Goal: Task Accomplishment & Management: Manage account settings

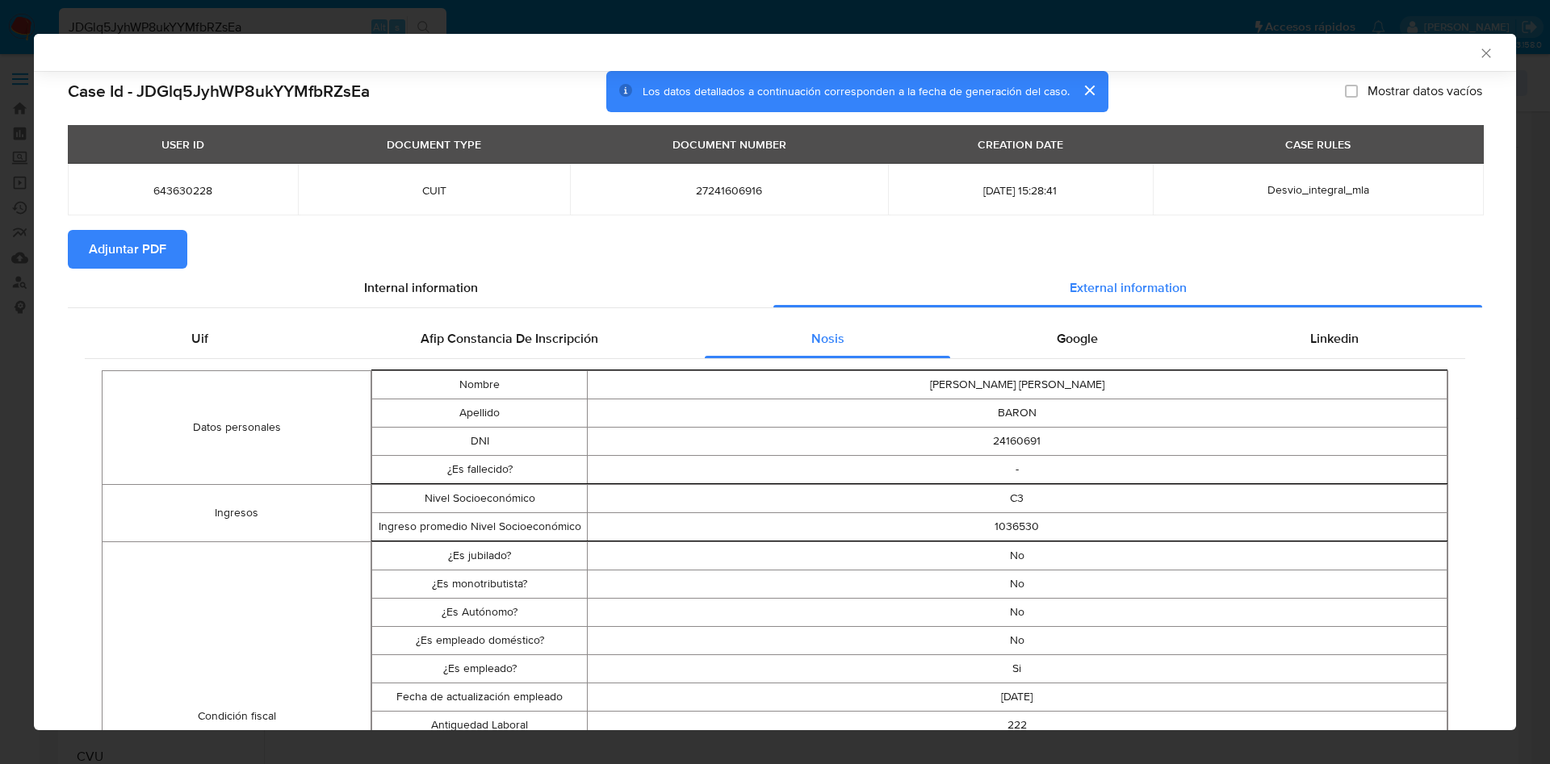
select select "10"
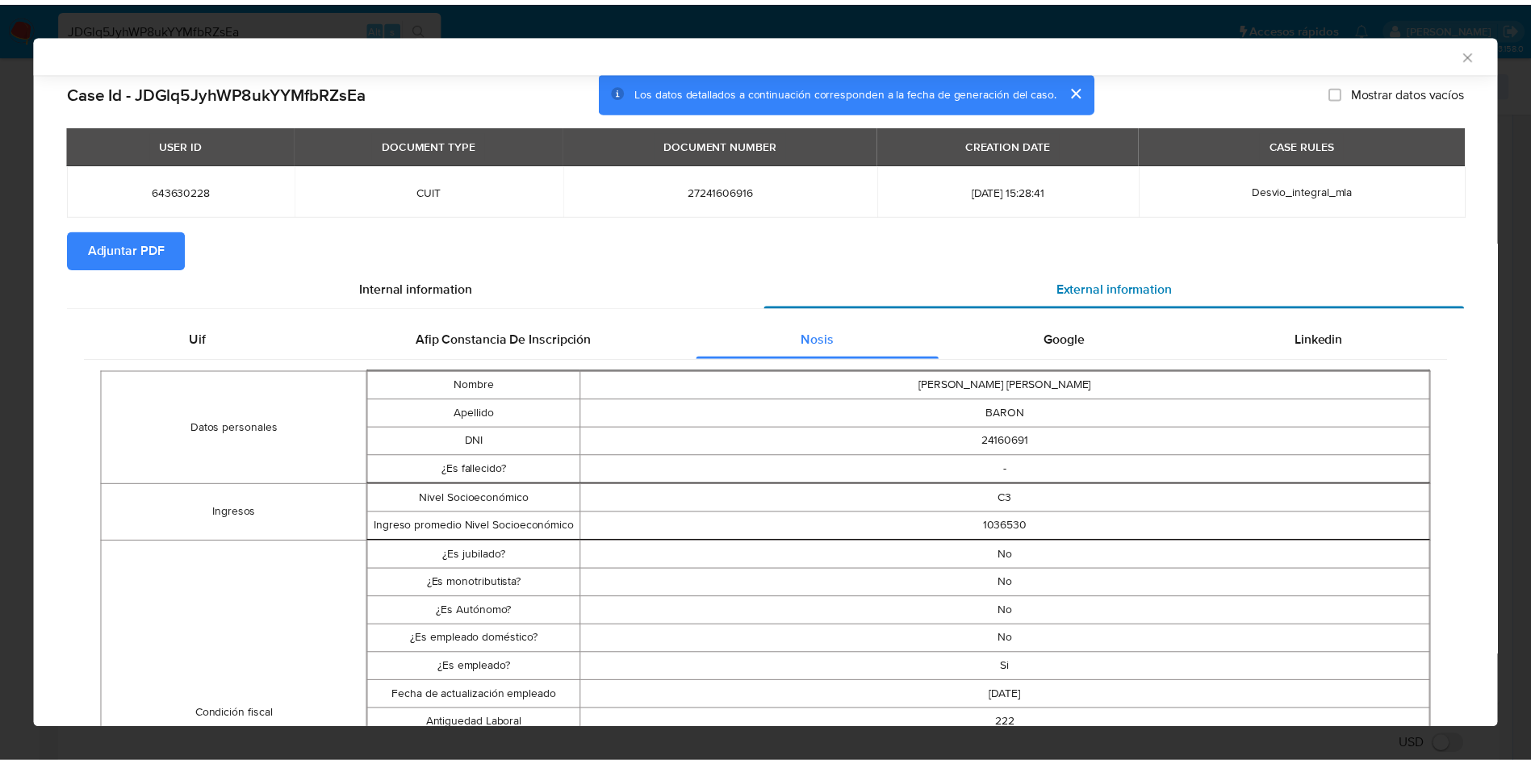
scroll to position [118, 0]
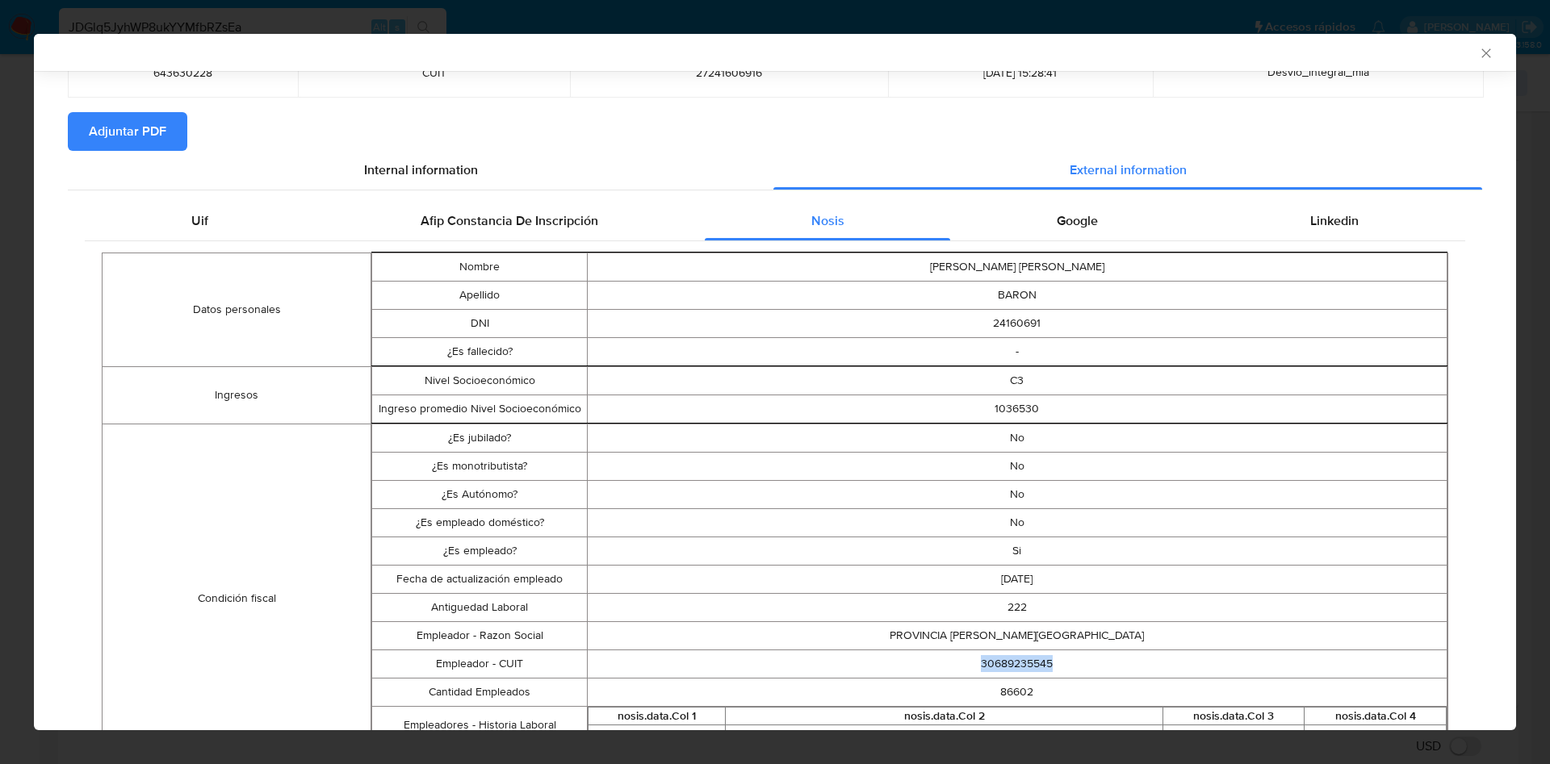
click at [1478, 54] on icon "Cerrar ventana" at bounding box center [1486, 53] width 16 height 16
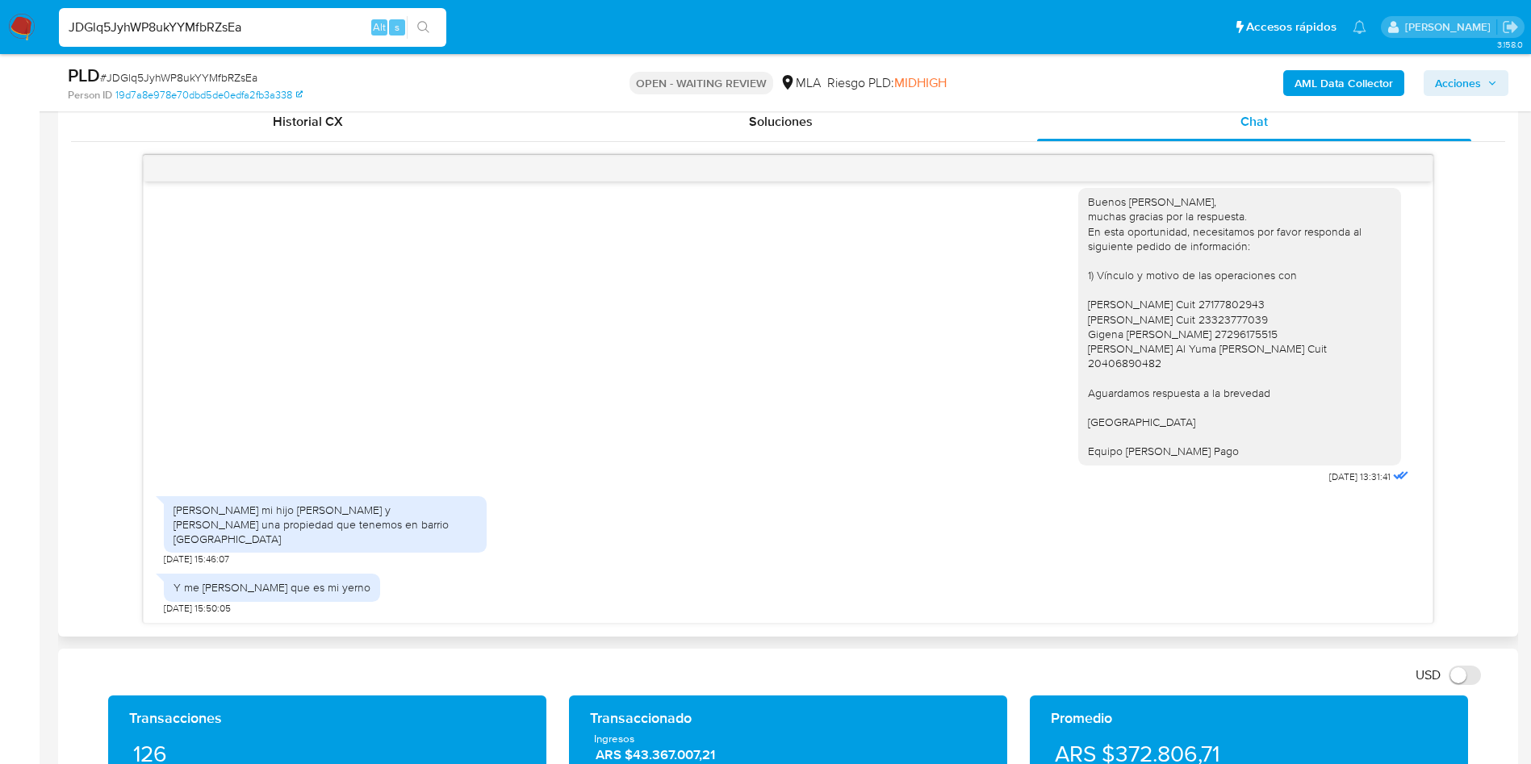
scroll to position [848, 0]
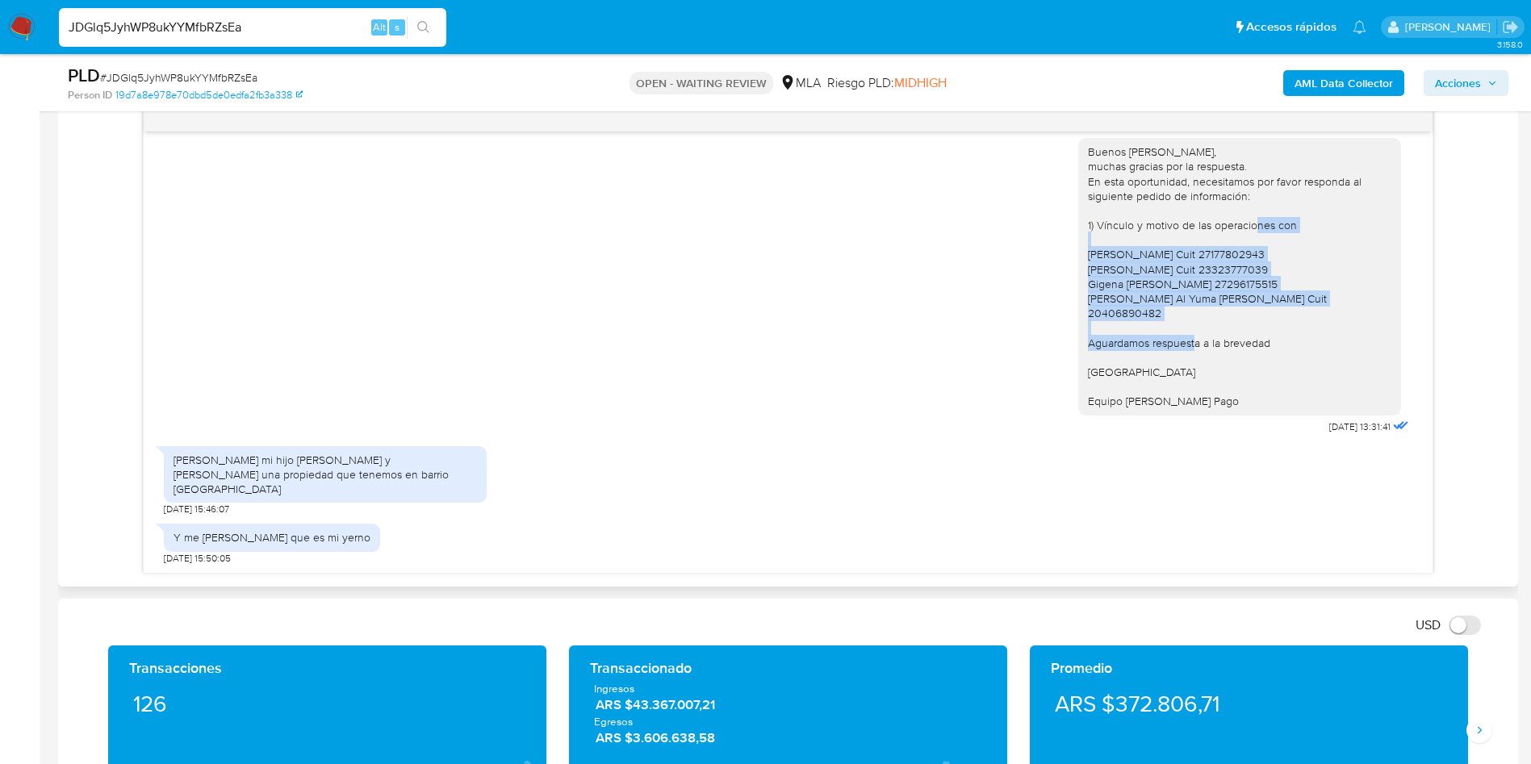
drag, startPoint x: 1070, startPoint y: 288, endPoint x: 1330, endPoint y: 326, distance: 262.7
click at [1330, 326] on div "Buenos días, muchas gracias por la respuesta. En esta oportunidad, necesitamos …" at bounding box center [1240, 277] width 304 height 264
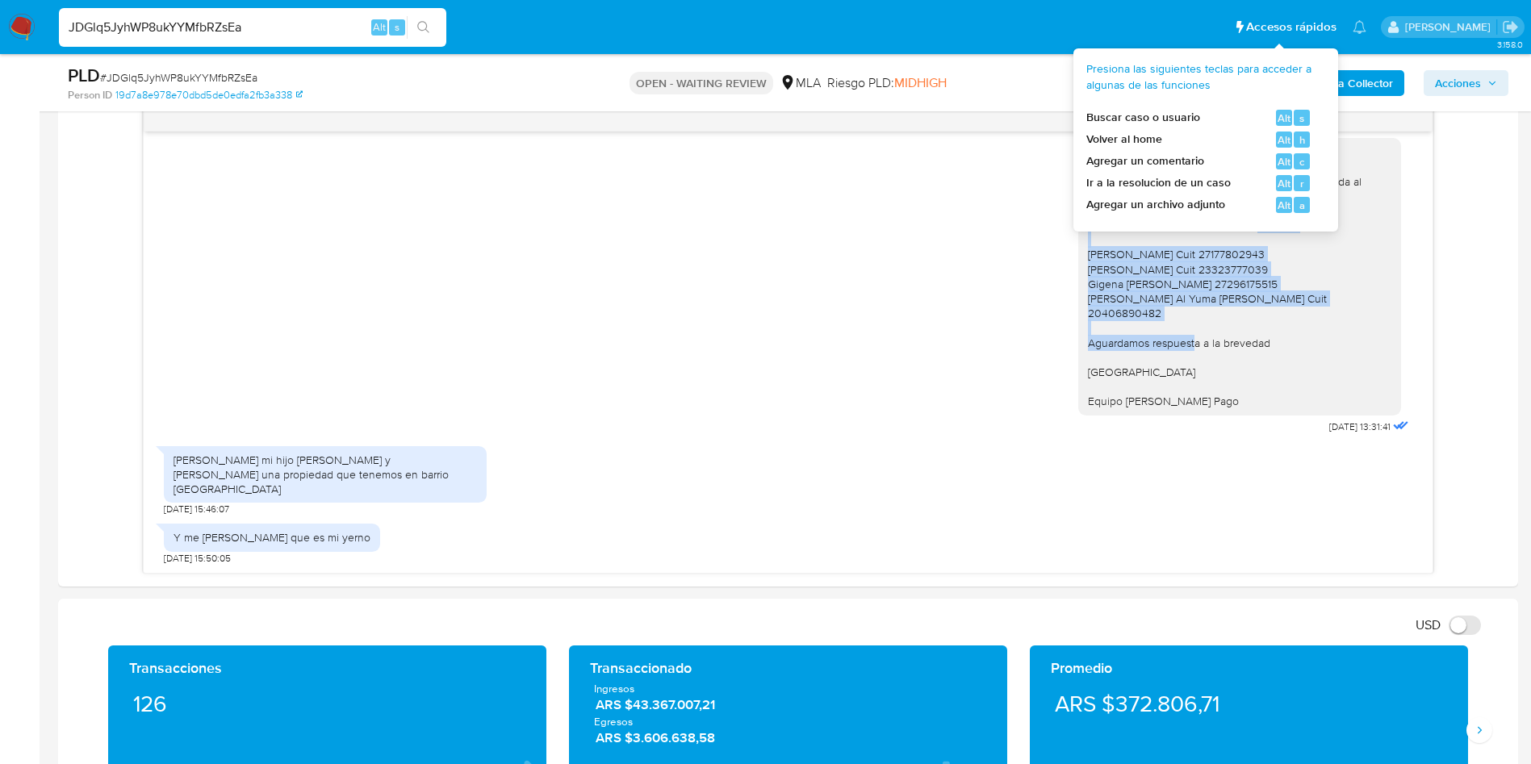
copy div "Marcela Cristina Quintero Cuit 27177802943 Jonathan Andres Ortiz Lemunao Cuit 2…"
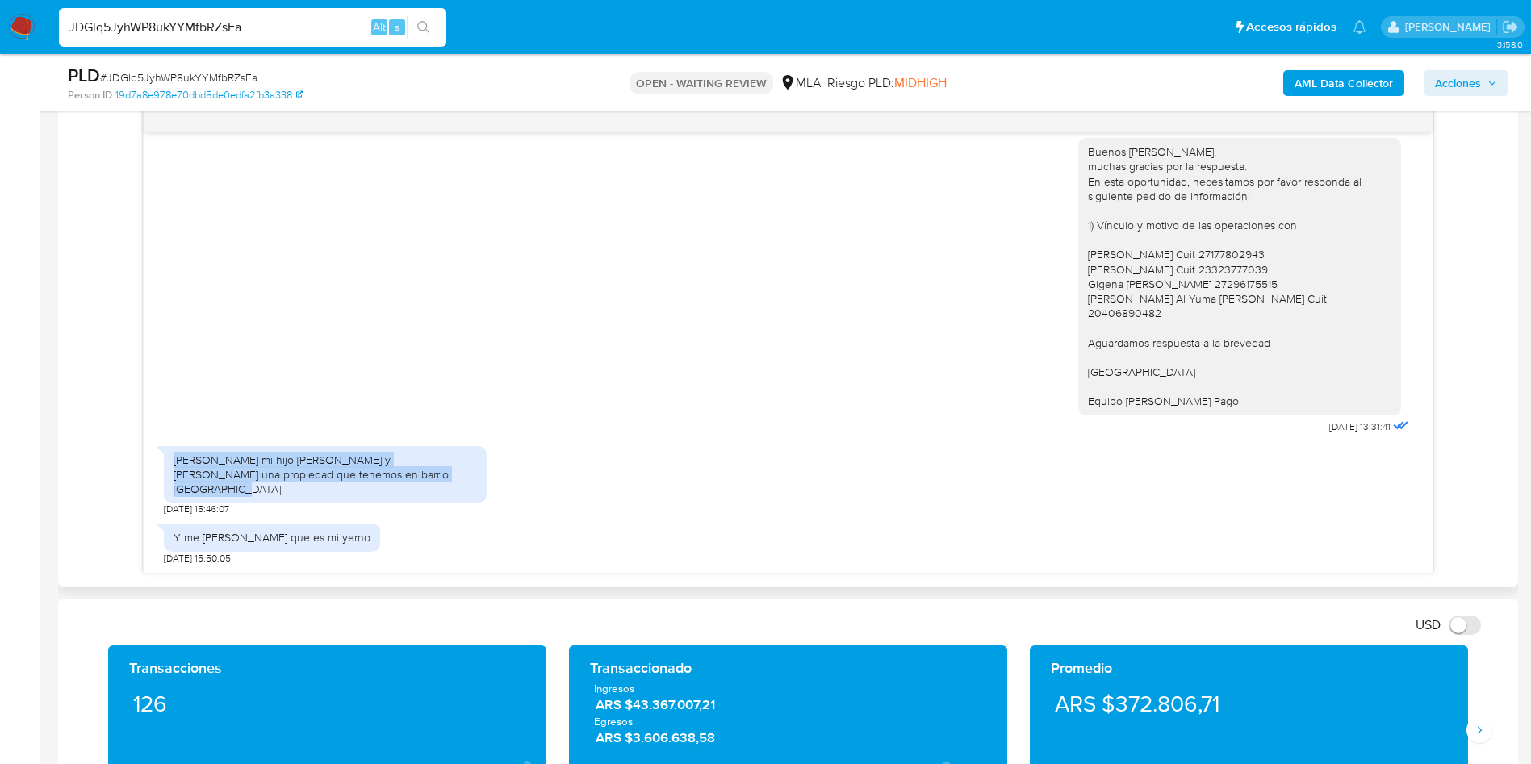
drag, startPoint x: 174, startPoint y: 476, endPoint x: 393, endPoint y: 484, distance: 219.7
click at [393, 484] on div "Agustín es mi hijo Marcel mi cónyuge y sofia me alqula una propiedad que tenemo…" at bounding box center [326, 475] width 304 height 44
copy div "Agustín es mi hijo Marcel mi cónyuge y sofia me alqula una propiedad que tenemo…"
drag, startPoint x: 178, startPoint y: 538, endPoint x: 359, endPoint y: 538, distance: 181.6
click at [359, 538] on div "Y me falto Jonathan que es mi yerno" at bounding box center [272, 537] width 216 height 27
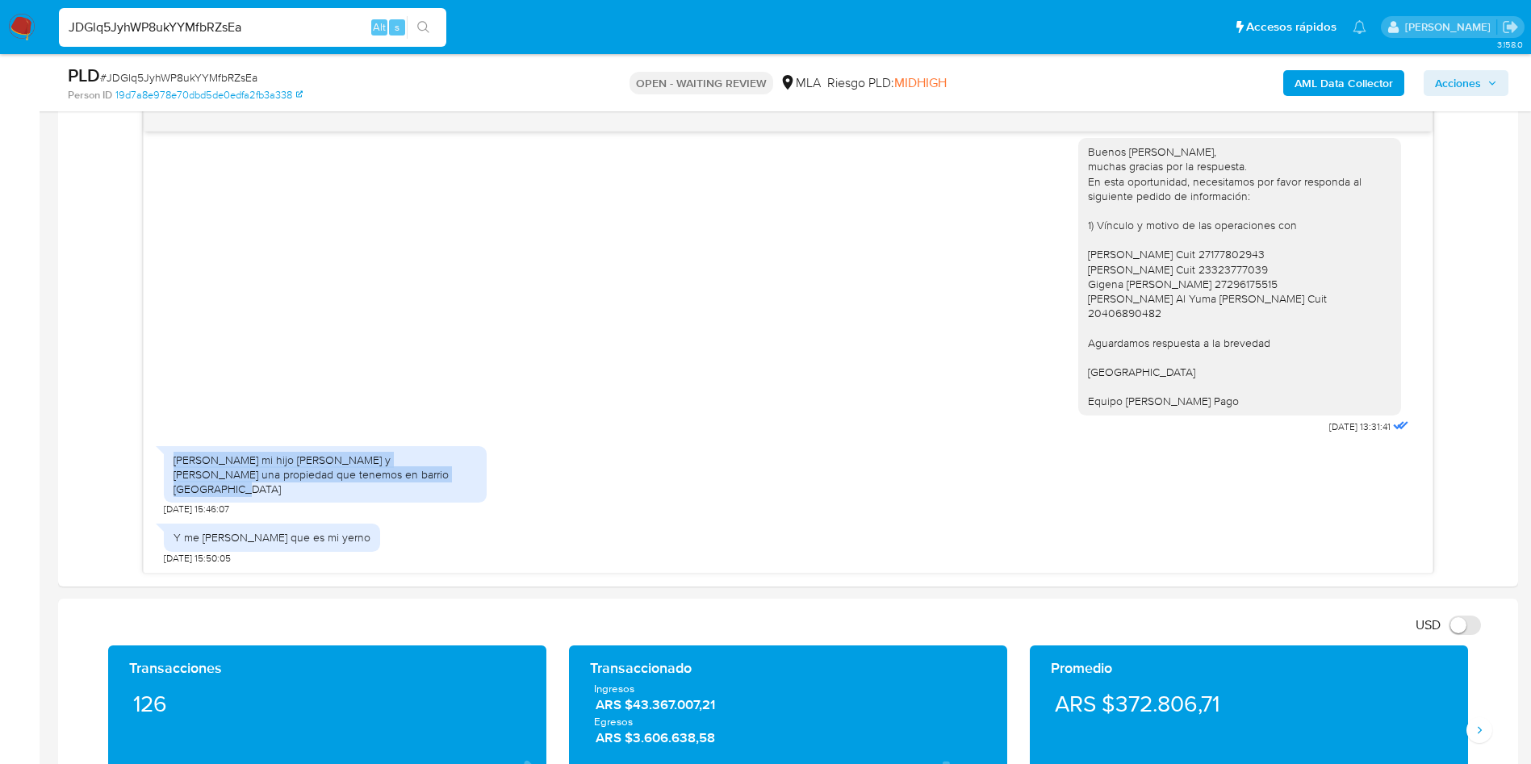
copy div "Y me falto Jonathan que es mi yerno"
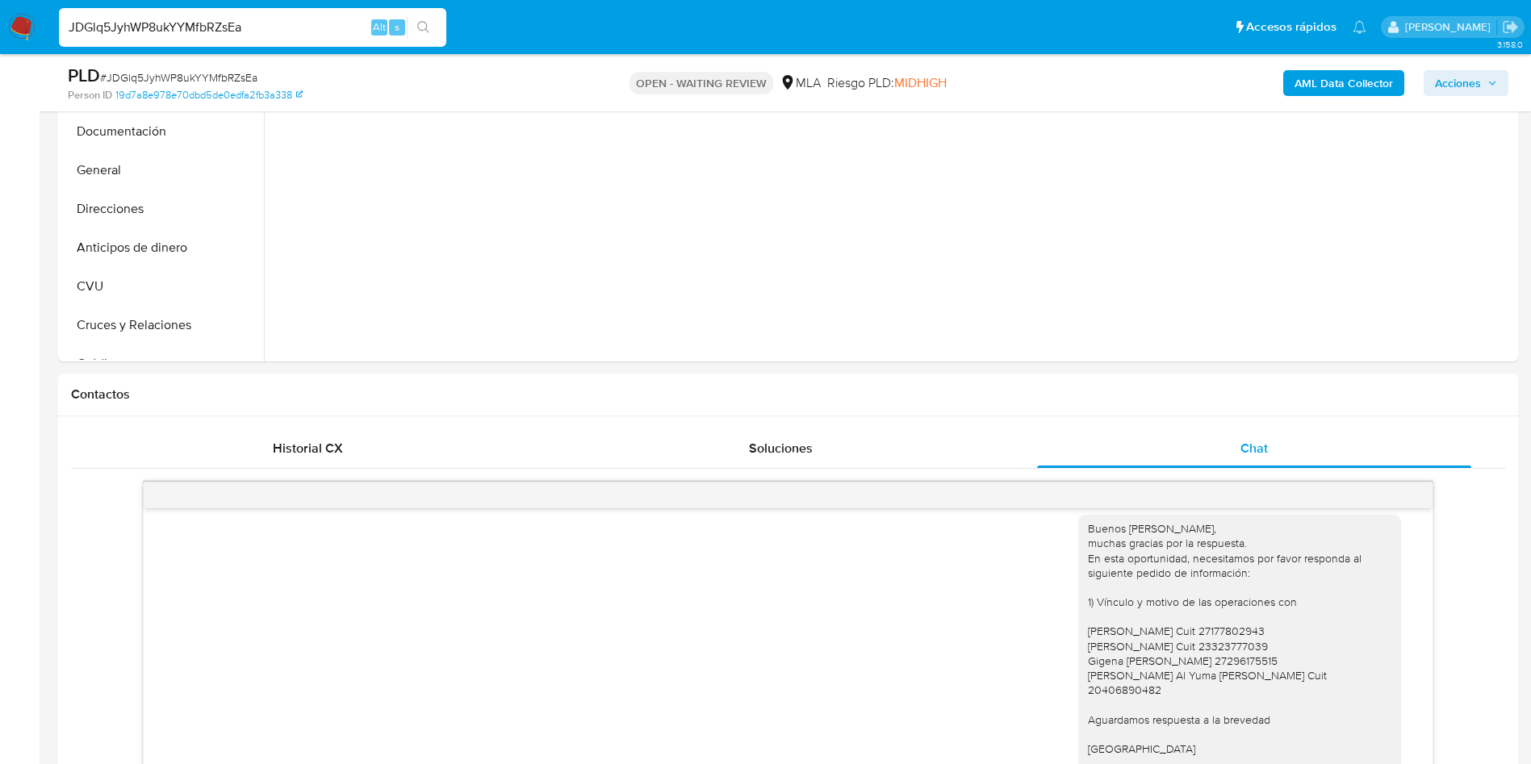
scroll to position [242, 0]
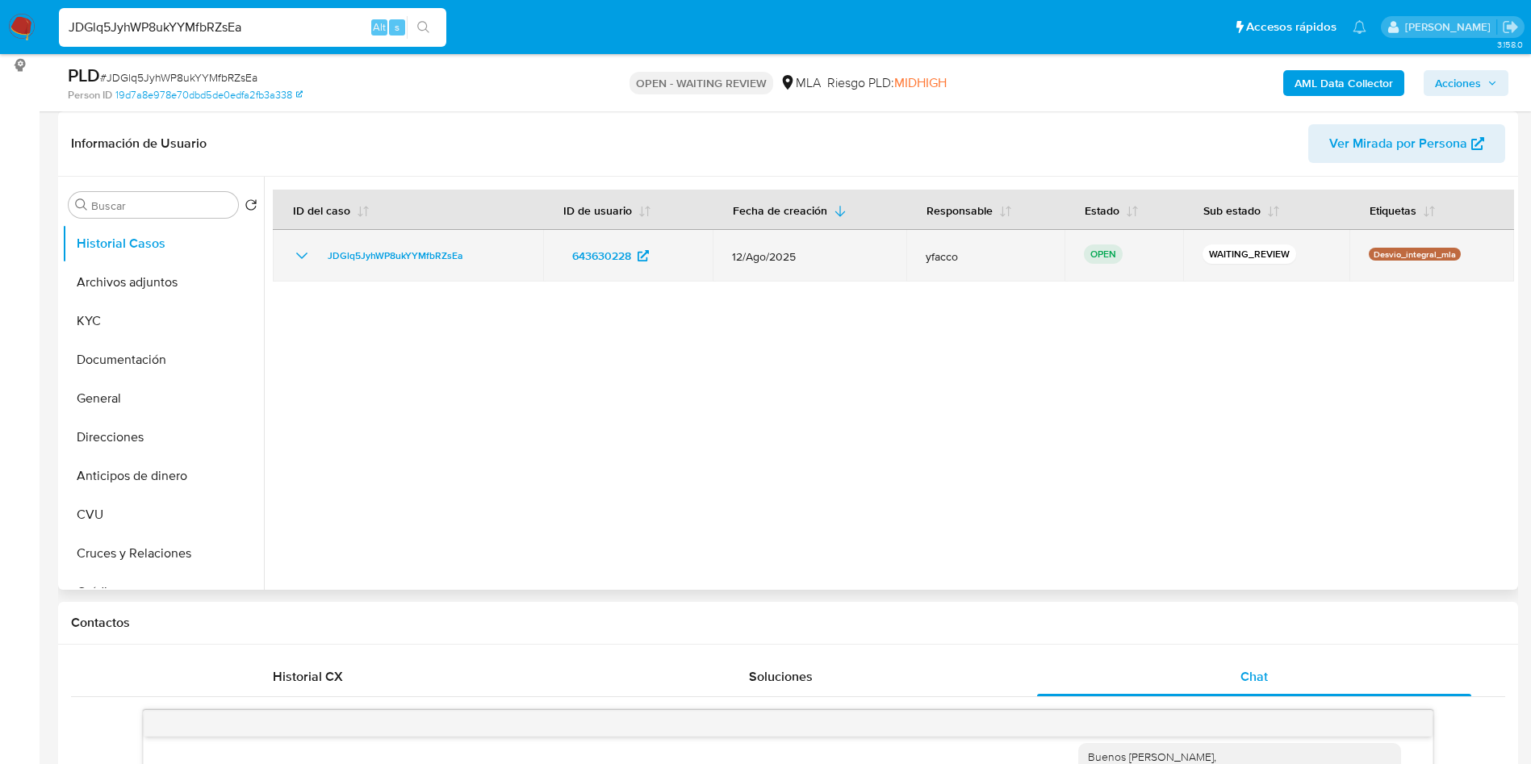
drag, startPoint x: 311, startPoint y: 257, endPoint x: 486, endPoint y: 268, distance: 175.5
click at [486, 268] on td "JDGlq5JyhWP8ukYYMfbRZsEa" at bounding box center [408, 256] width 270 height 52
drag, startPoint x: 319, startPoint y: 262, endPoint x: 475, endPoint y: 266, distance: 155.9
click at [475, 266] on td "JDGlq5JyhWP8ukYYMfbRZsEa" at bounding box center [408, 256] width 270 height 52
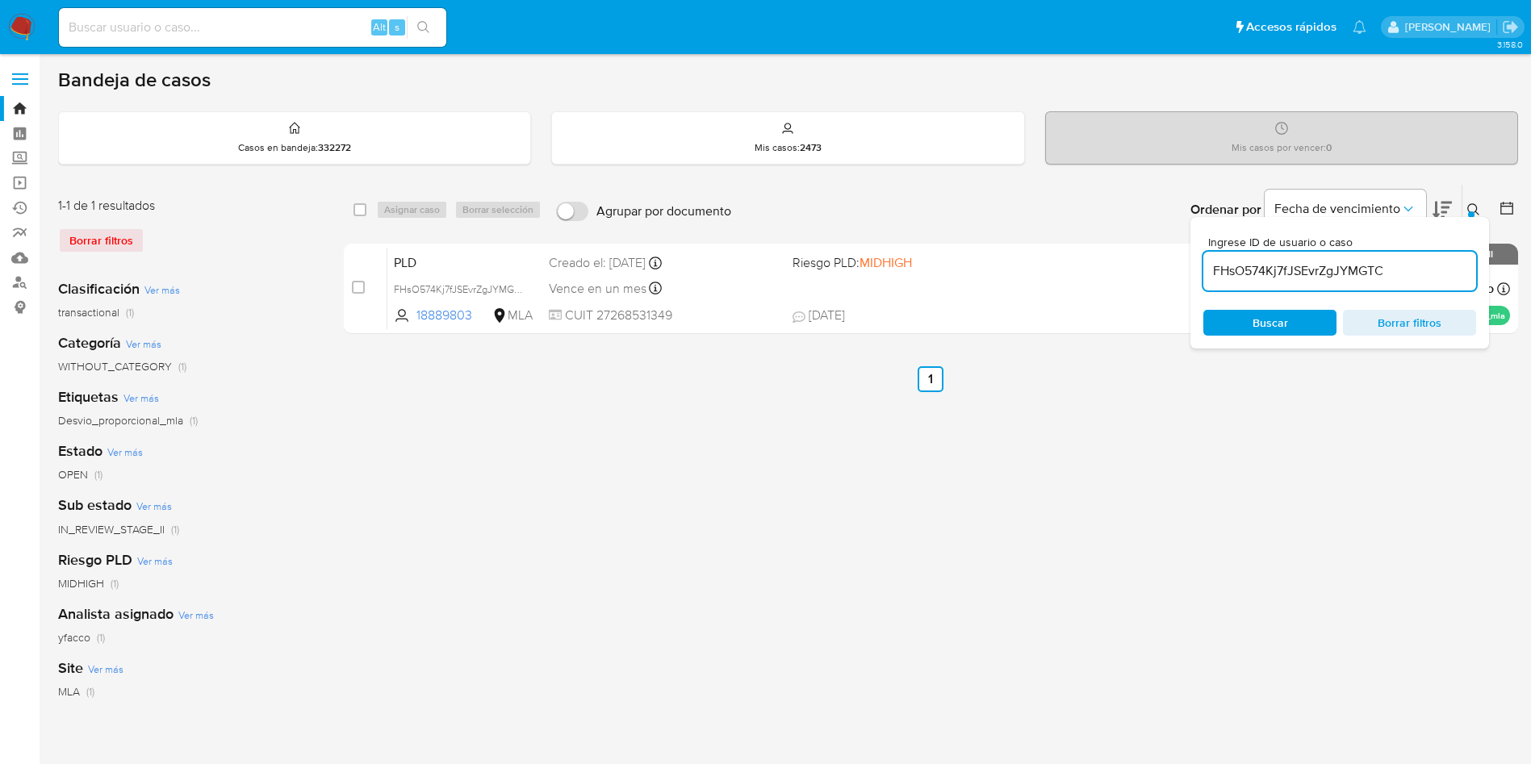
click at [1430, 271] on input "FHsO574Kj7fJSEvrZgJYMGTC" at bounding box center [1340, 271] width 273 height 21
paste input "JDGlq5JyhWP8ukYYMfbRZsEa"
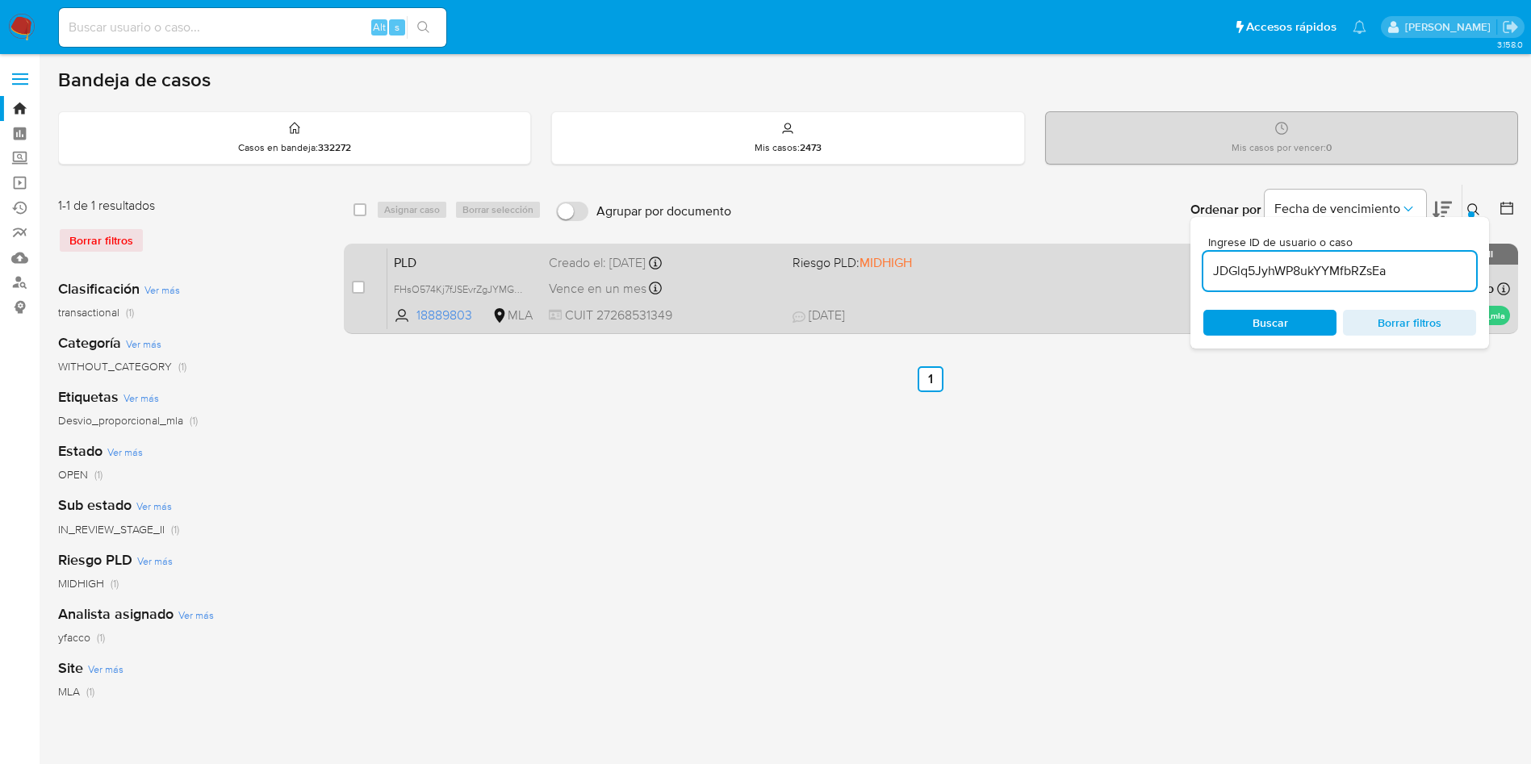
type input "JDGlq5JyhWP8ukYYMfbRZsEa"
click at [359, 290] on input "checkbox" at bounding box center [358, 287] width 13 height 13
checkbox input "true"
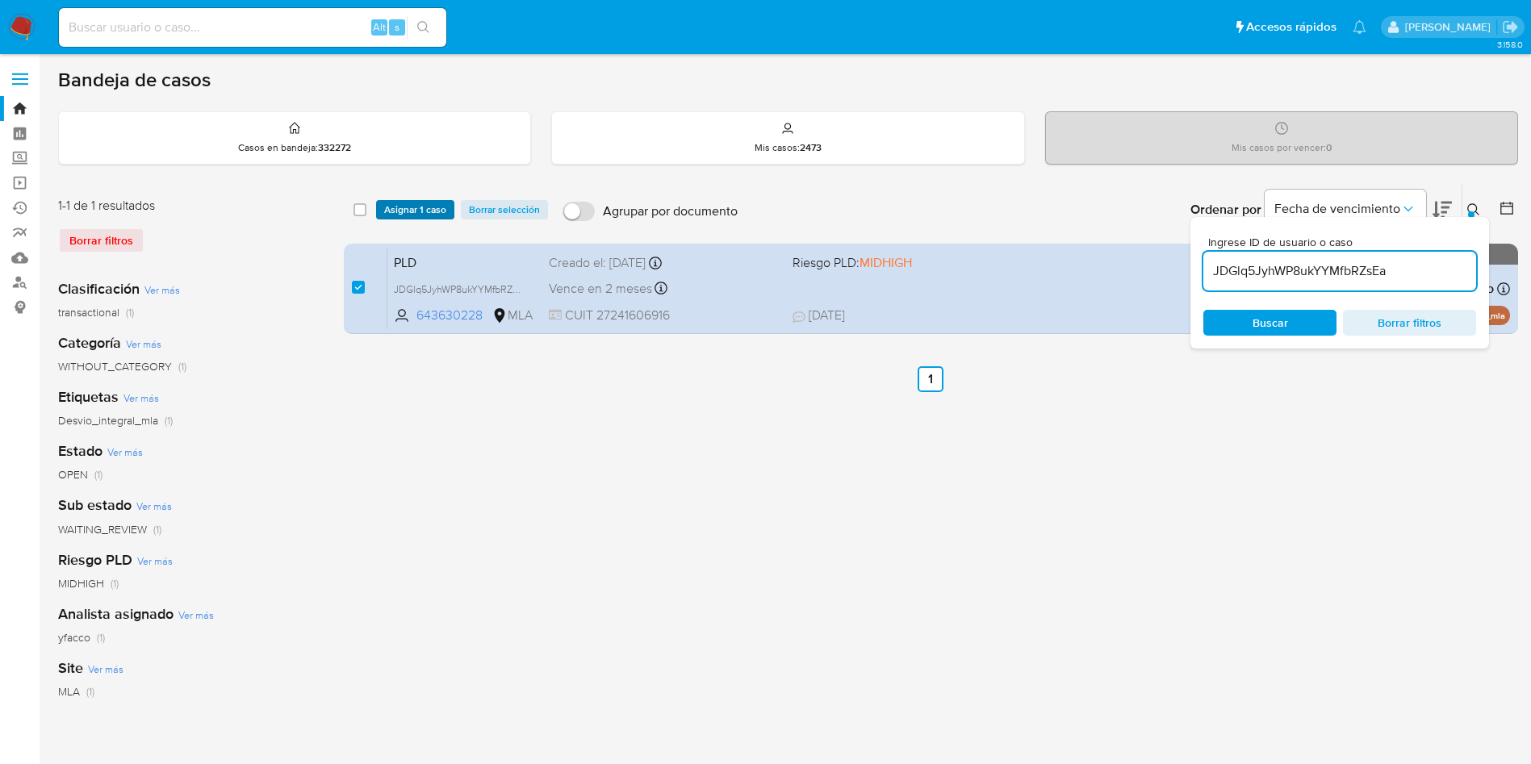
click at [412, 208] on span "Asignar 1 caso" at bounding box center [415, 210] width 62 height 16
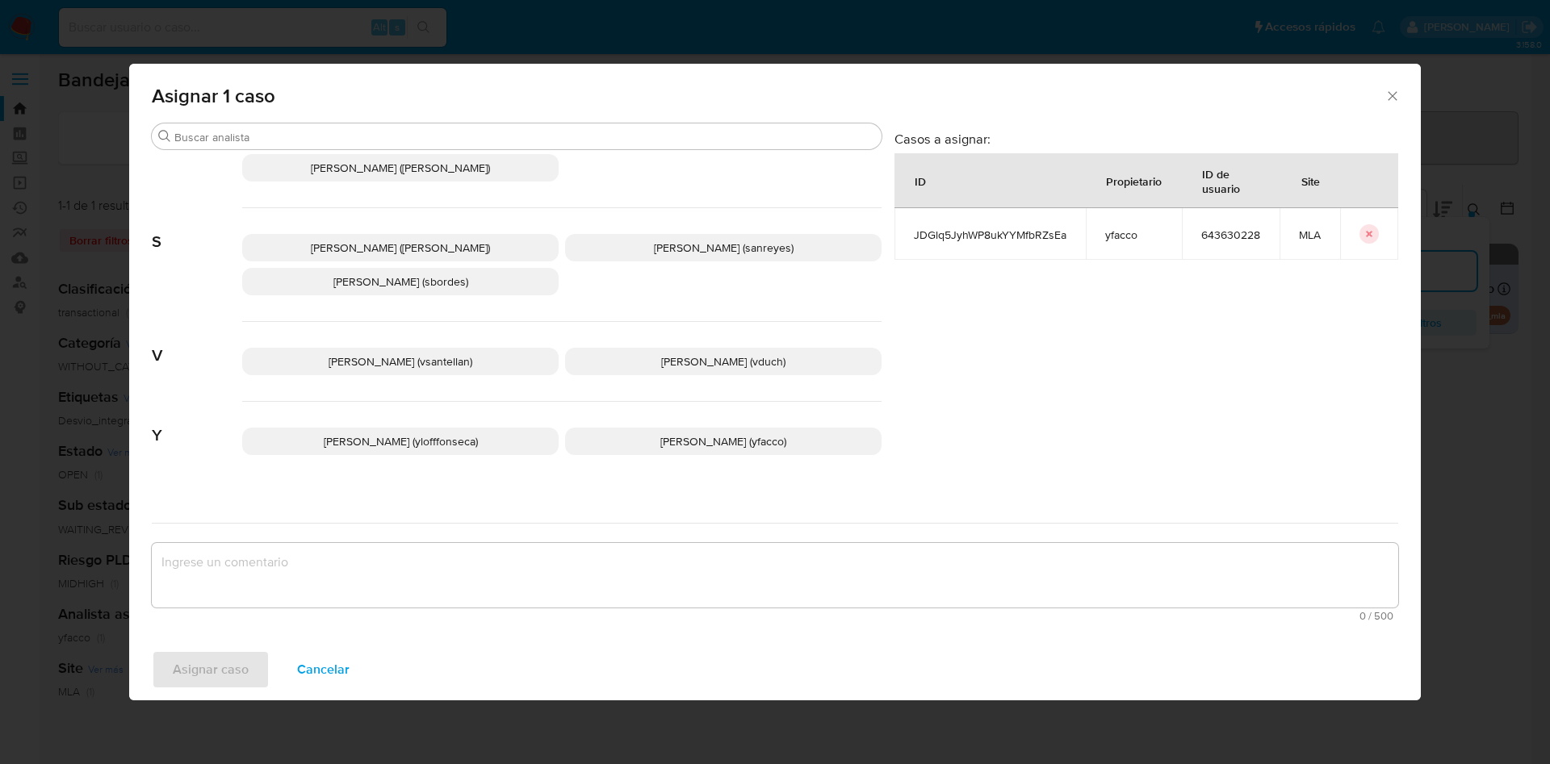
scroll to position [1430, 0]
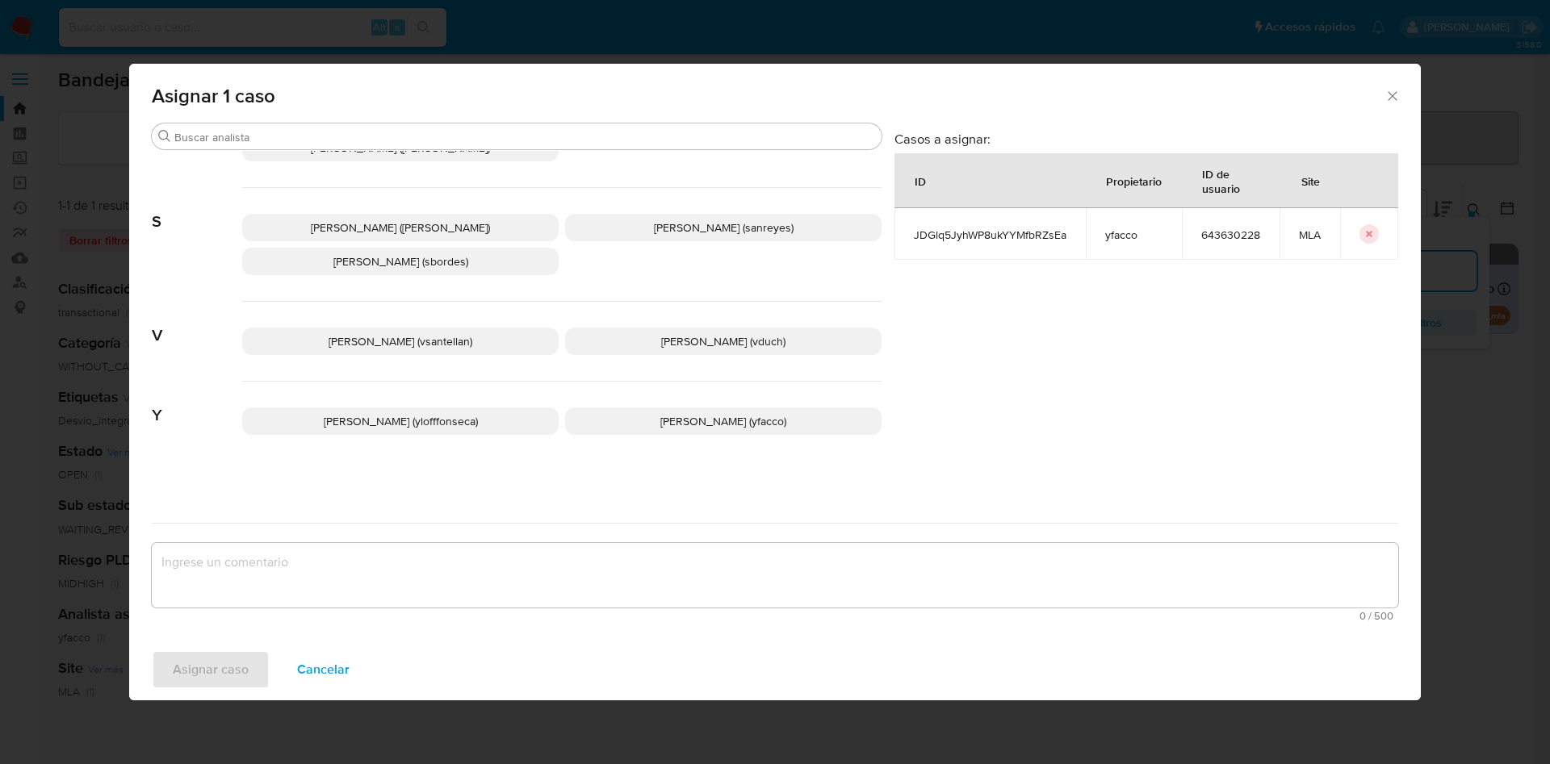
click at [643, 431] on p "Yesica Paola Facco (yfacco)" at bounding box center [723, 421] width 316 height 27
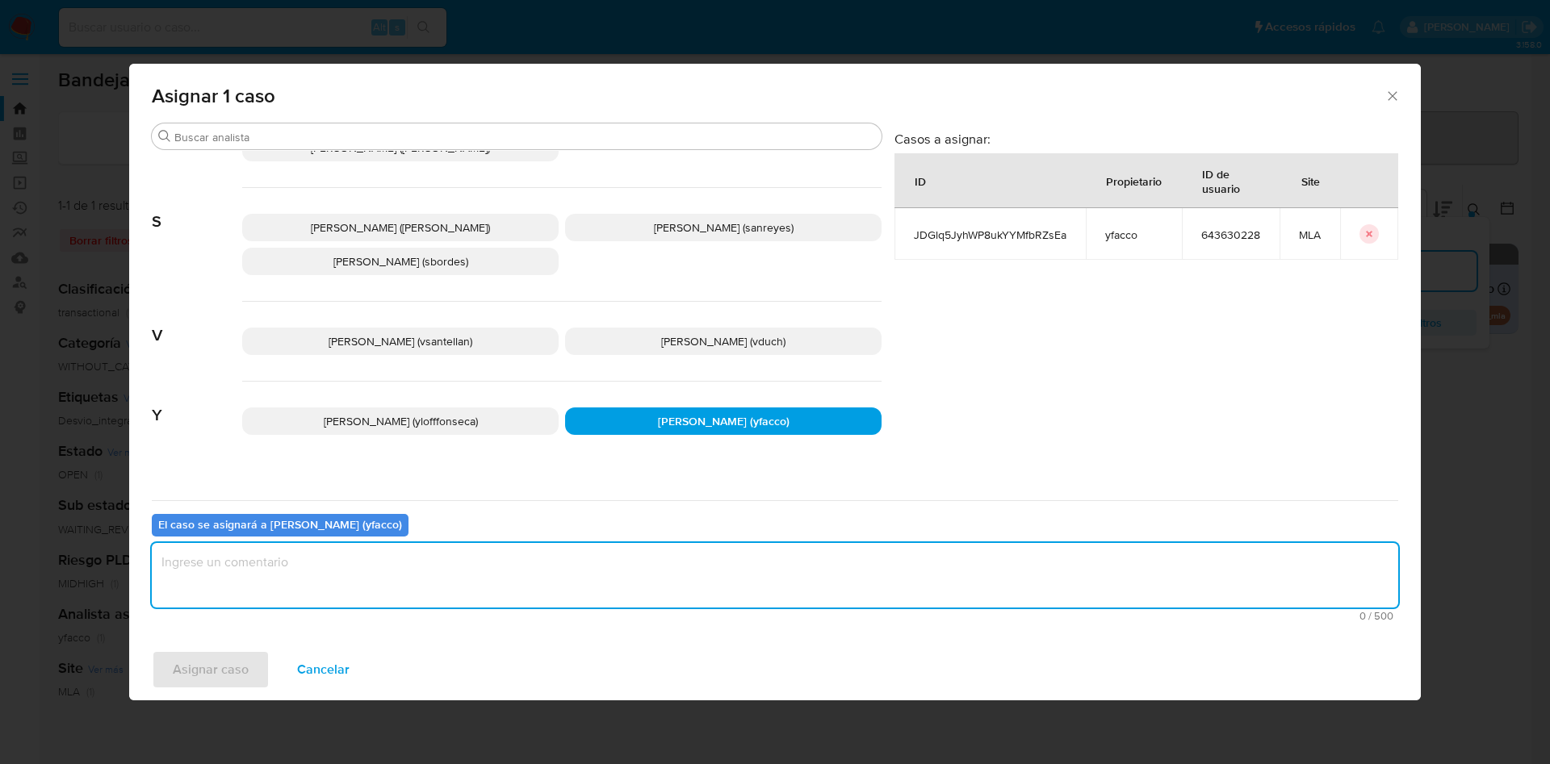
click at [517, 550] on textarea "assign-modal" at bounding box center [775, 575] width 1246 height 65
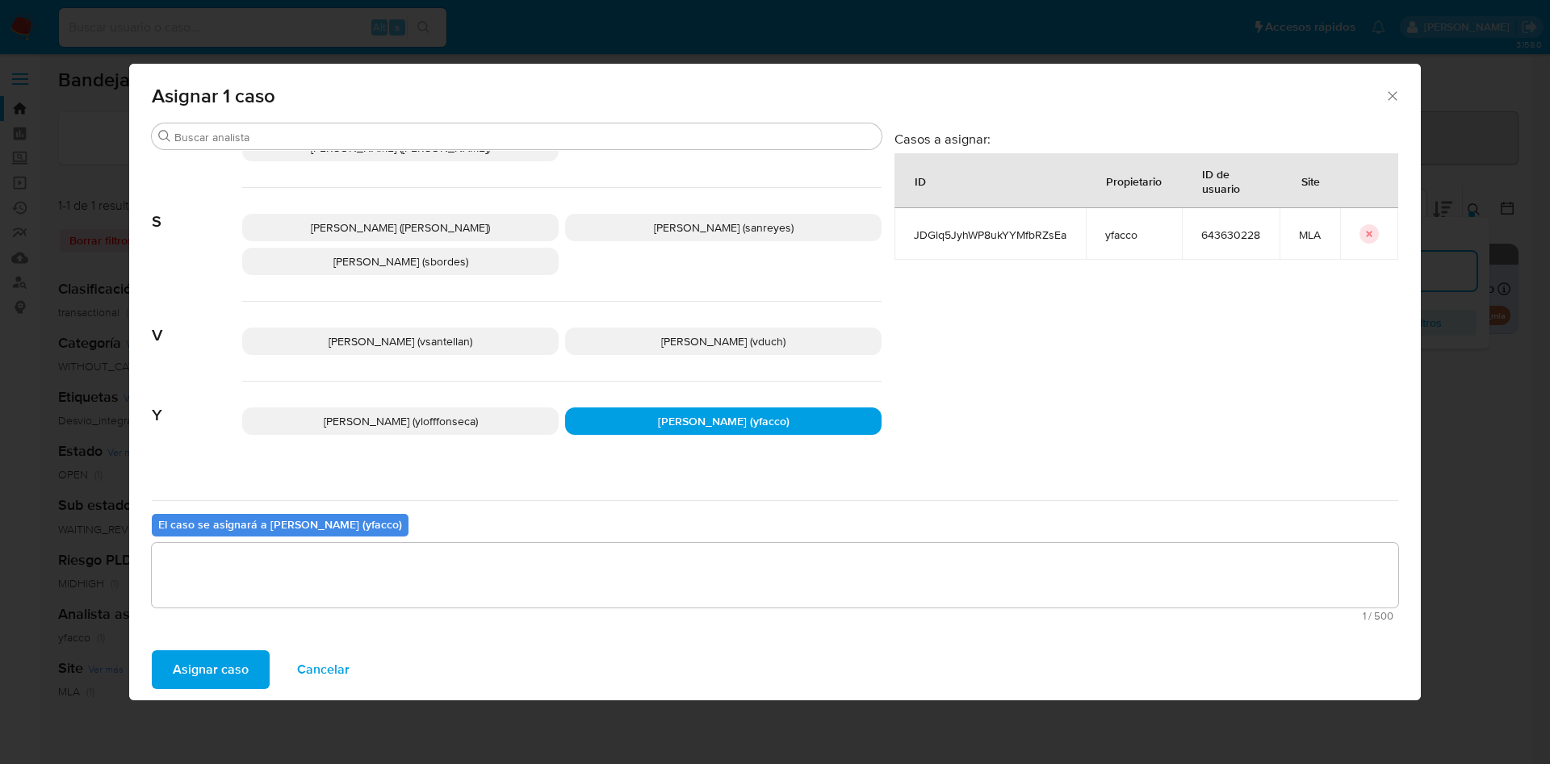
click at [233, 670] on span "Asignar caso" at bounding box center [211, 670] width 76 height 36
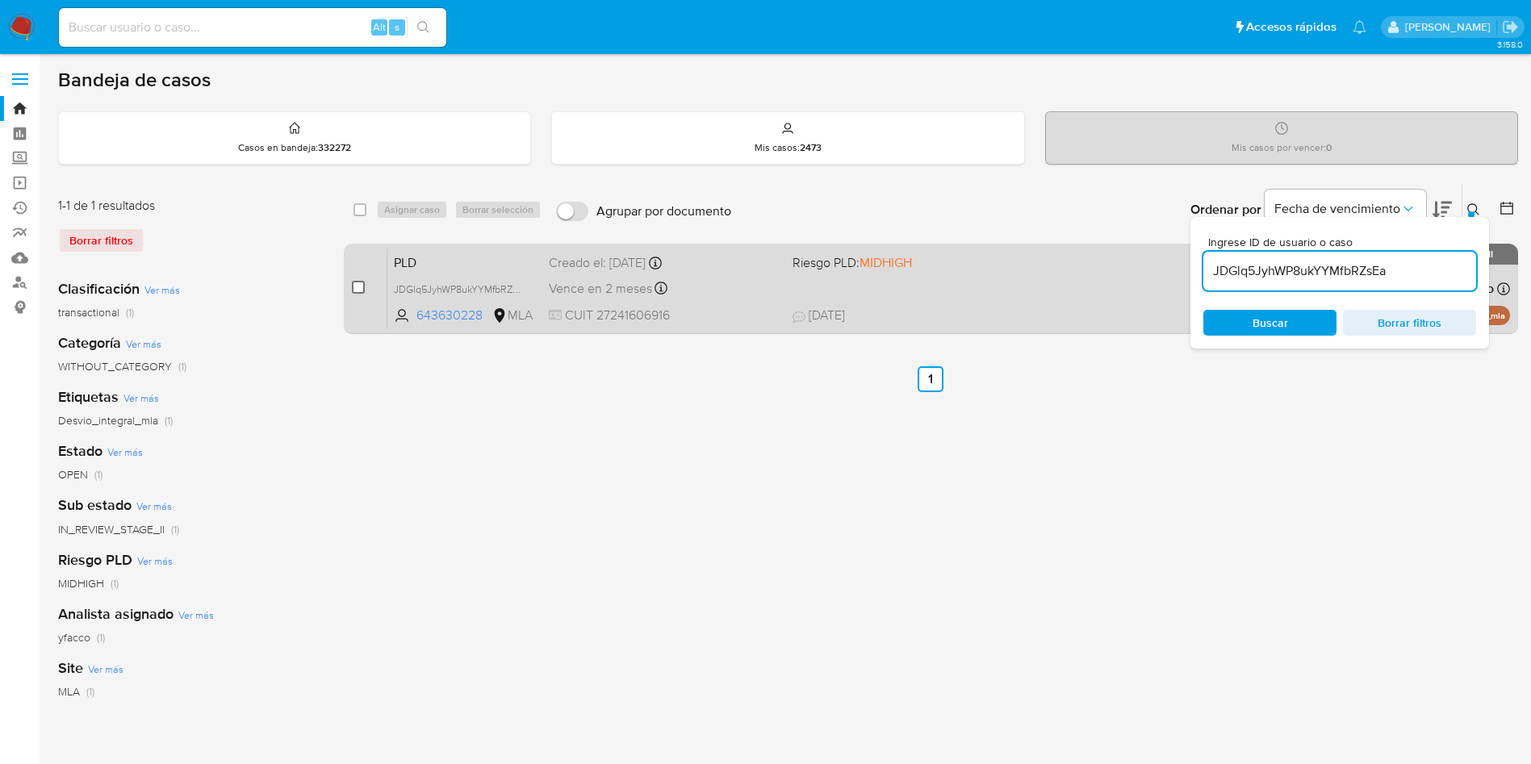
click at [358, 286] on input "checkbox" at bounding box center [358, 287] width 13 height 13
checkbox input "true"
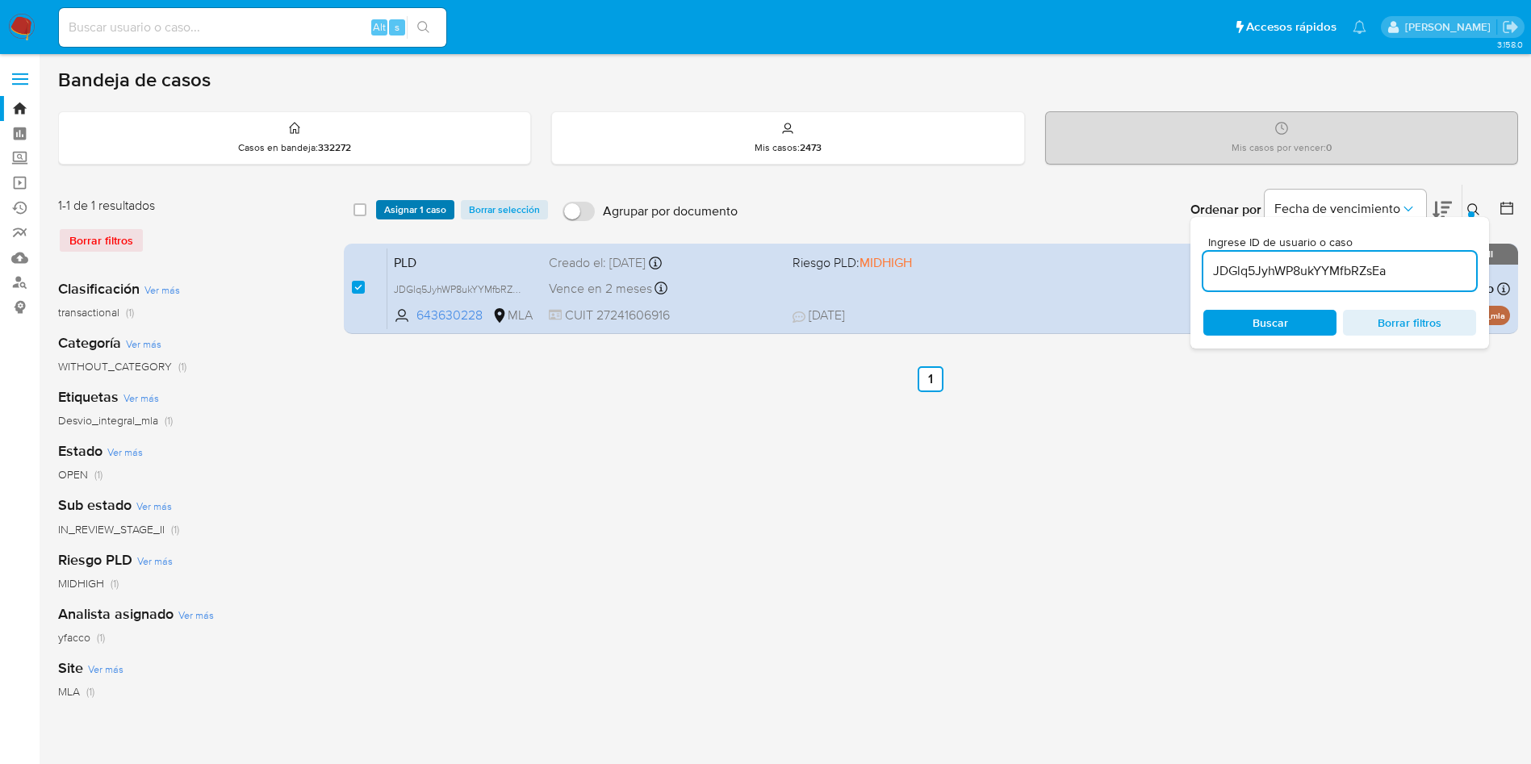
click at [398, 216] on span "Asignar 1 caso" at bounding box center [415, 210] width 62 height 16
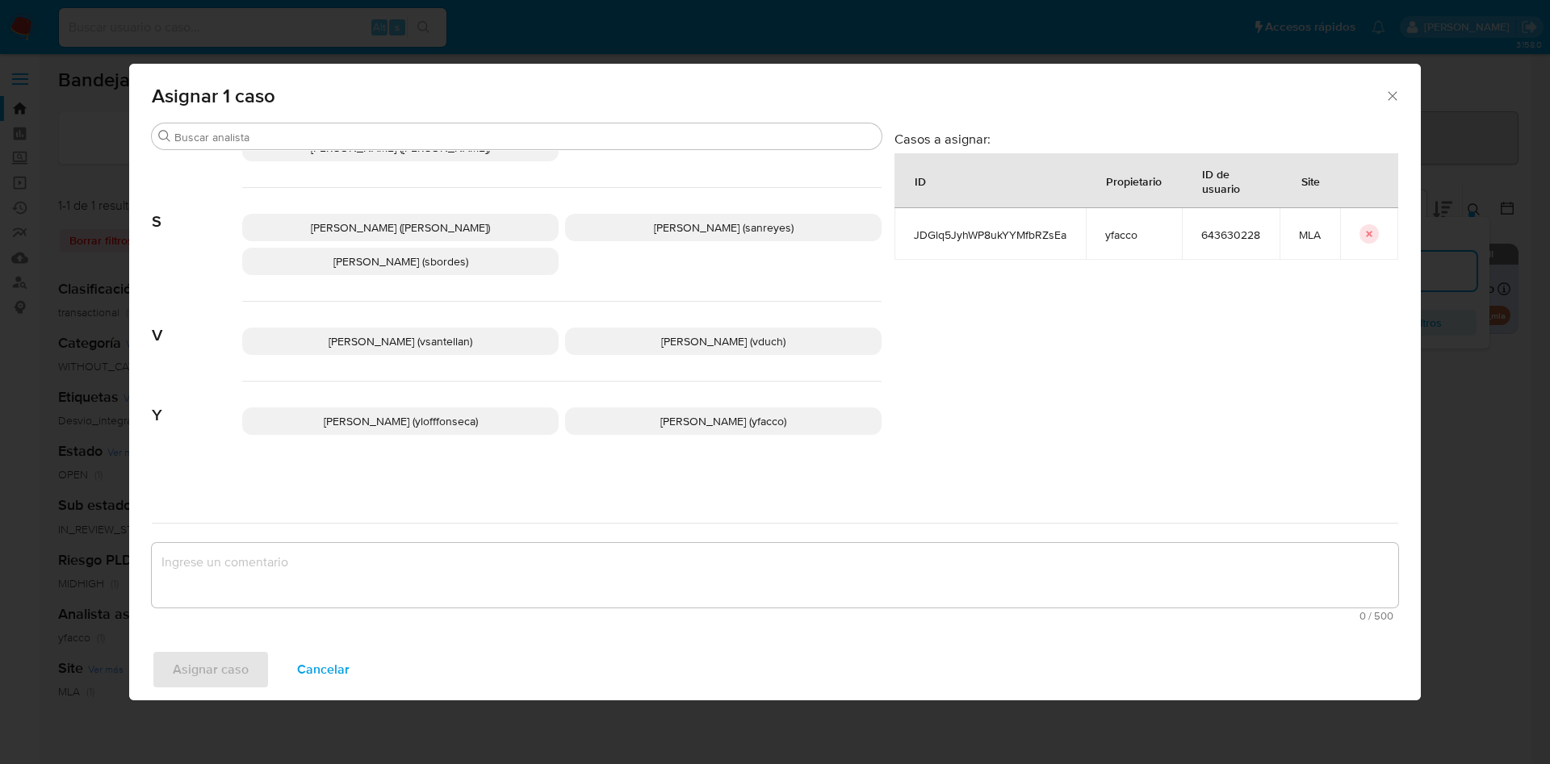
click at [635, 422] on p "Yesica Paola Facco (yfacco)" at bounding box center [723, 421] width 316 height 27
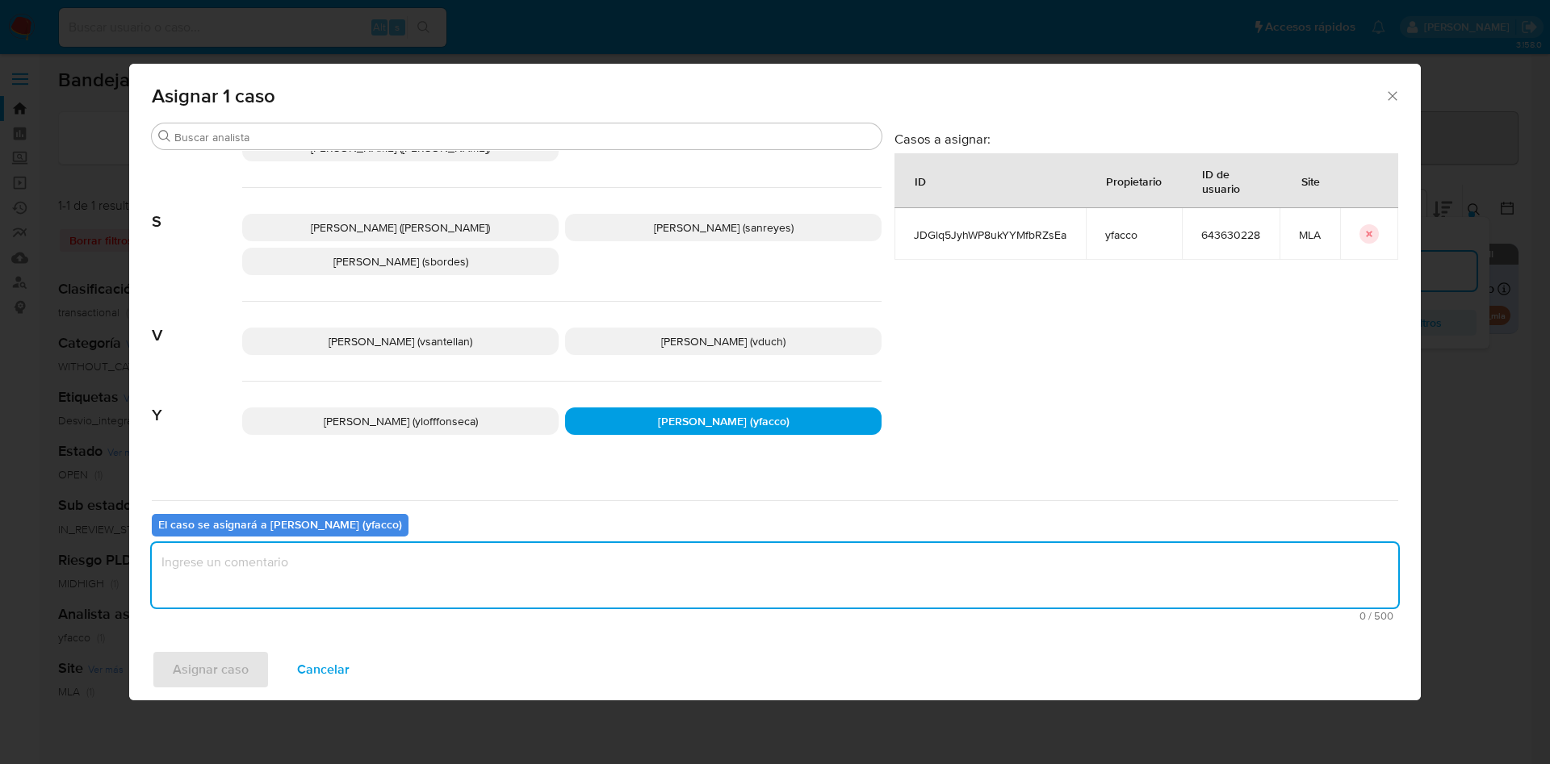
click at [528, 581] on textarea "assign-modal" at bounding box center [775, 575] width 1246 height 65
click at [195, 660] on span "Asignar caso" at bounding box center [211, 670] width 76 height 36
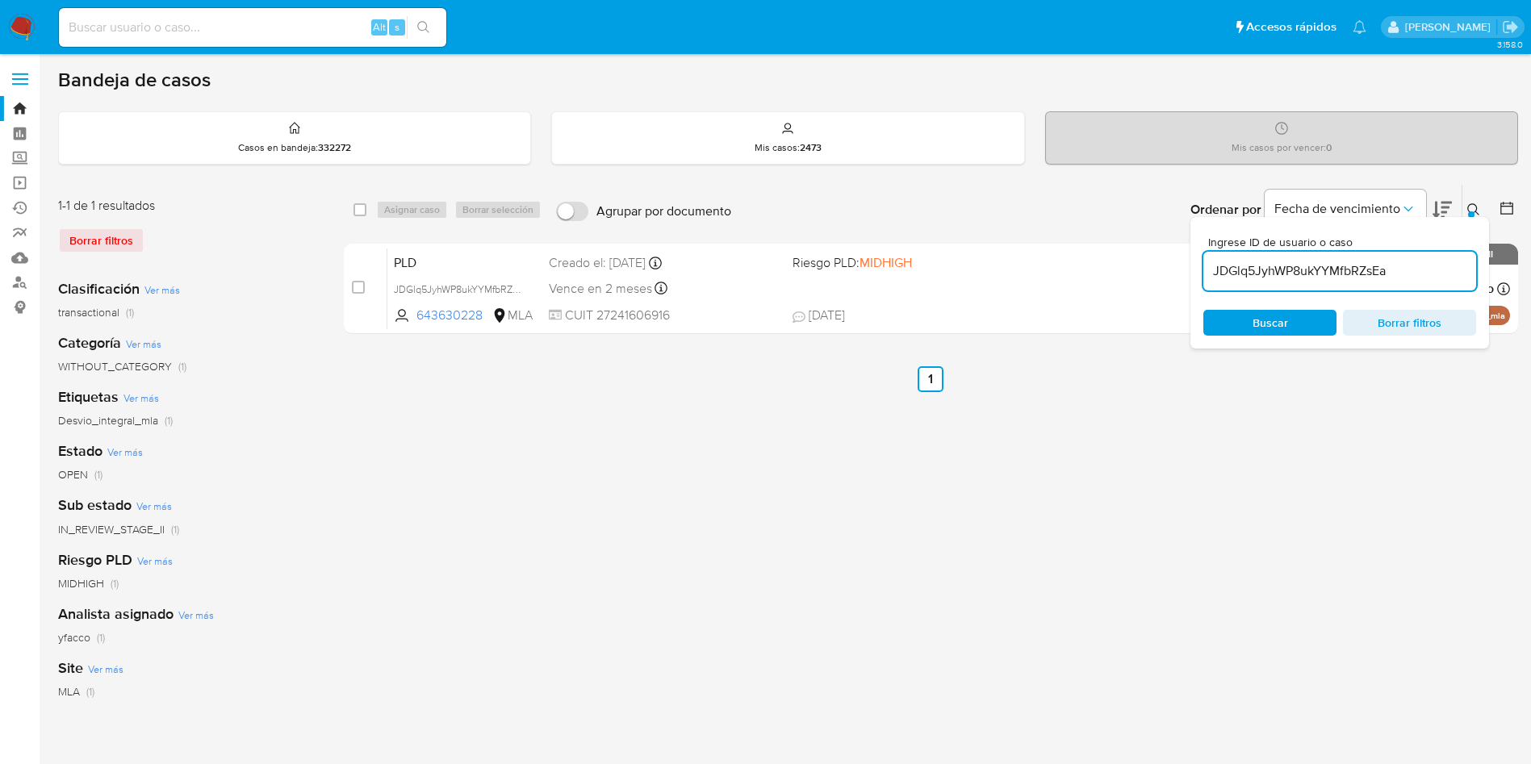
click at [1417, 272] on input "JDGlq5JyhWP8ukYYMfbRZsEa" at bounding box center [1340, 271] width 273 height 21
paste input "KPgEJaMJj7dOz5bGtEK56qGw"
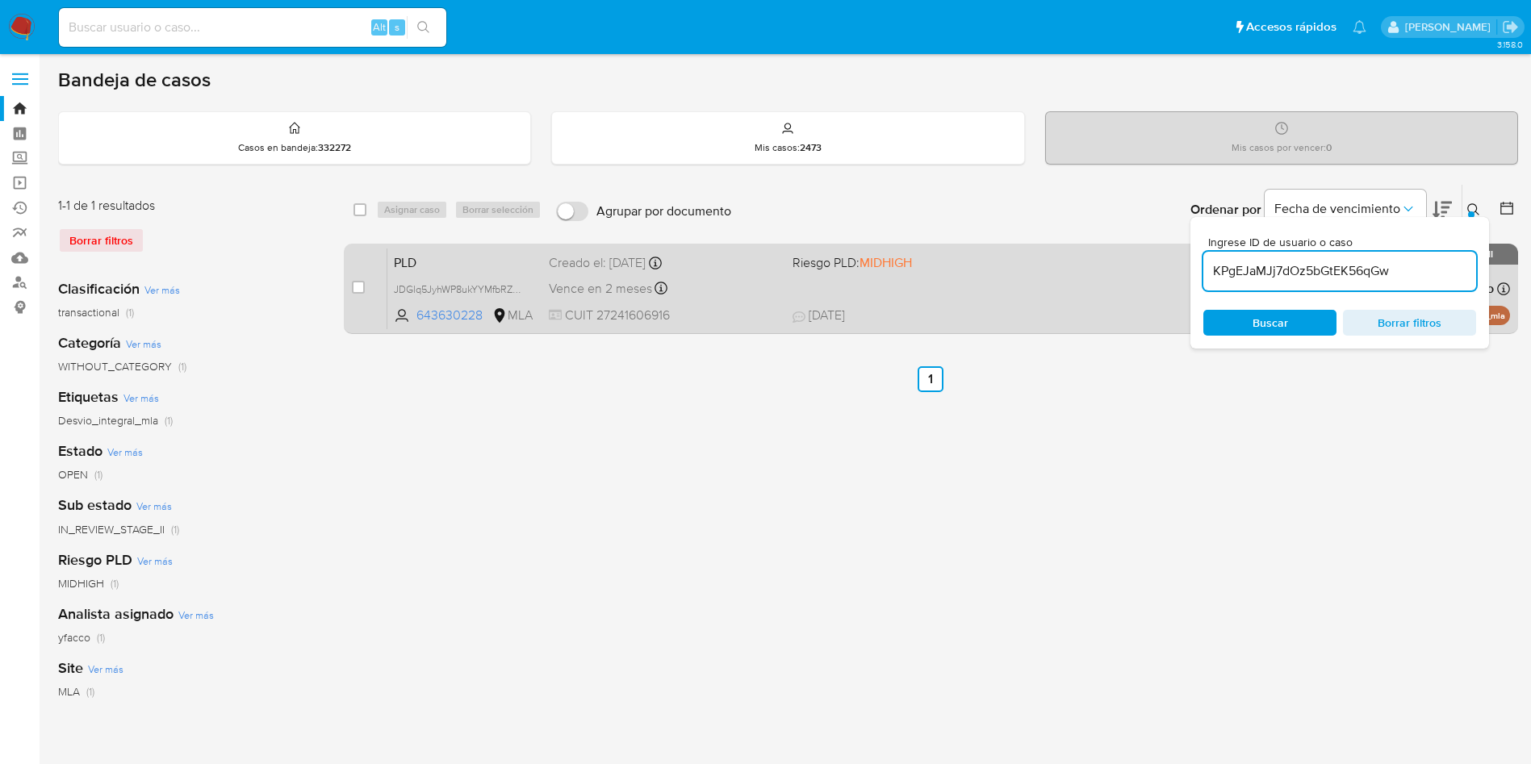
type input "KPgEJaMJj7dOz5bGtEK56qGw"
click at [365, 286] on div "case-item-checkbox No es posible asignar el caso" at bounding box center [370, 289] width 36 height 82
click at [355, 286] on input "checkbox" at bounding box center [358, 287] width 13 height 13
checkbox input "true"
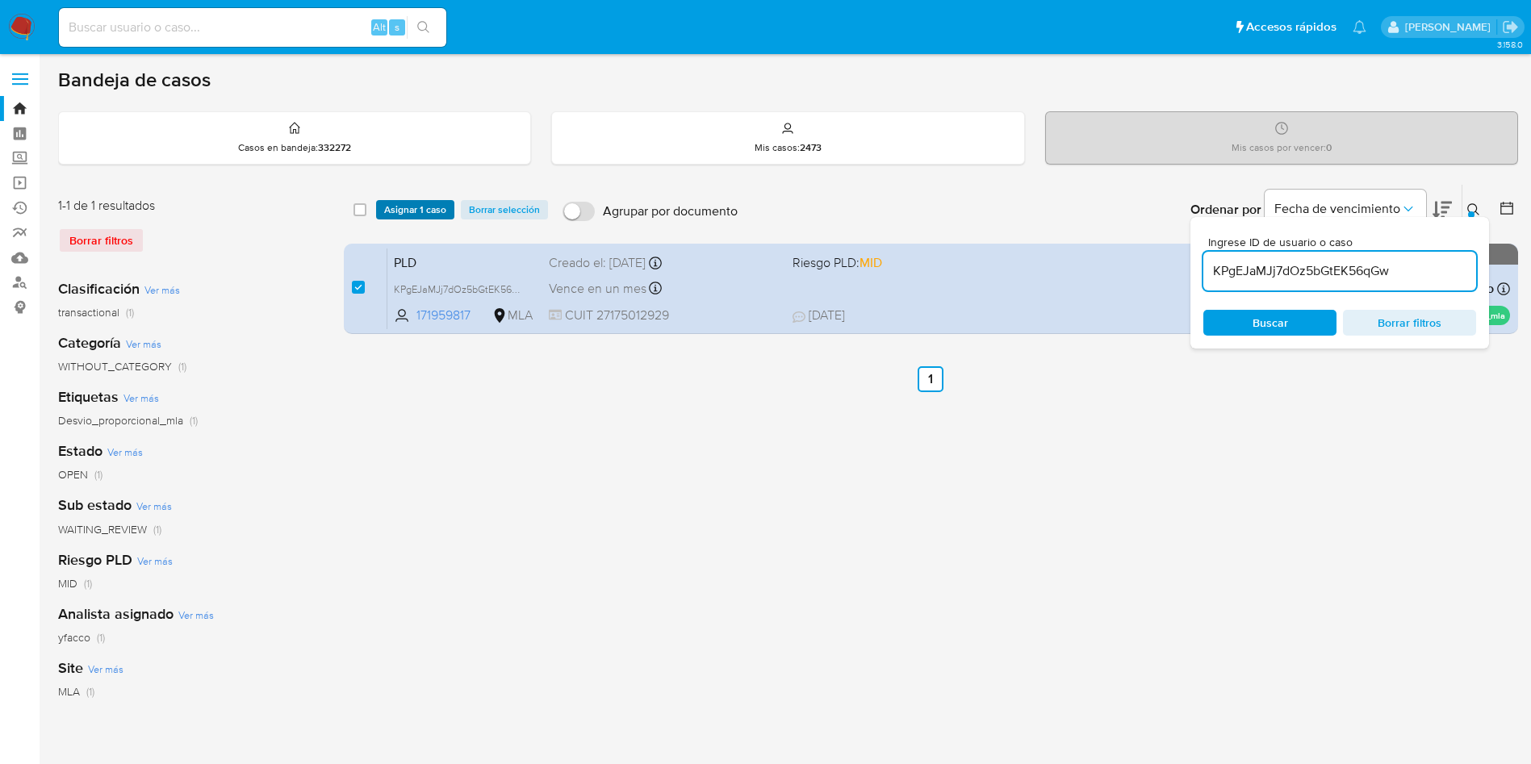
click at [401, 212] on span "Asignar 1 caso" at bounding box center [415, 210] width 62 height 16
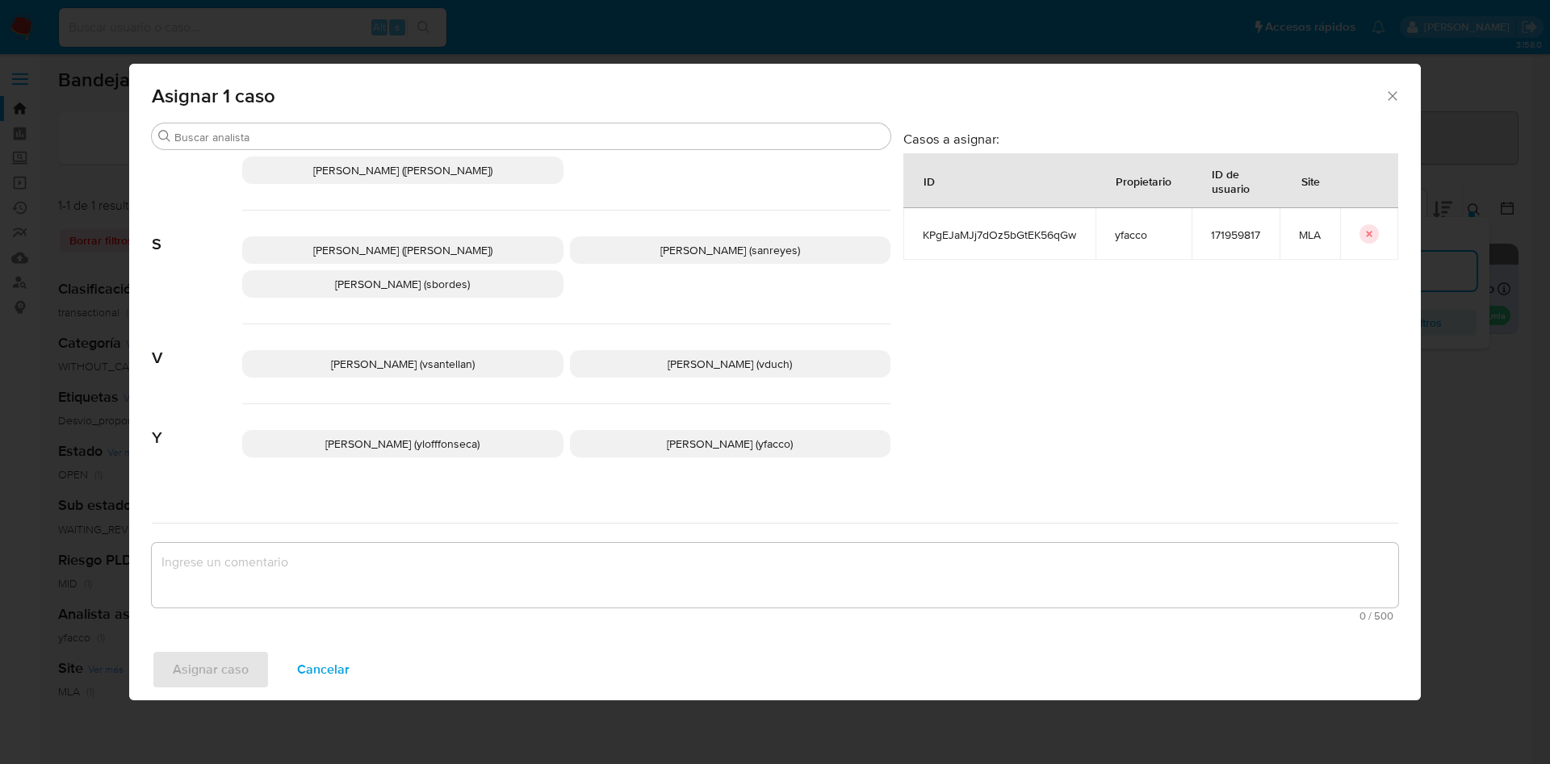
scroll to position [1430, 0]
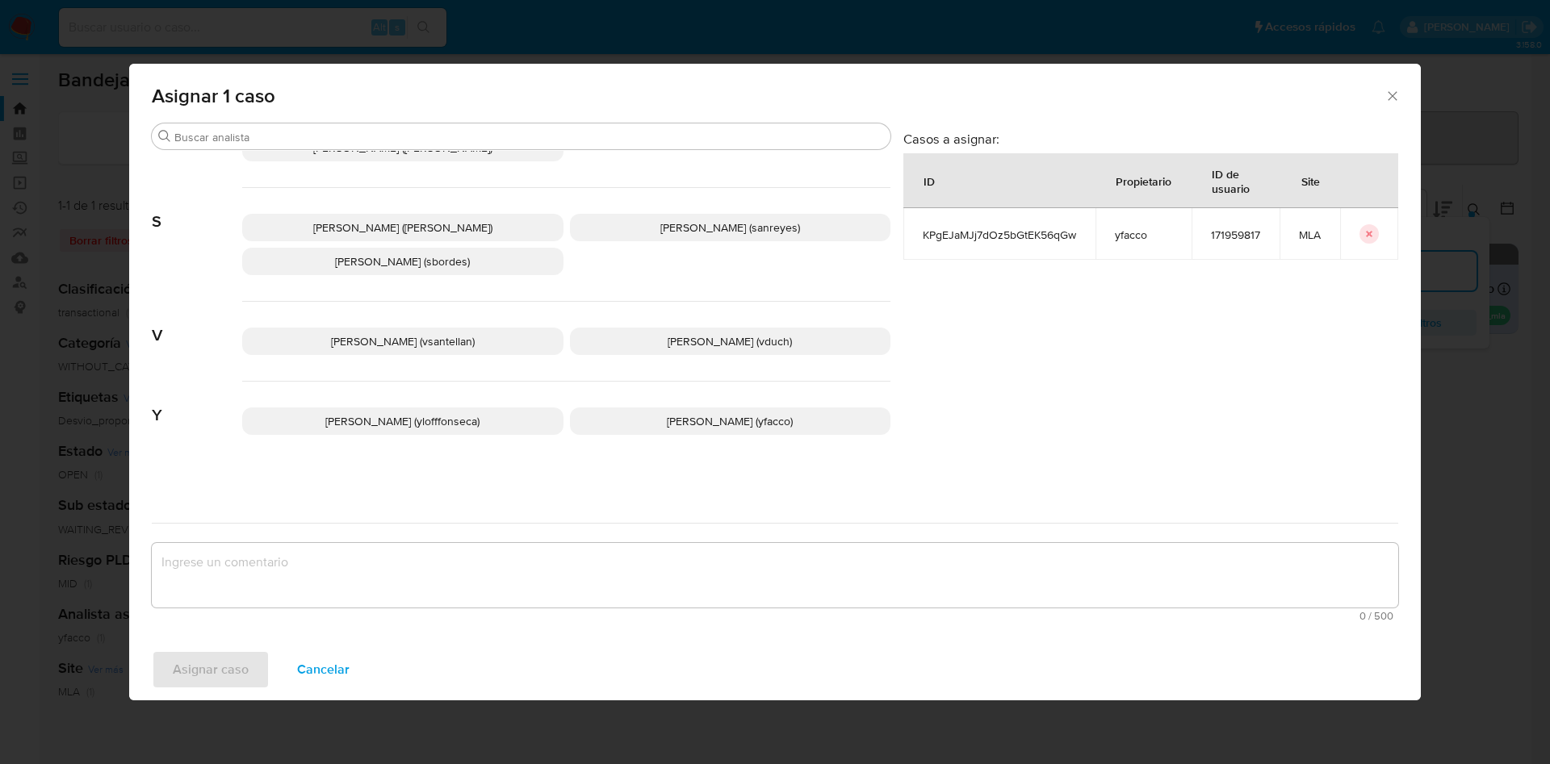
click at [704, 421] on span "Yesica Paola Facco (yfacco)" at bounding box center [730, 421] width 126 height 16
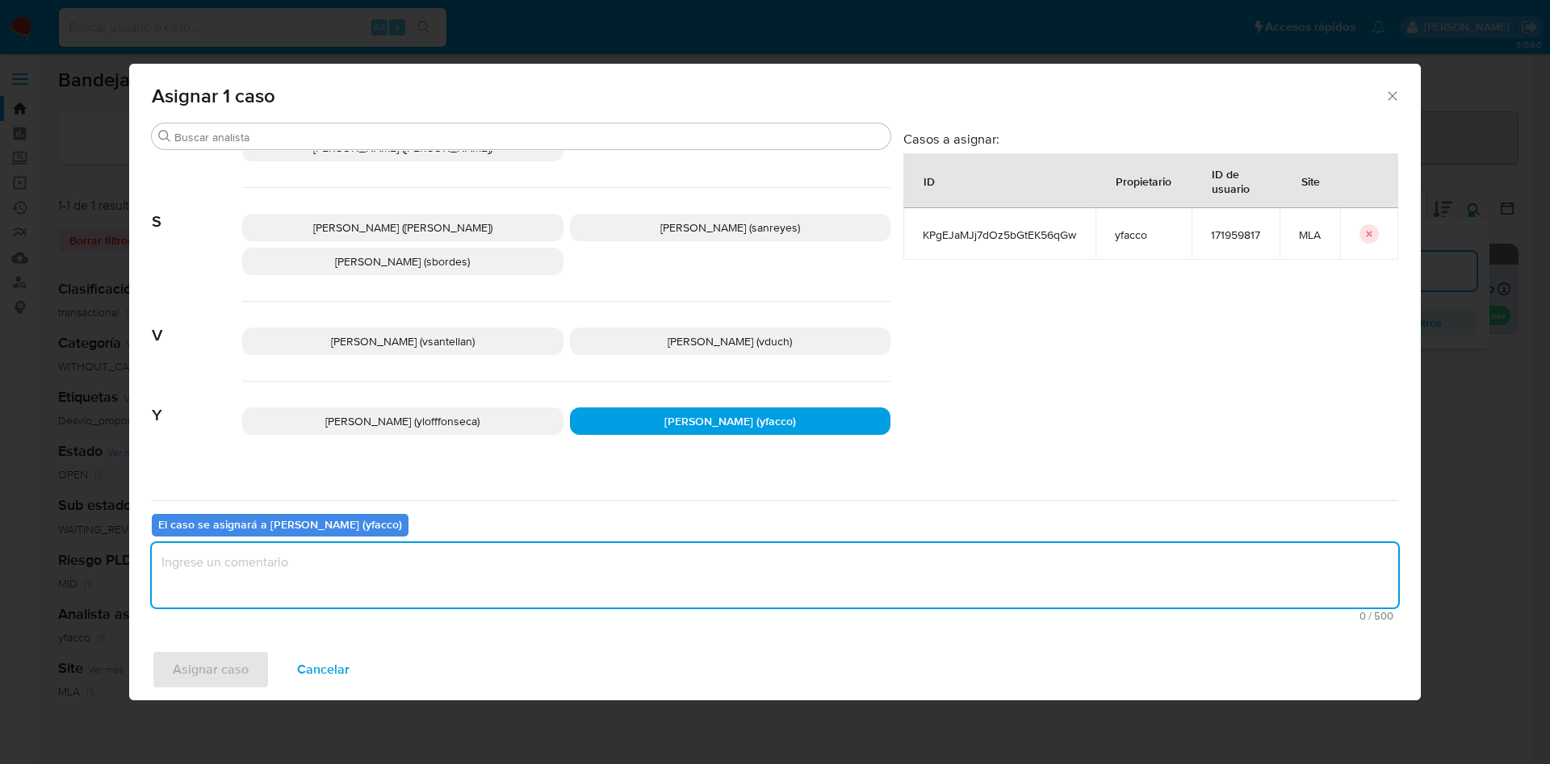
click at [550, 562] on textarea "assign-modal" at bounding box center [775, 575] width 1246 height 65
click at [220, 668] on span "Asignar caso" at bounding box center [211, 670] width 76 height 36
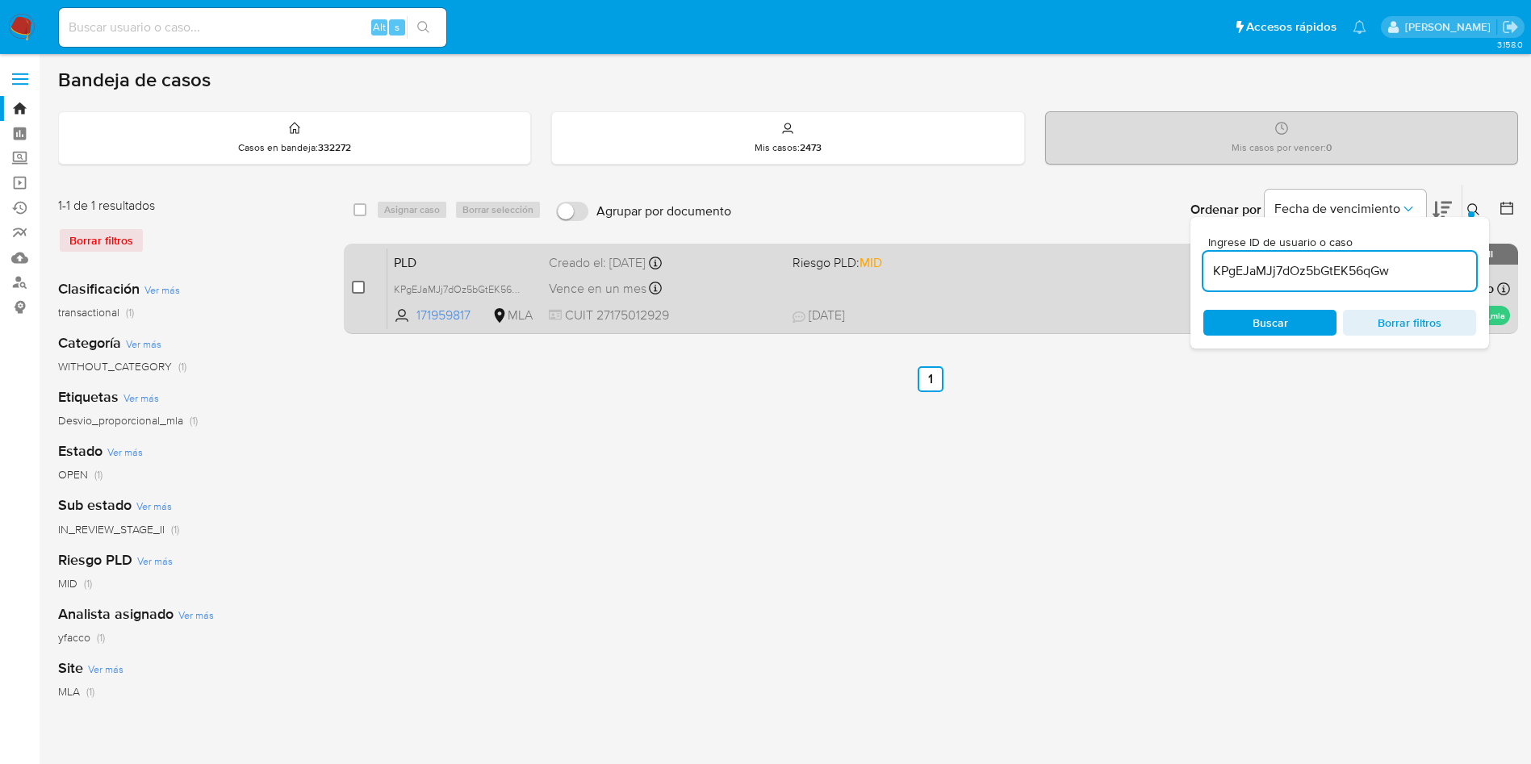
click at [358, 291] on input "checkbox" at bounding box center [358, 287] width 13 height 13
checkbox input "true"
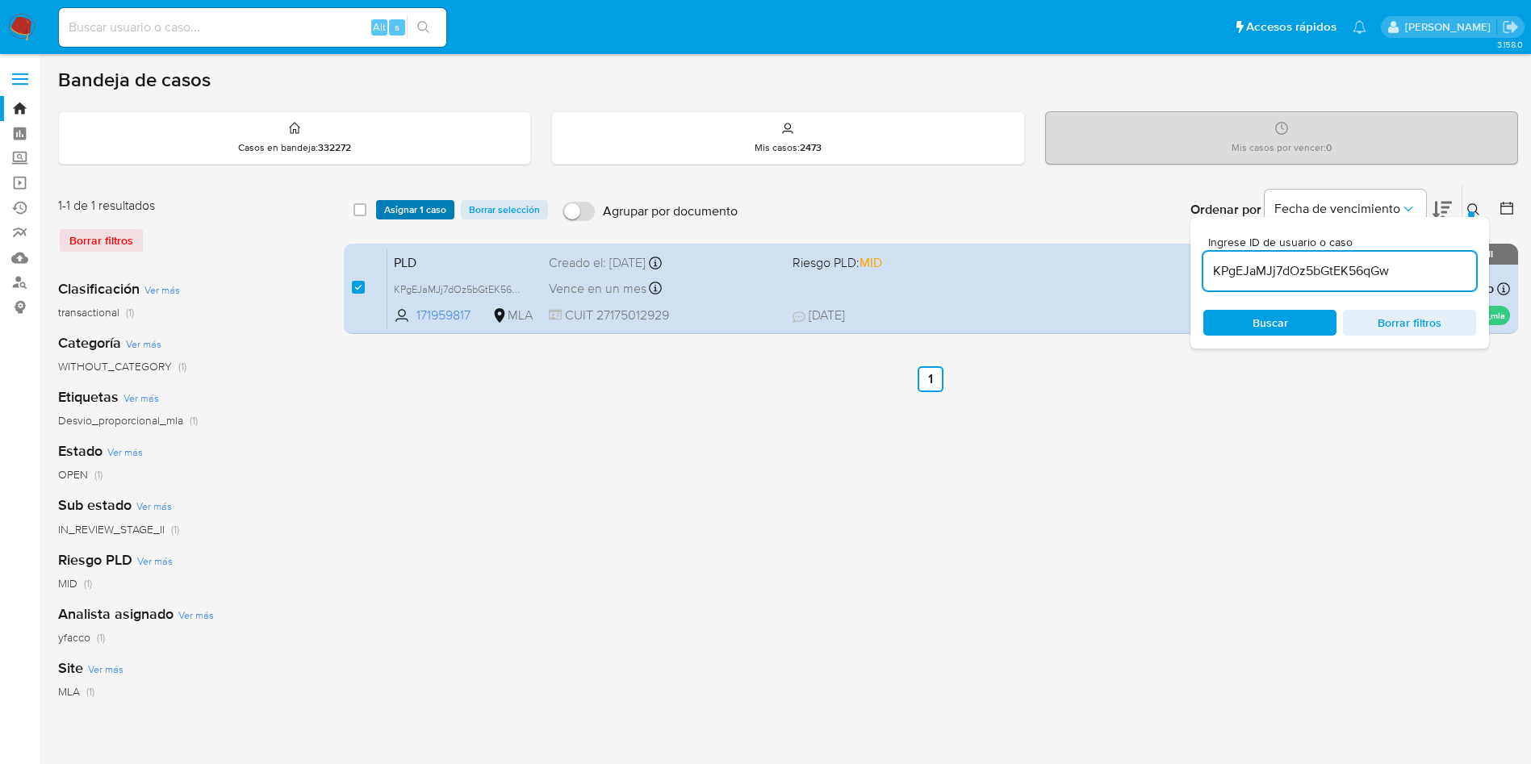
click at [408, 215] on span "Asignar 1 caso" at bounding box center [415, 210] width 62 height 16
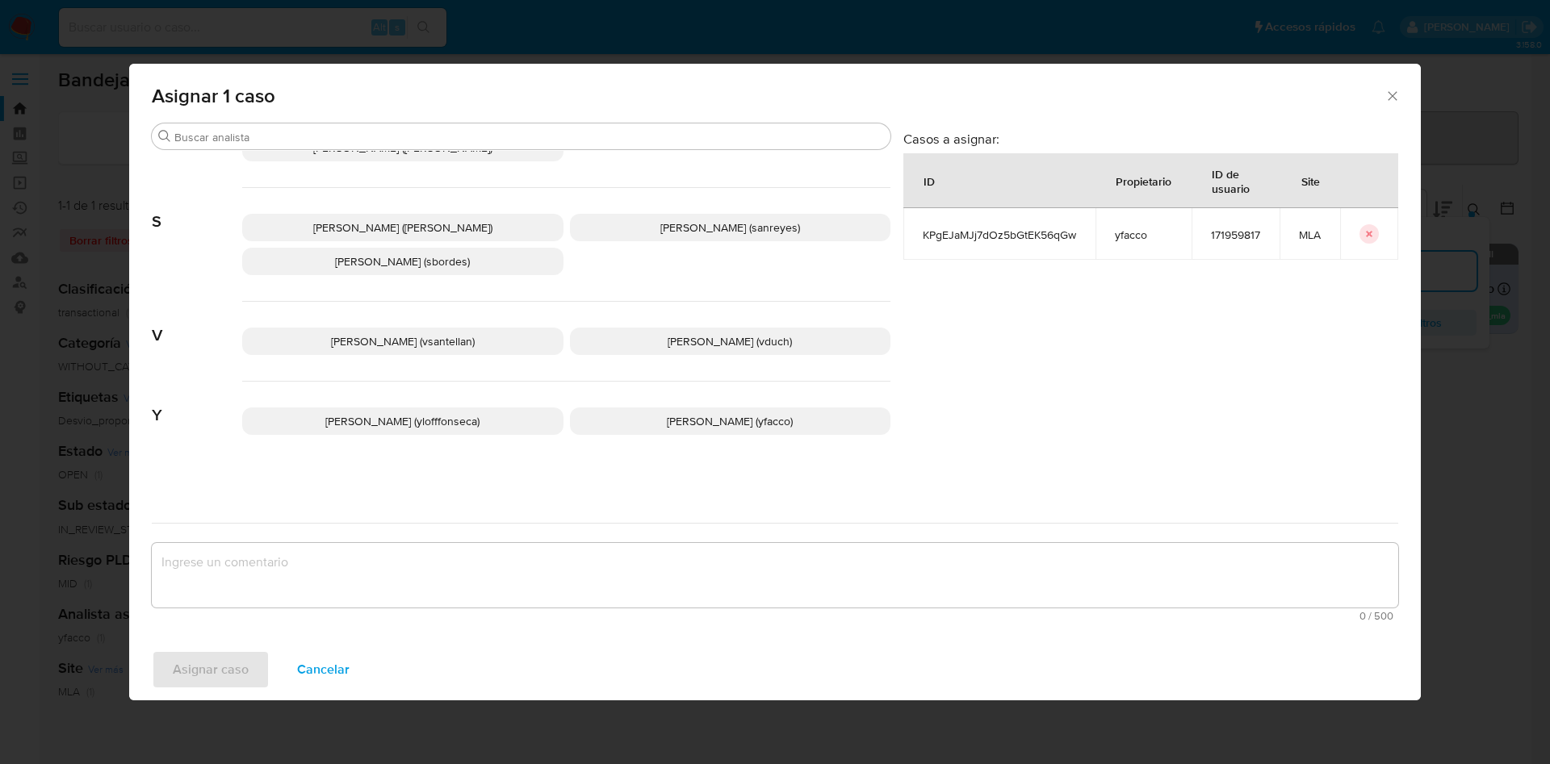
click at [626, 427] on p "Yesica Paola Facco (yfacco)" at bounding box center [730, 421] width 321 height 27
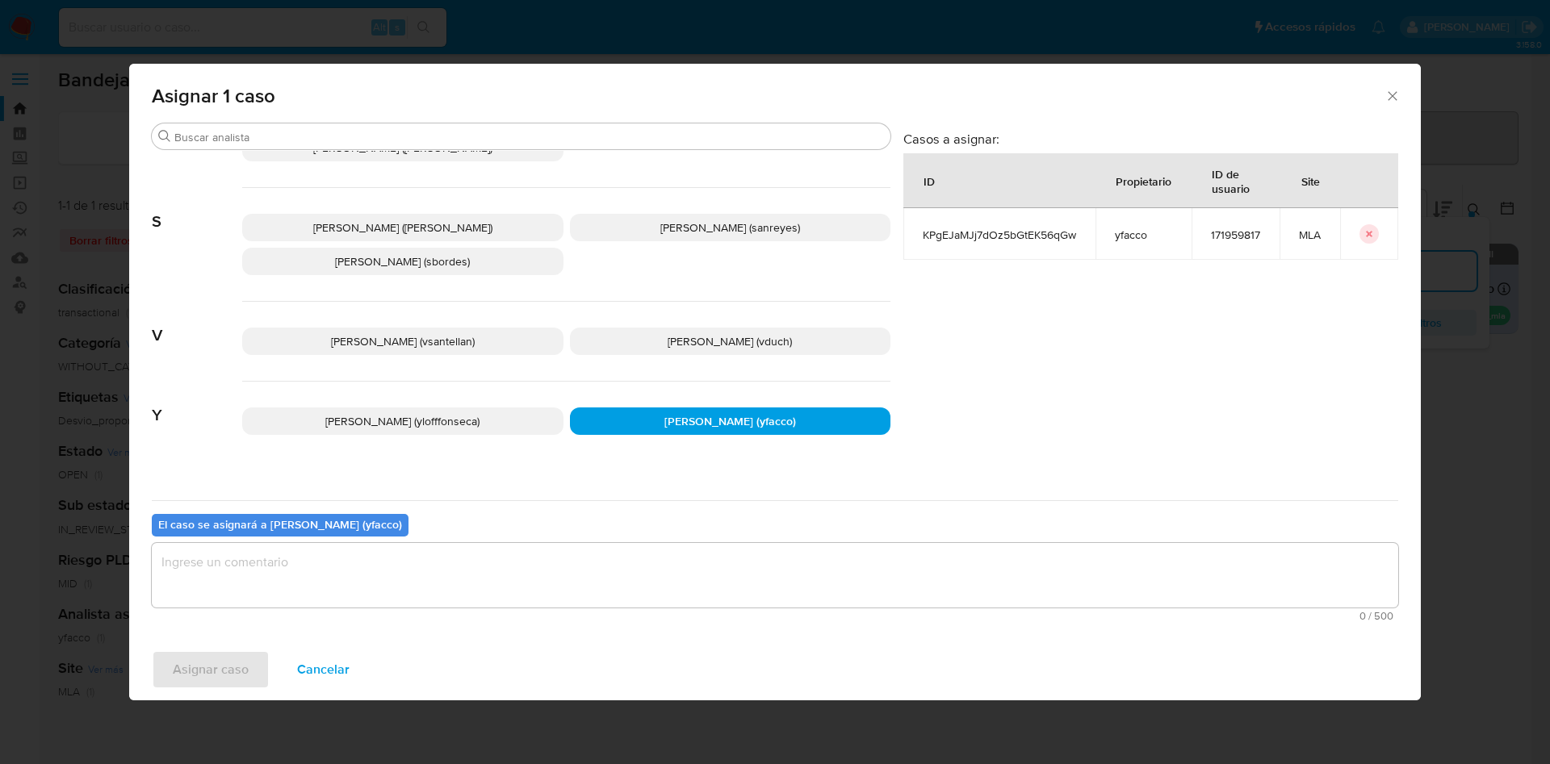
click at [492, 566] on textarea "assign-modal" at bounding box center [775, 575] width 1246 height 65
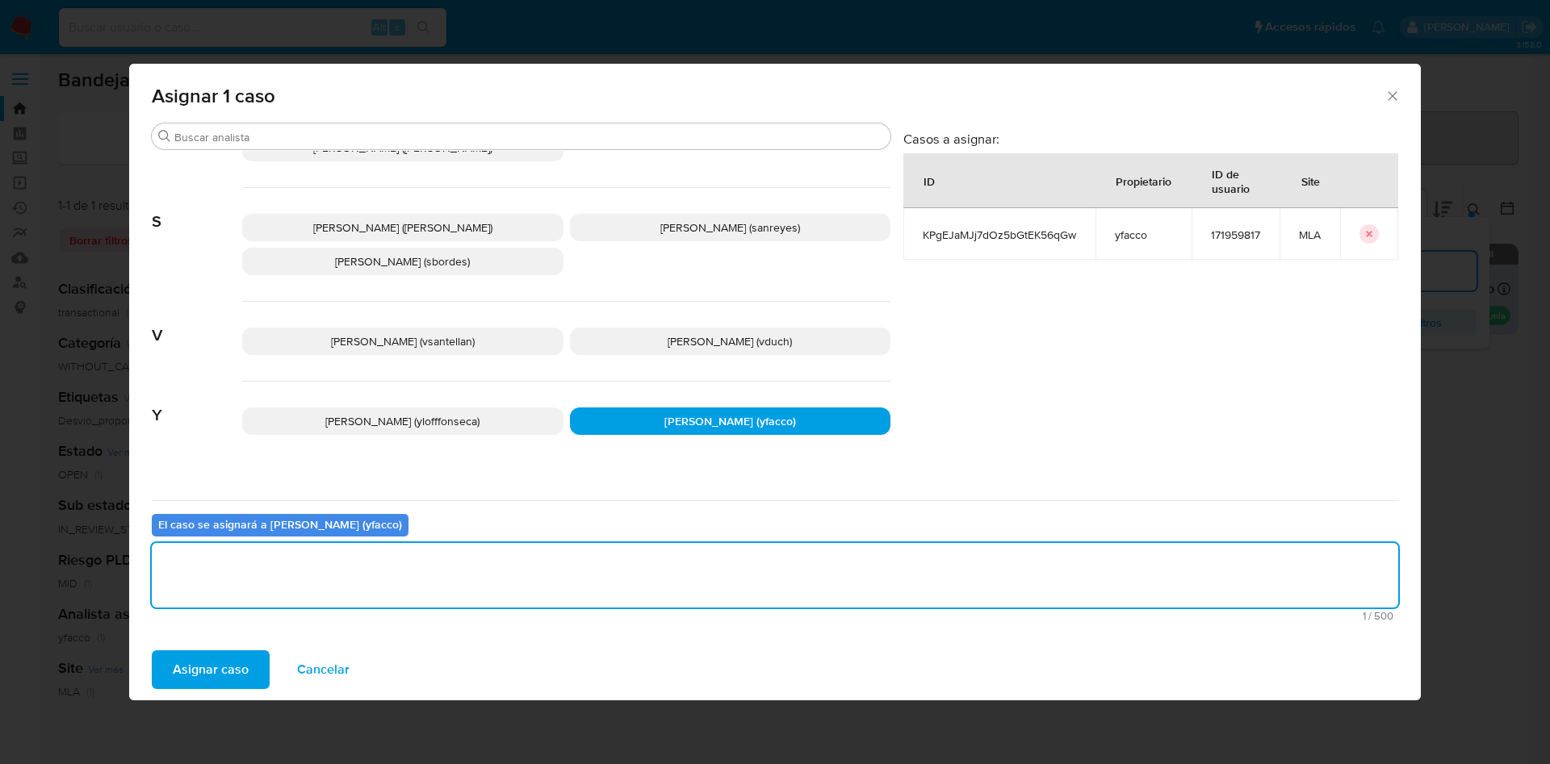
click at [206, 677] on span "Asignar caso" at bounding box center [211, 670] width 76 height 36
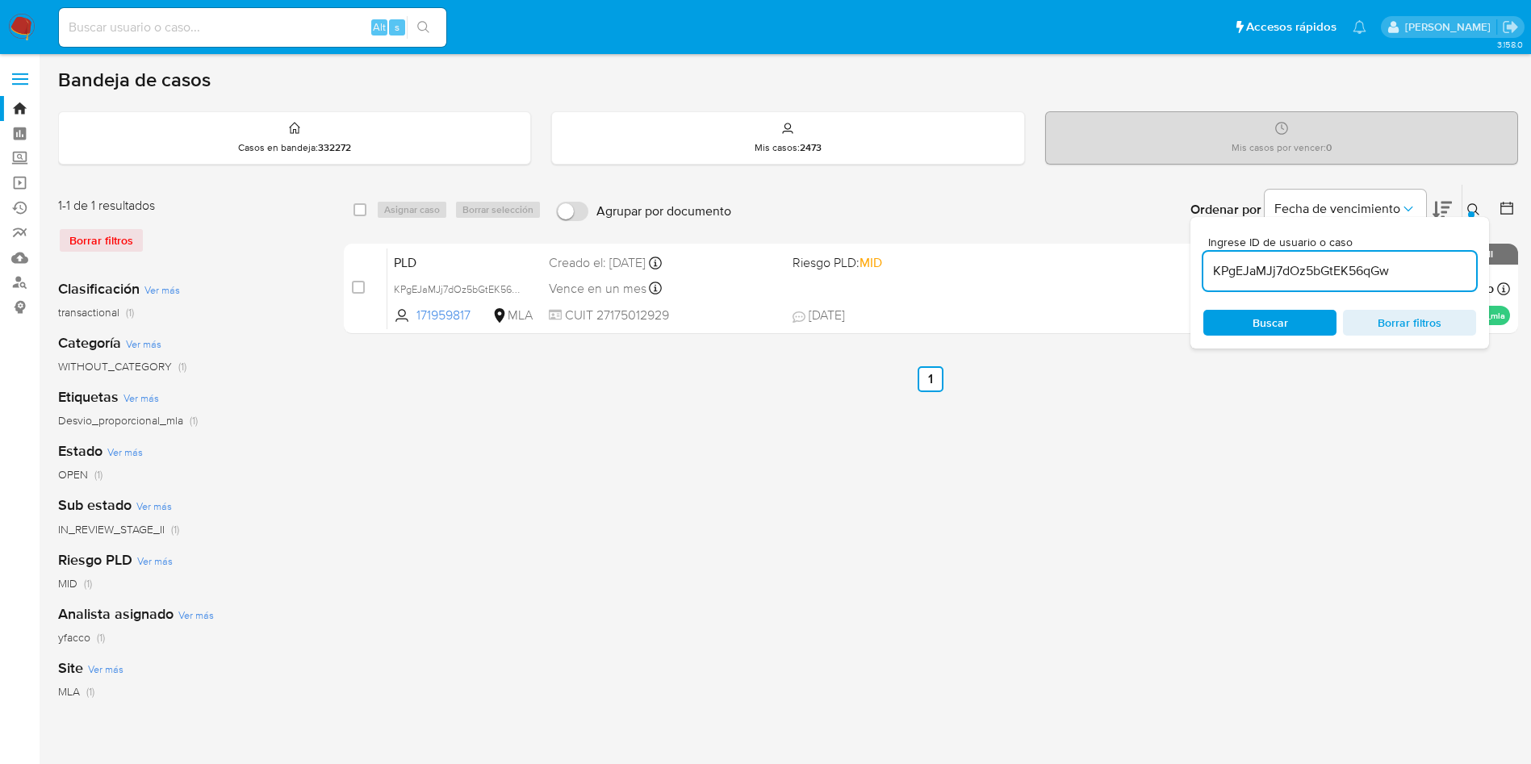
click at [1397, 274] on input "KPgEJaMJj7dOz5bGtEK56qGw" at bounding box center [1340, 271] width 273 height 21
paste input "0TJVzG0mZj983IRHqfTgMjQc"
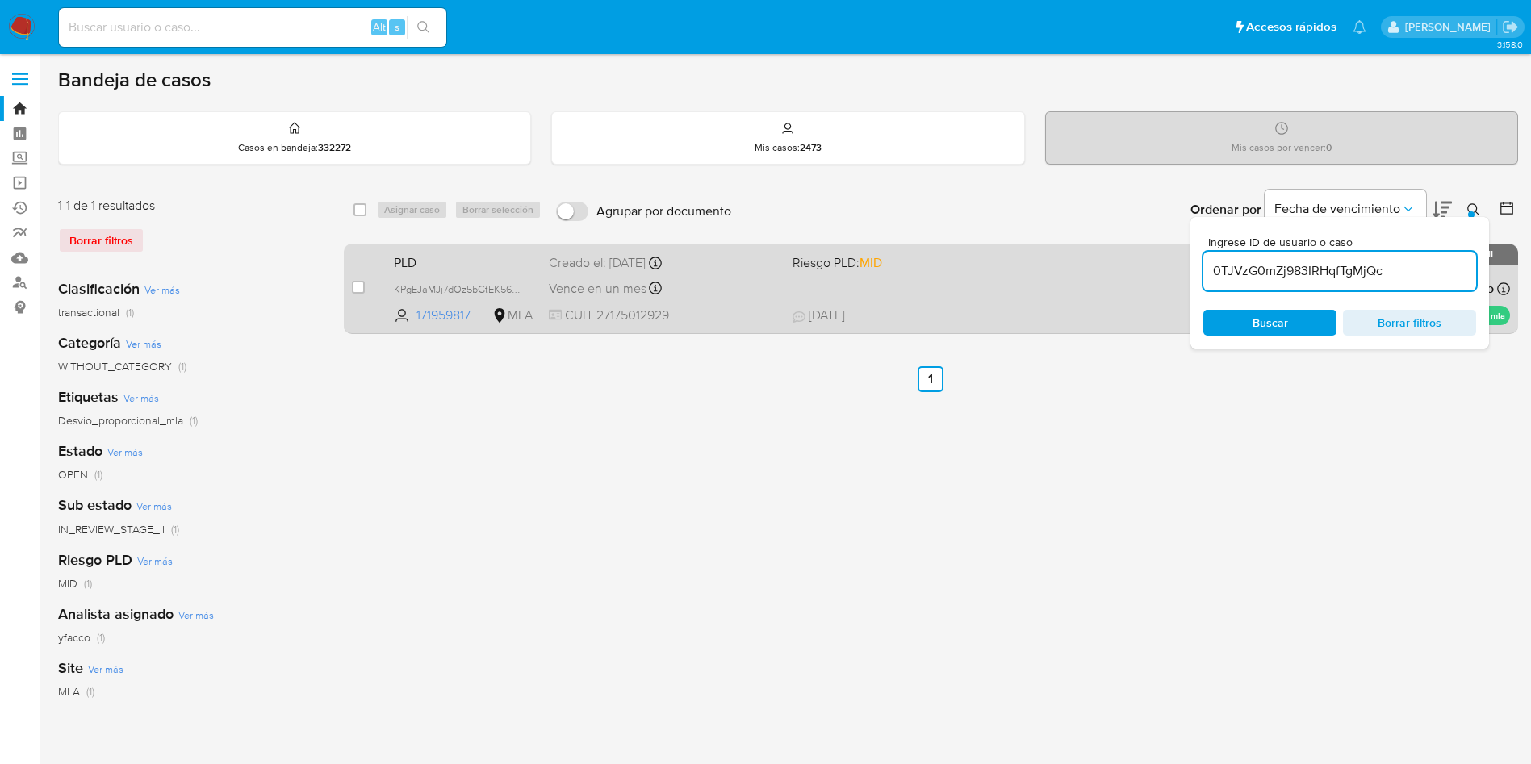
type input "0TJVzG0mZj983IRHqfTgMjQc"
click at [354, 281] on input "checkbox" at bounding box center [358, 287] width 13 height 13
checkbox input "true"
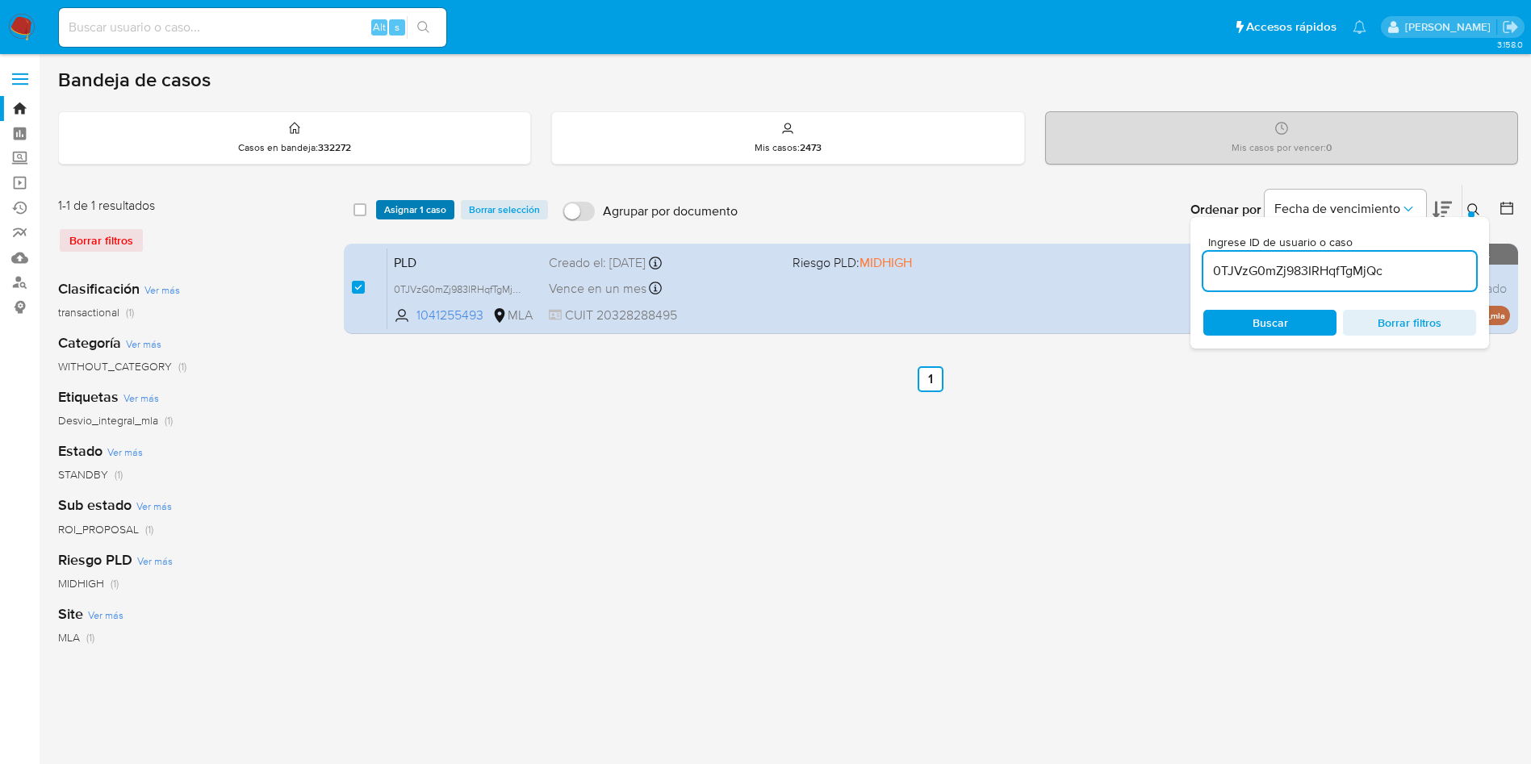
click at [411, 205] on span "Asignar 1 caso" at bounding box center [415, 210] width 62 height 16
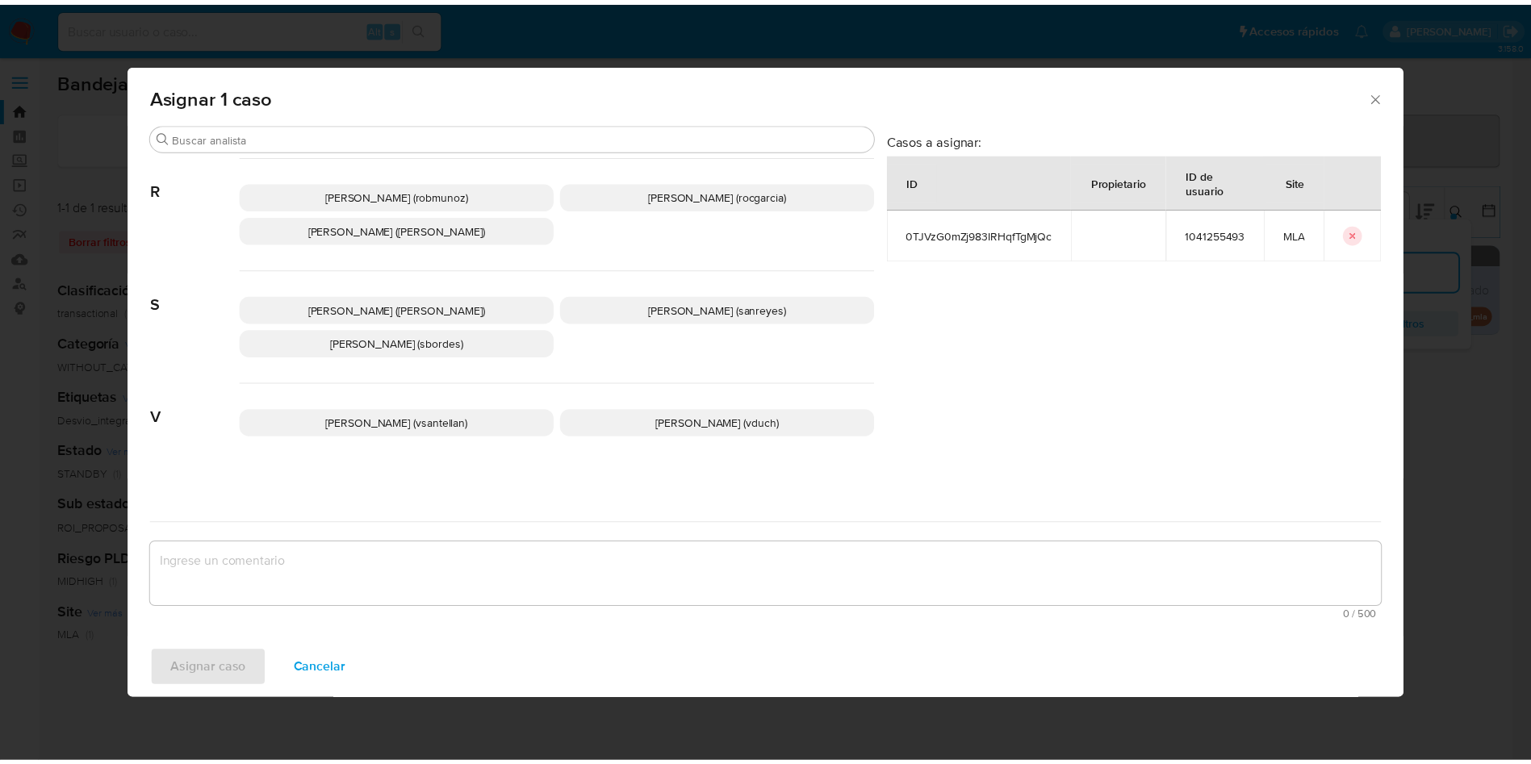
scroll to position [1430, 0]
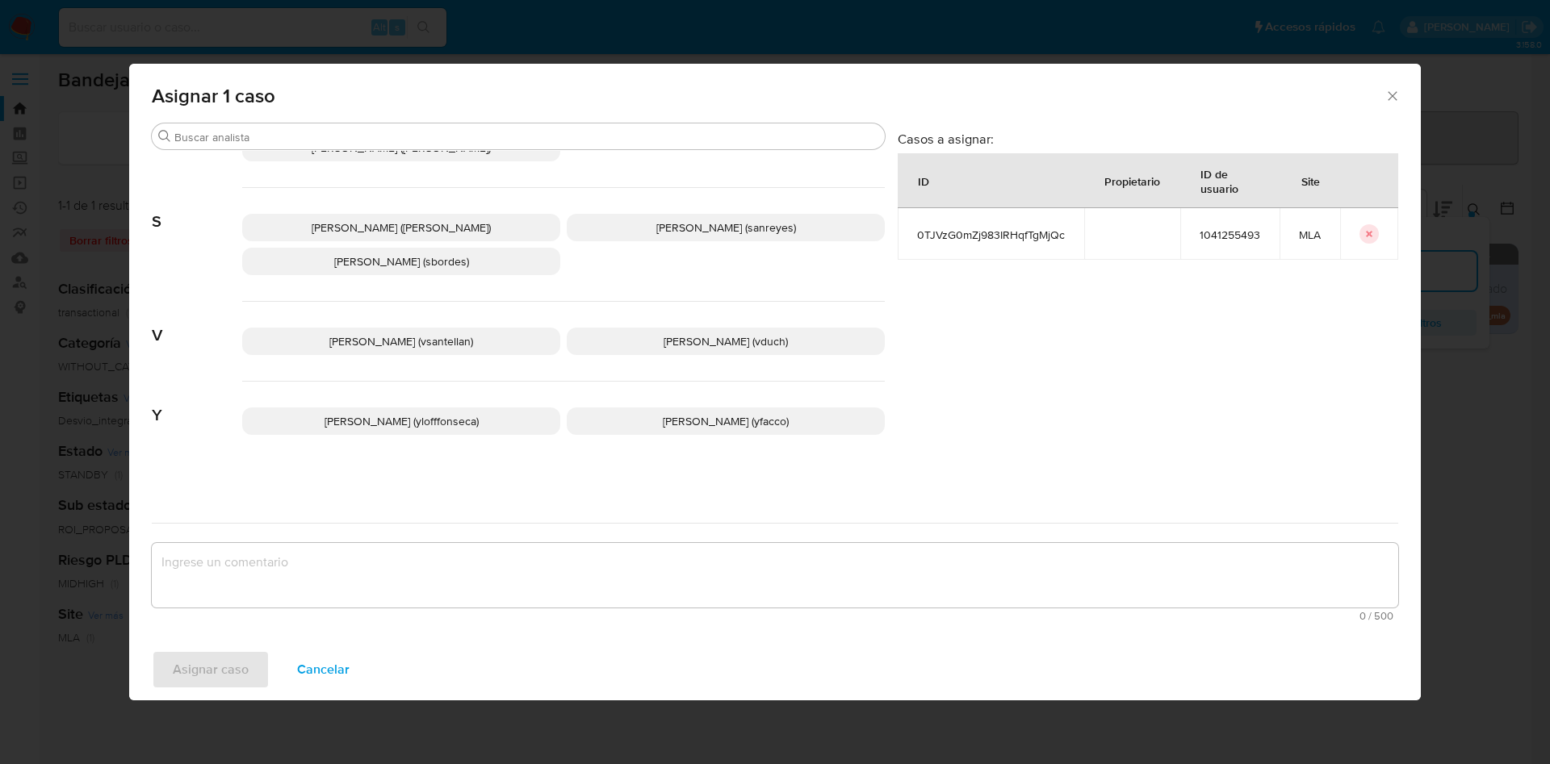
click at [681, 420] on span "Yesica Paola Facco (yfacco)" at bounding box center [726, 421] width 126 height 16
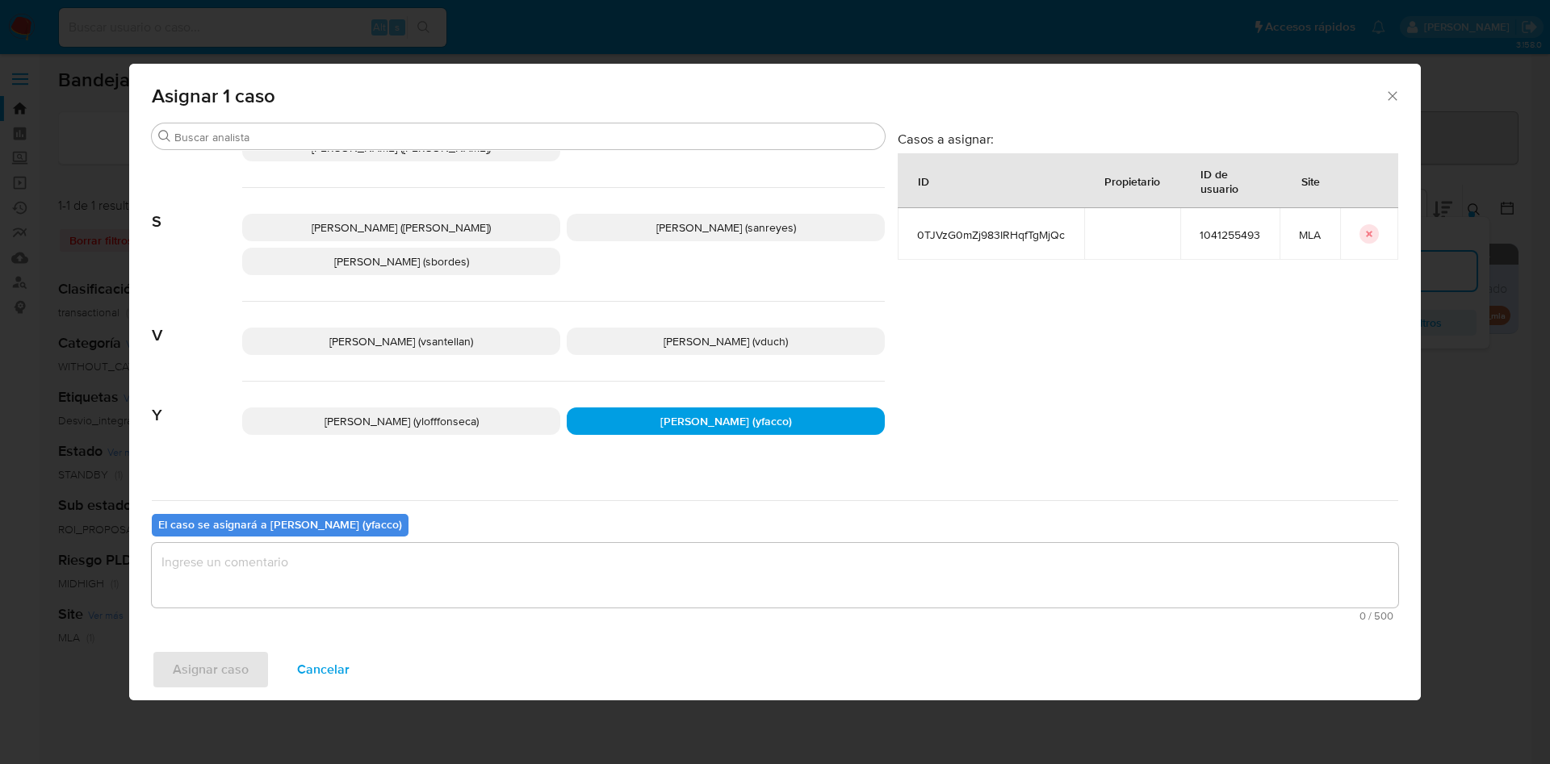
click at [484, 573] on textarea "assign-modal" at bounding box center [775, 575] width 1246 height 65
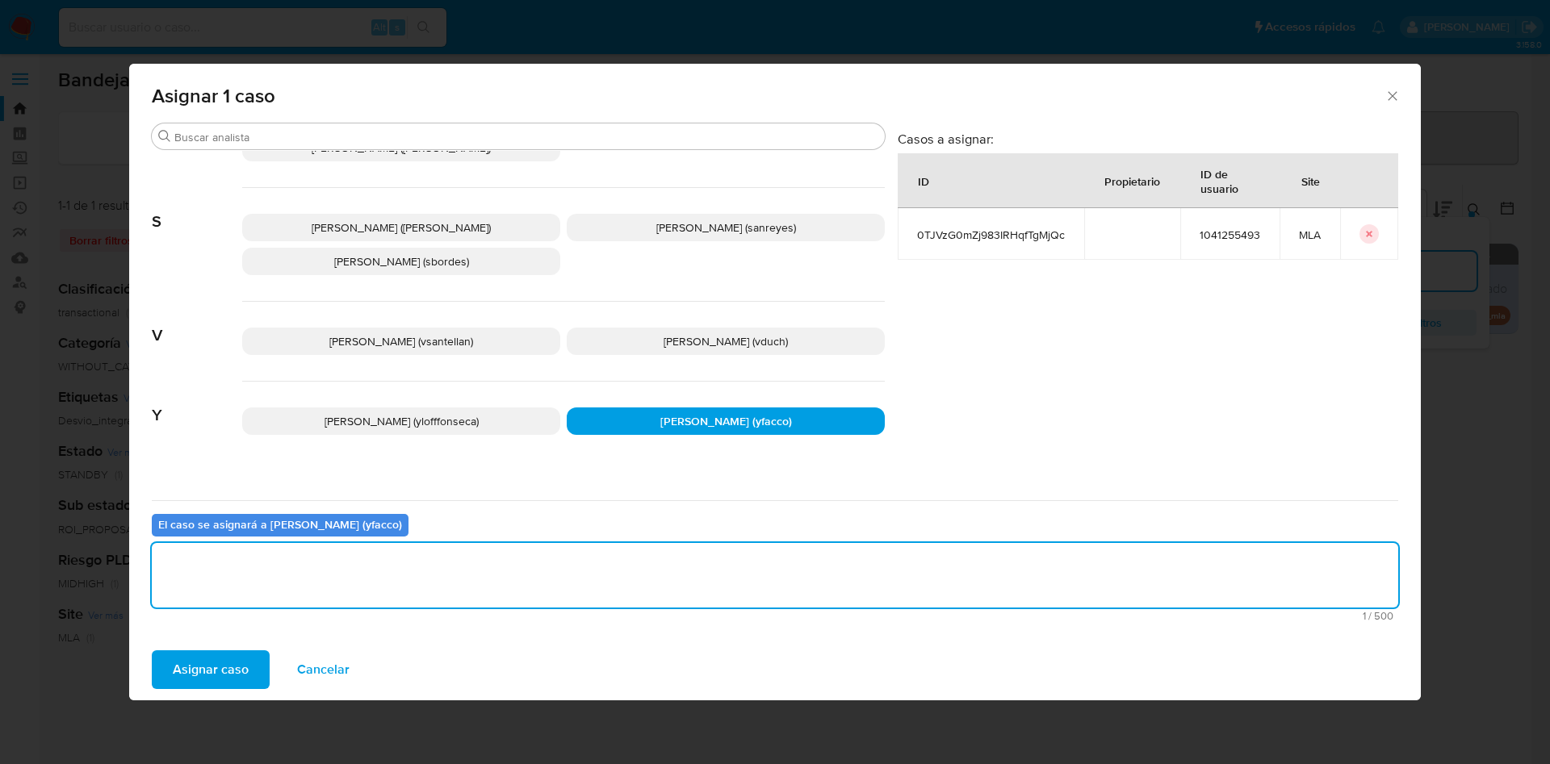
click at [243, 674] on span "Asignar caso" at bounding box center [211, 670] width 76 height 36
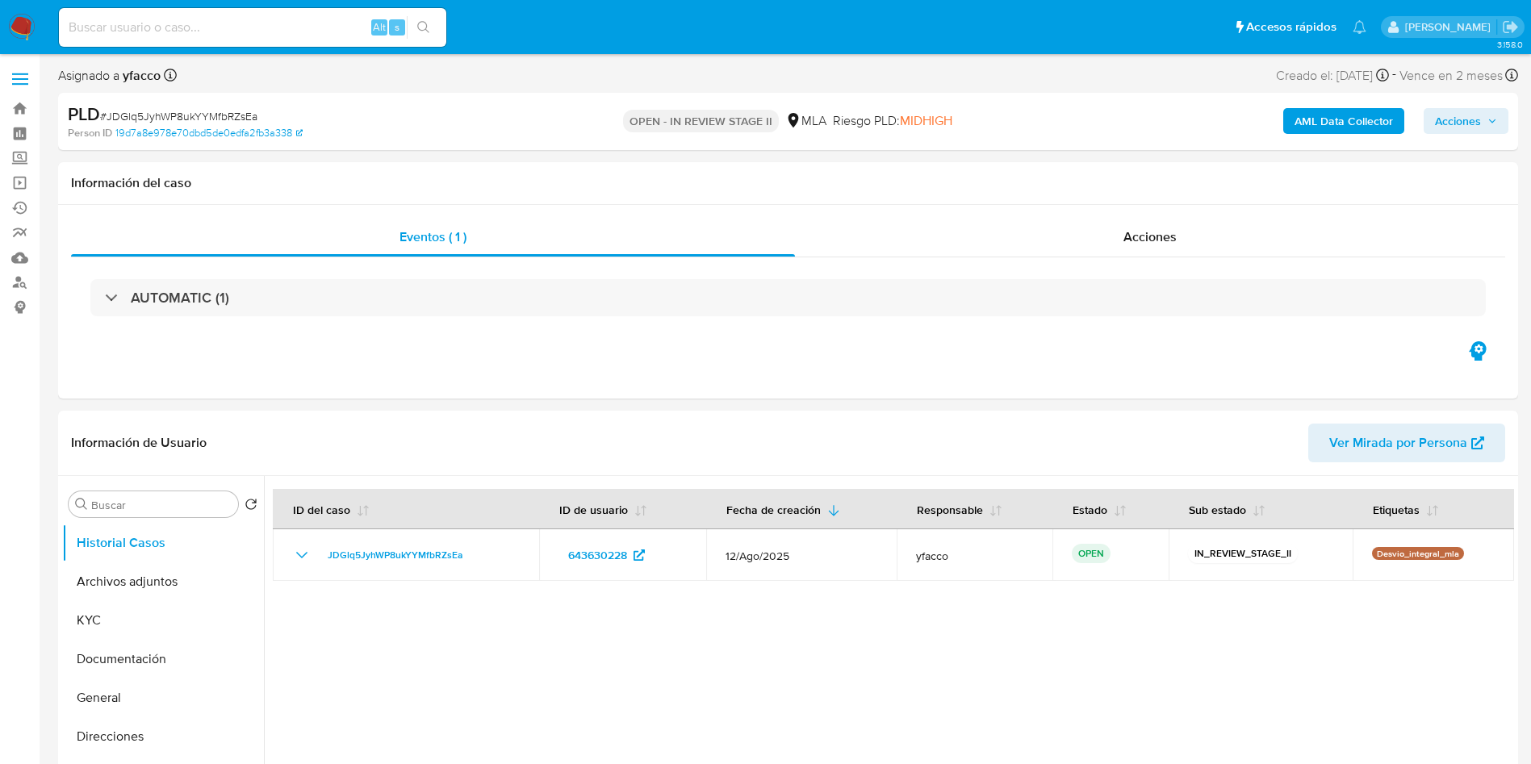
select select "10"
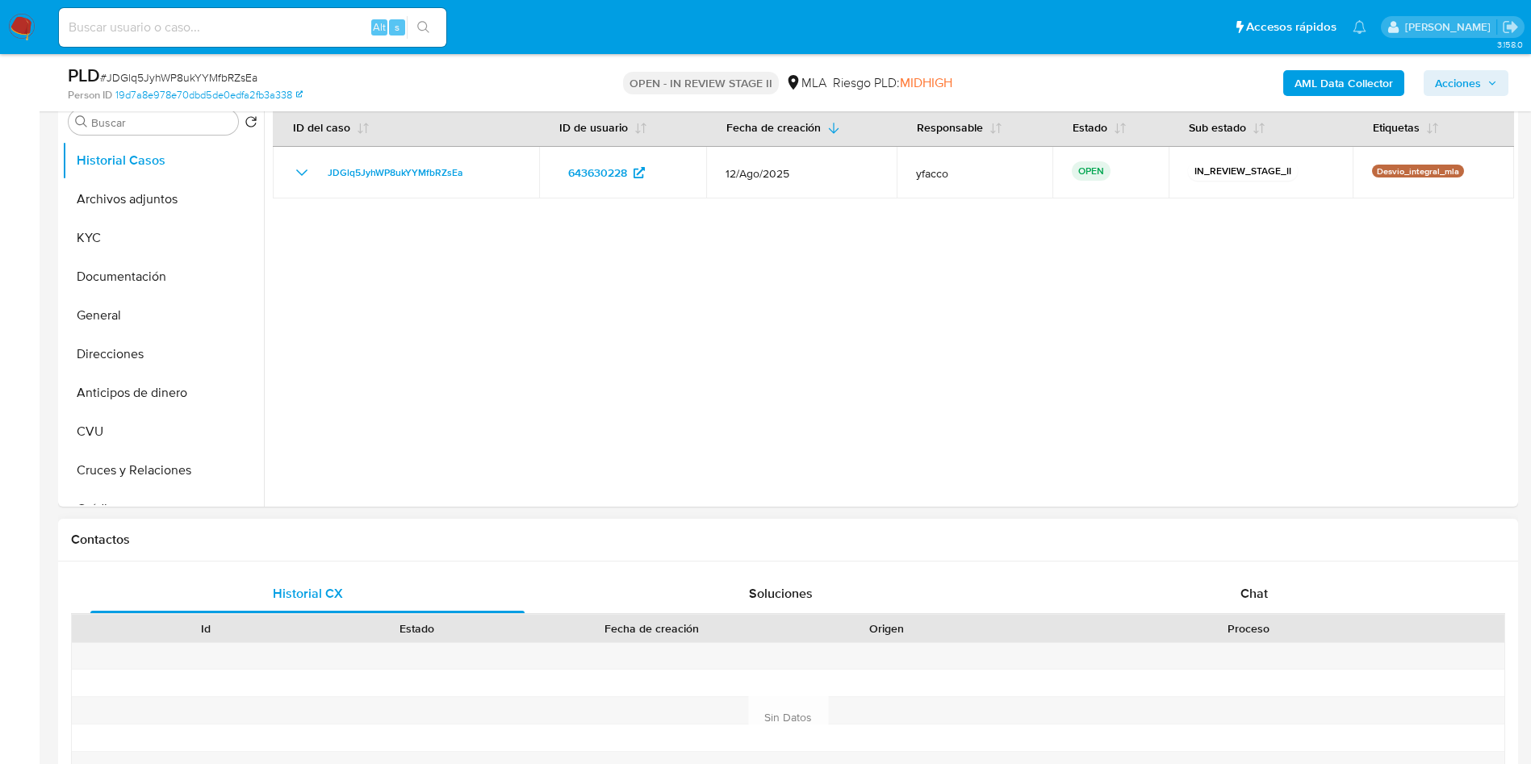
scroll to position [363, 0]
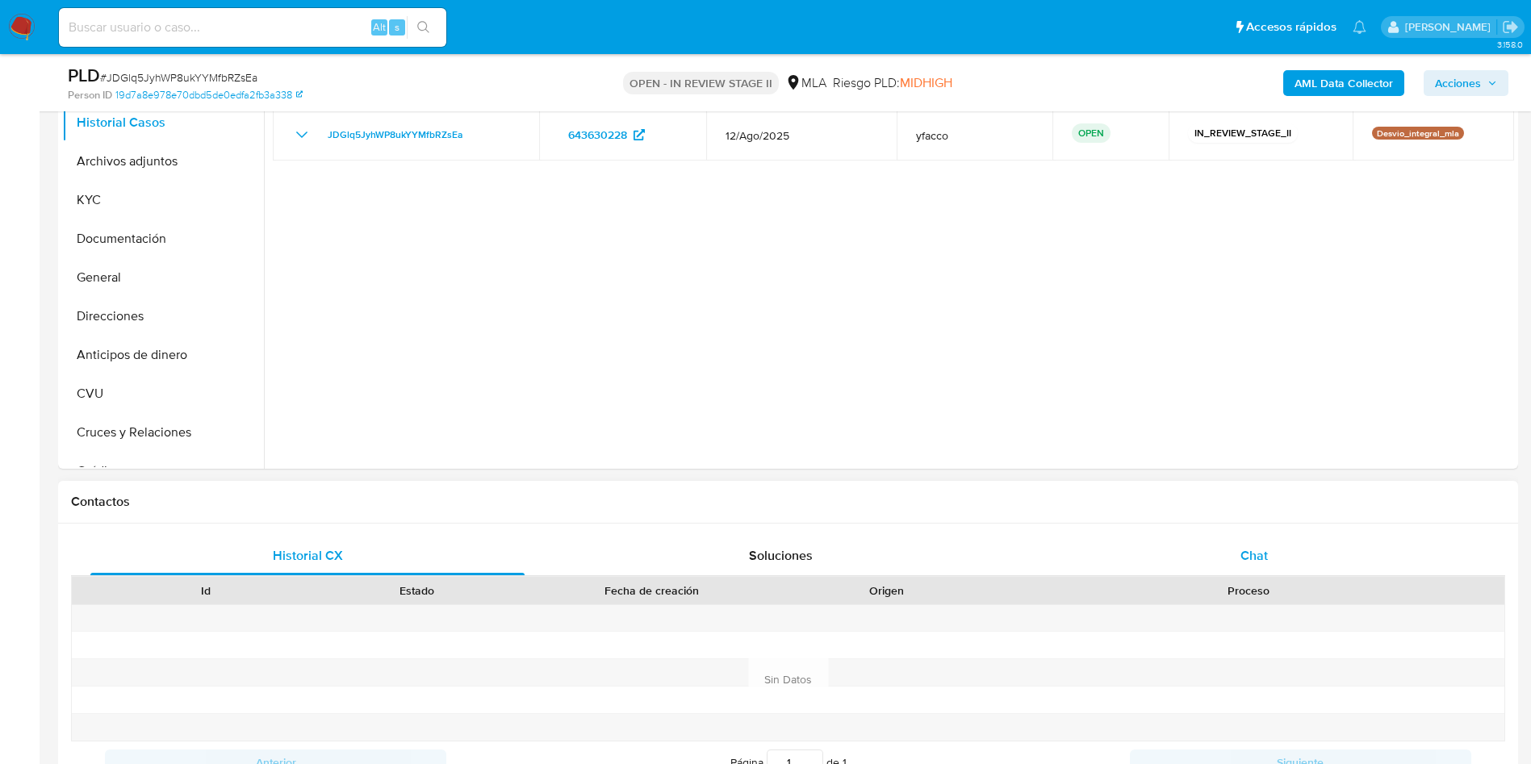
click at [1240, 537] on div "Chat" at bounding box center [1254, 556] width 434 height 39
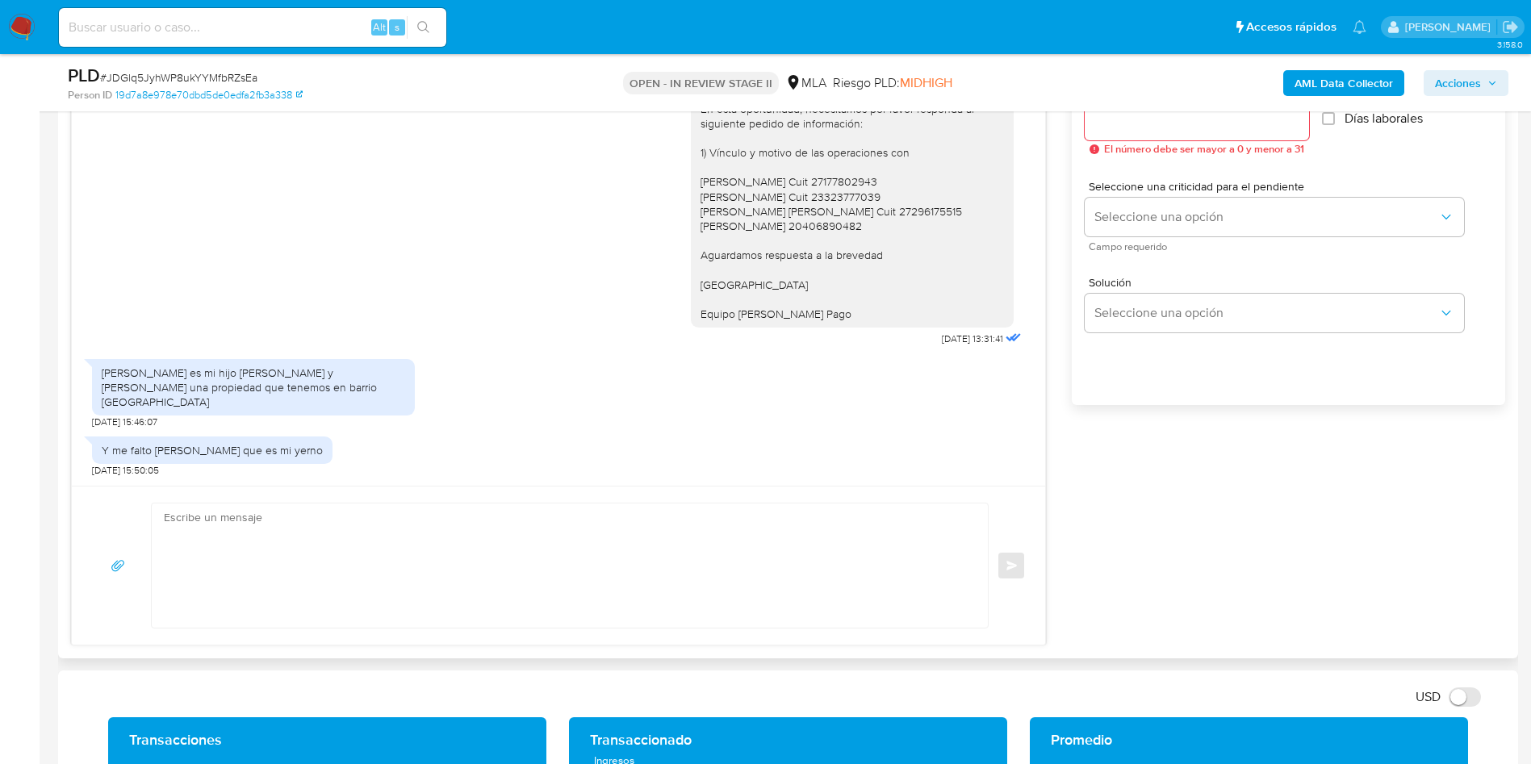
scroll to position [969, 0]
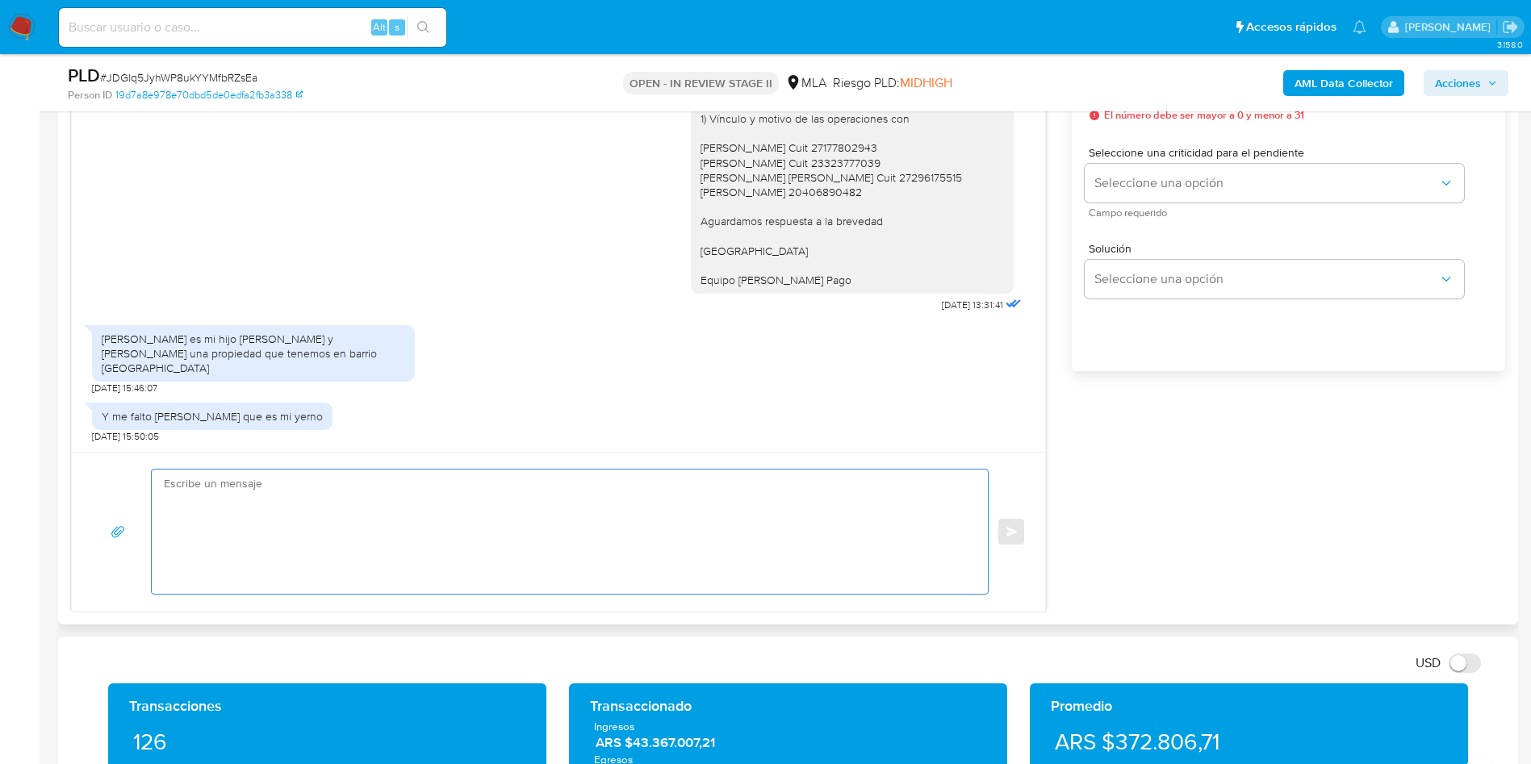
paste textarea "Hola Muchas gracias por la respuesta. Nos pondremos en contacto nuevamente en c…"
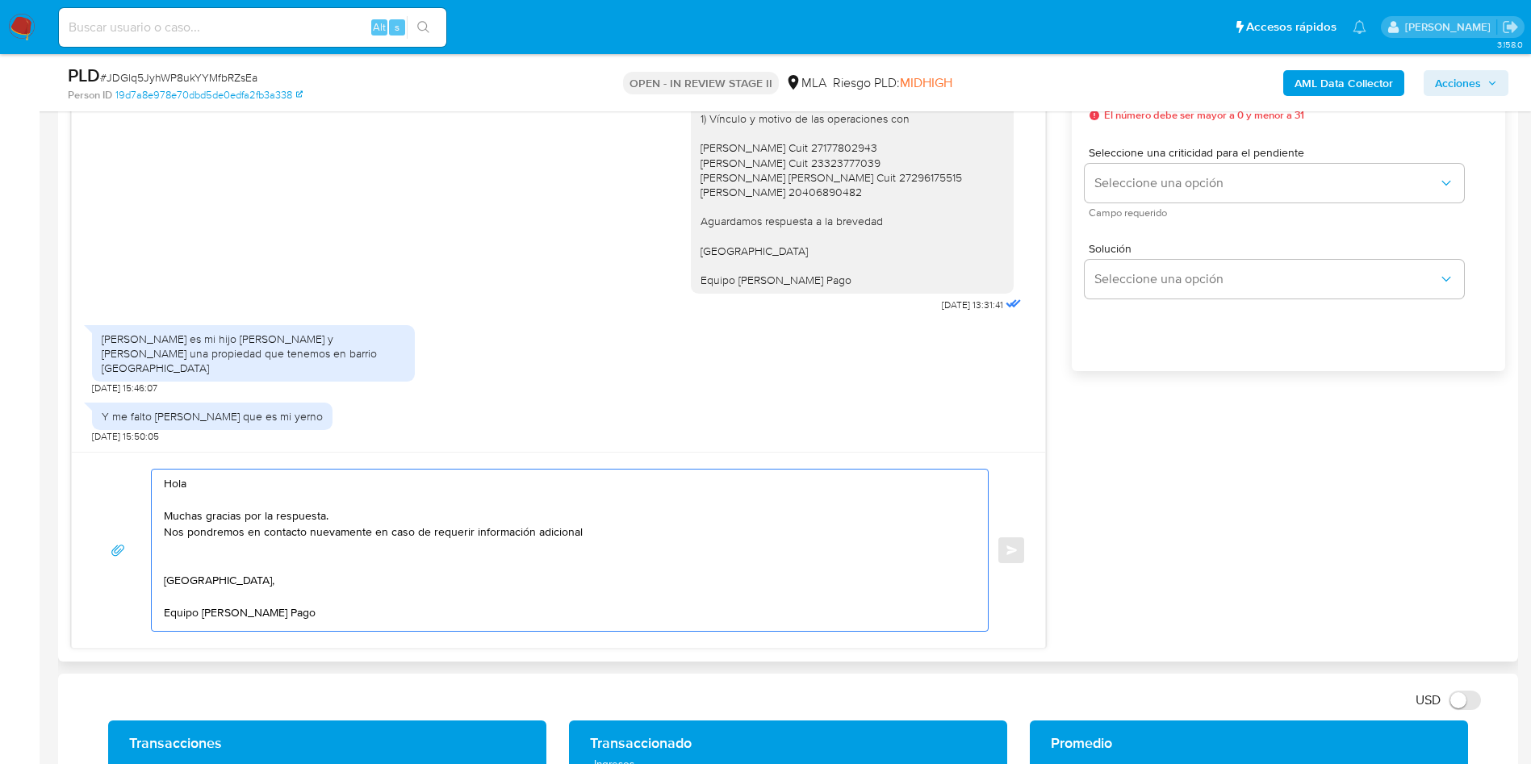
scroll to position [6, 0]
click at [677, 518] on textarea "Hola Muchas gracias por la respuesta. Nos pondremos en contacto nuevamente en c…" at bounding box center [566, 550] width 804 height 161
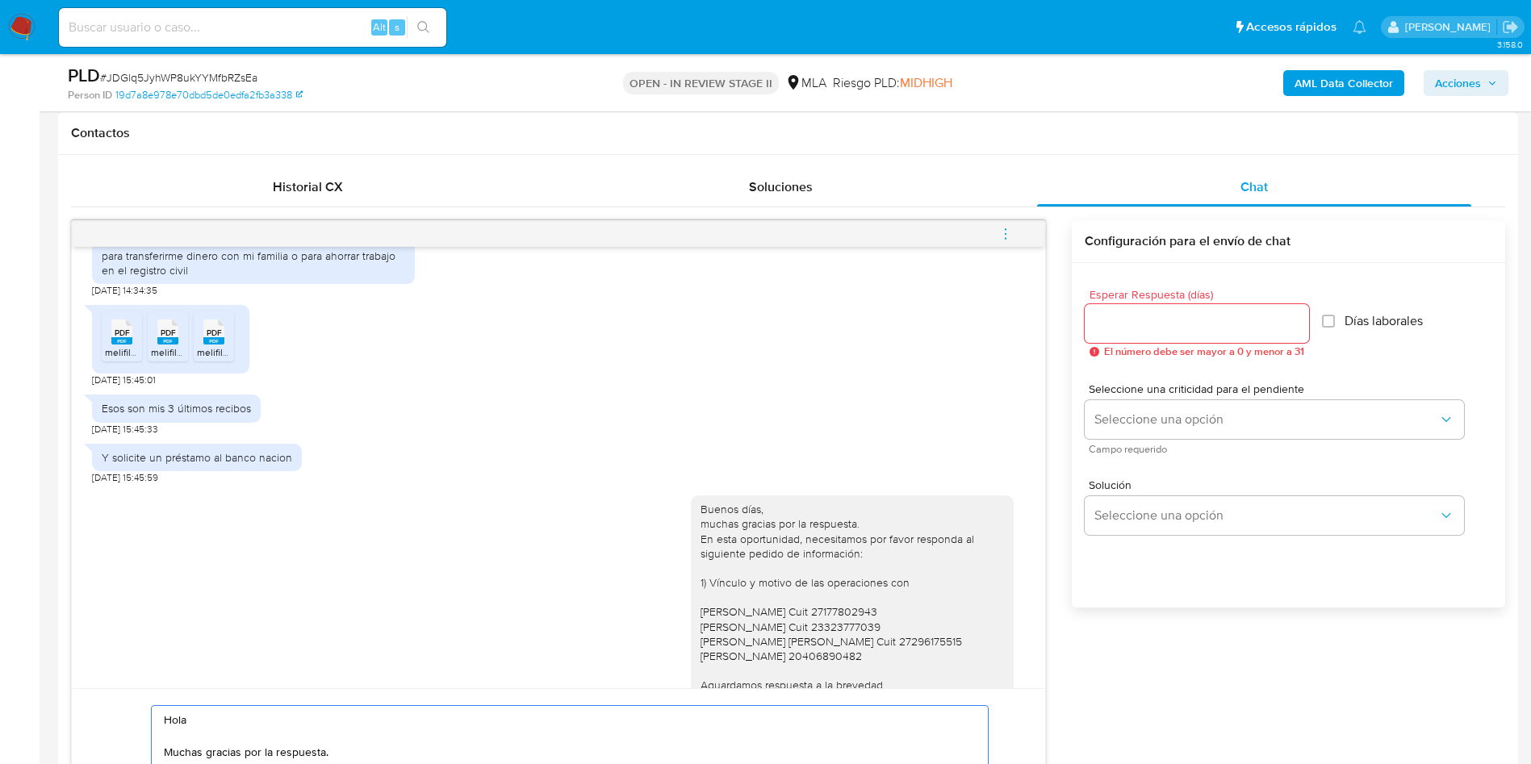
scroll to position [727, 0]
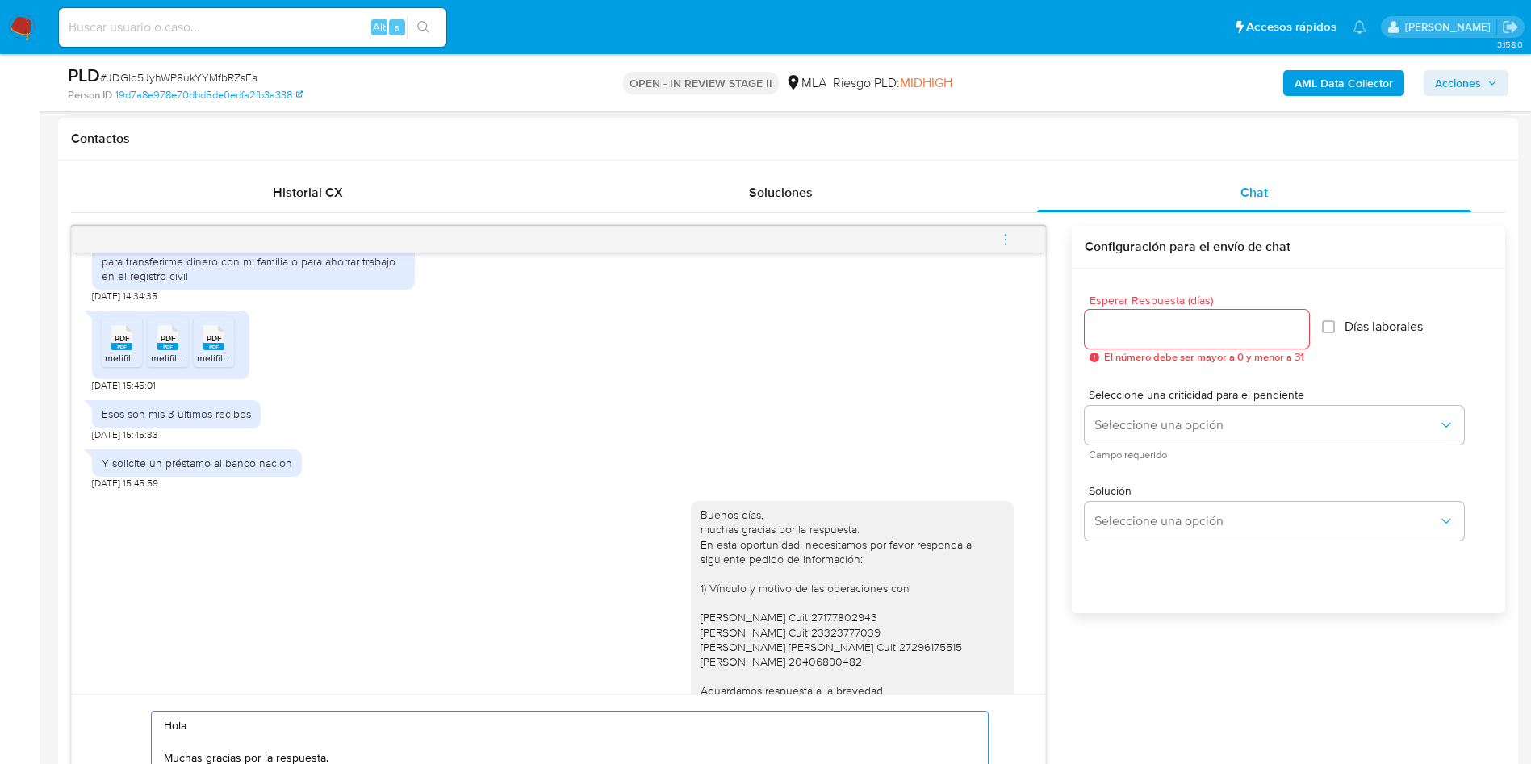
type textarea "Hola Muchas gracias por la respuesta. Nos pondremos en contacto nuevamente en c…"
click at [1158, 317] on div at bounding box center [1197, 329] width 224 height 39
click at [1162, 324] on input "Esperar Respuesta (días)" at bounding box center [1197, 329] width 224 height 21
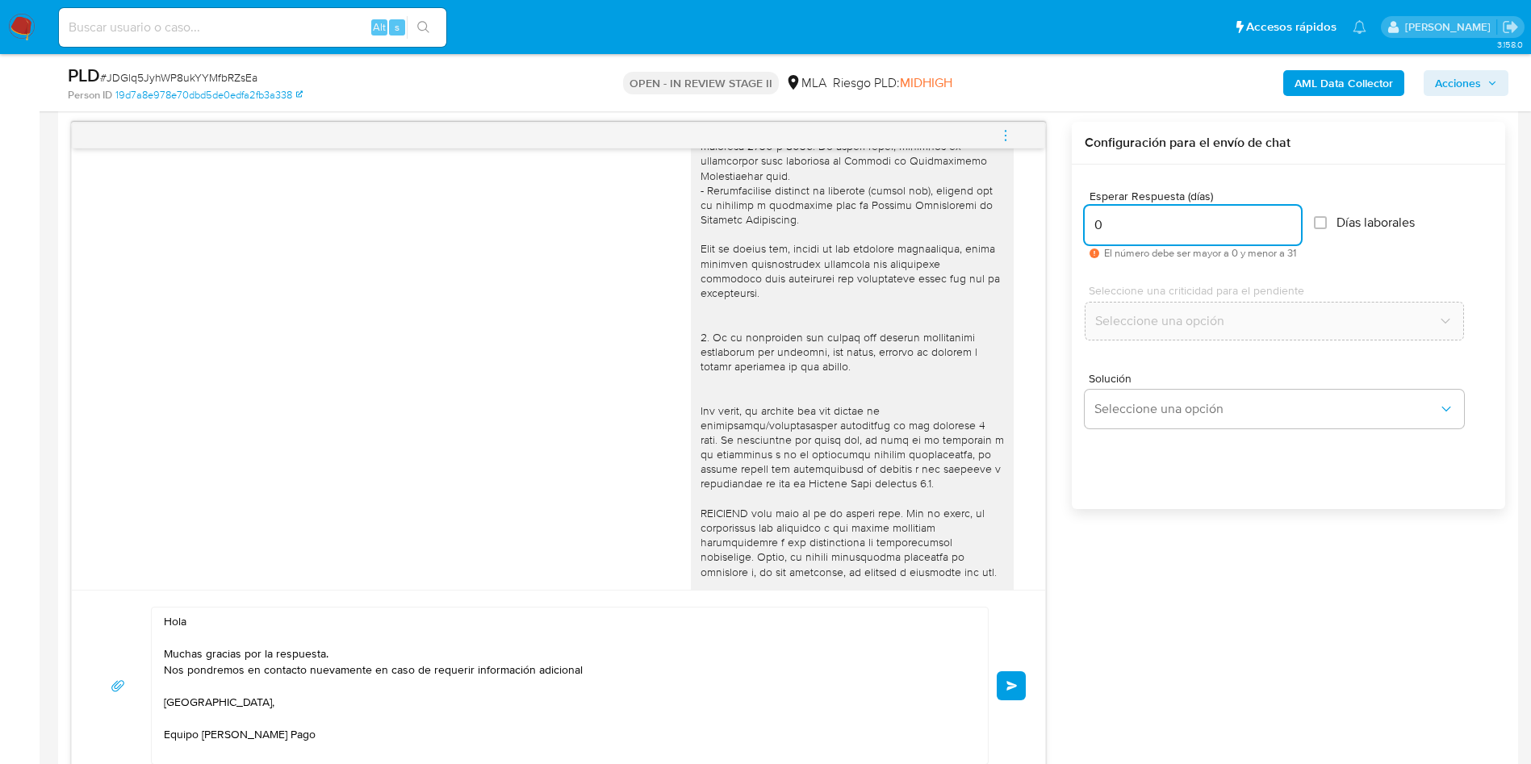
scroll to position [969, 0]
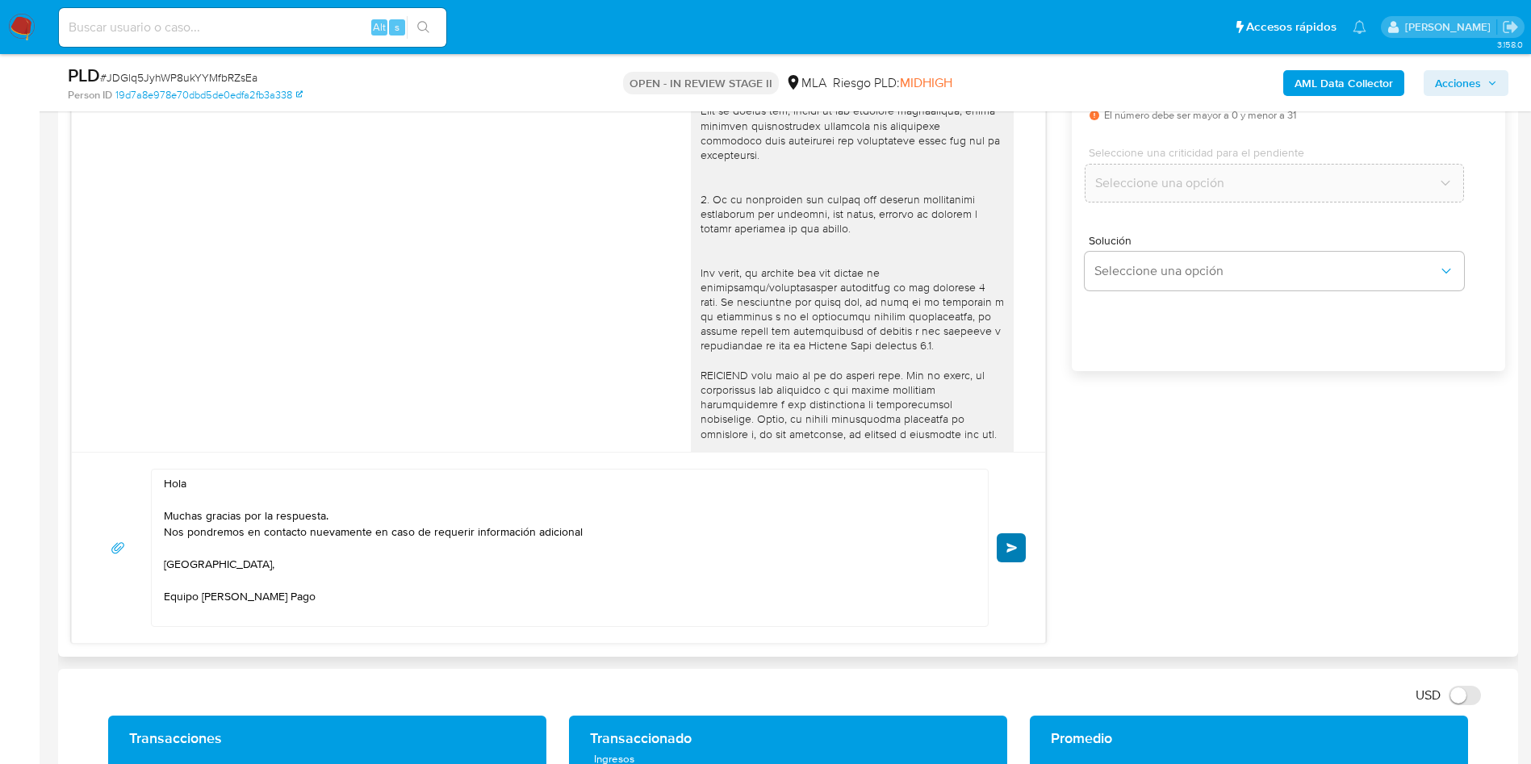
type input "0"
click at [1007, 552] on span "Enviar" at bounding box center [1012, 548] width 11 height 10
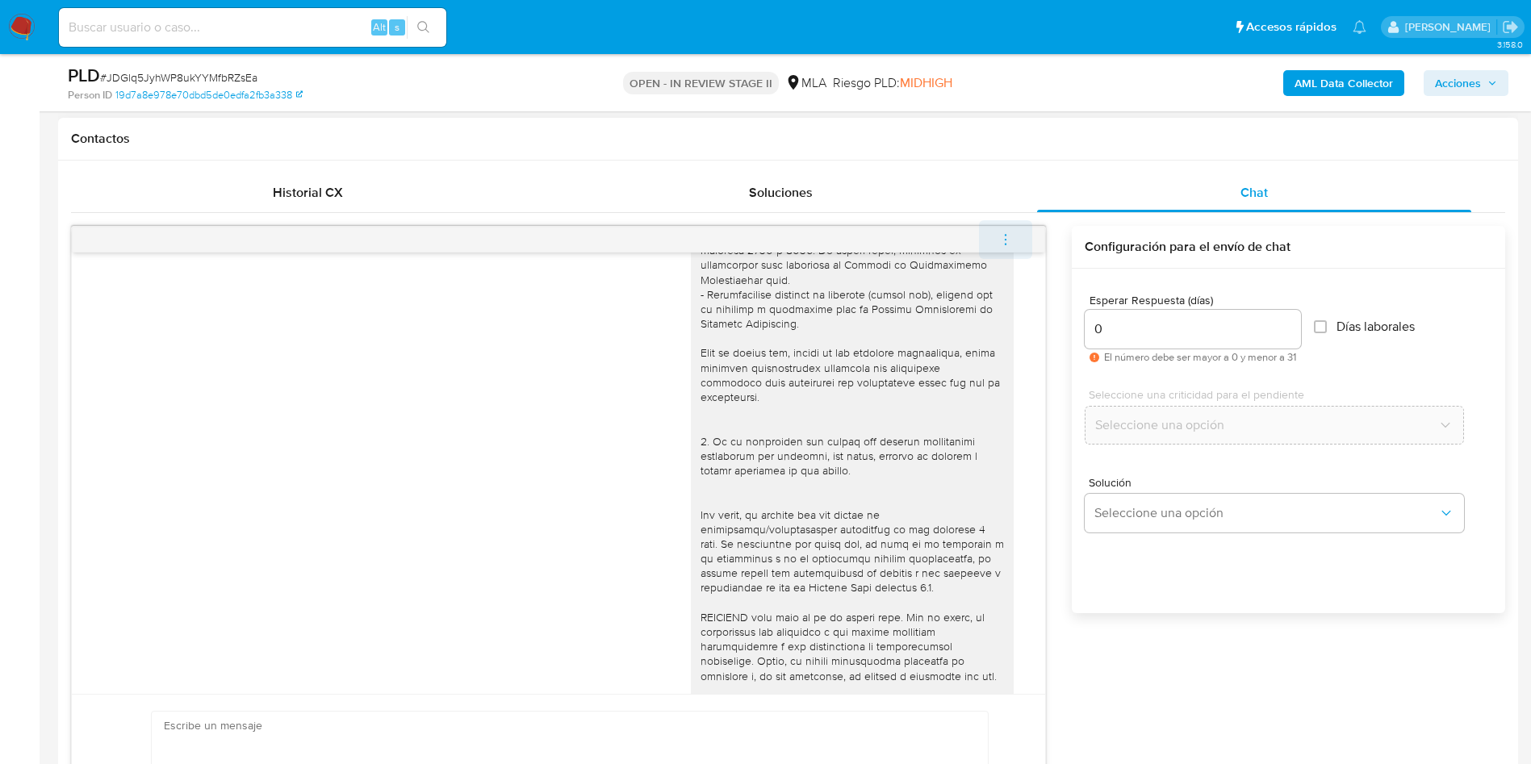
scroll to position [1341, 0]
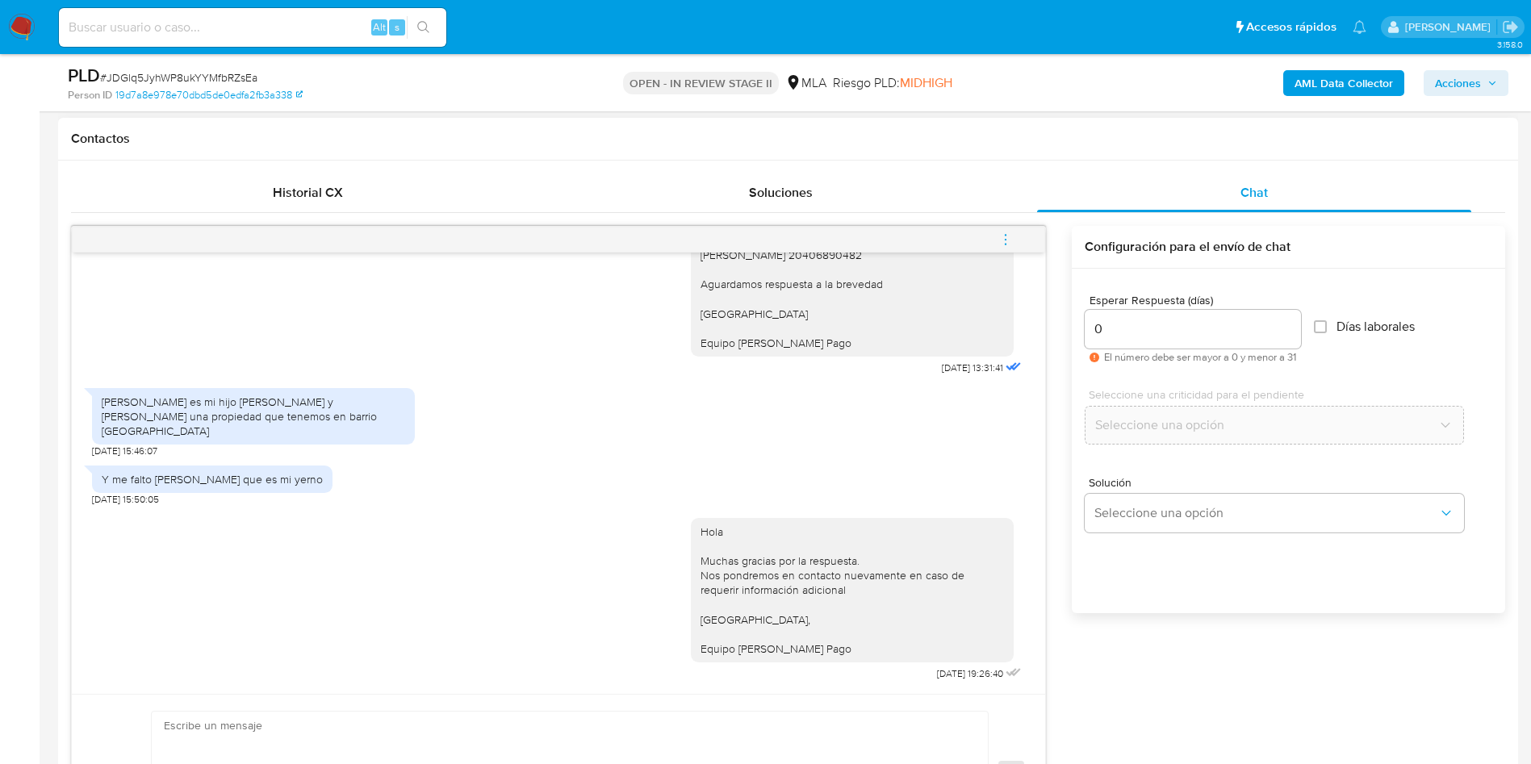
click at [994, 242] on button "menu-action" at bounding box center [1005, 239] width 53 height 39
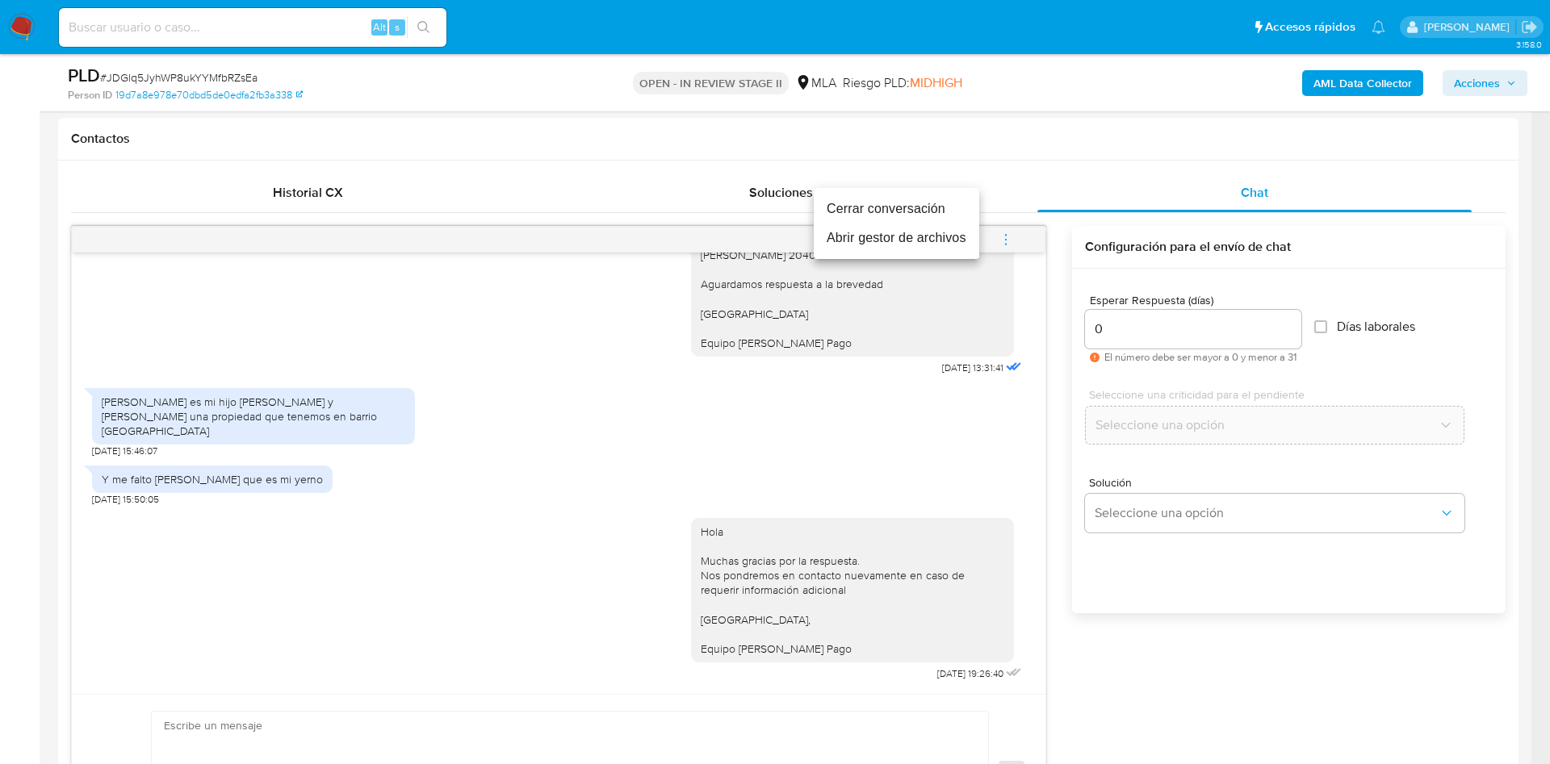
click at [896, 203] on li "Cerrar conversación" at bounding box center [896, 209] width 165 height 29
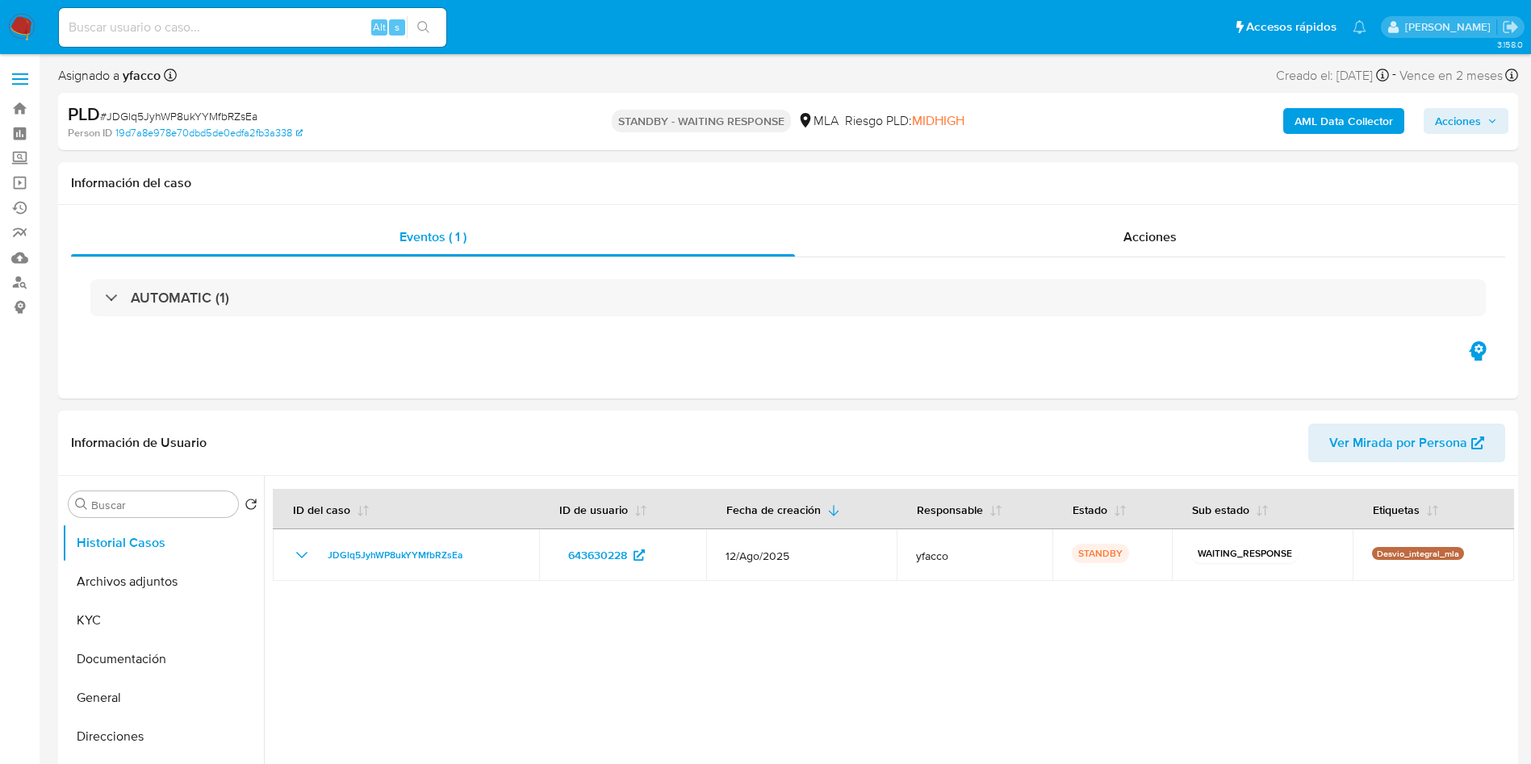
select select "10"
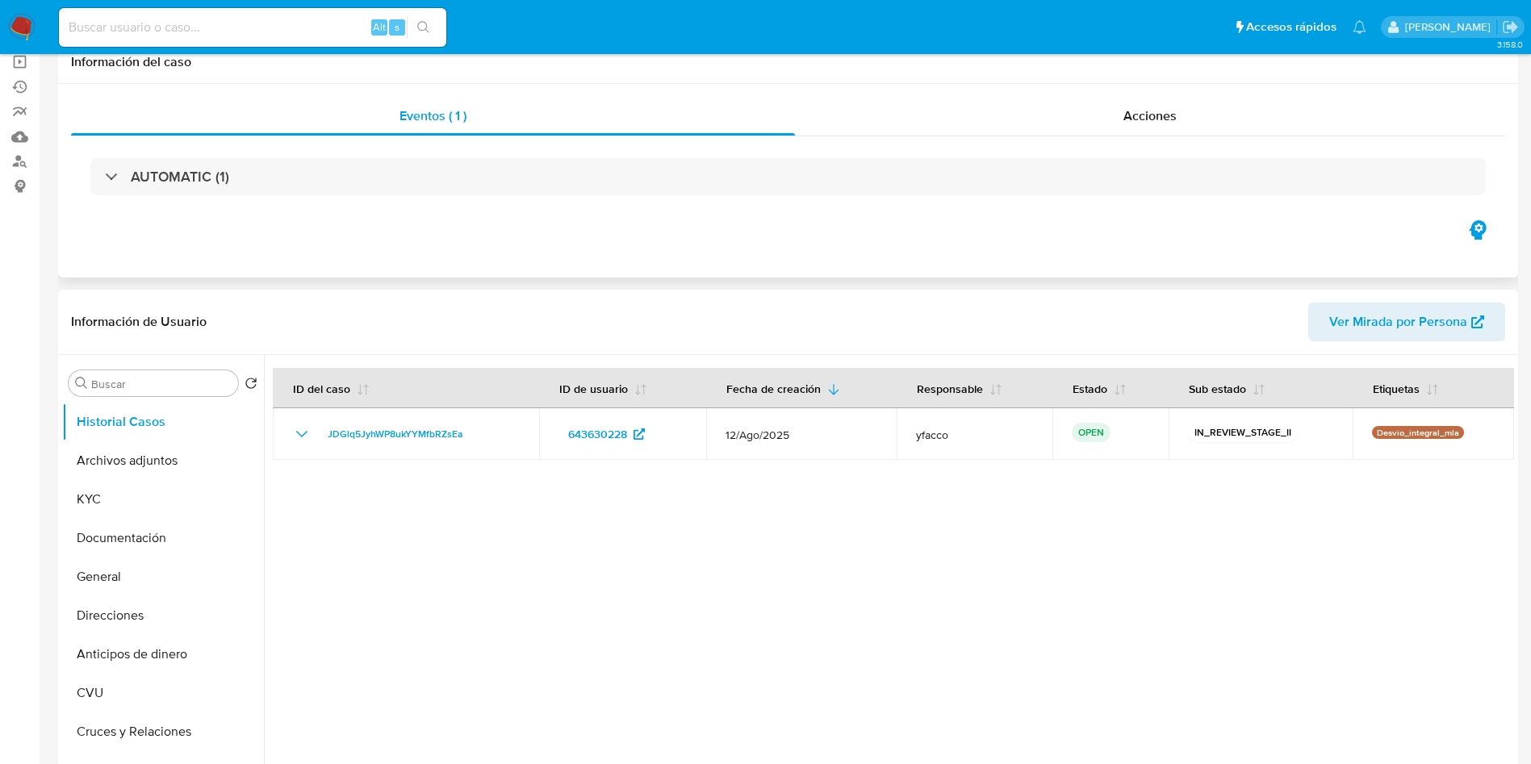
select select "10"
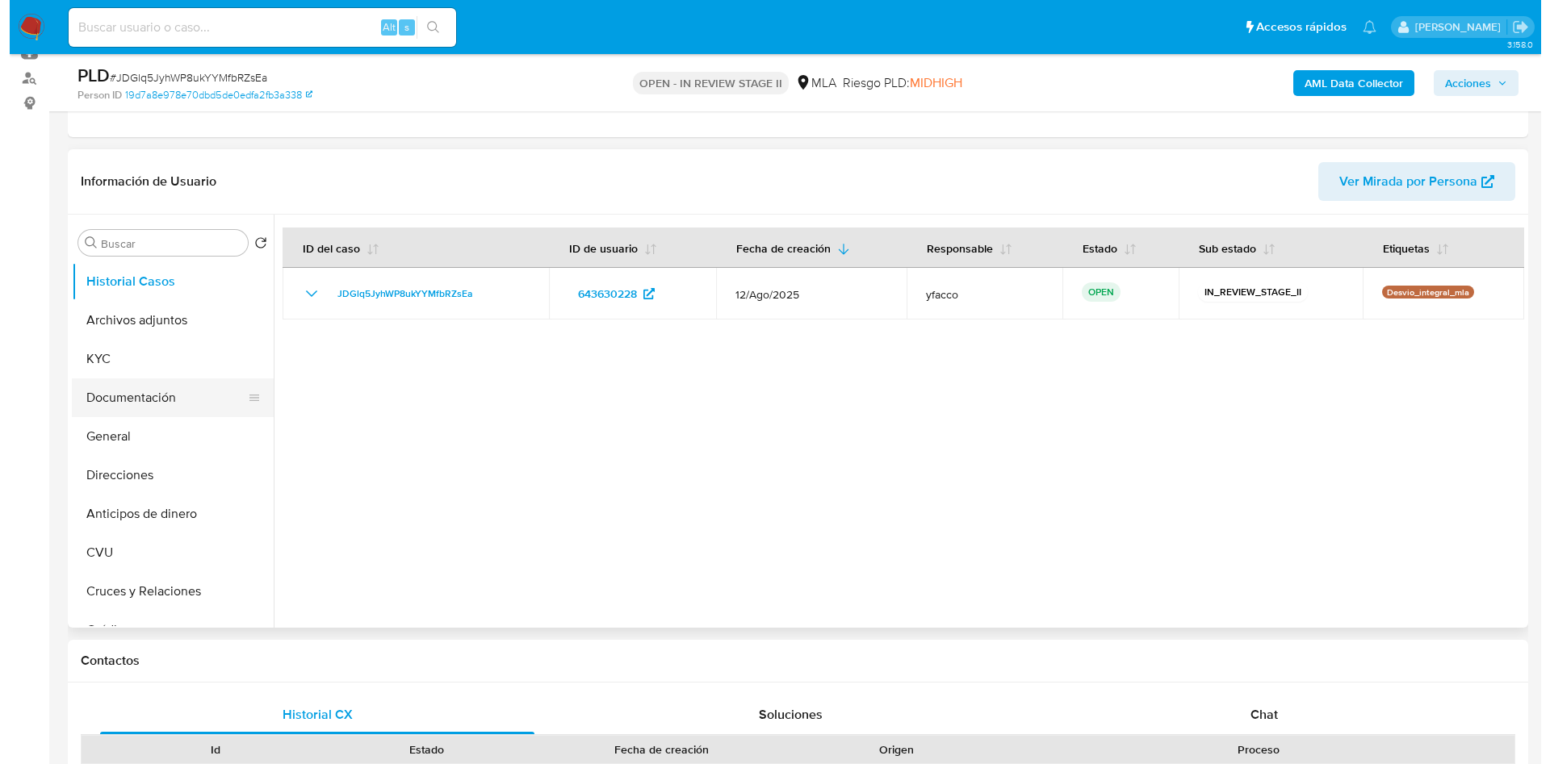
scroll to position [242, 0]
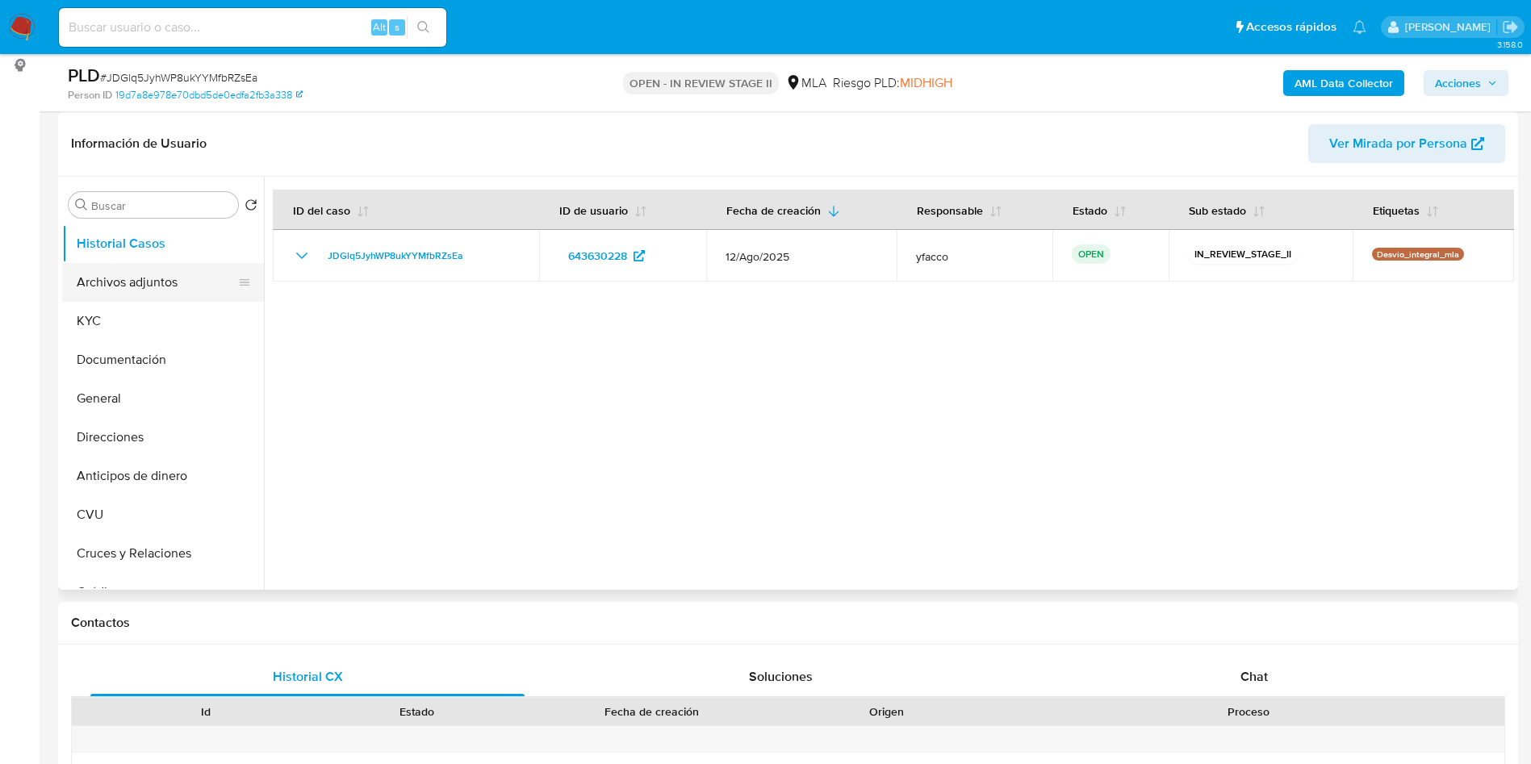
click at [182, 288] on button "Archivos adjuntos" at bounding box center [156, 282] width 189 height 39
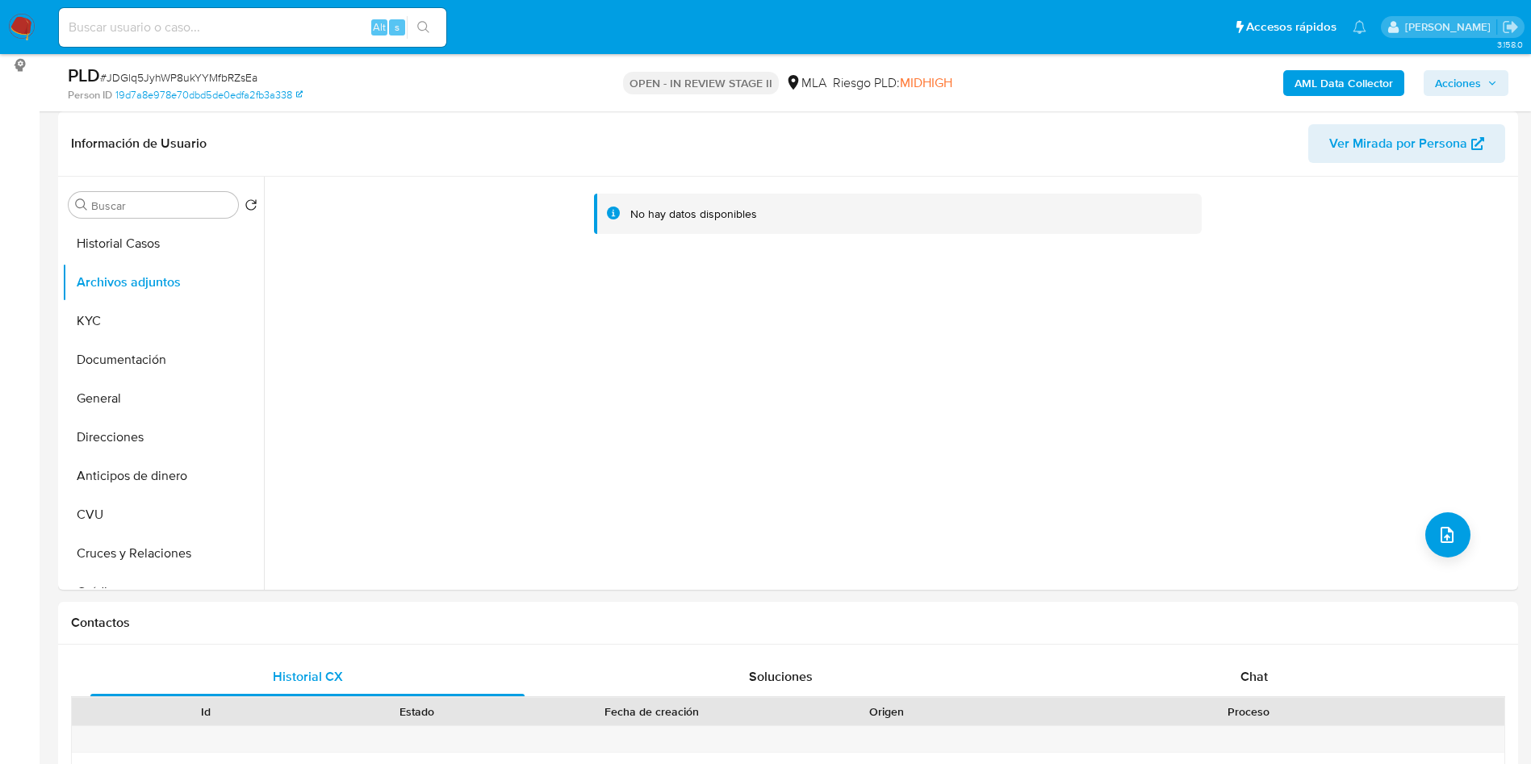
click at [1328, 80] on b "AML Data Collector" at bounding box center [1344, 83] width 98 height 26
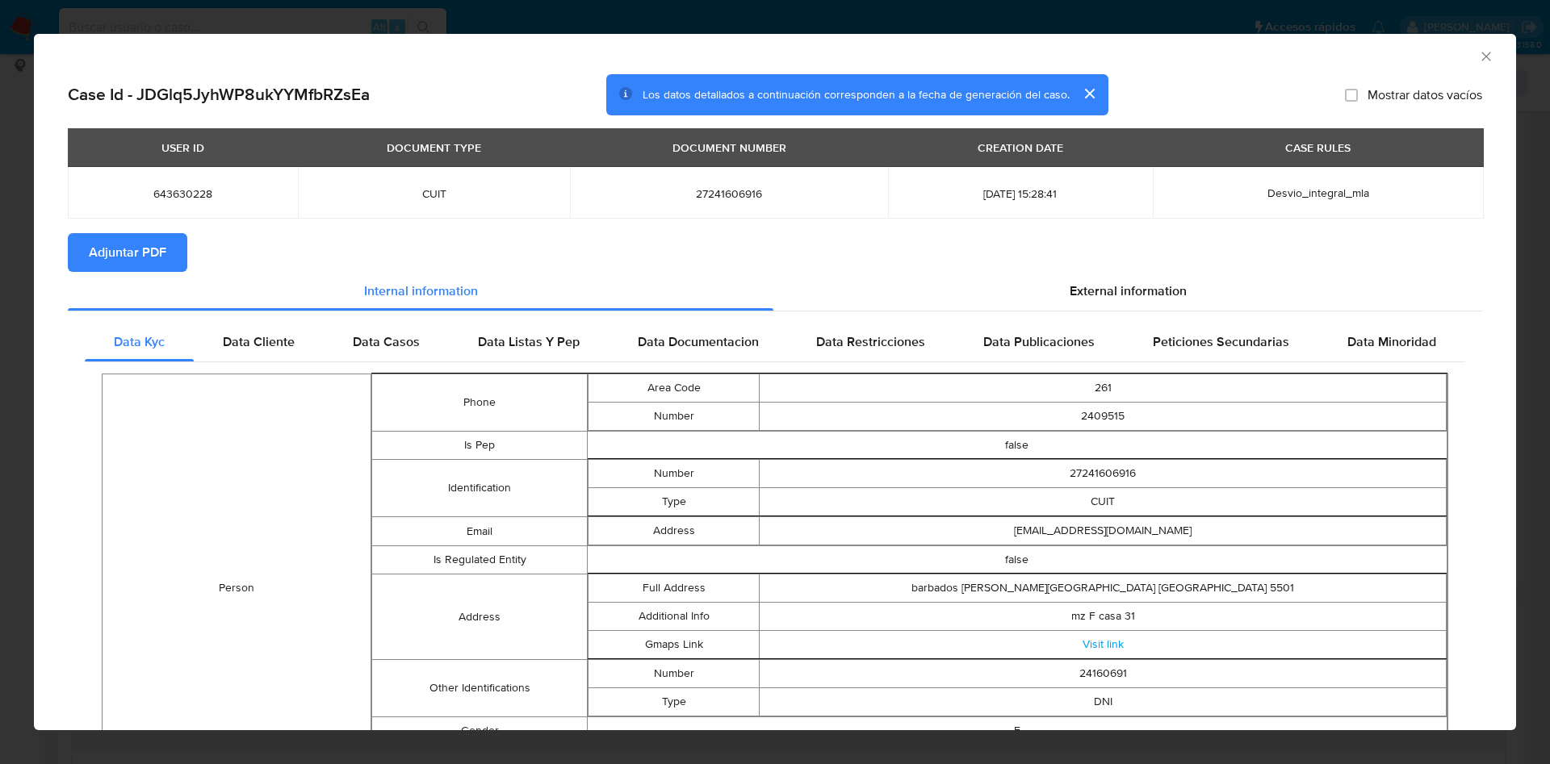
click at [107, 241] on span "Adjuntar PDF" at bounding box center [127, 253] width 77 height 36
click at [1458, 60] on div "AML Data Collector" at bounding box center [761, 54] width 1433 height 18
click at [1478, 57] on icon "Cerrar ventana" at bounding box center [1486, 56] width 16 height 16
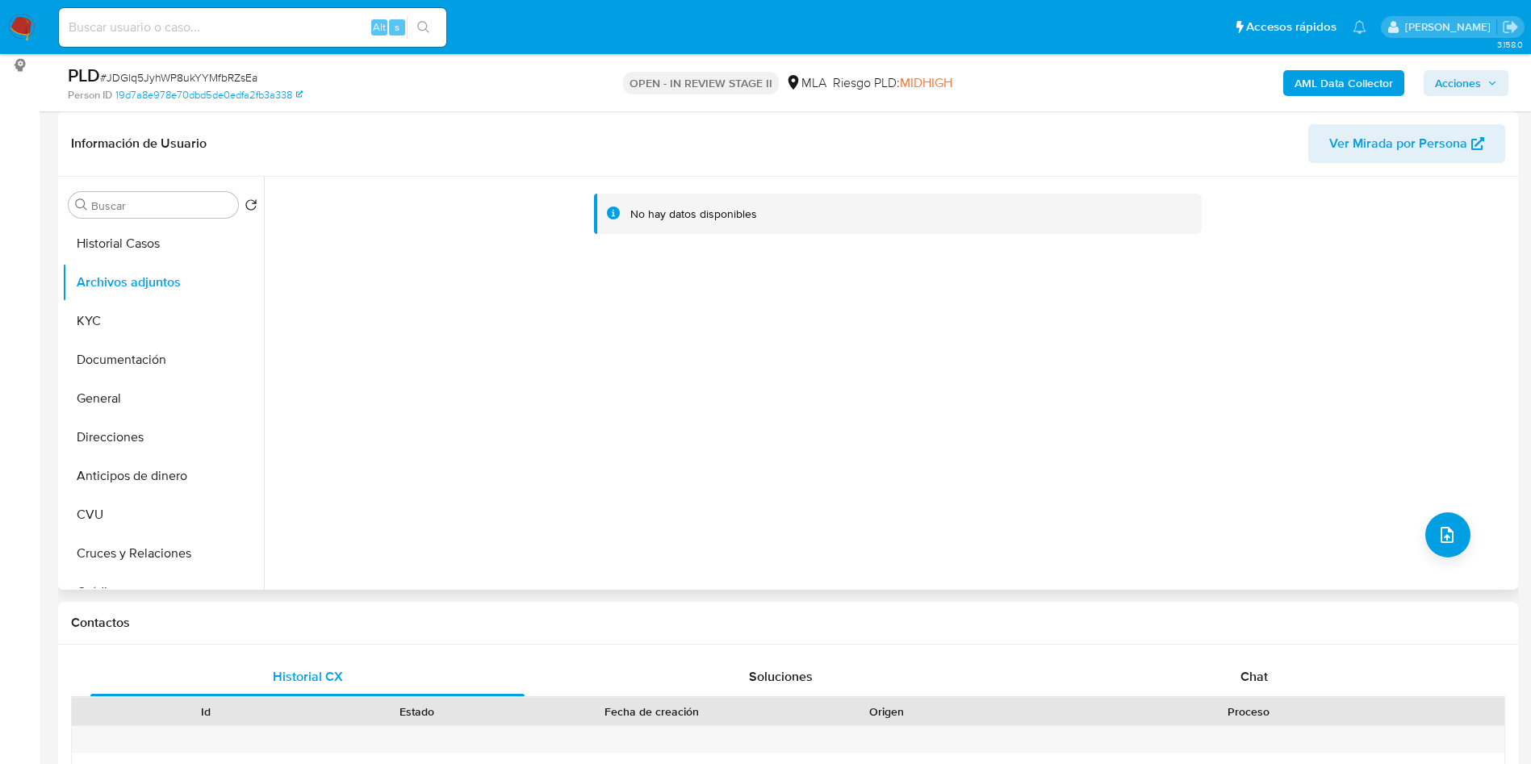
click at [1488, 567] on div "No hay datos disponibles" at bounding box center [889, 383] width 1250 height 413
click at [1463, 540] on button "upload-file" at bounding box center [1448, 535] width 45 height 45
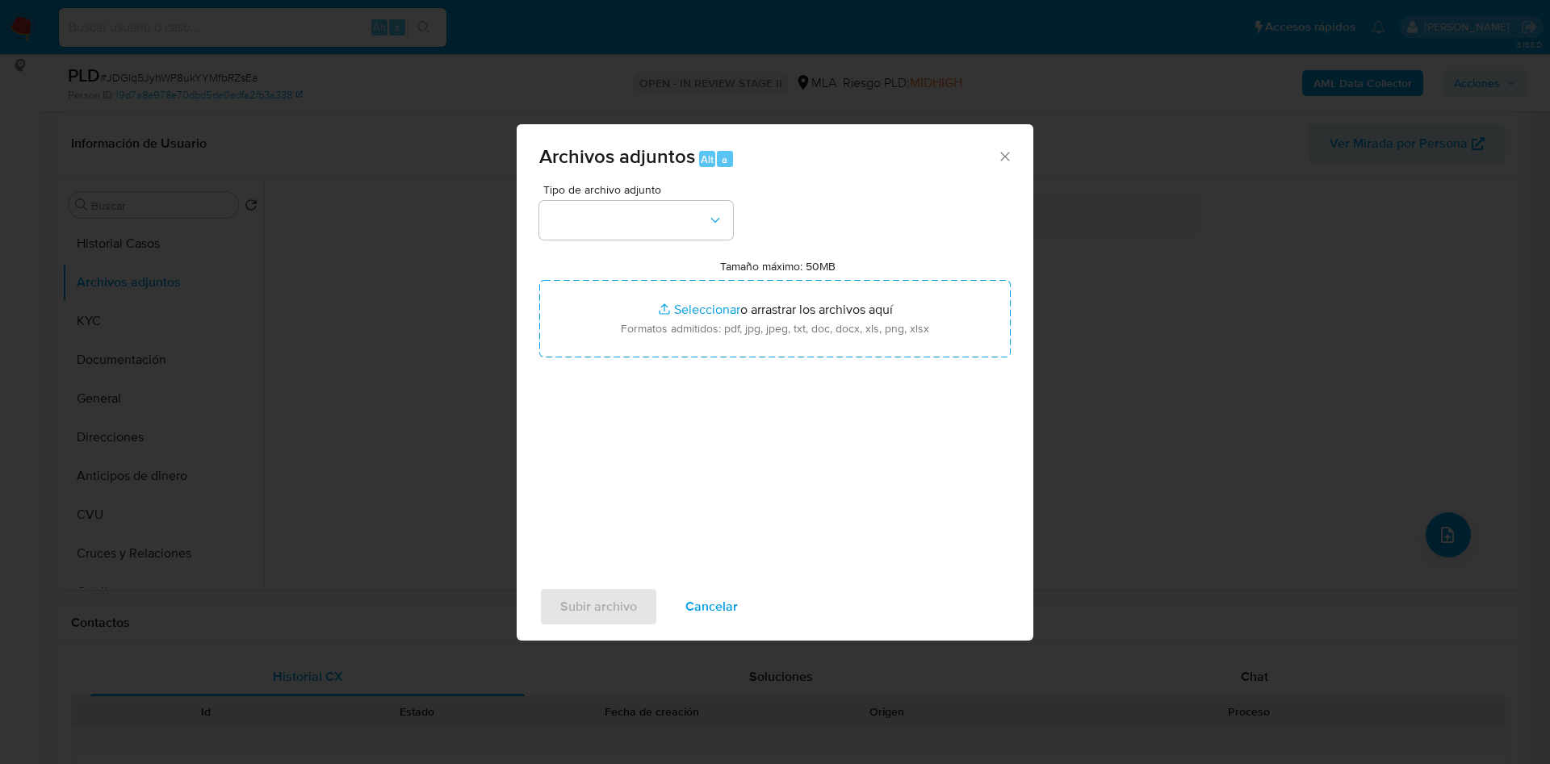
click at [676, 241] on div "Tipo de archivo adjunto Tamaño máximo: 50MB Seleccionar archivos Seleccionar o …" at bounding box center [774, 374] width 471 height 381
click at [674, 229] on button "button" at bounding box center [636, 220] width 194 height 39
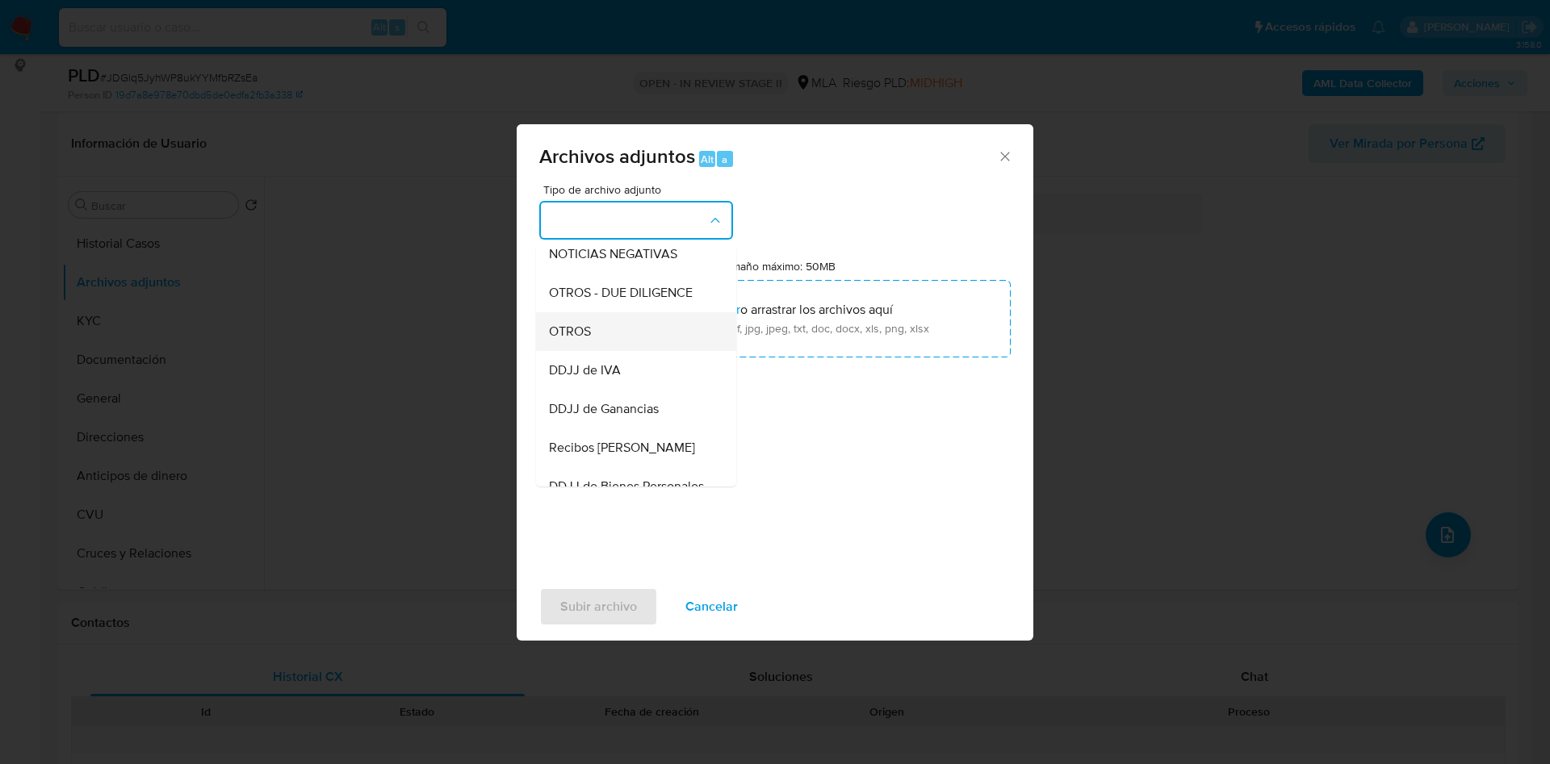
click at [588, 340] on span "OTROS" at bounding box center [570, 332] width 42 height 16
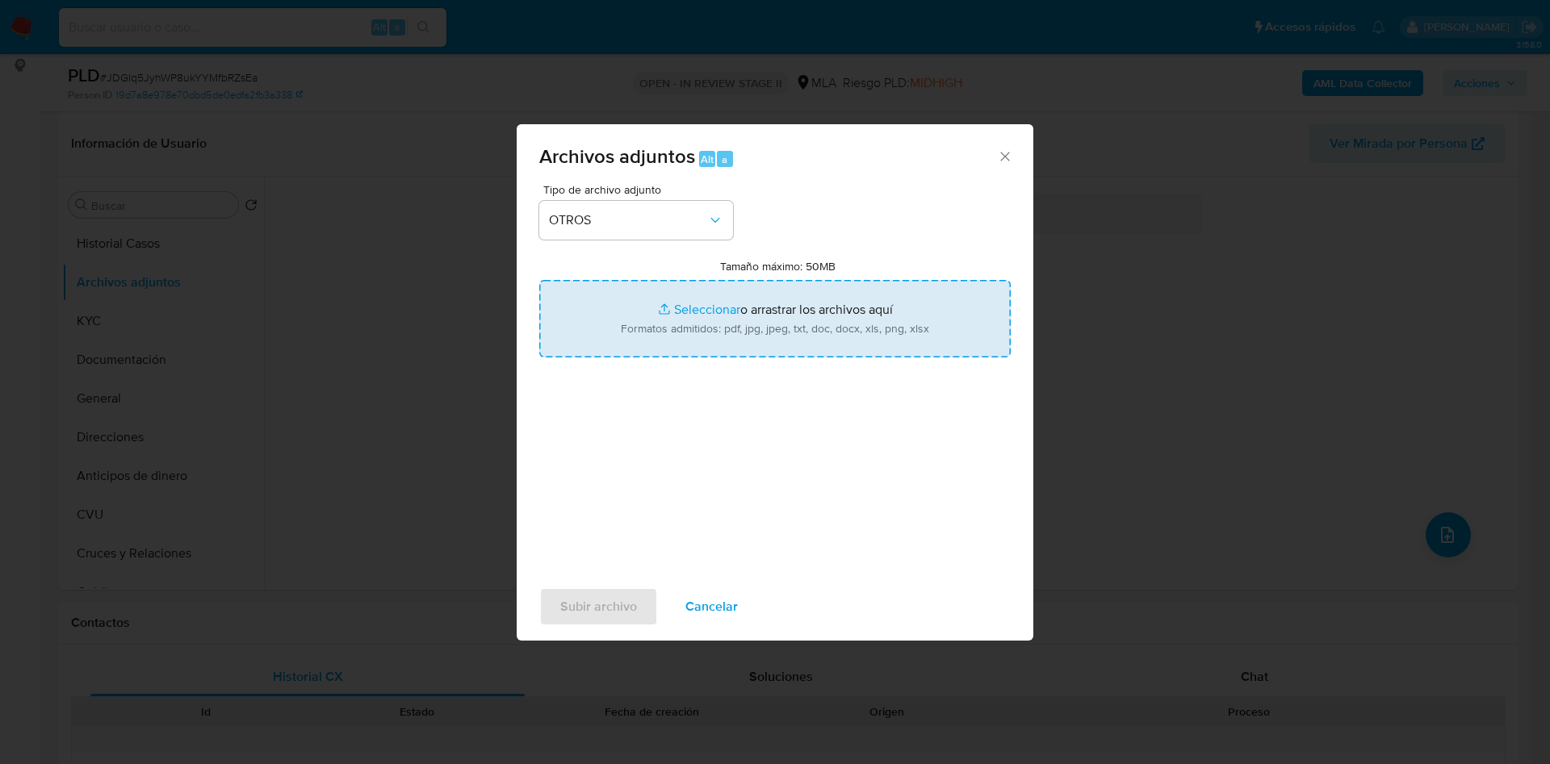
click at [719, 303] on input "Tamaño máximo: 50MB Seleccionar archivos" at bounding box center [774, 318] width 471 height 77
type input "C:\fakepath\Caselog JDGlq5JyhWP8ukYYMfbRZsEa_2025_08_18_18_08_11.docx"
click at [690, 304] on input "Tamaño máximo: 50MB Seleccionar archivos" at bounding box center [774, 318] width 471 height 77
type input "C:\fakepath\Movimientos 643630228.xlsx"
click at [580, 605] on span "Subir archivo" at bounding box center [598, 607] width 77 height 36
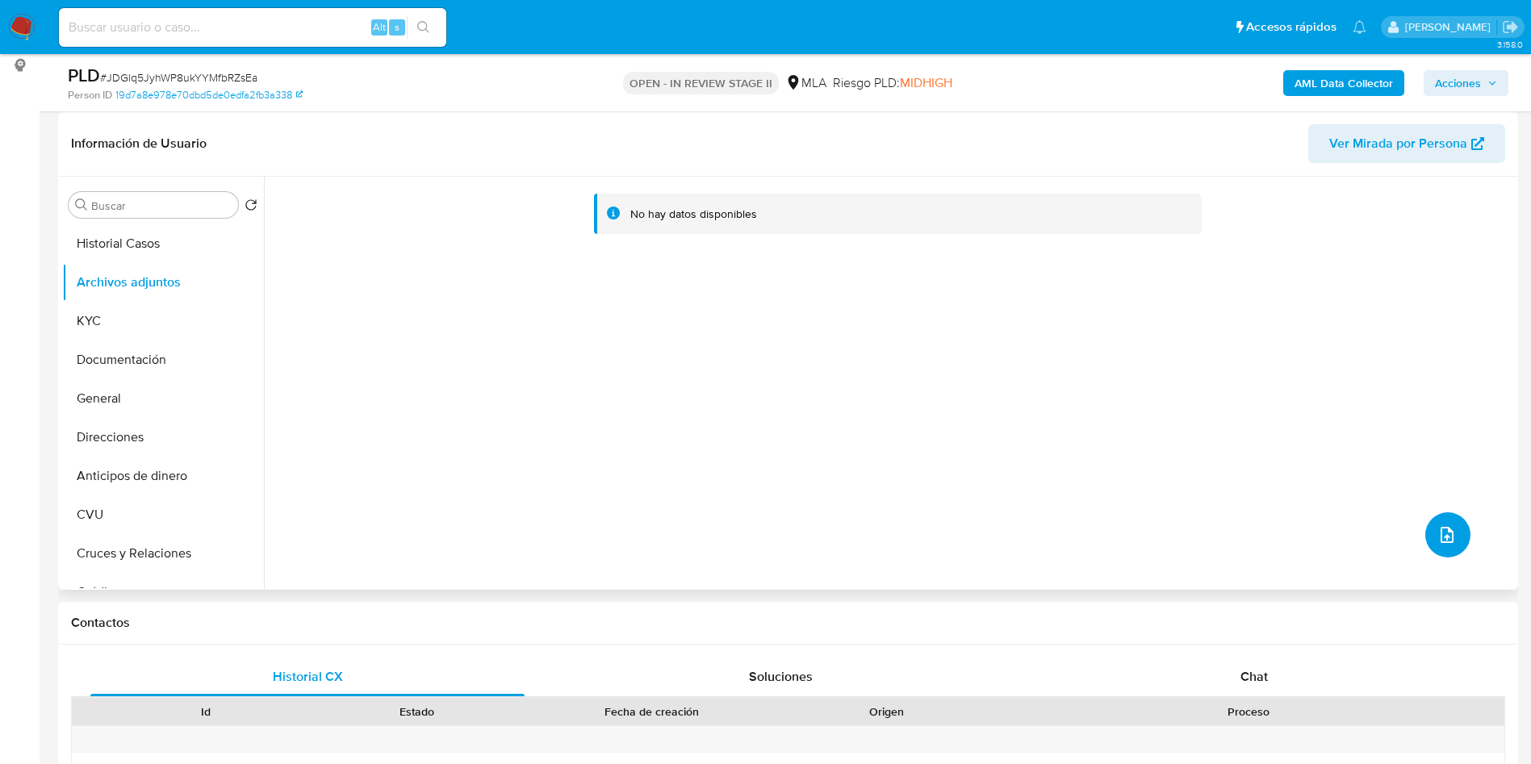
click at [1450, 536] on icon "upload-file" at bounding box center [1447, 535] width 19 height 19
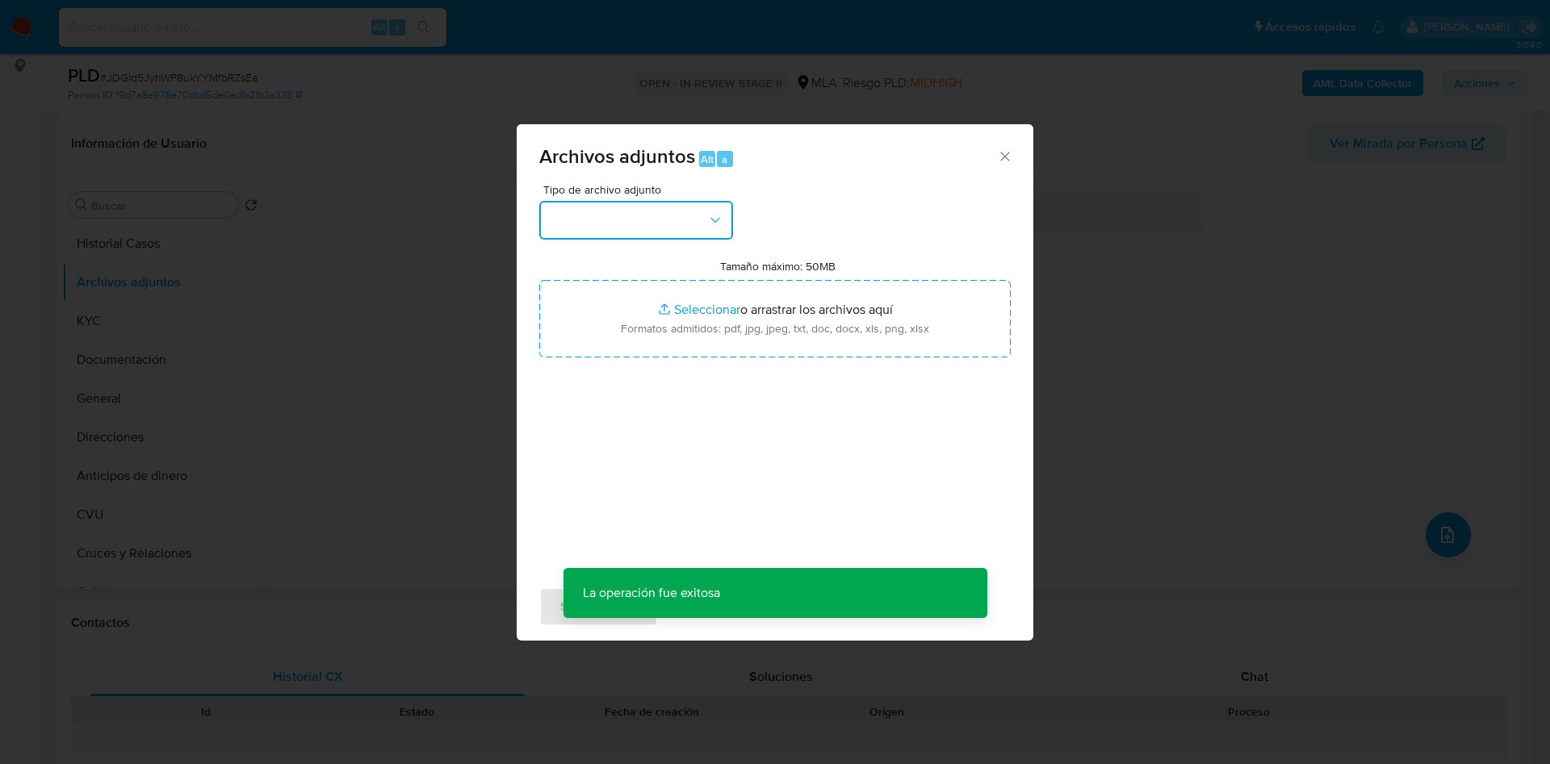
click at [672, 208] on button "button" at bounding box center [636, 220] width 194 height 39
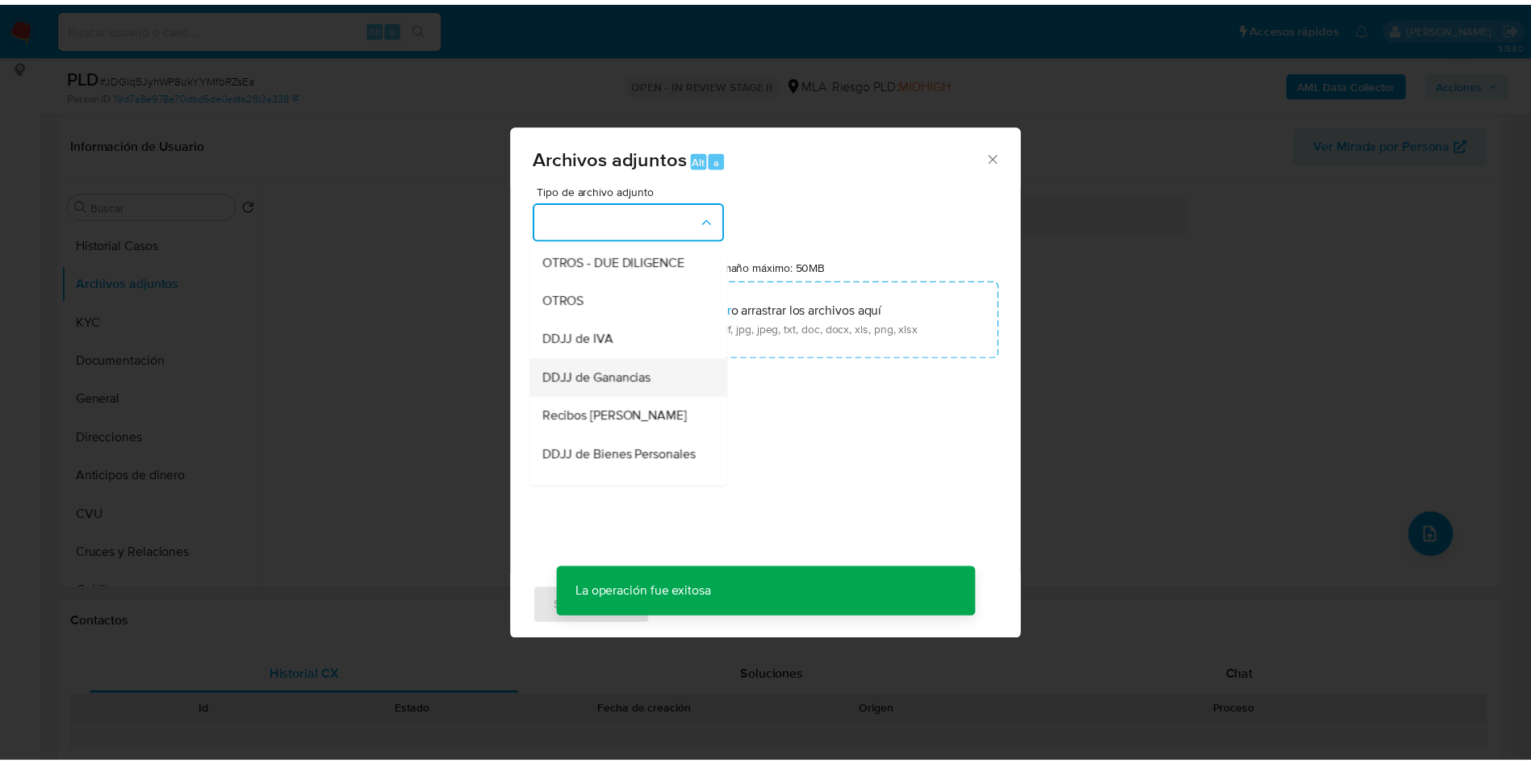
scroll to position [363, 0]
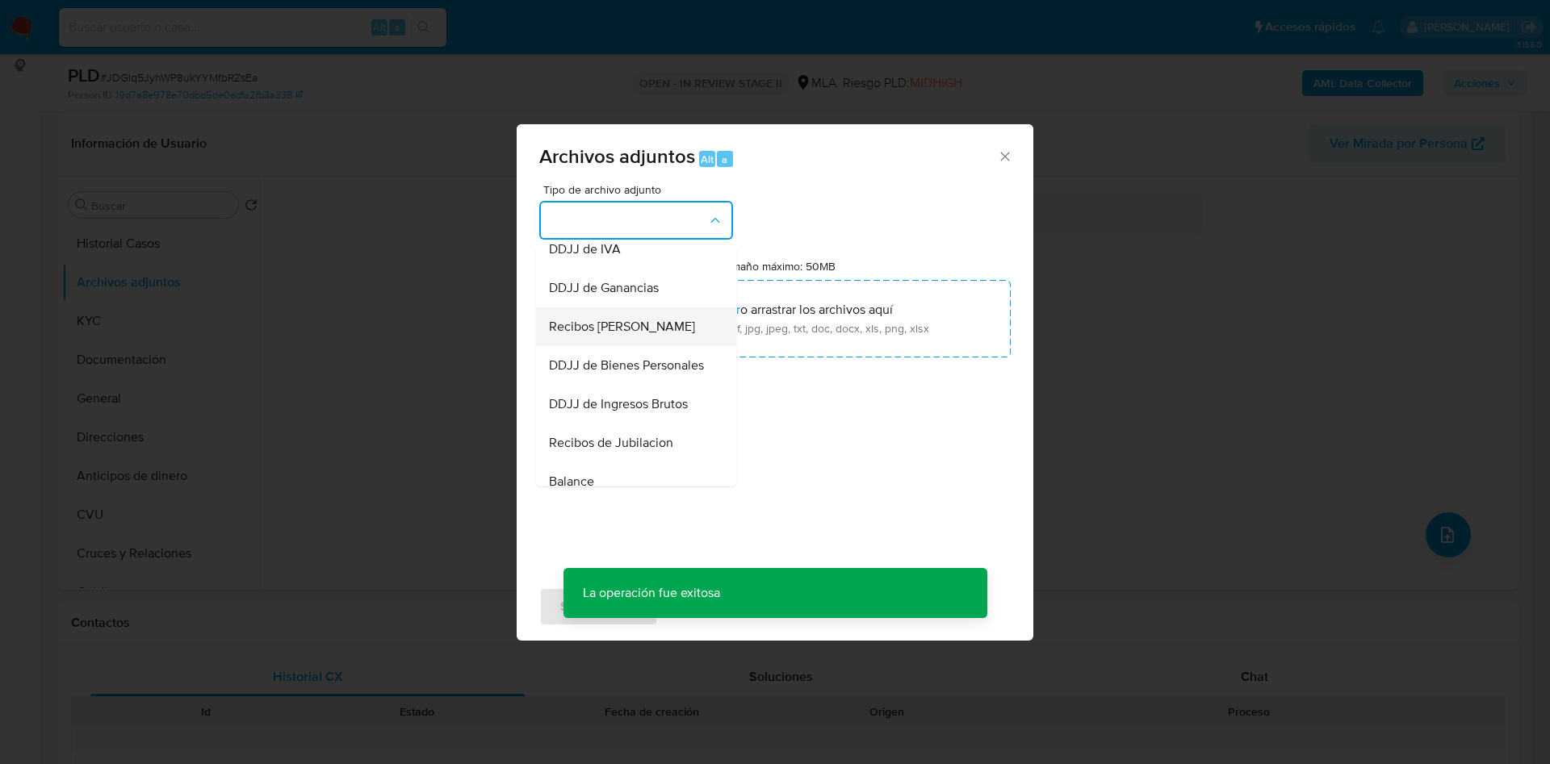
click at [598, 335] on span "Recibos de sueldo" at bounding box center [622, 327] width 146 height 16
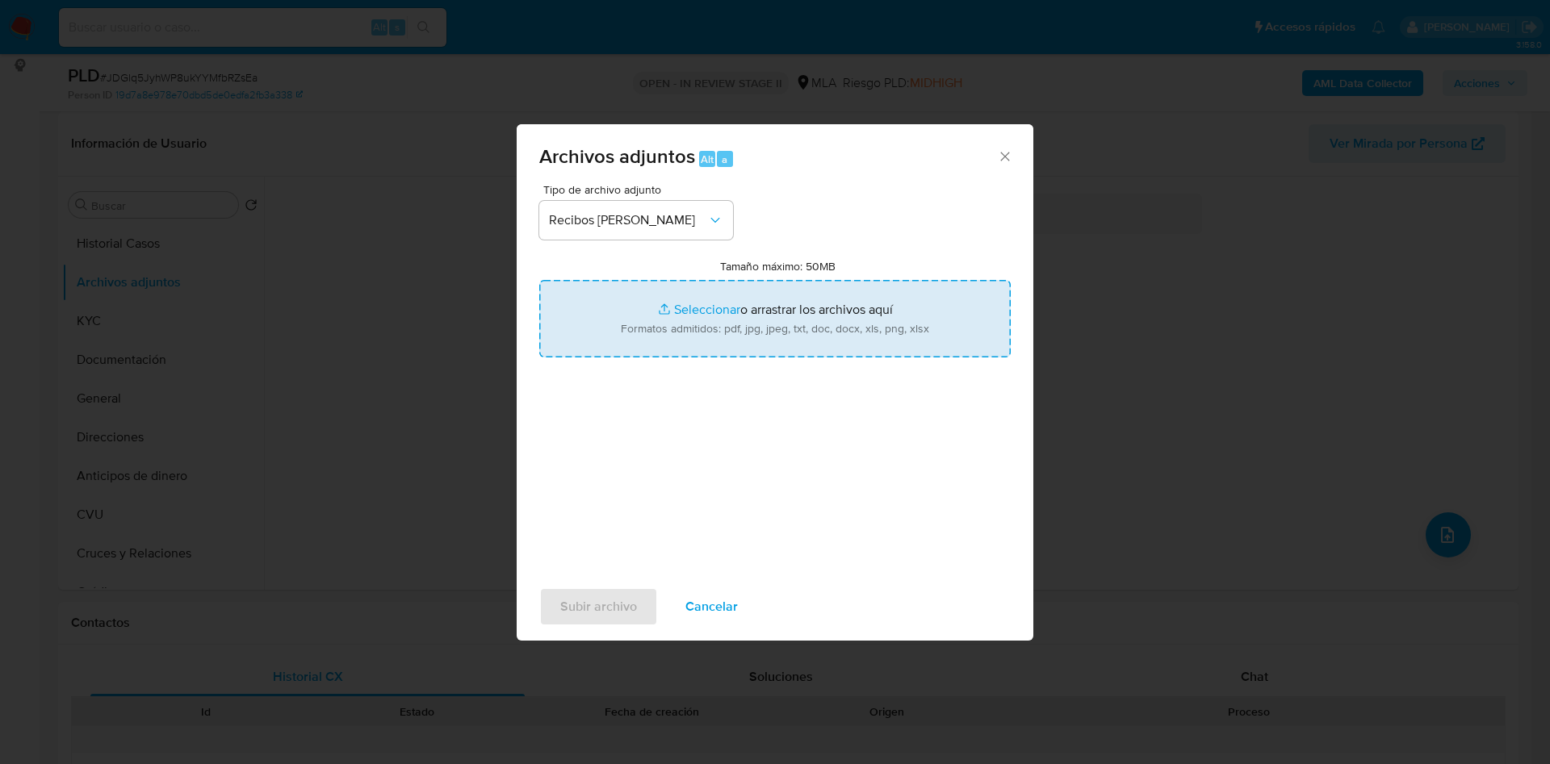
click at [705, 301] on input "Tamaño máximo: 50MB Seleccionar archivos" at bounding box center [774, 318] width 471 height 77
type input "C:\fakepath\Mónica Beatriz Baron.pdf"
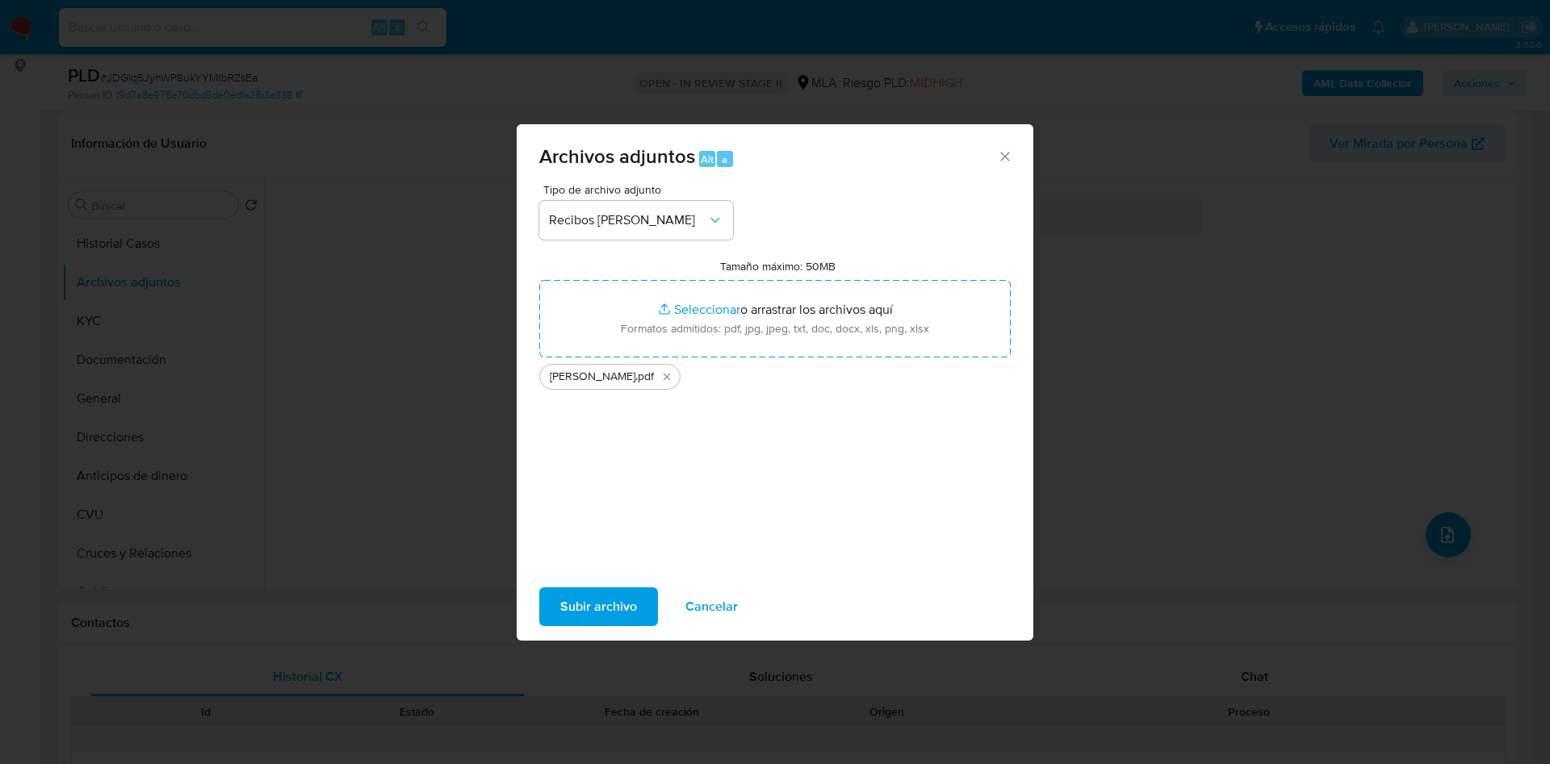
click at [620, 613] on span "Subir archivo" at bounding box center [598, 607] width 77 height 36
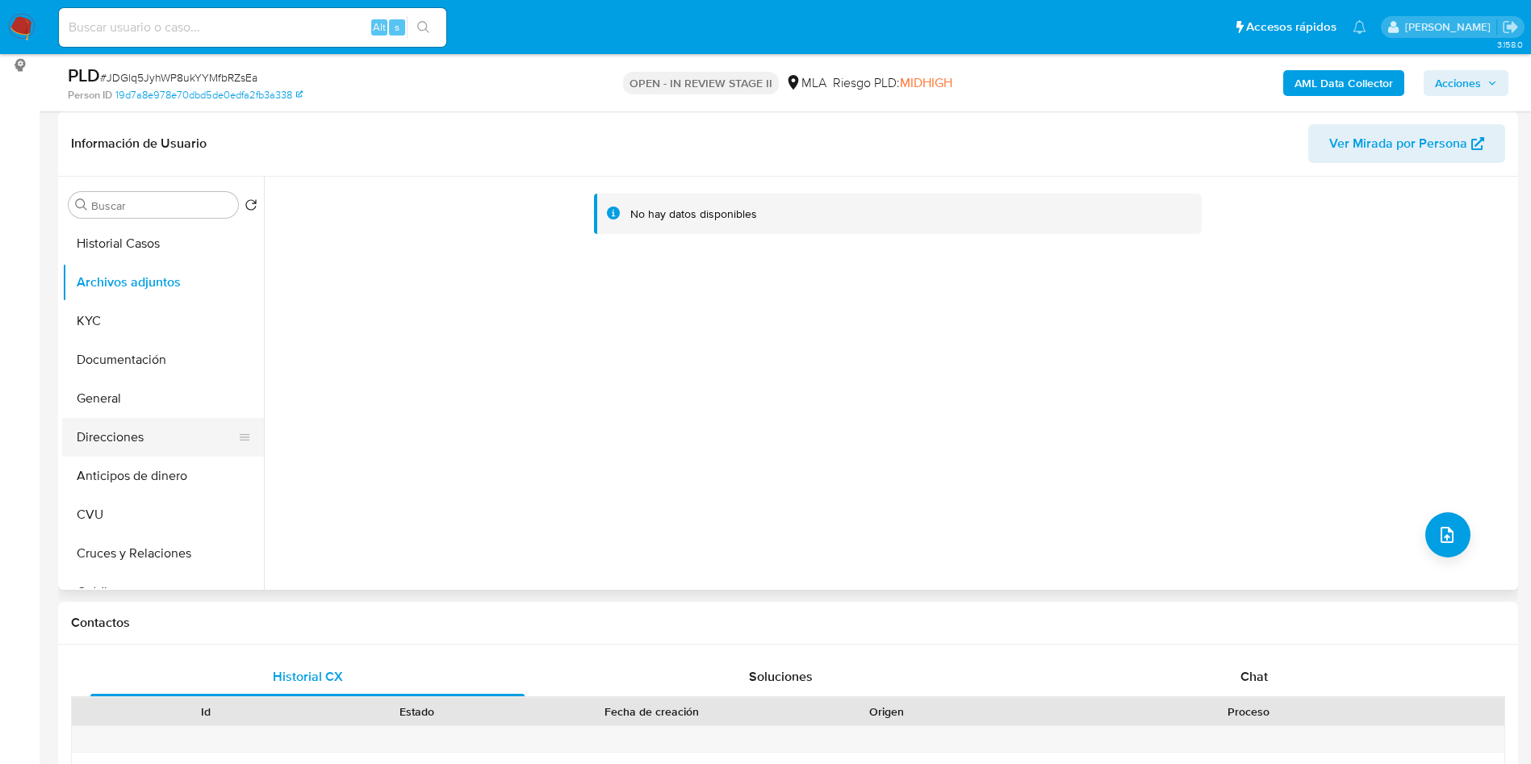
click at [103, 434] on button "Direcciones" at bounding box center [156, 437] width 189 height 39
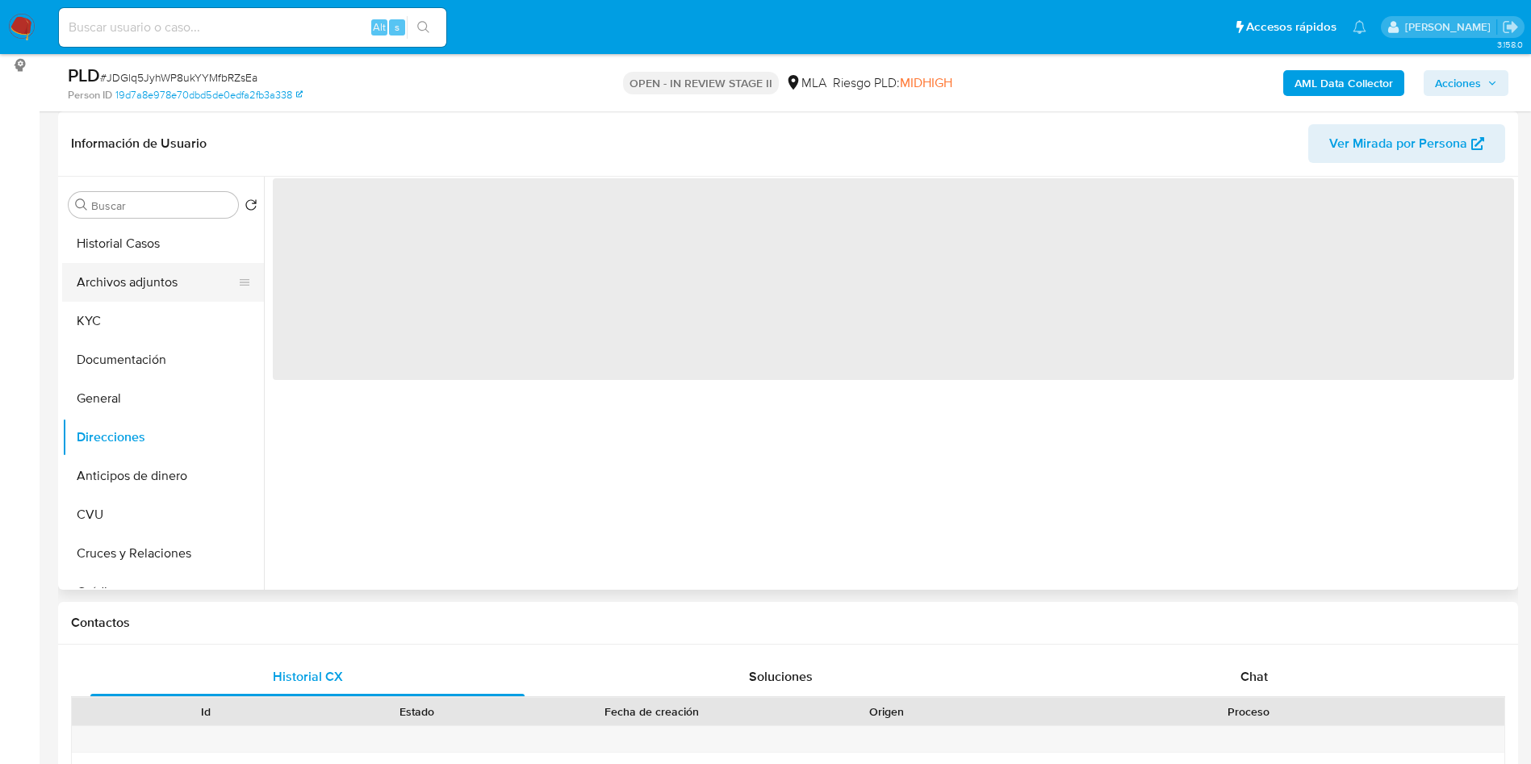
click at [173, 285] on button "Archivos adjuntos" at bounding box center [156, 282] width 189 height 39
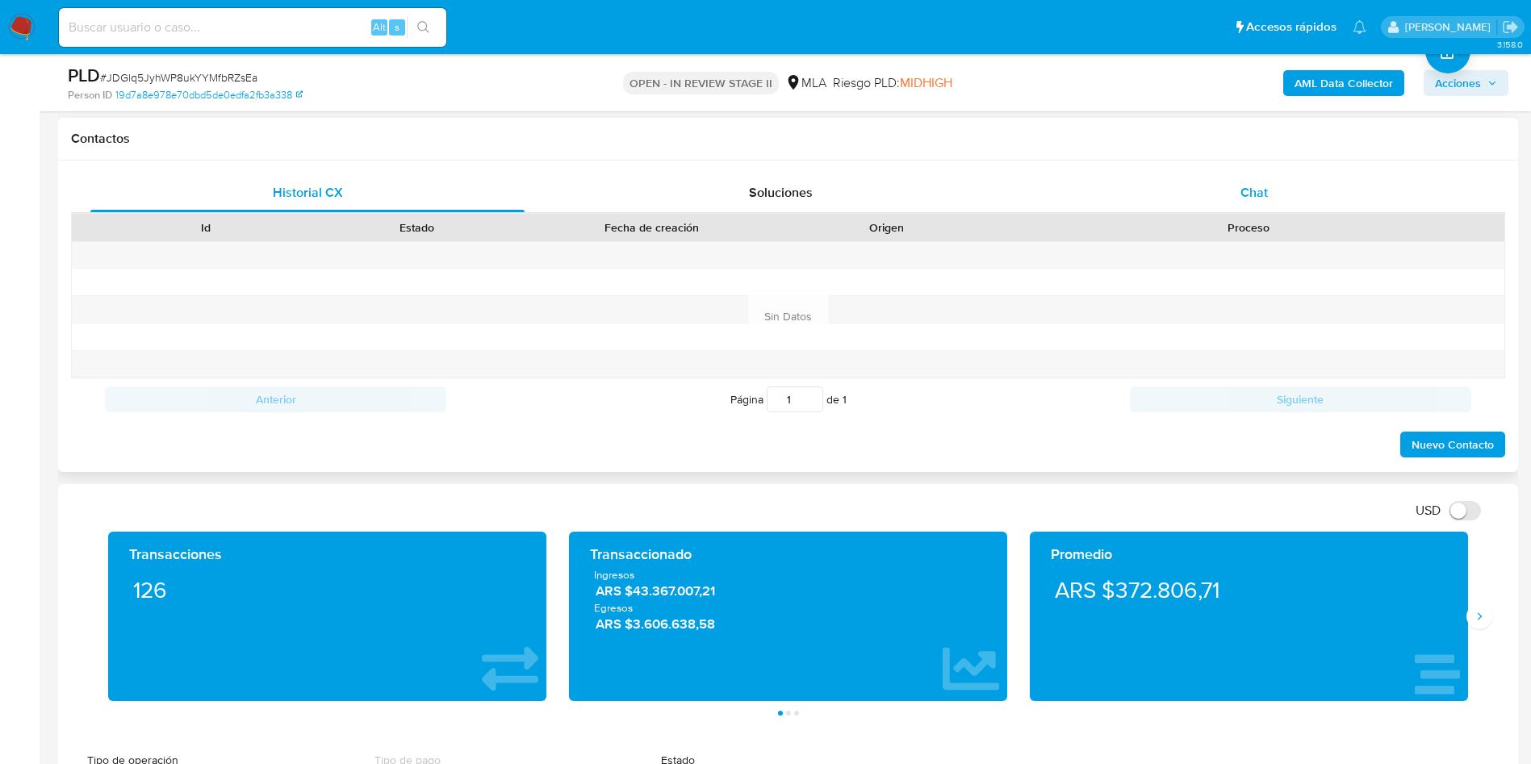
click at [1233, 197] on div "Chat" at bounding box center [1254, 193] width 434 height 39
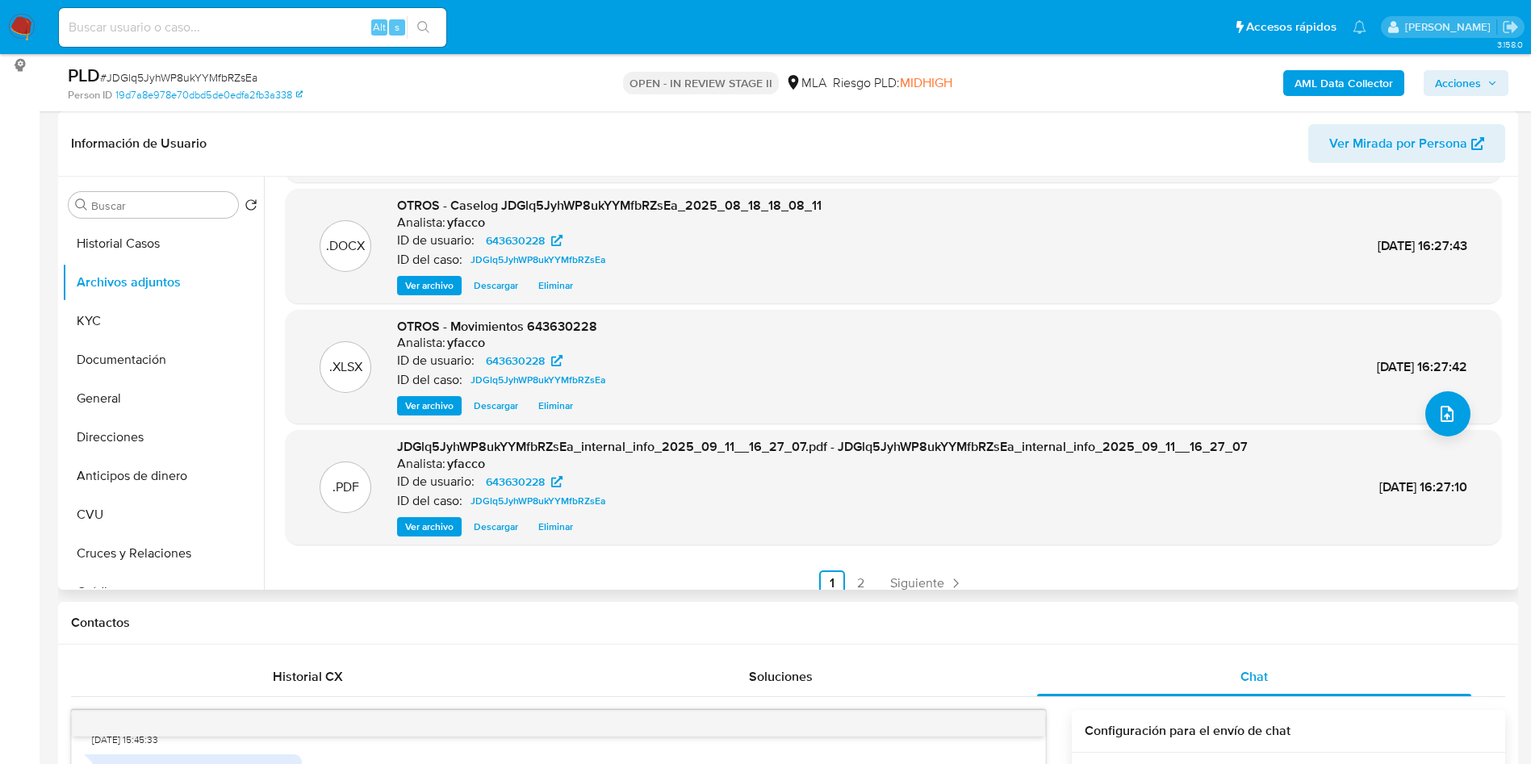
scroll to position [136, 0]
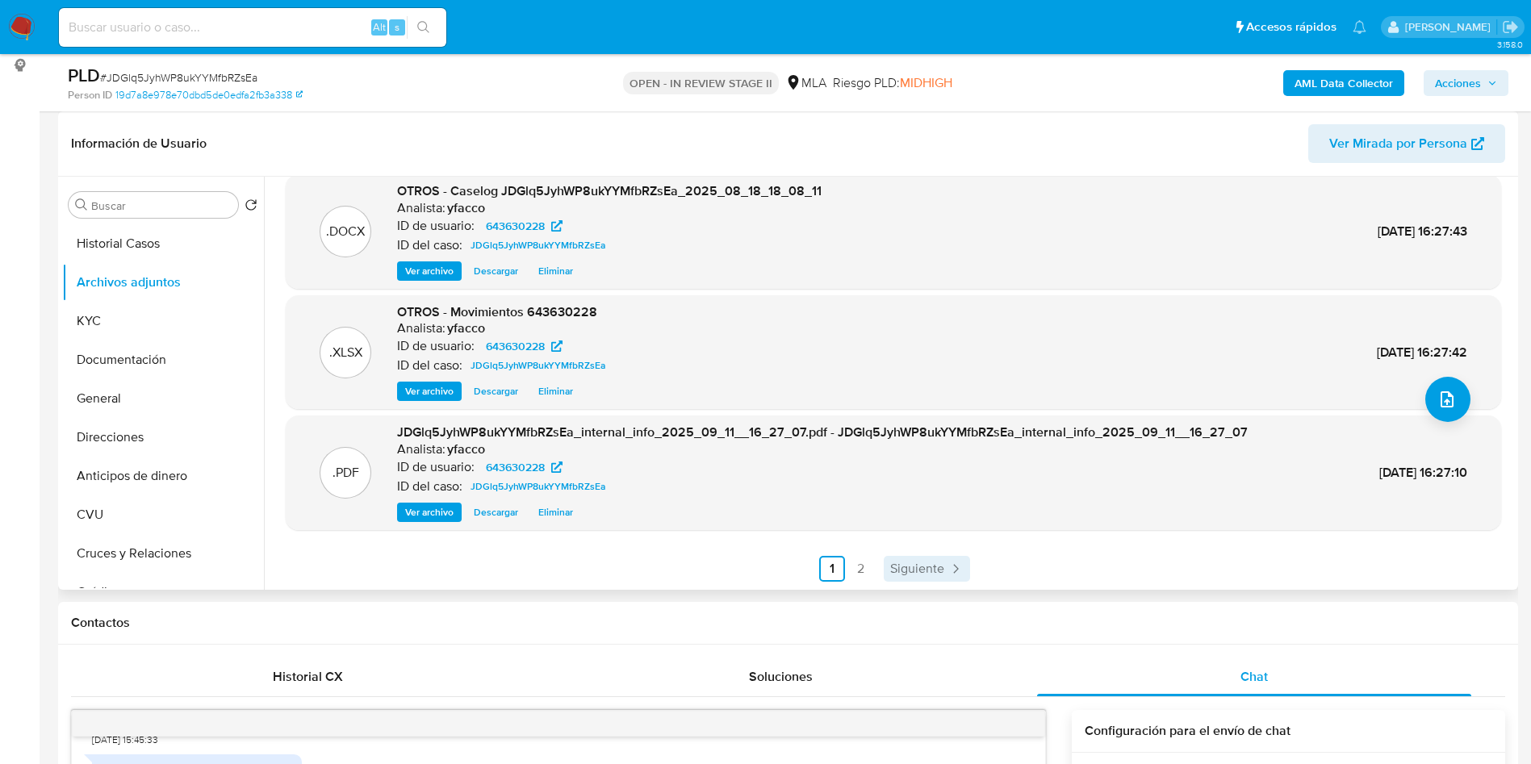
click at [901, 563] on span "Siguiente" at bounding box center [917, 569] width 54 height 13
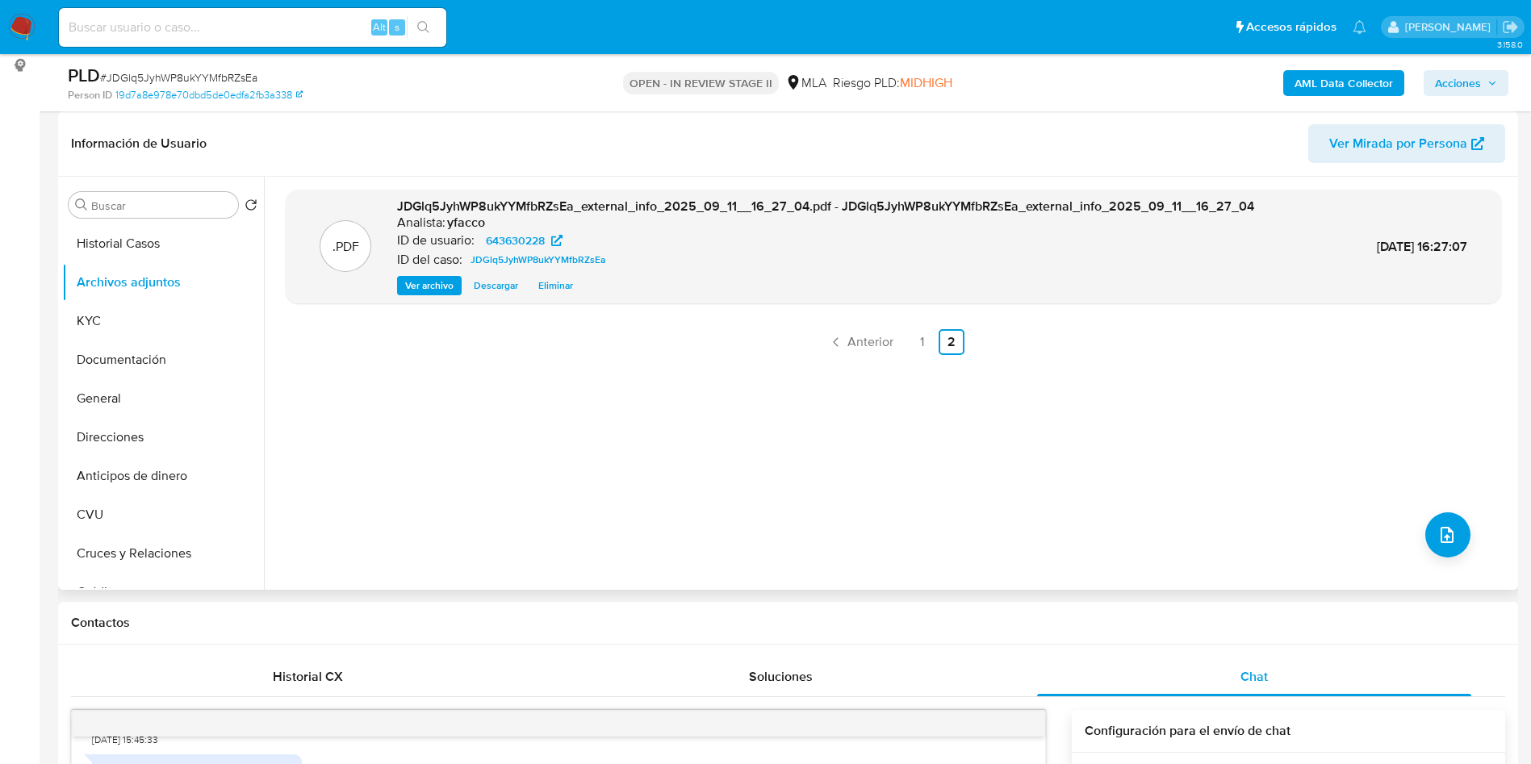
click at [1486, 82] on span "Acciones" at bounding box center [1466, 83] width 62 height 23
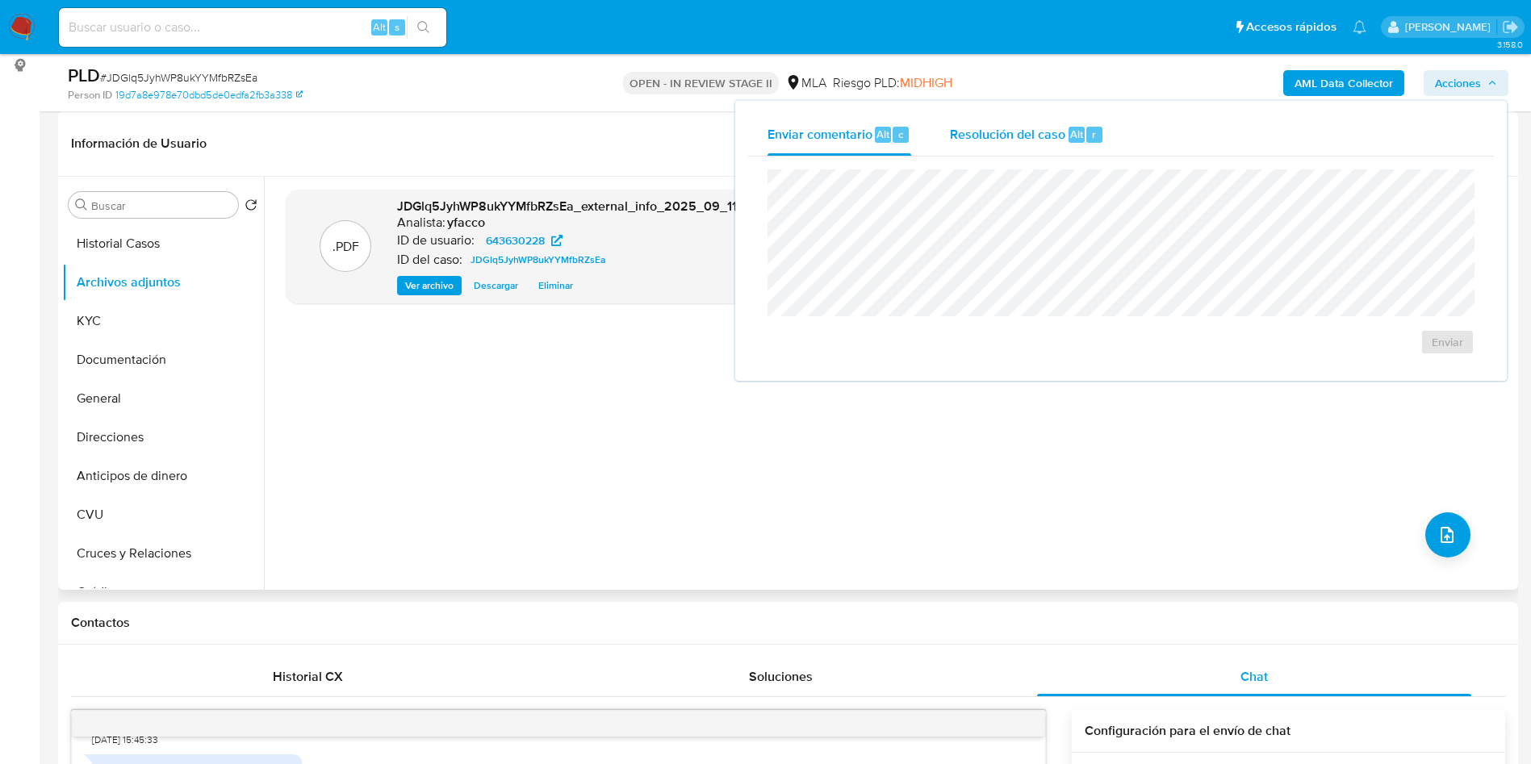
click at [1088, 130] on div "r" at bounding box center [1095, 135] width 16 height 16
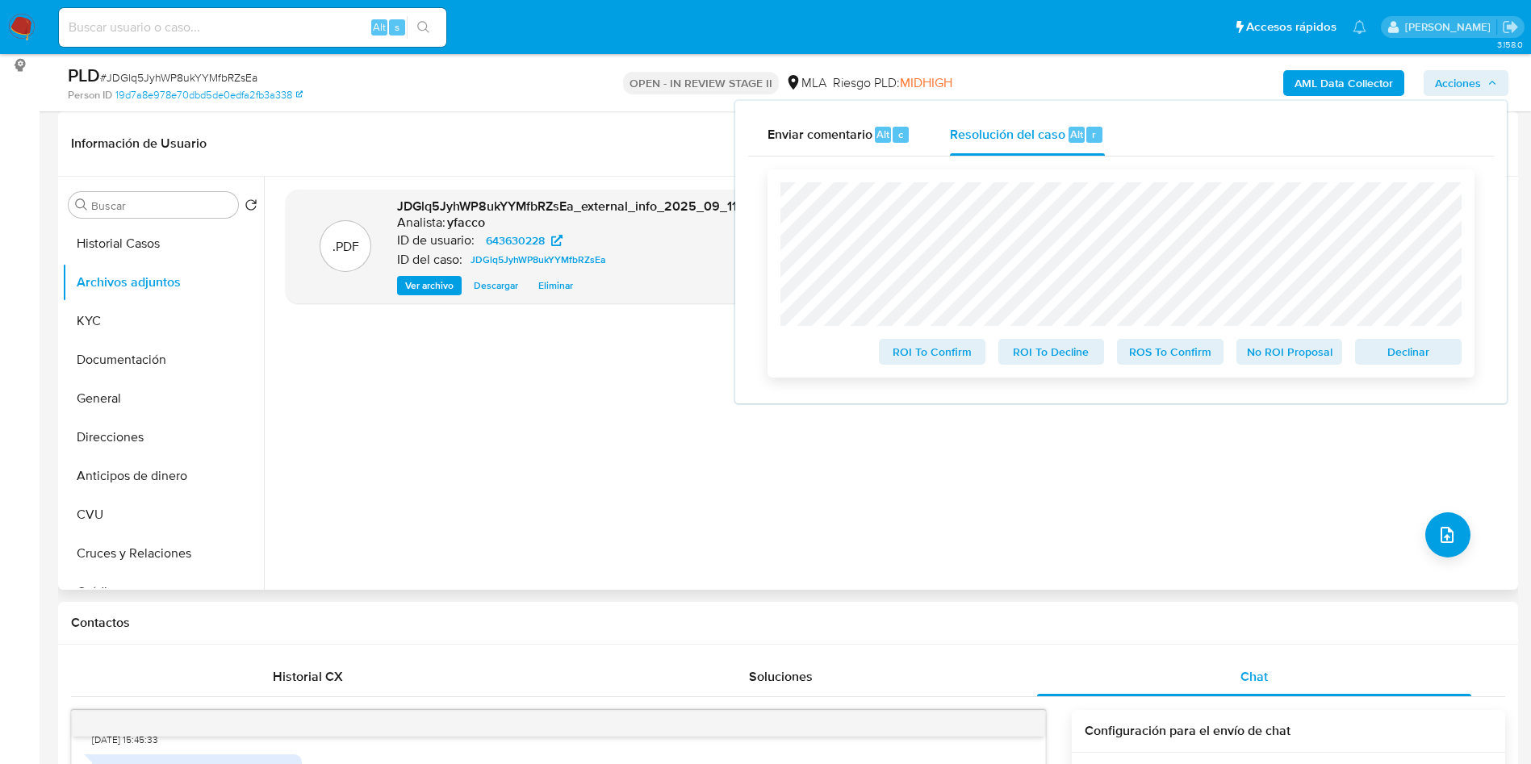
click at [1296, 356] on span "No ROI Proposal" at bounding box center [1290, 352] width 84 height 23
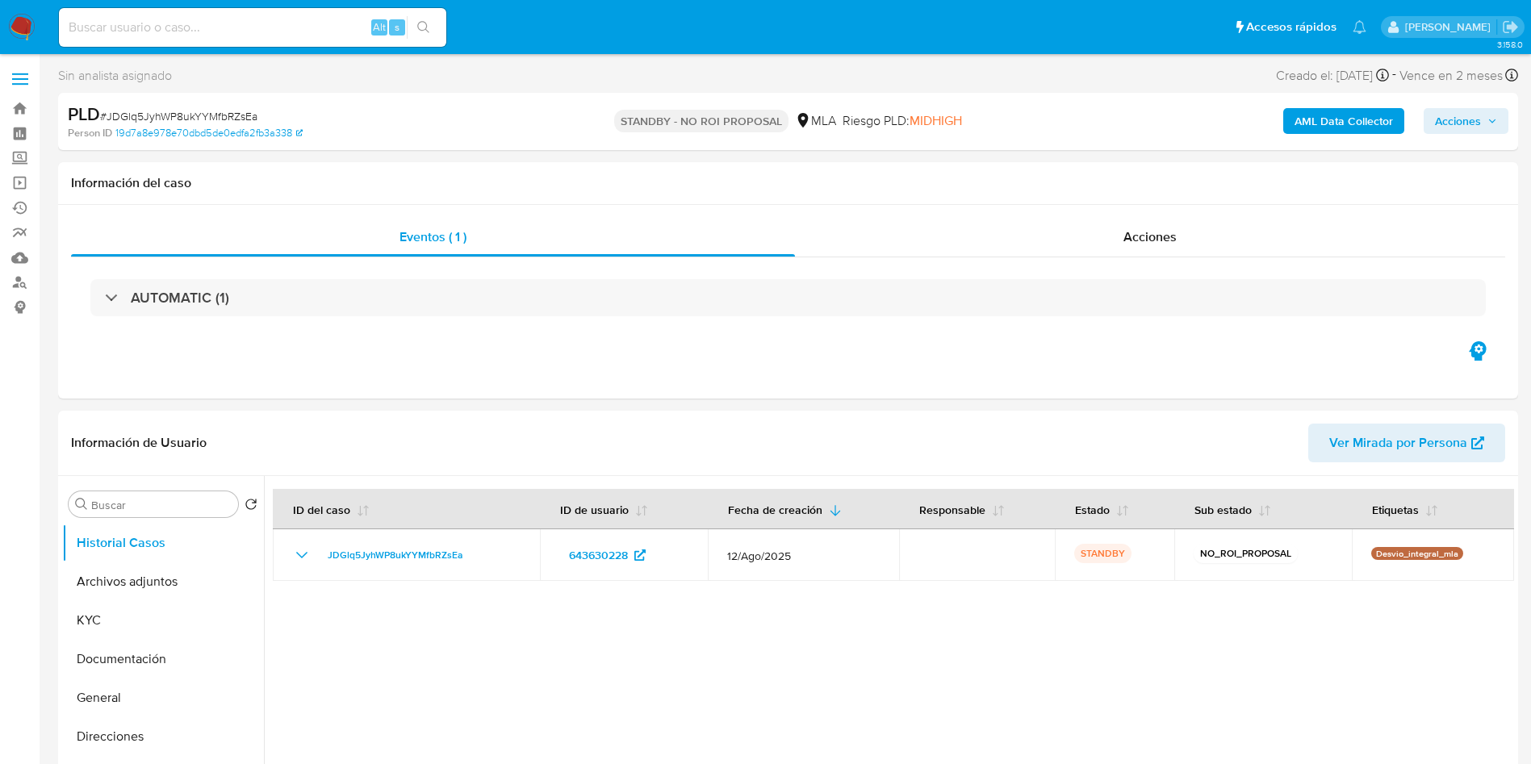
select select "10"
click at [260, 24] on input at bounding box center [252, 27] width 387 height 21
paste input "KPgEJaMJj7dOz5bGtEK56qGw"
type input "KPgEJaMJj7dOz5bGtEK56qGw"
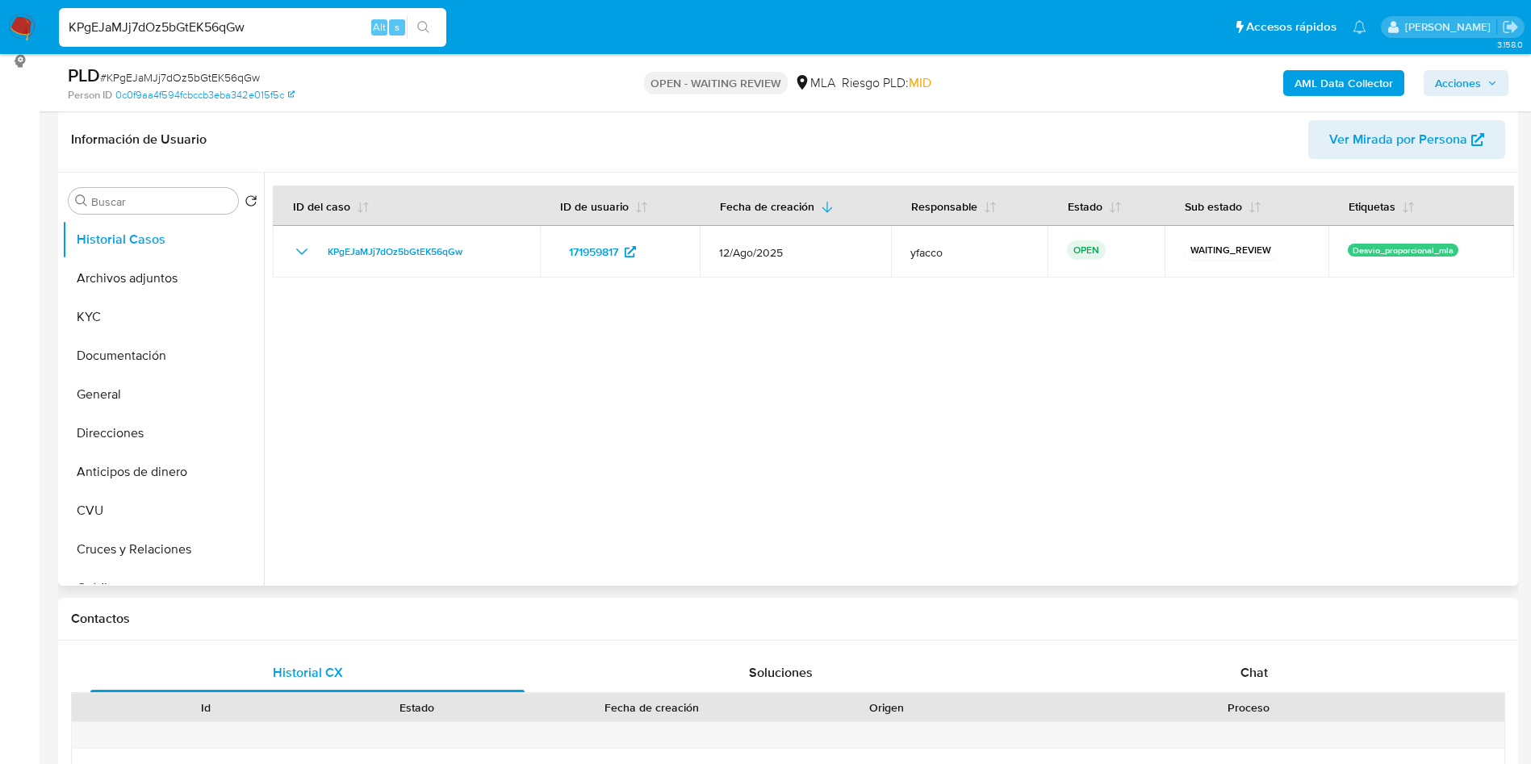
scroll to position [484, 0]
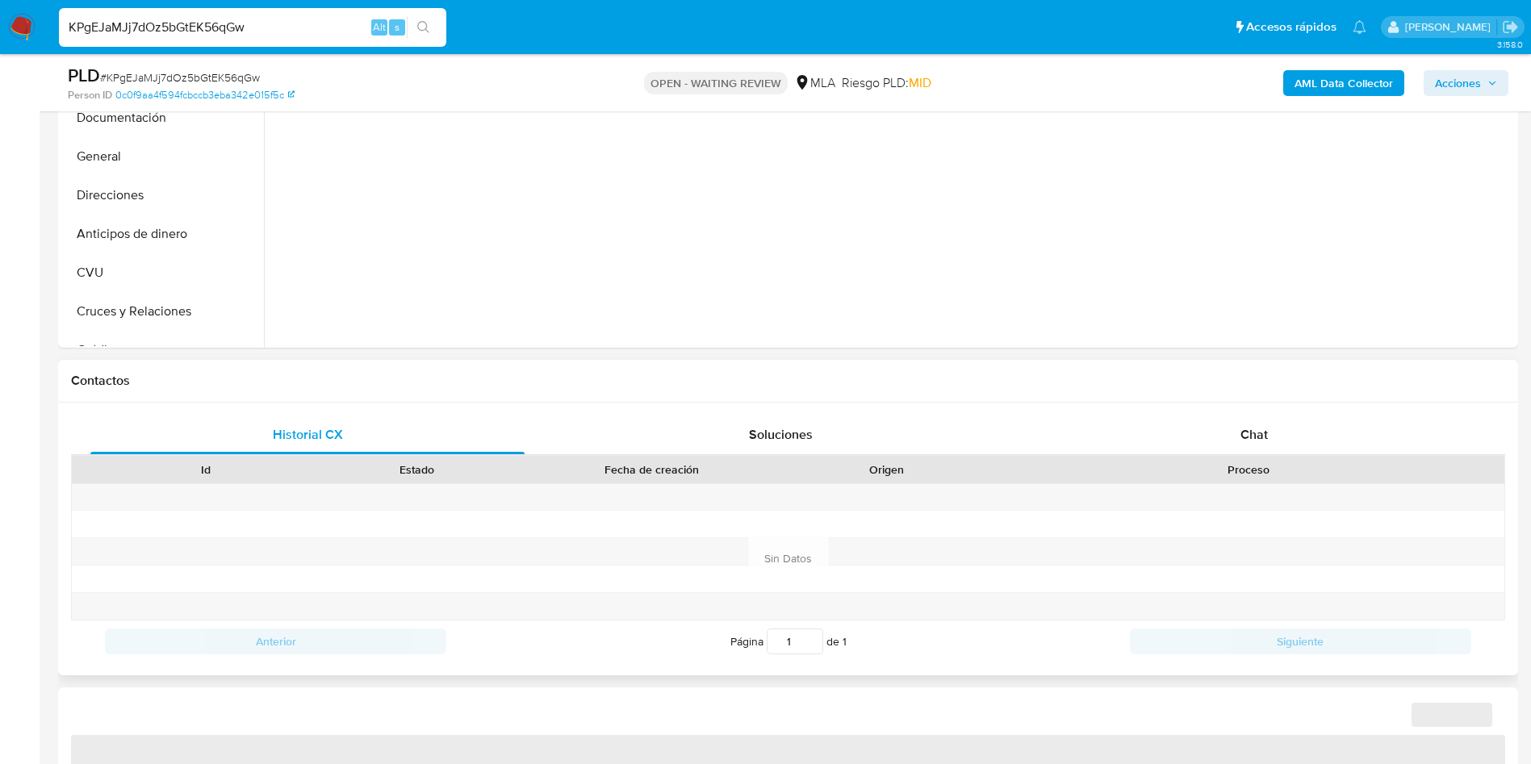
select select "10"
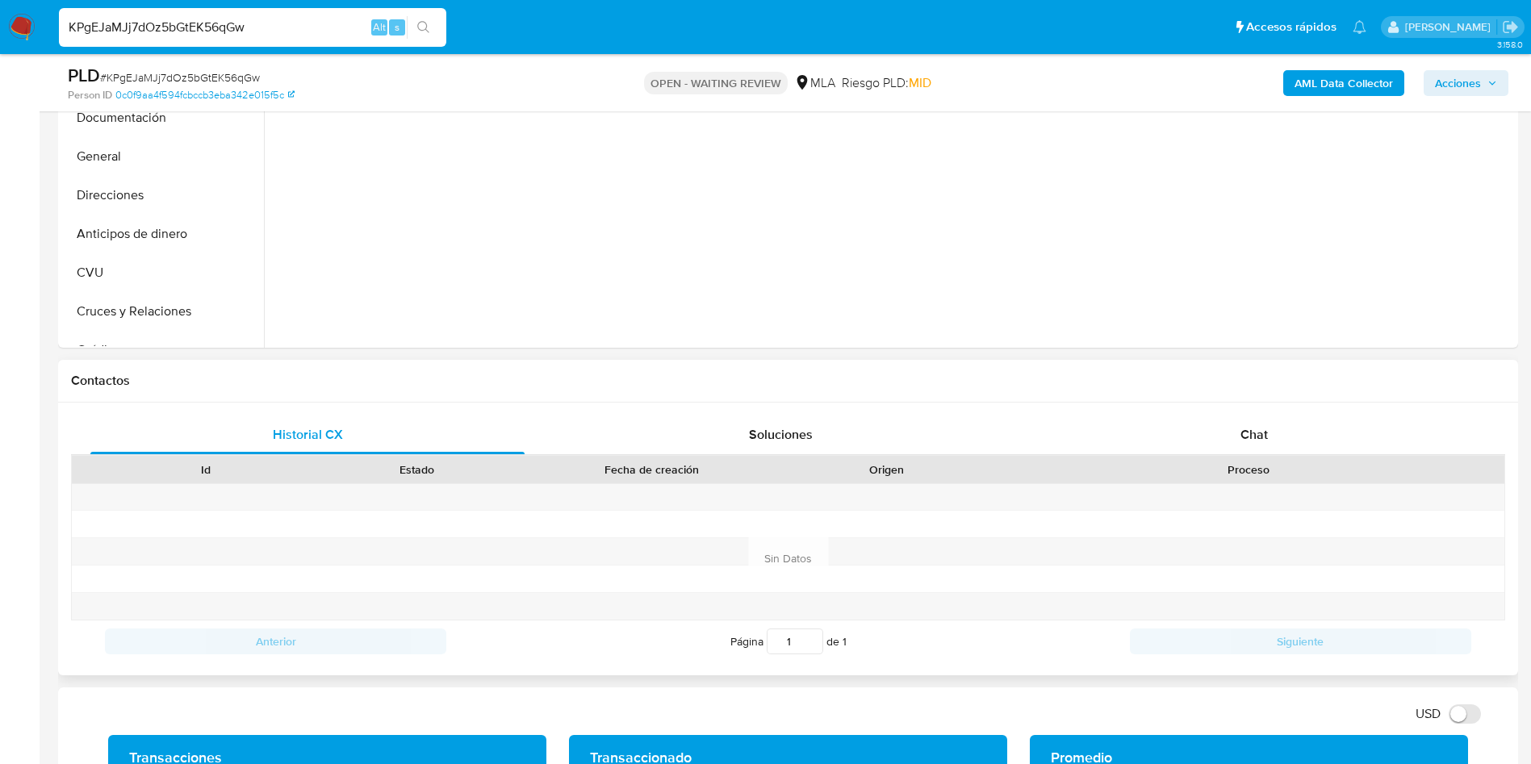
click at [1275, 466] on div "Proceso" at bounding box center [1248, 470] width 489 height 16
click at [1275, 446] on div "Chat" at bounding box center [1254, 435] width 434 height 39
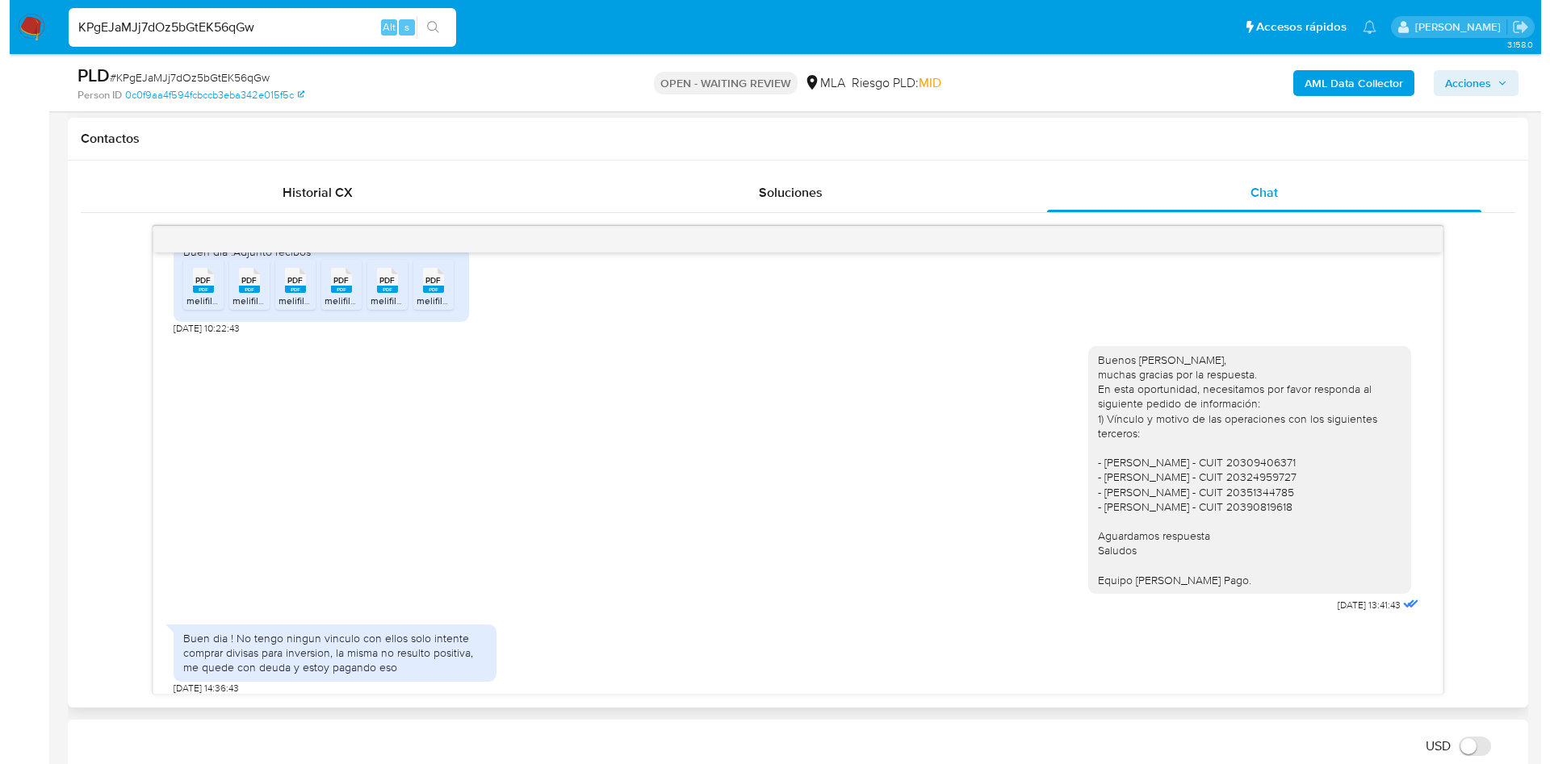
scroll to position [952, 0]
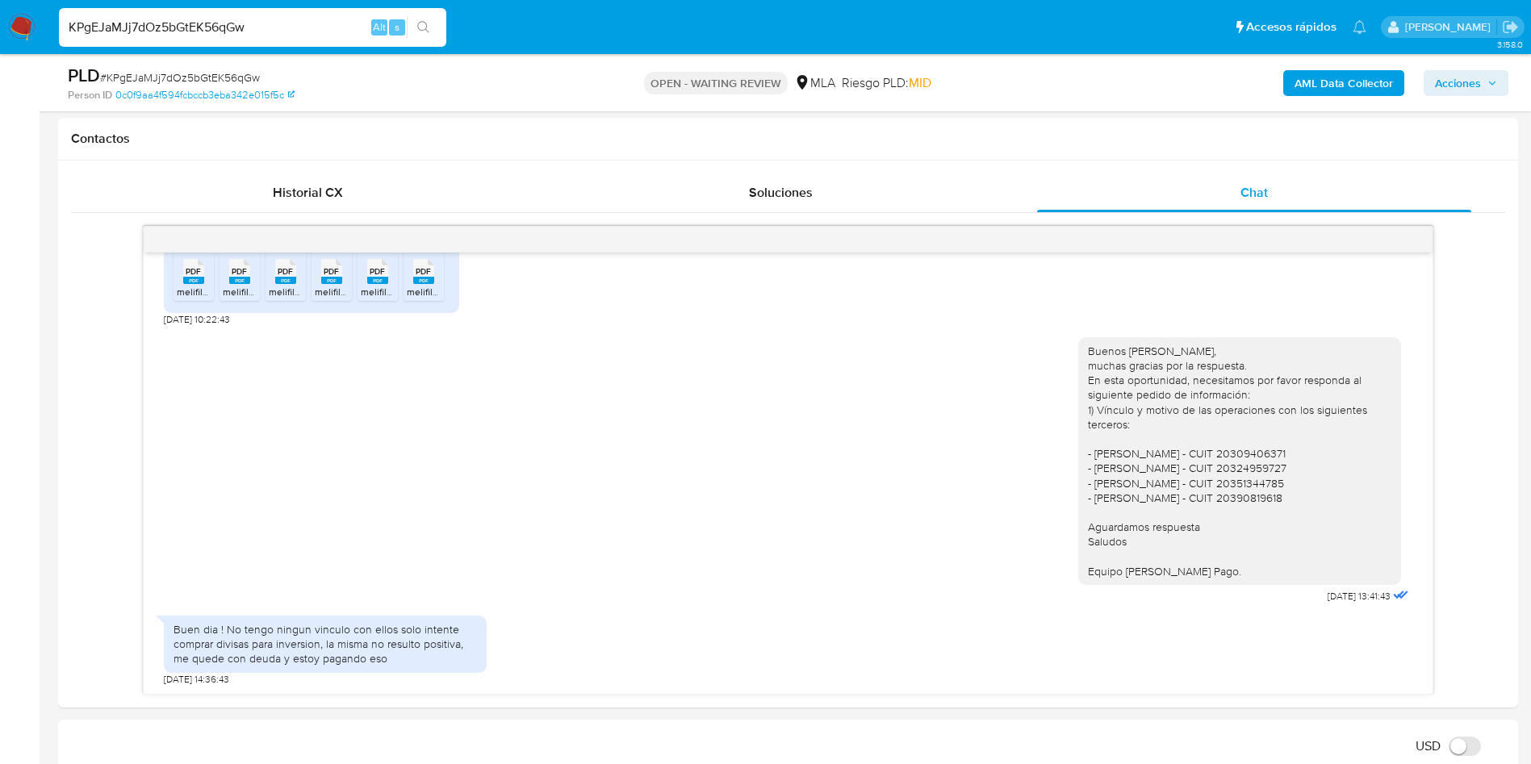
click at [1317, 73] on b "AML Data Collector" at bounding box center [1344, 83] width 98 height 26
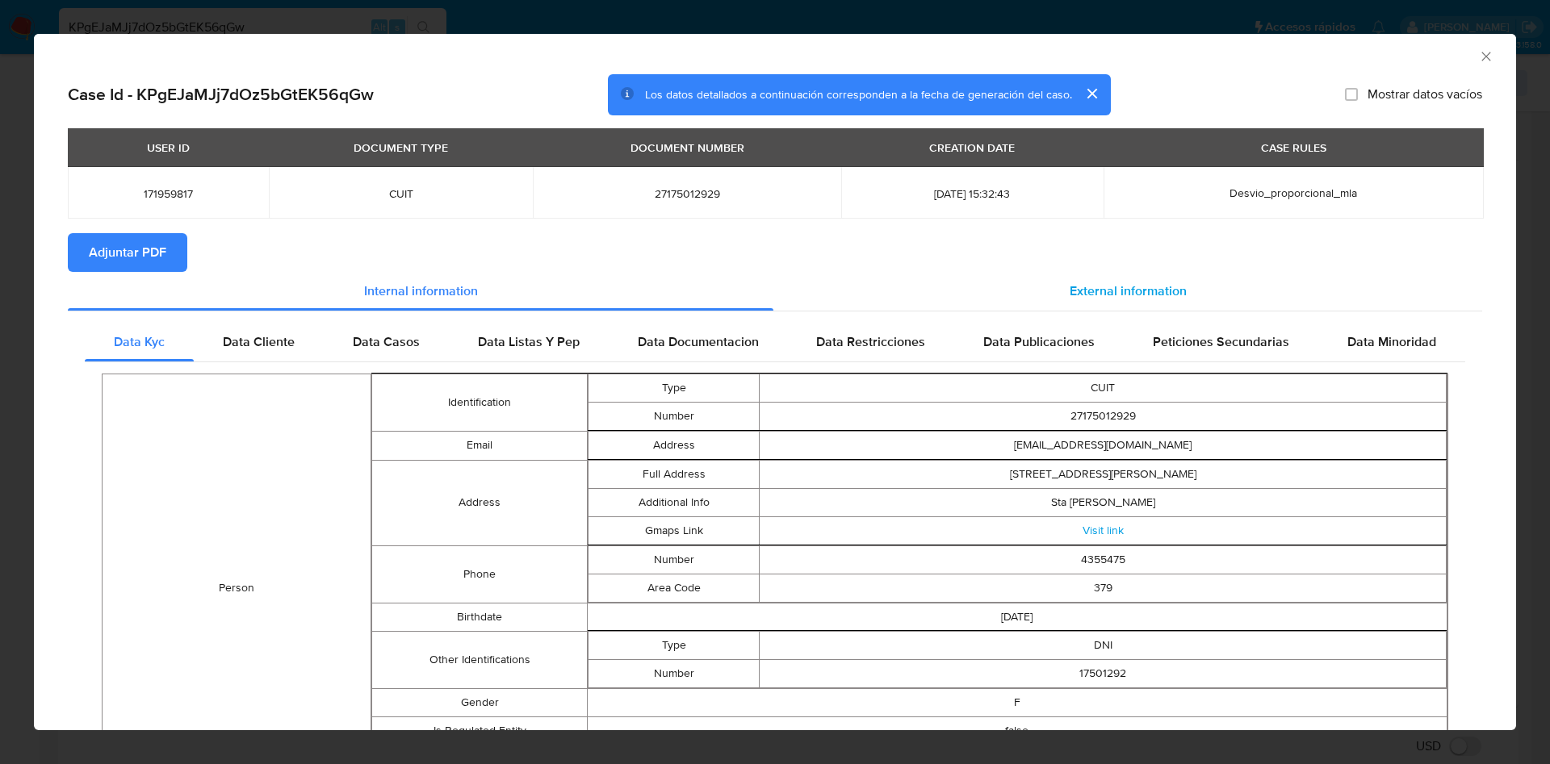
click at [1126, 290] on span "External information" at bounding box center [1128, 291] width 117 height 19
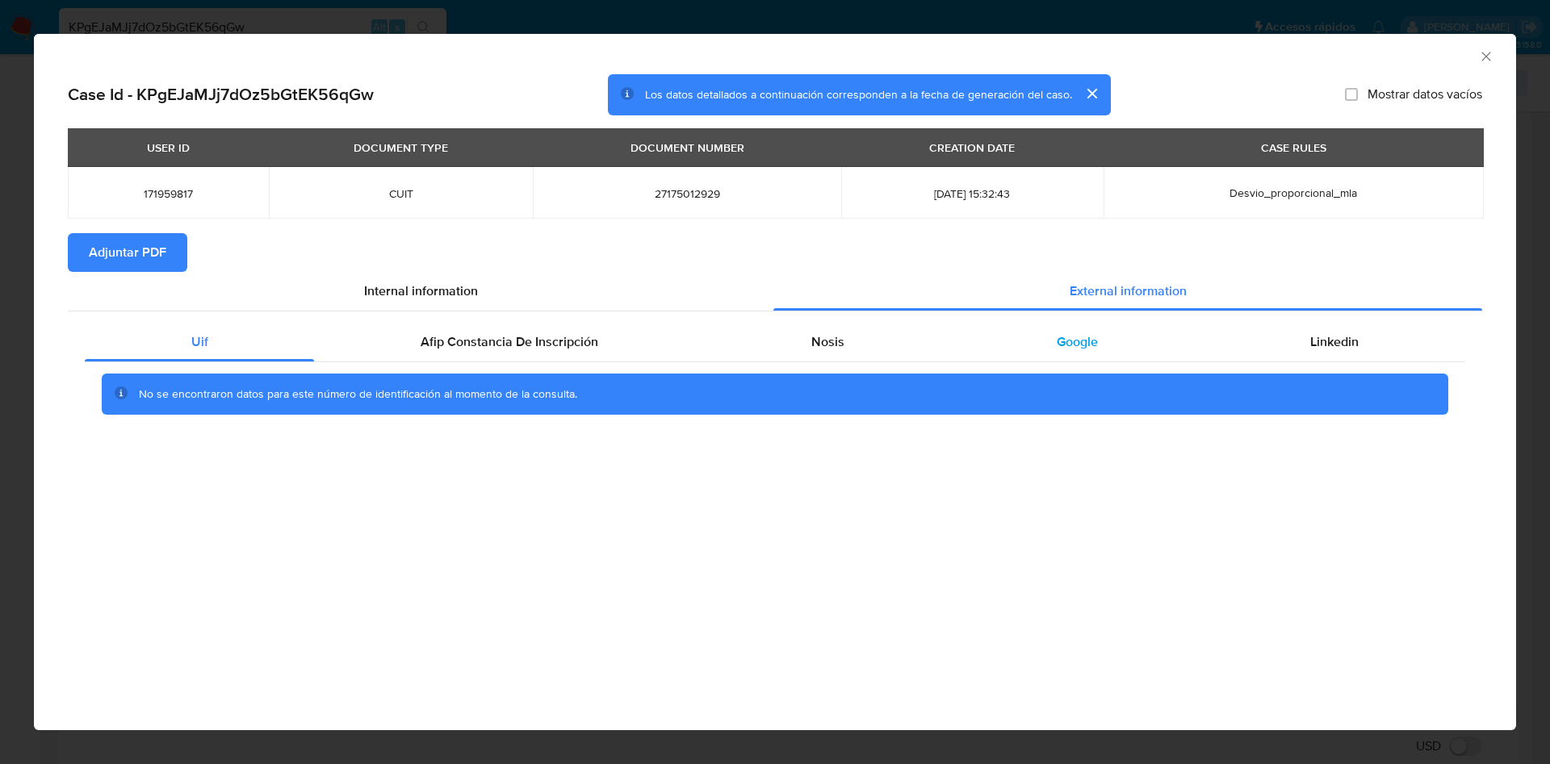
click at [1081, 352] on div "Google" at bounding box center [1076, 342] width 253 height 39
click at [890, 351] on div "Nosis" at bounding box center [827, 342] width 245 height 39
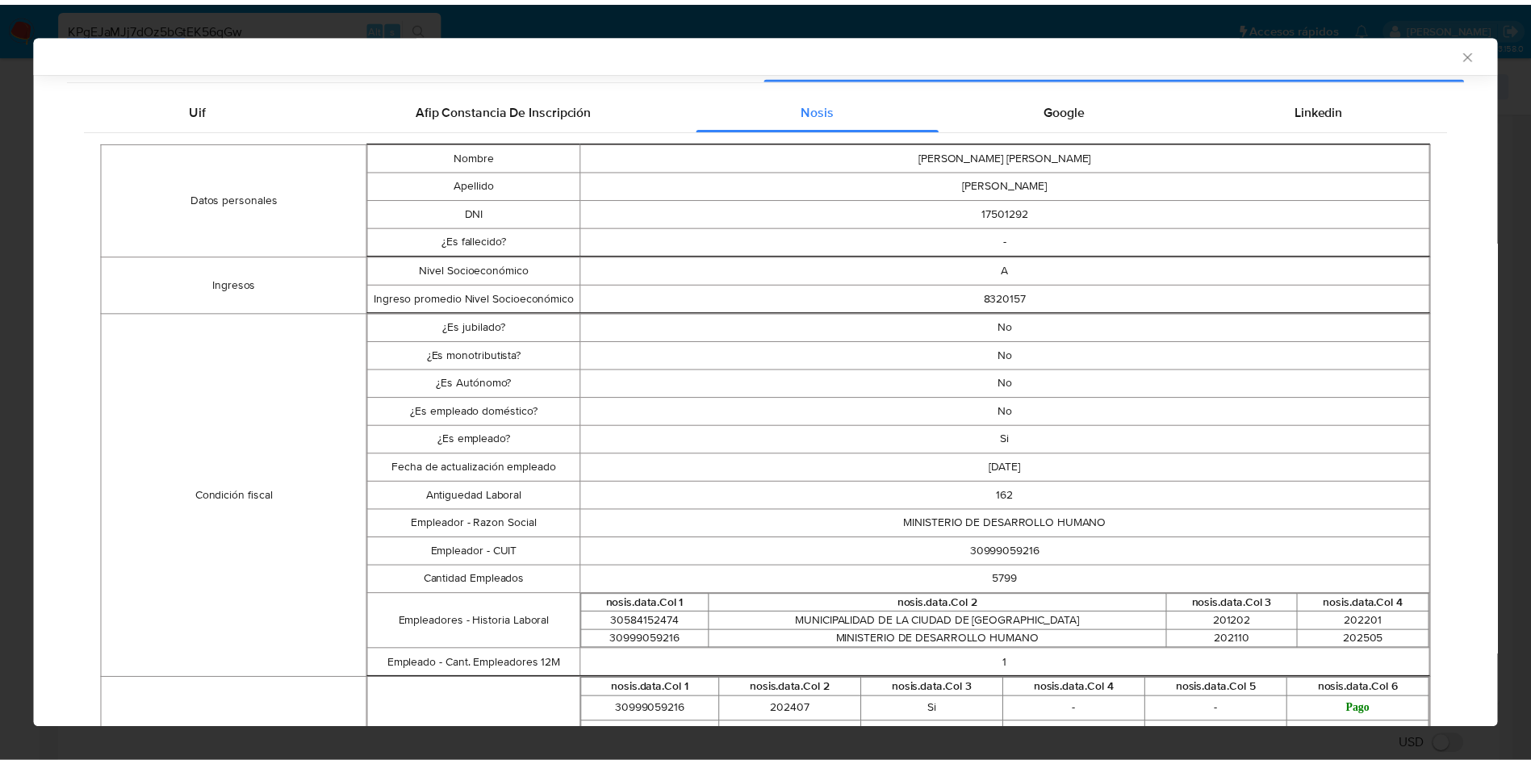
scroll to position [239, 0]
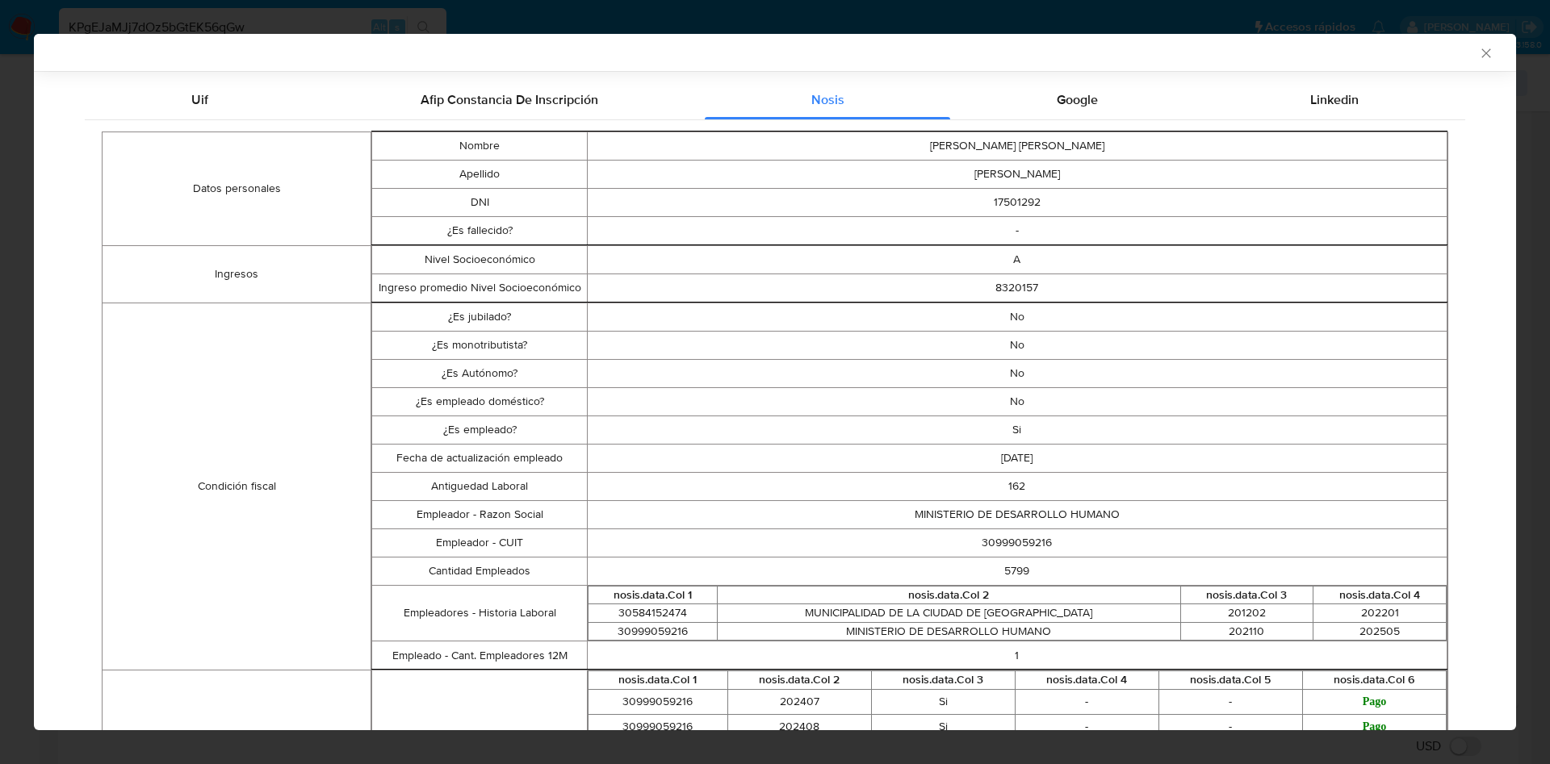
click at [1012, 539] on td "30999059216" at bounding box center [1017, 543] width 860 height 28
copy td "30999059216"
click at [1478, 48] on icon "Cerrar ventana" at bounding box center [1486, 53] width 16 height 16
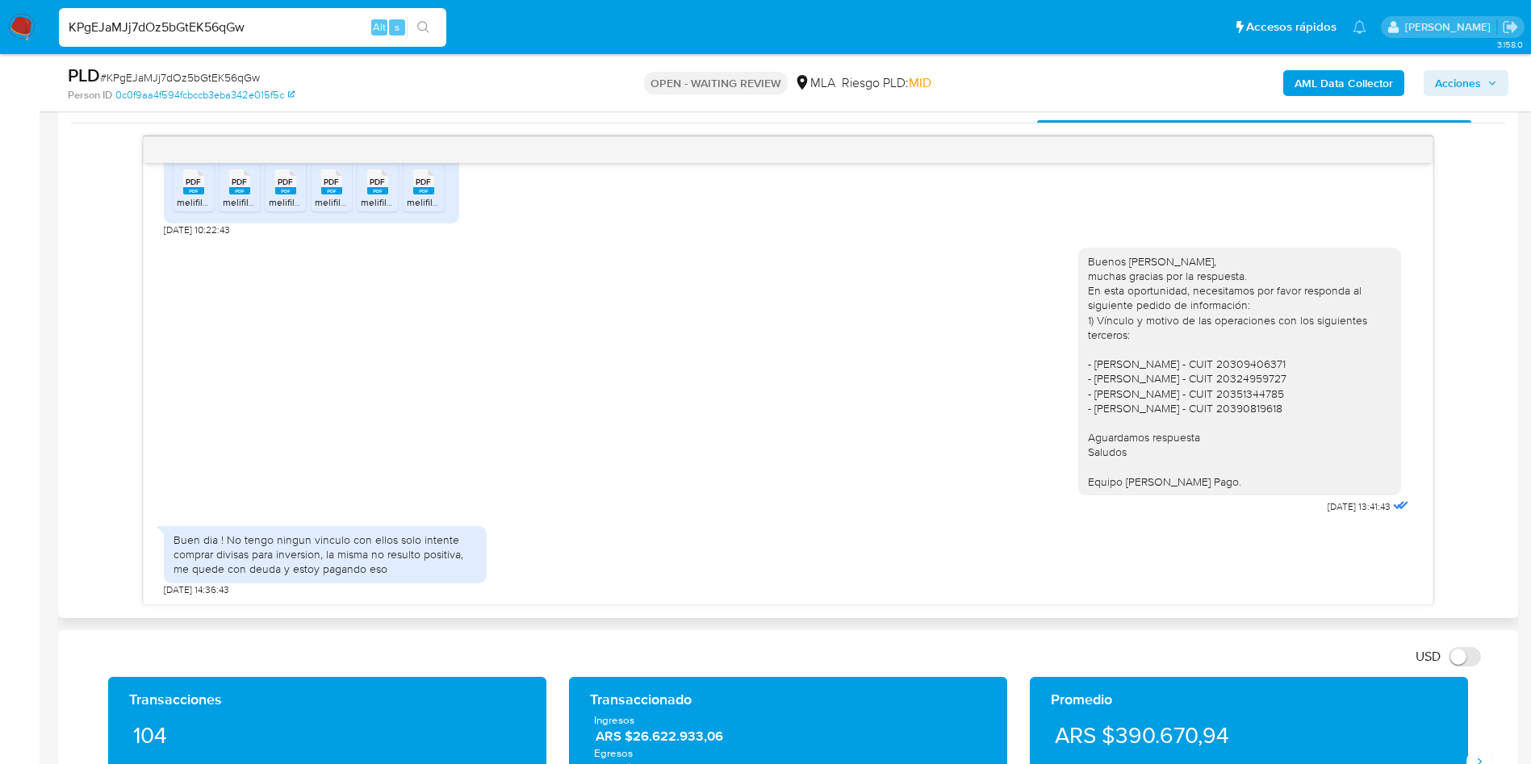
scroll to position [848, 0]
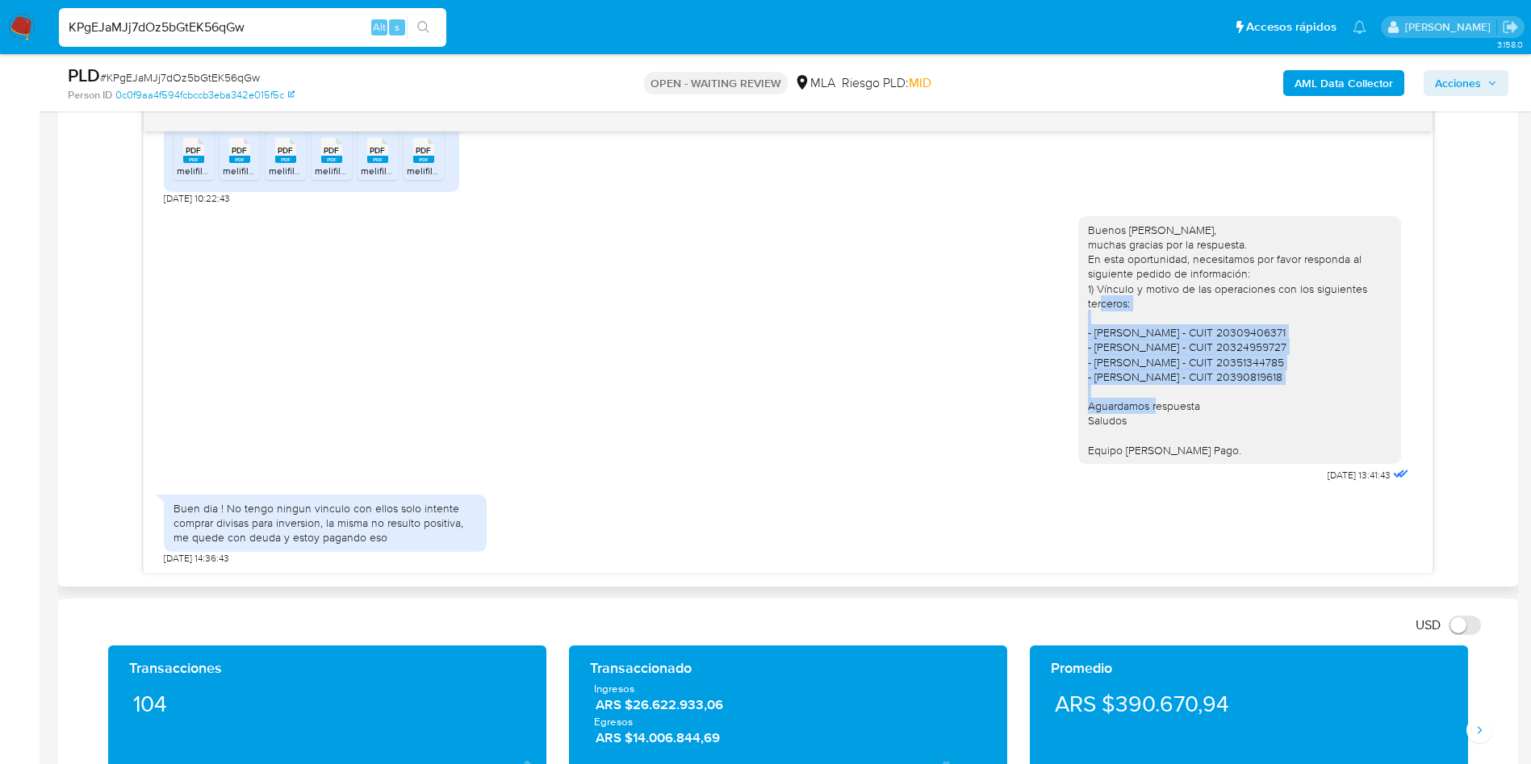
drag, startPoint x: 1070, startPoint y: 333, endPoint x: 1260, endPoint y: 372, distance: 194.4
click at [1260, 372] on div "Buenos días, muchas gracias por la respuesta. En esta oportunidad, necesitamos …" at bounding box center [1240, 340] width 304 height 235
copy div "- Leandro Pedro Diaz - CUIT 20309406371 - Mario Nicolas Ameri - CUIT 2032495972…"
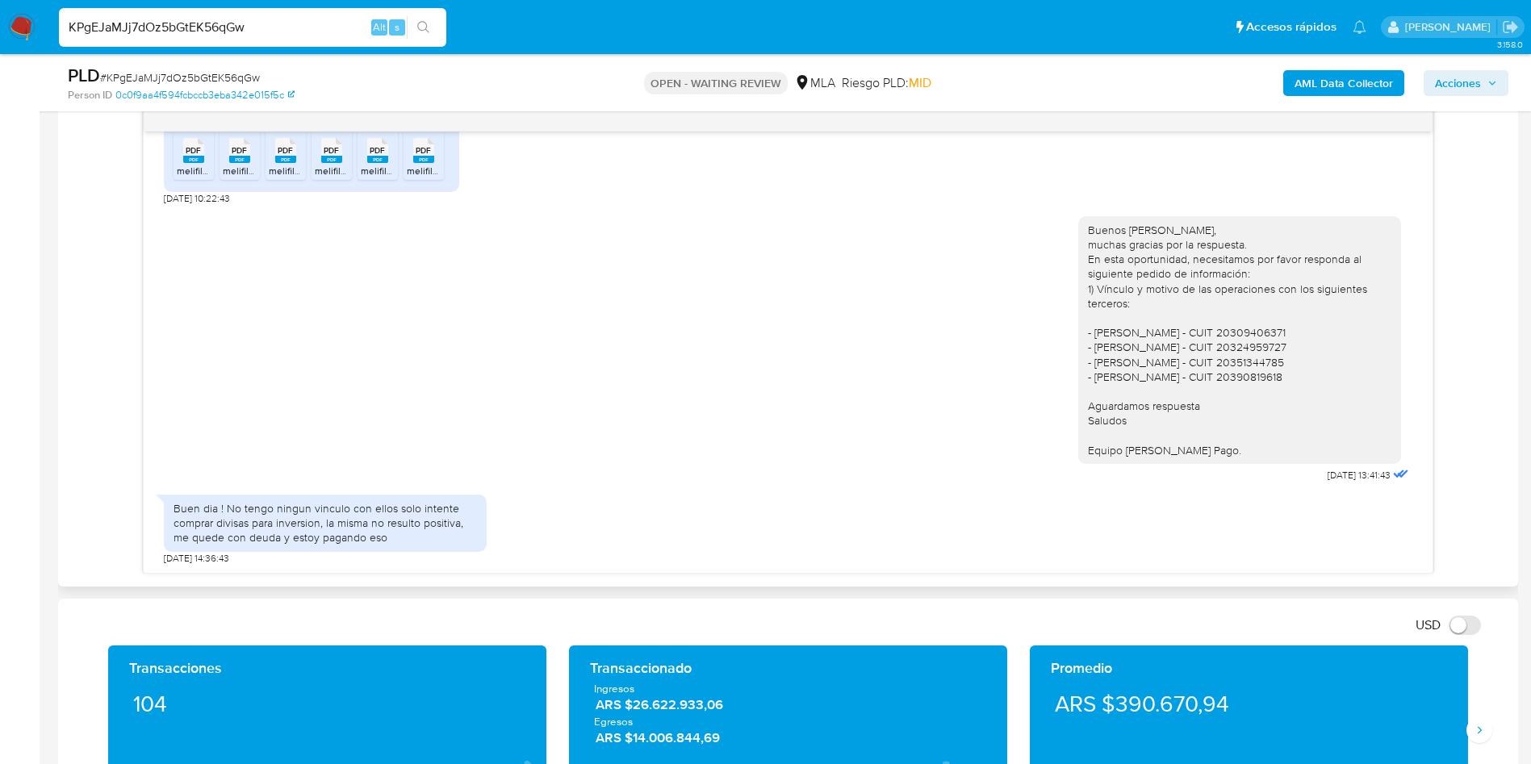
click at [234, 511] on div "Buen dia ! No tengo ningun vinculo con ellos solo intente comprar divisas para …" at bounding box center [326, 523] width 304 height 44
drag, startPoint x: 227, startPoint y: 511, endPoint x: 383, endPoint y: 533, distance: 158.1
click at [383, 533] on div "Buen dia ! No tengo ningun vinculo con ellos solo intente comprar divisas para …" at bounding box center [326, 523] width 304 height 44
copy div "No tengo ningun vinculo con ellos solo intente comprar divisas para inversion, …"
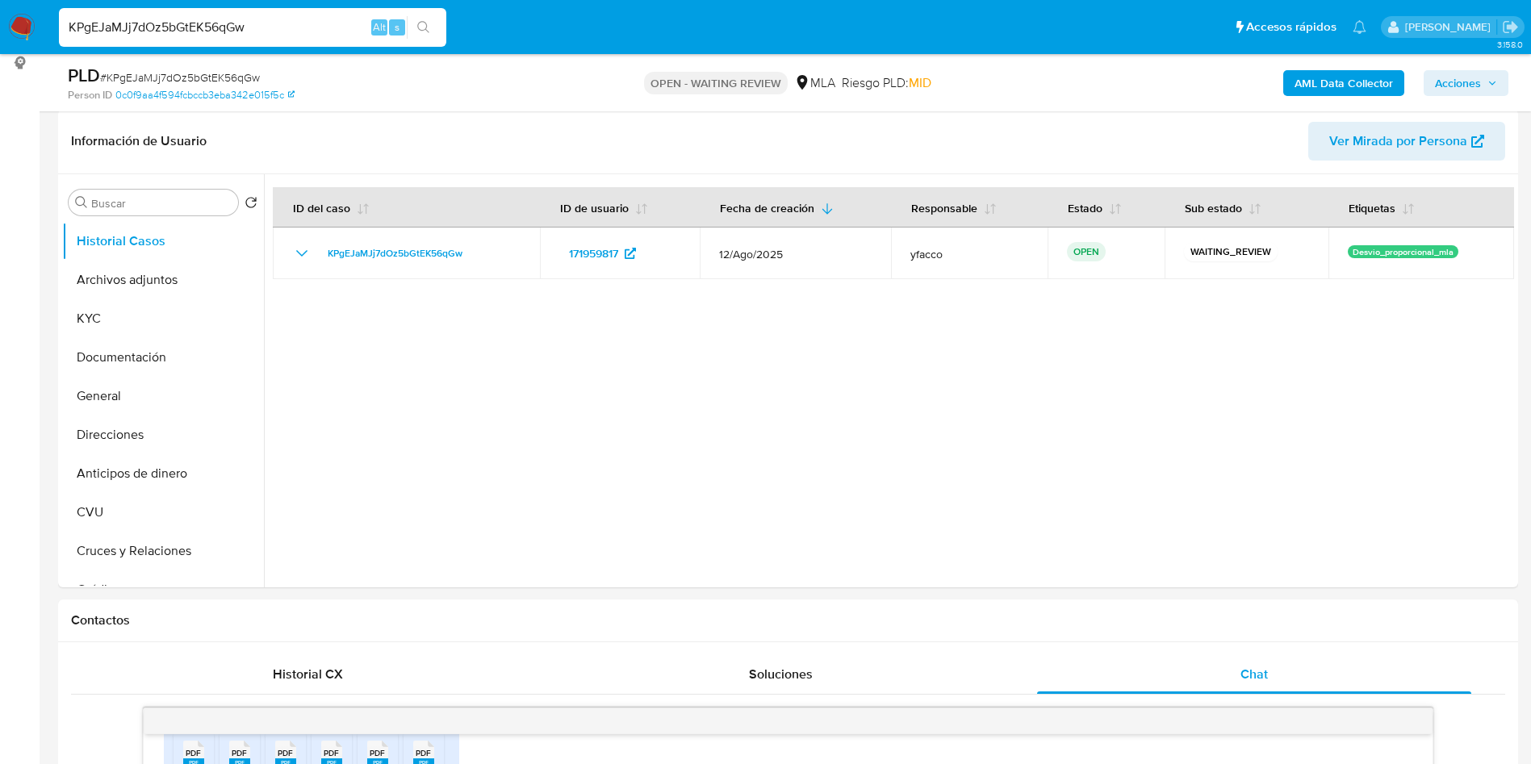
scroll to position [242, 0]
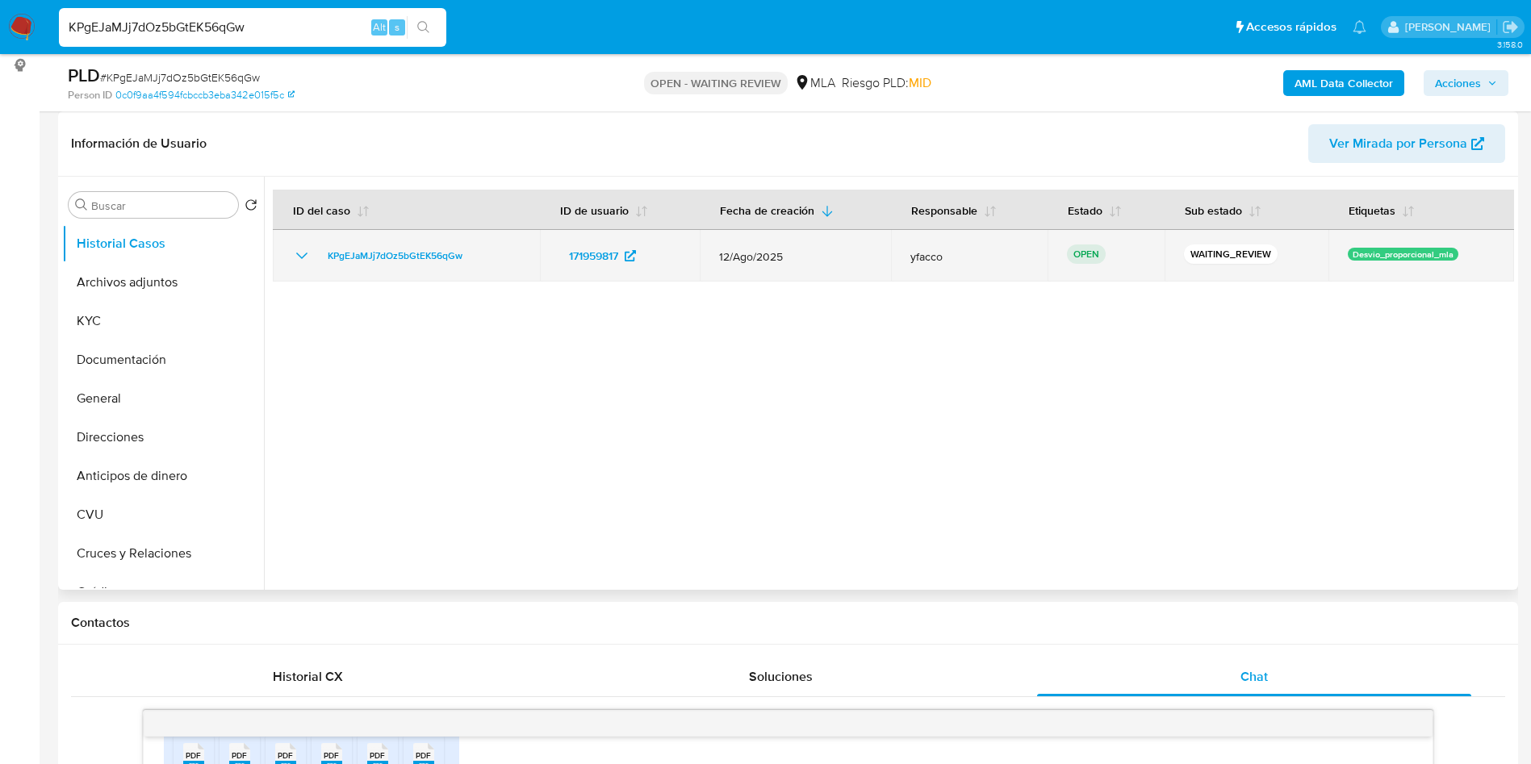
drag, startPoint x: 317, startPoint y: 258, endPoint x: 490, endPoint y: 259, distance: 172.8
click at [490, 259] on div "KPgEJaMJj7dOz5bGtEK56qGw" at bounding box center [406, 255] width 228 height 19
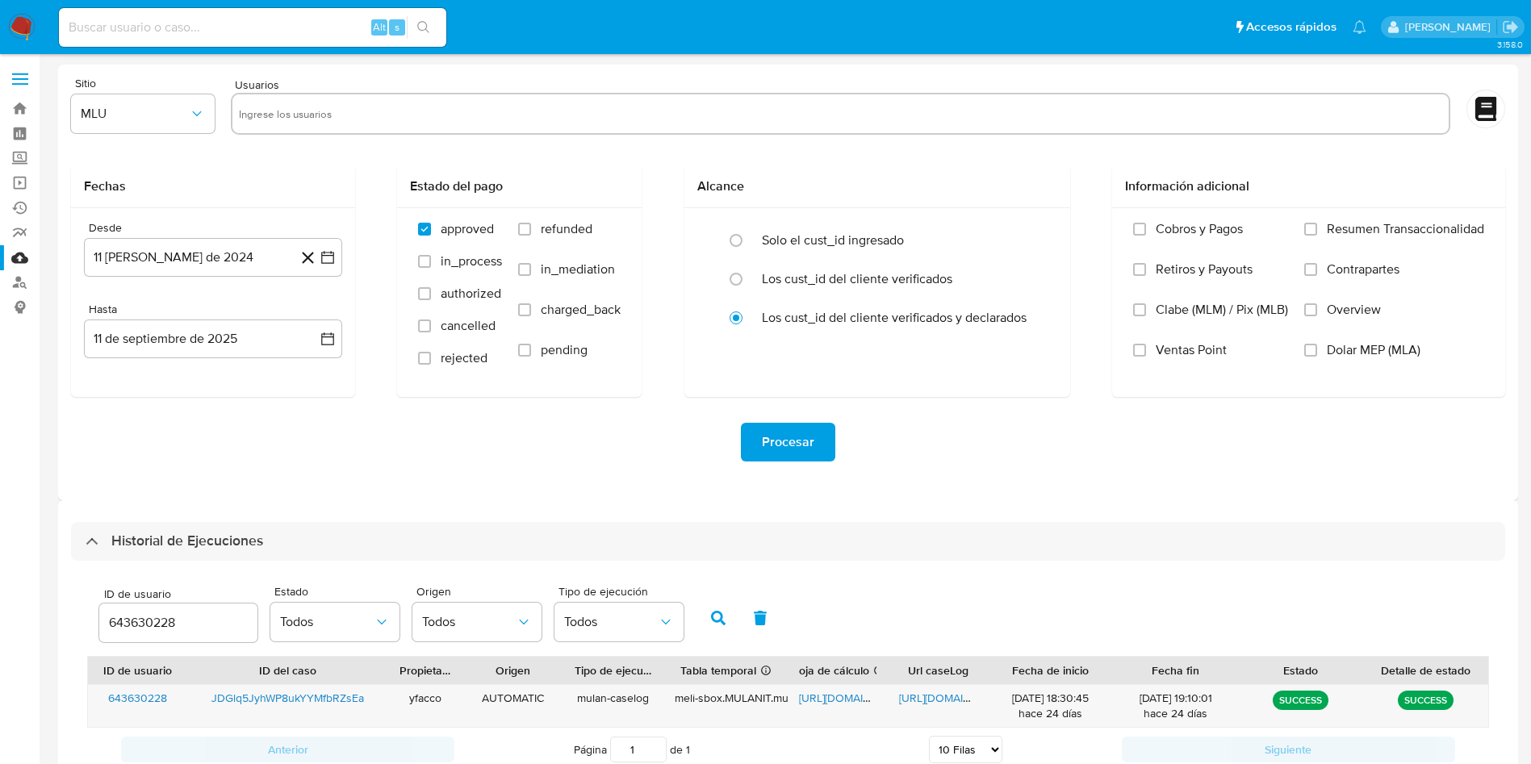
select select "10"
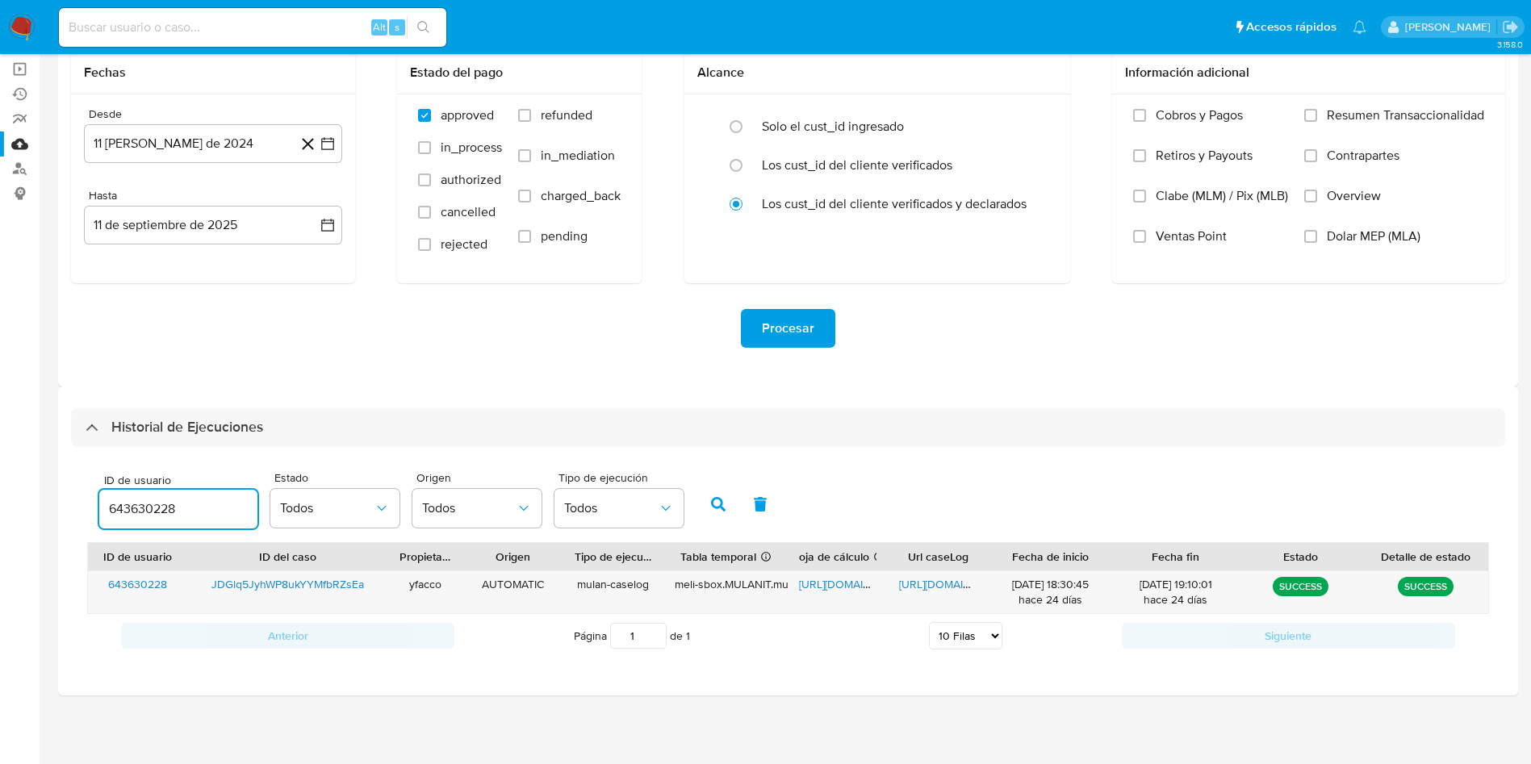
drag, startPoint x: 191, startPoint y: 507, endPoint x: 0, endPoint y: 425, distance: 207.5
click at [16, 498] on section "Bandeja Tablero Screening Búsqueda en Listas Watchlist Herramientas Operaciones…" at bounding box center [765, 325] width 1531 height 878
paste input "171959817"
type input "171959817"
click at [722, 508] on icon "button" at bounding box center [718, 504] width 15 height 15
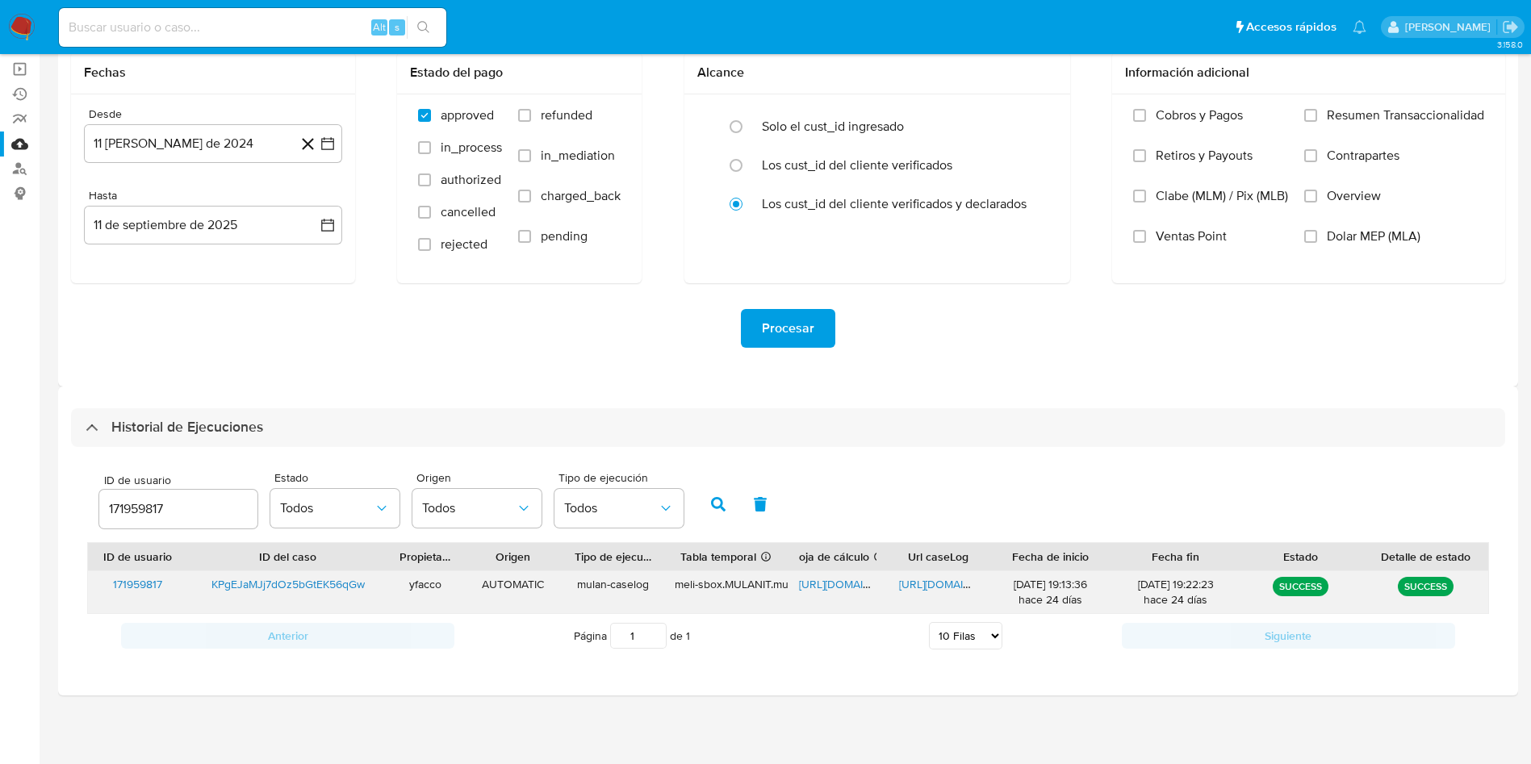
click at [918, 584] on span "[URL][DOMAIN_NAME]" at bounding box center [954, 584] width 111 height 16
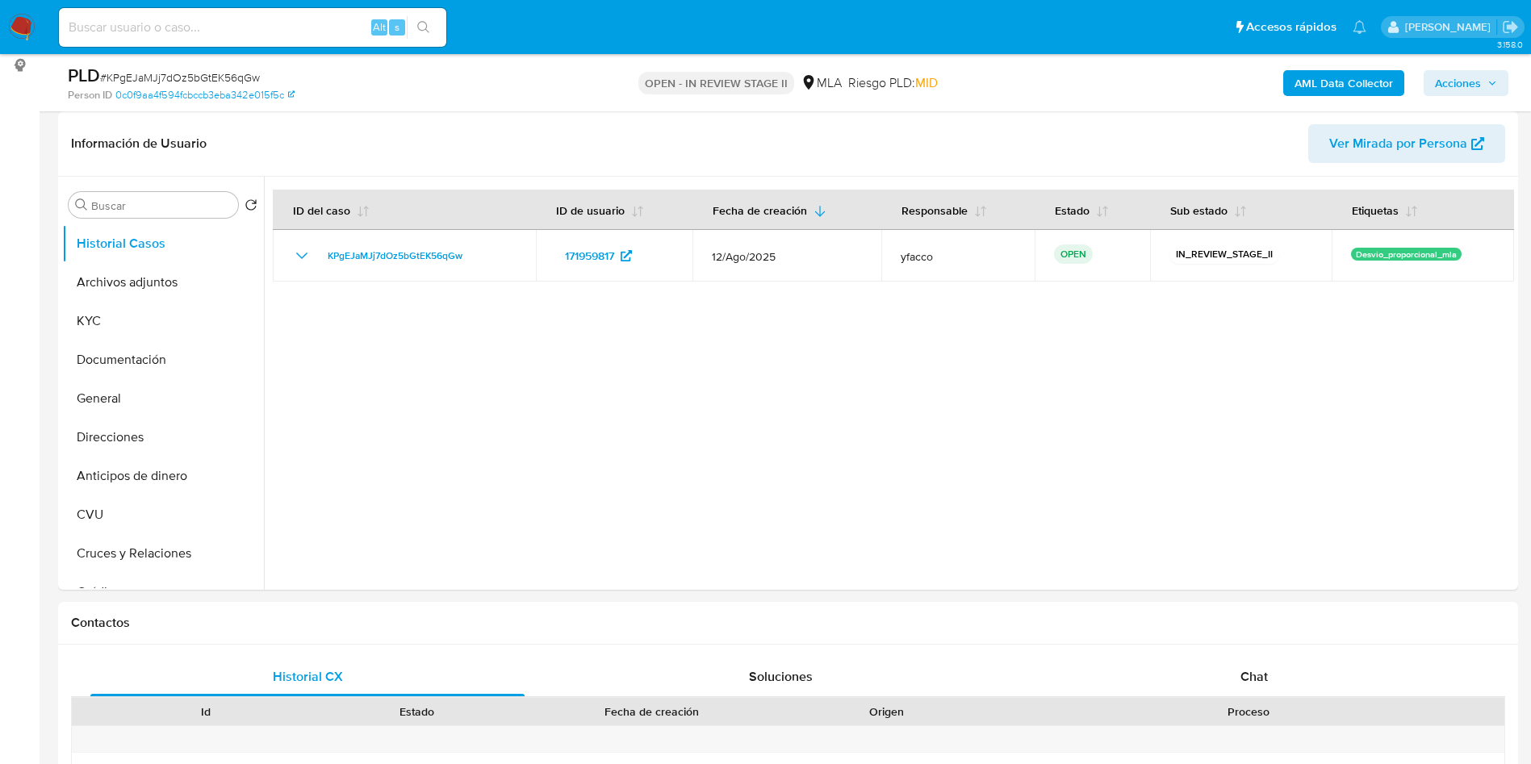
select select "10"
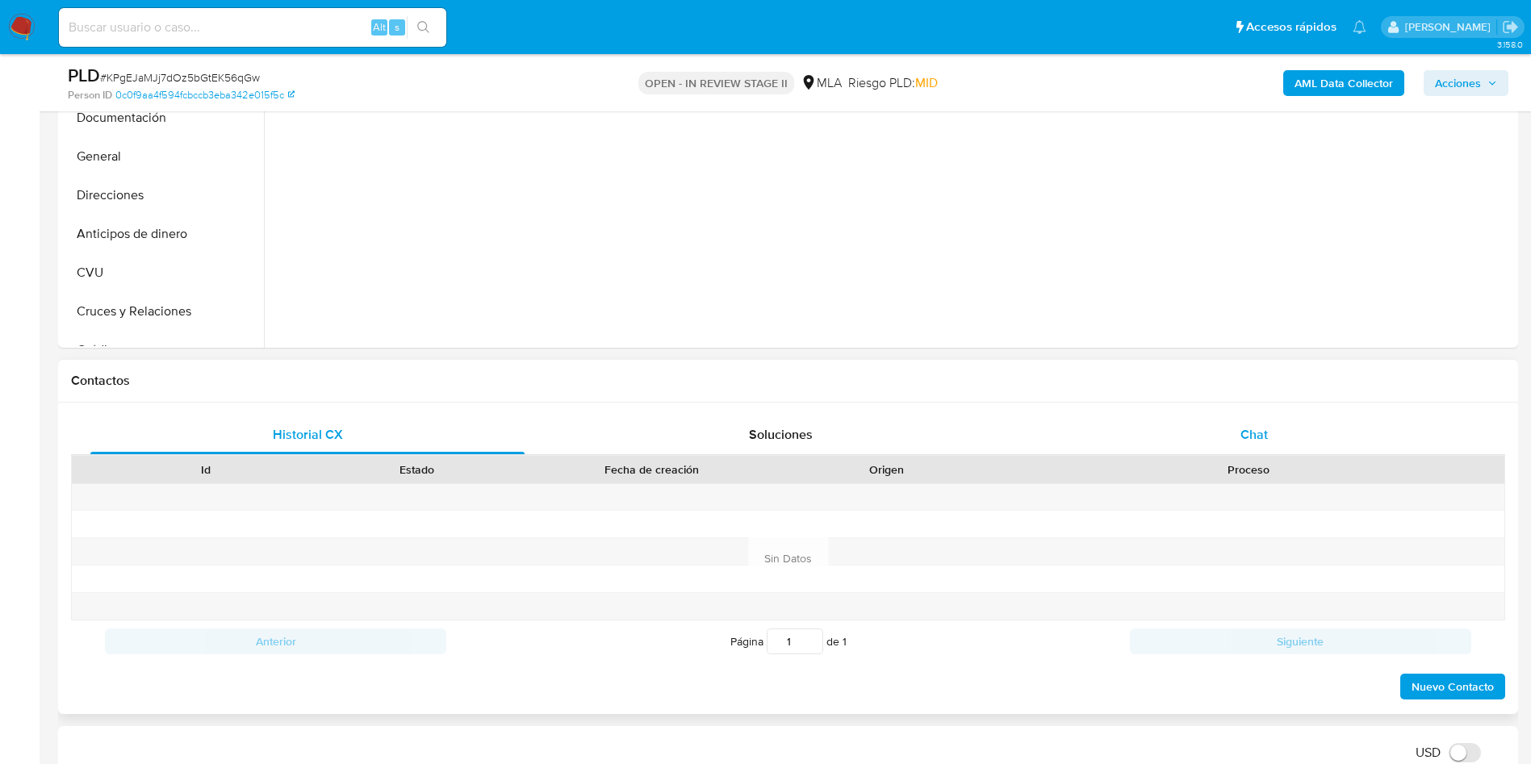
click at [1260, 442] on span "Chat" at bounding box center [1254, 434] width 27 height 19
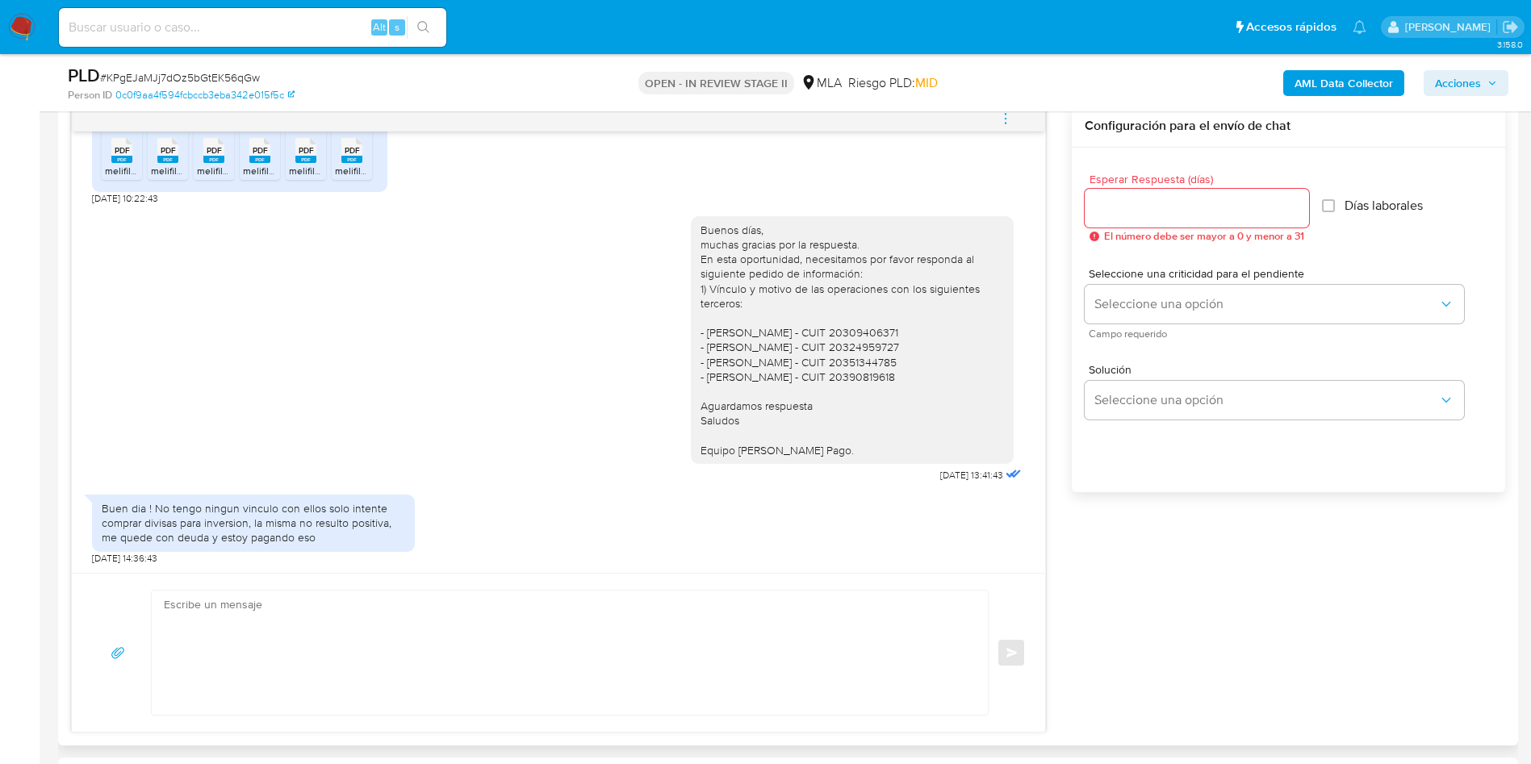
scroll to position [952, 0]
click at [309, 609] on textarea at bounding box center [566, 653] width 804 height 124
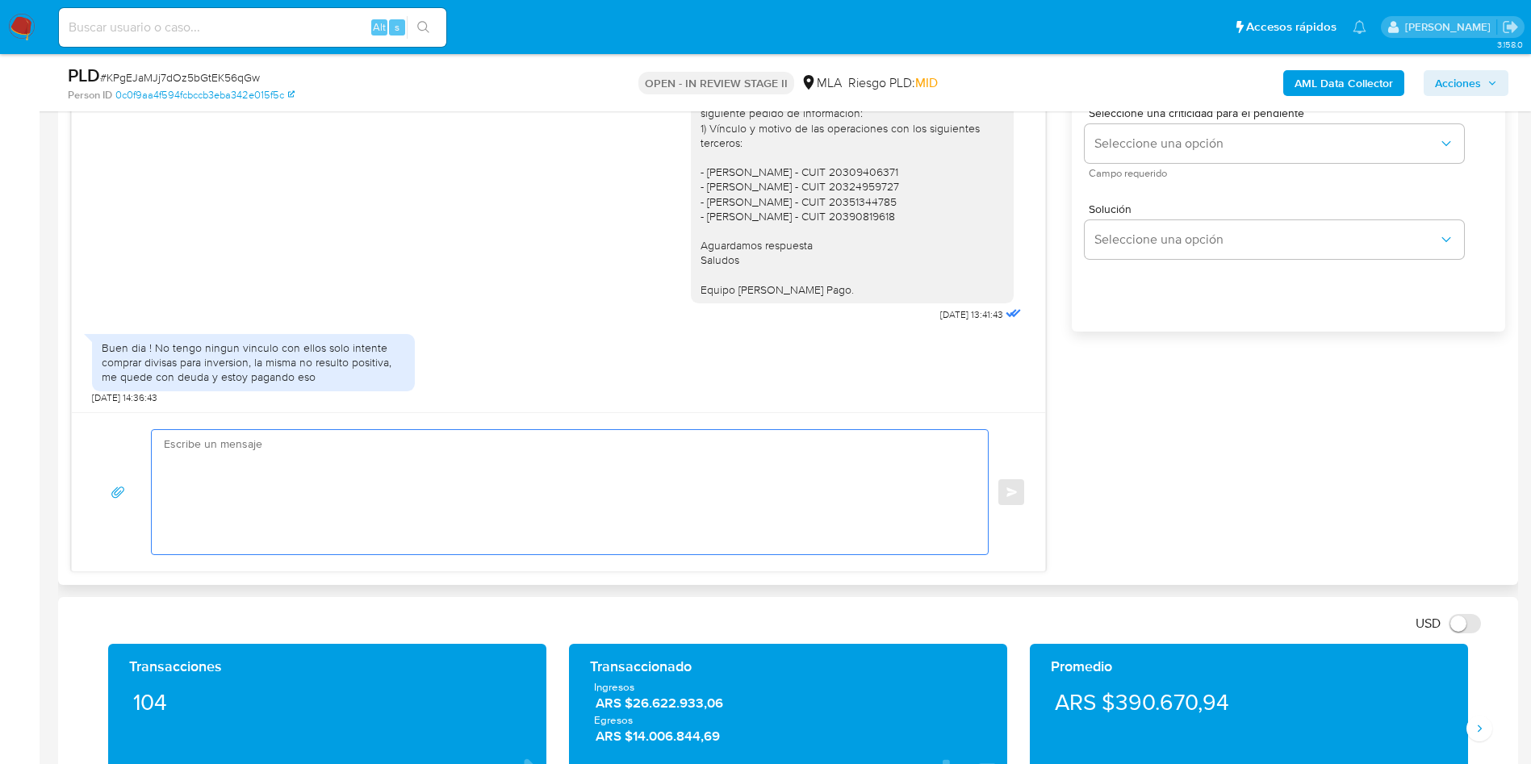
scroll to position [1090, 0]
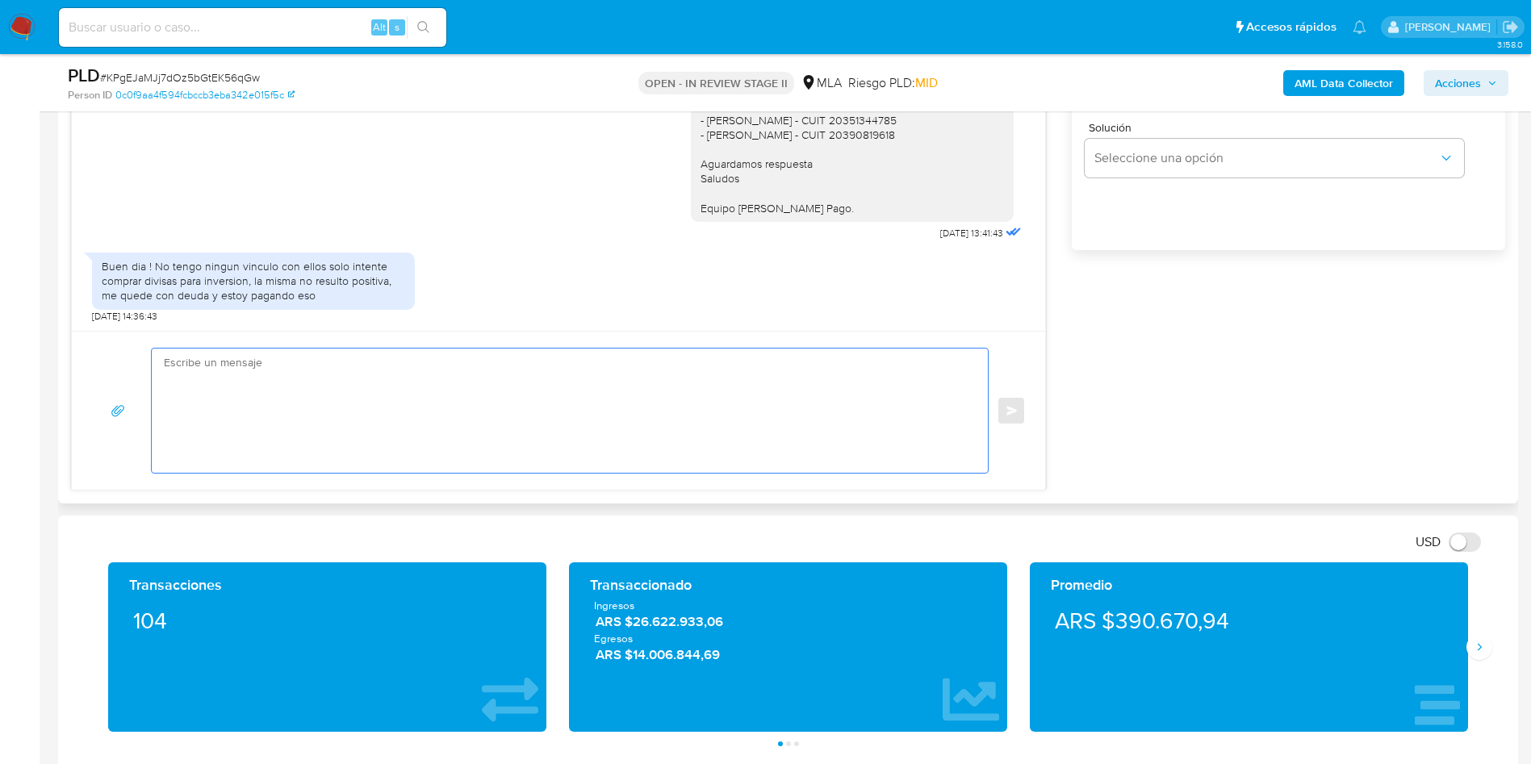
paste textarea "Hola Muchas gracias por la respuesta. Nos pondremos en contacto nuevamente en c…"
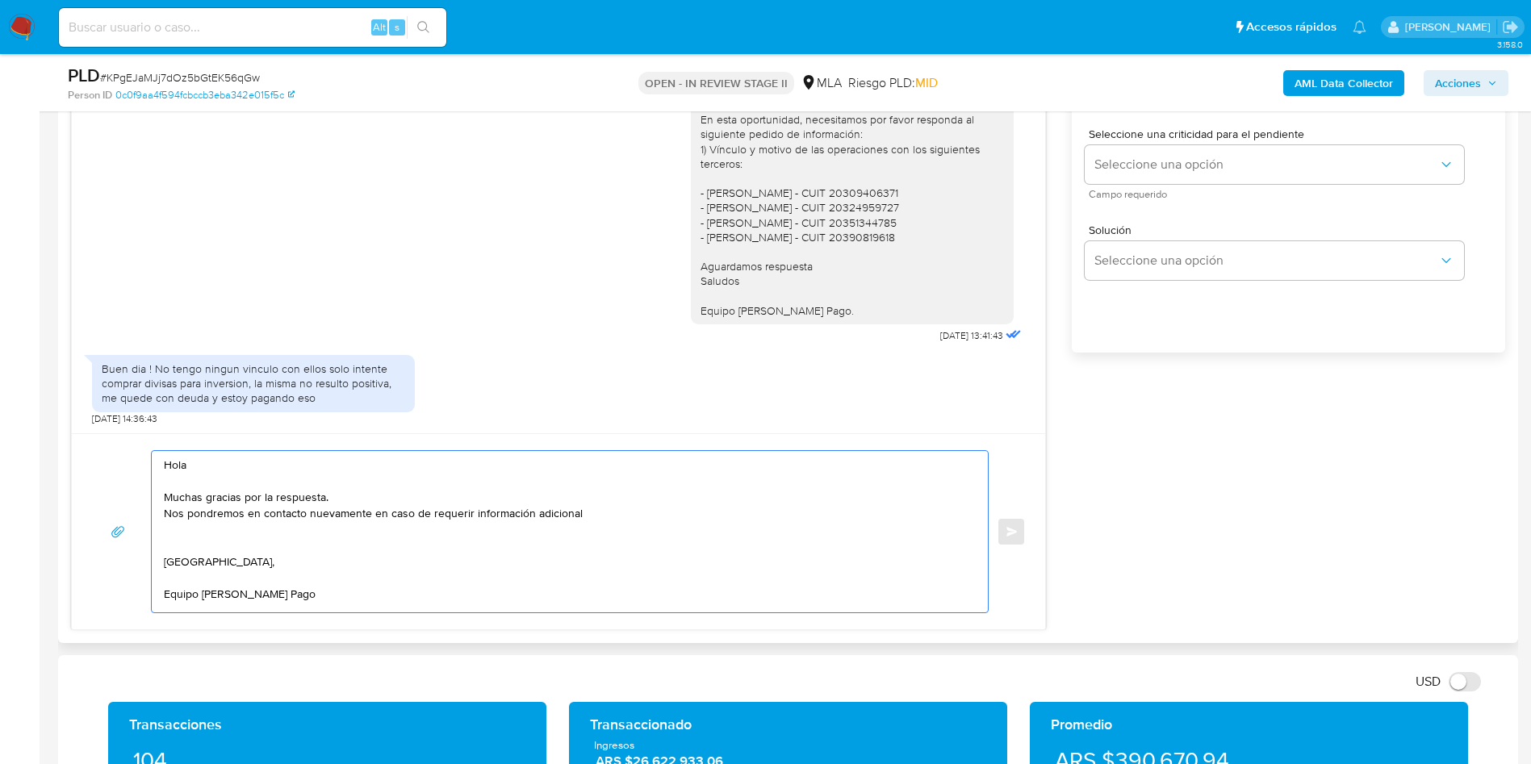
scroll to position [848, 0]
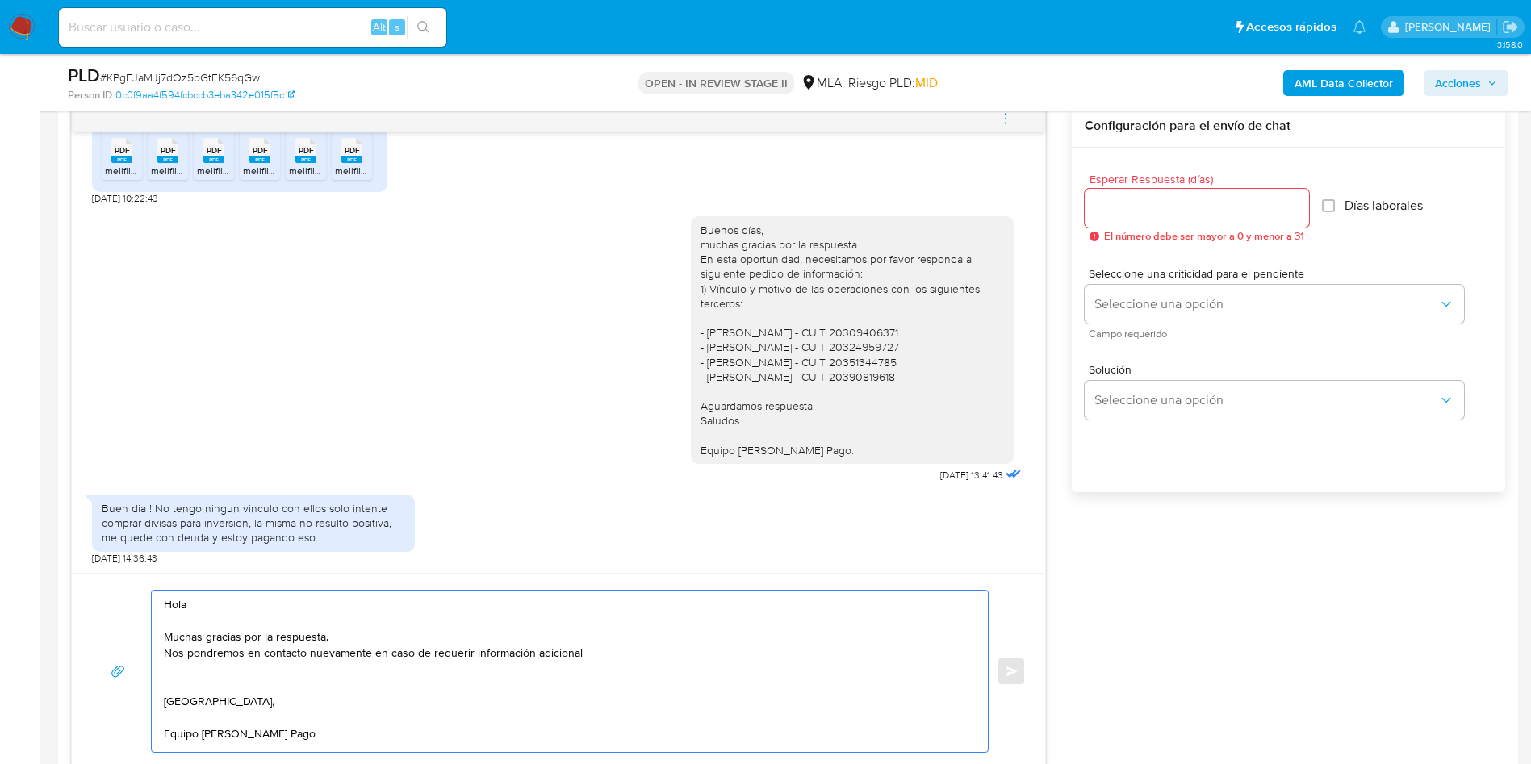
type textarea "Hola Muchas gracias por la respuesta. Nos pondremos en contacto nuevamente en c…"
click at [1123, 211] on input "Esperar Respuesta (días)" at bounding box center [1197, 208] width 224 height 21
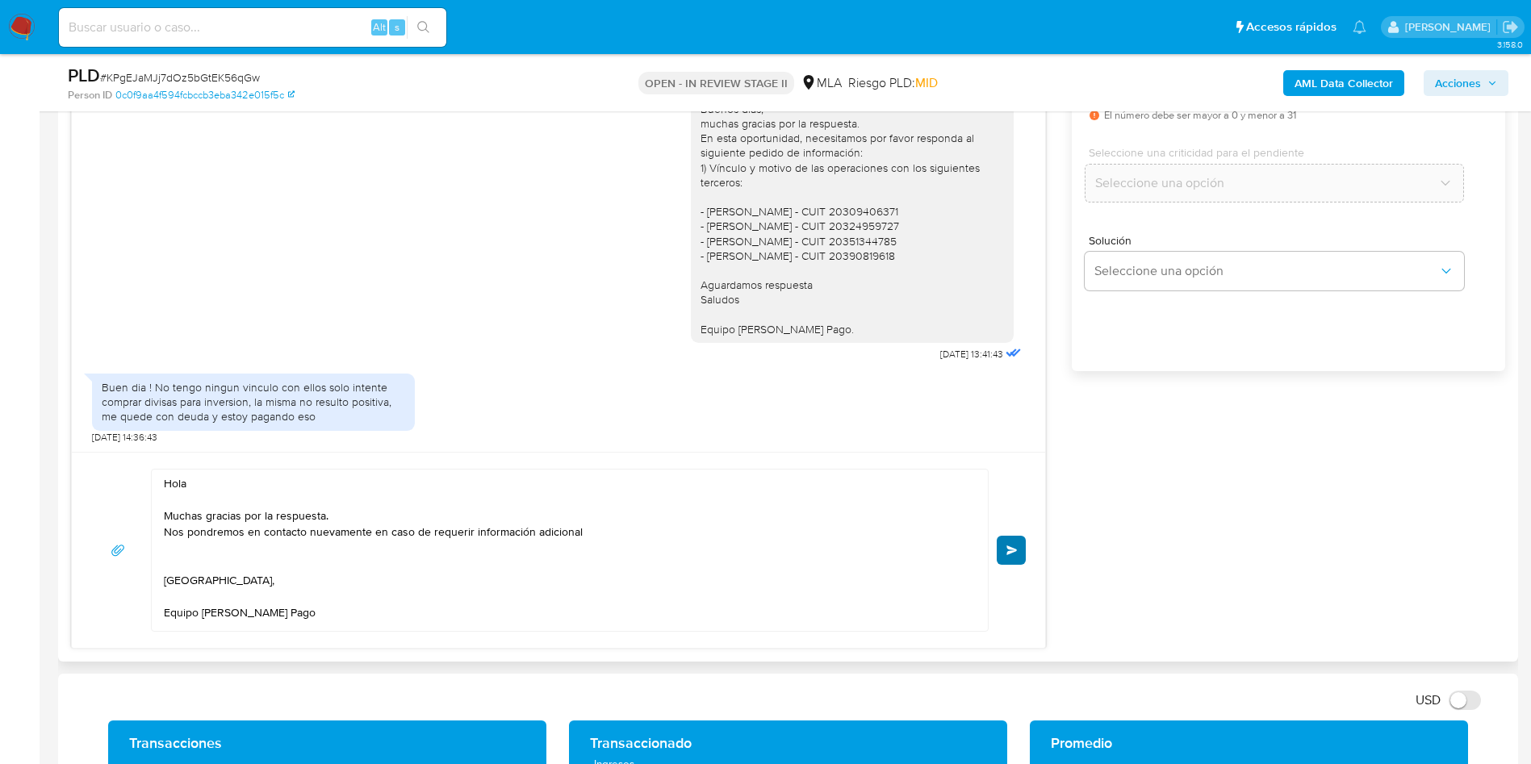
type input "0"
click at [1014, 551] on span "Enviar" at bounding box center [1012, 551] width 11 height 10
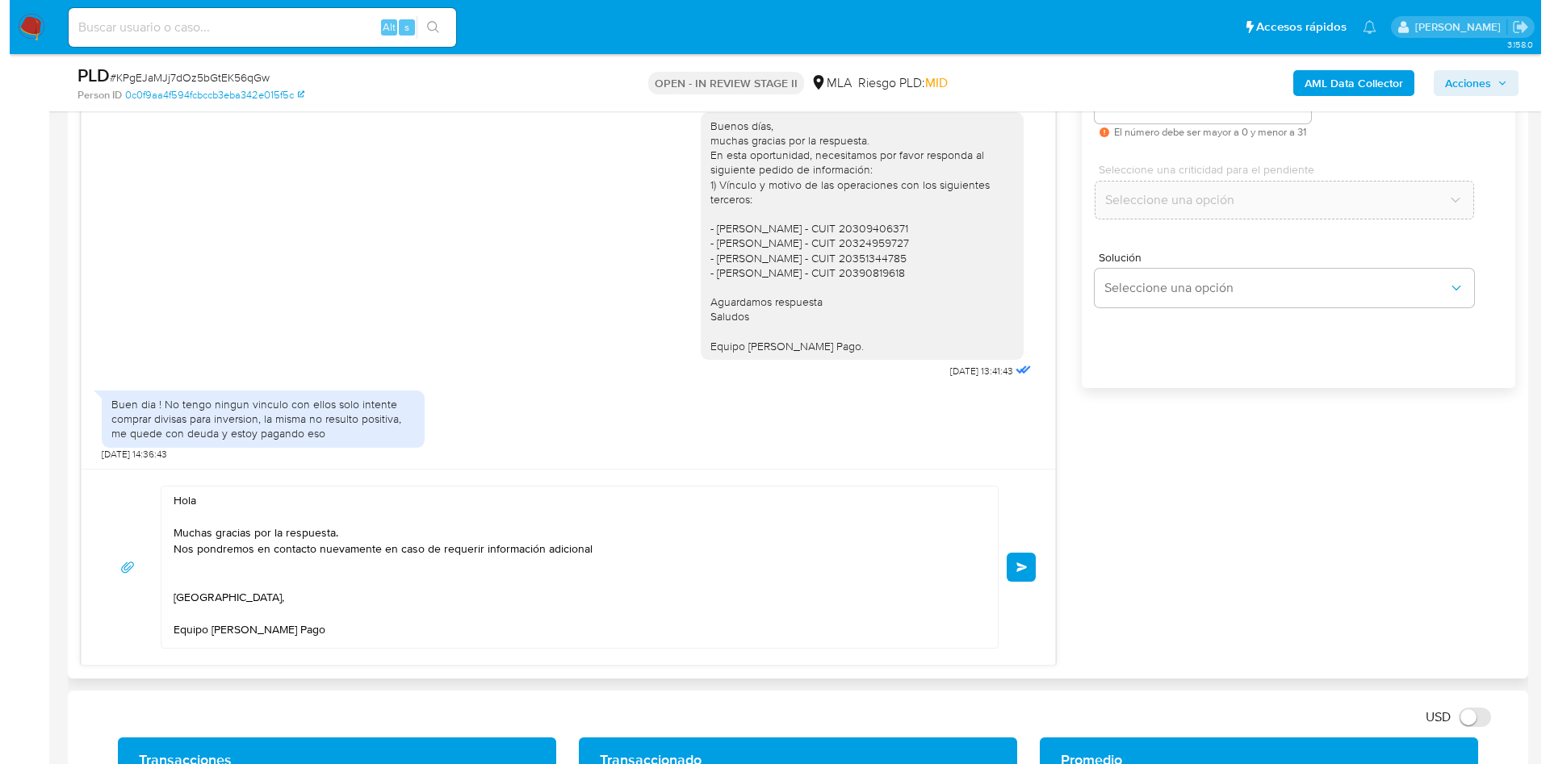
scroll to position [605, 0]
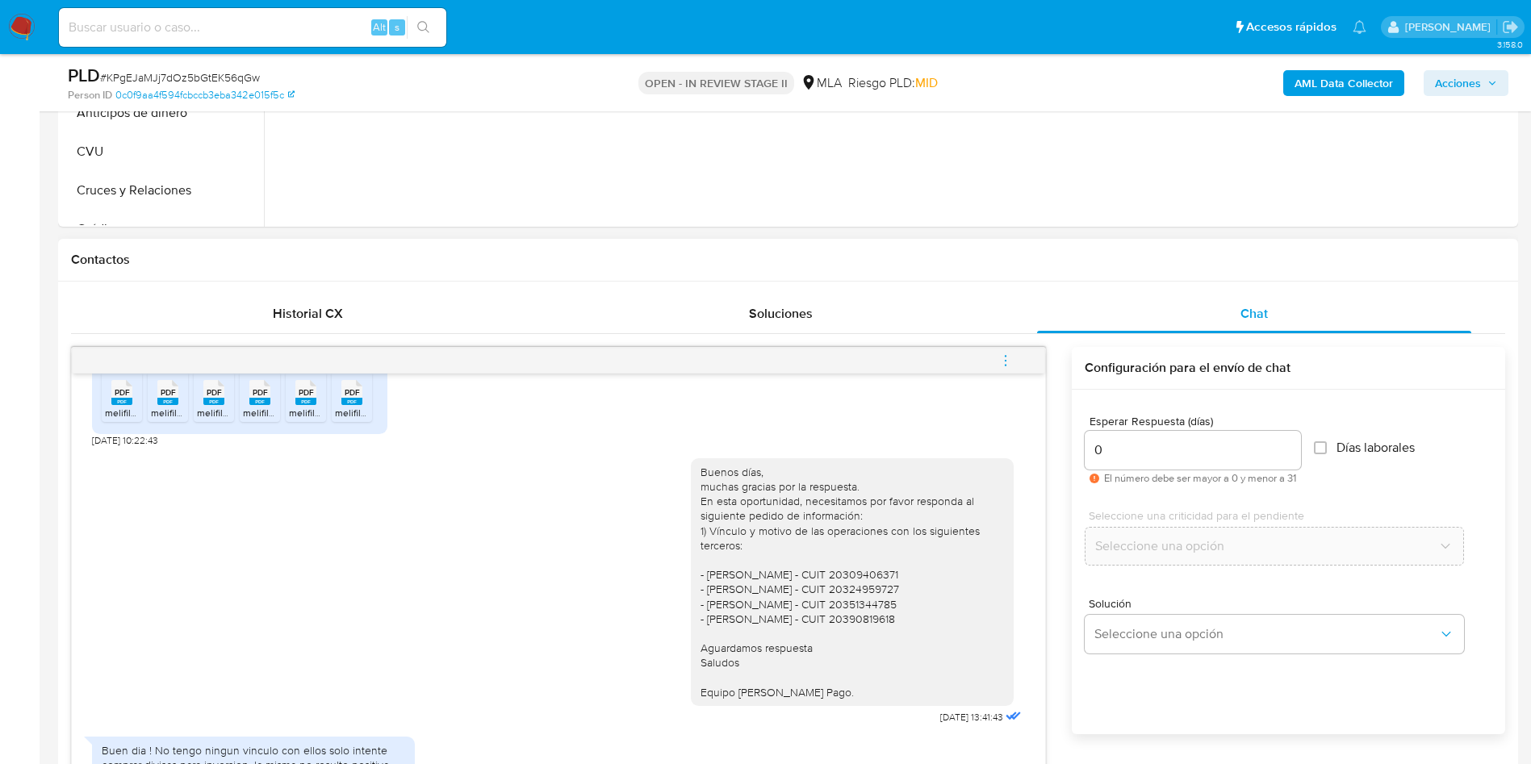
click at [1014, 354] on button "menu-action" at bounding box center [1005, 360] width 53 height 39
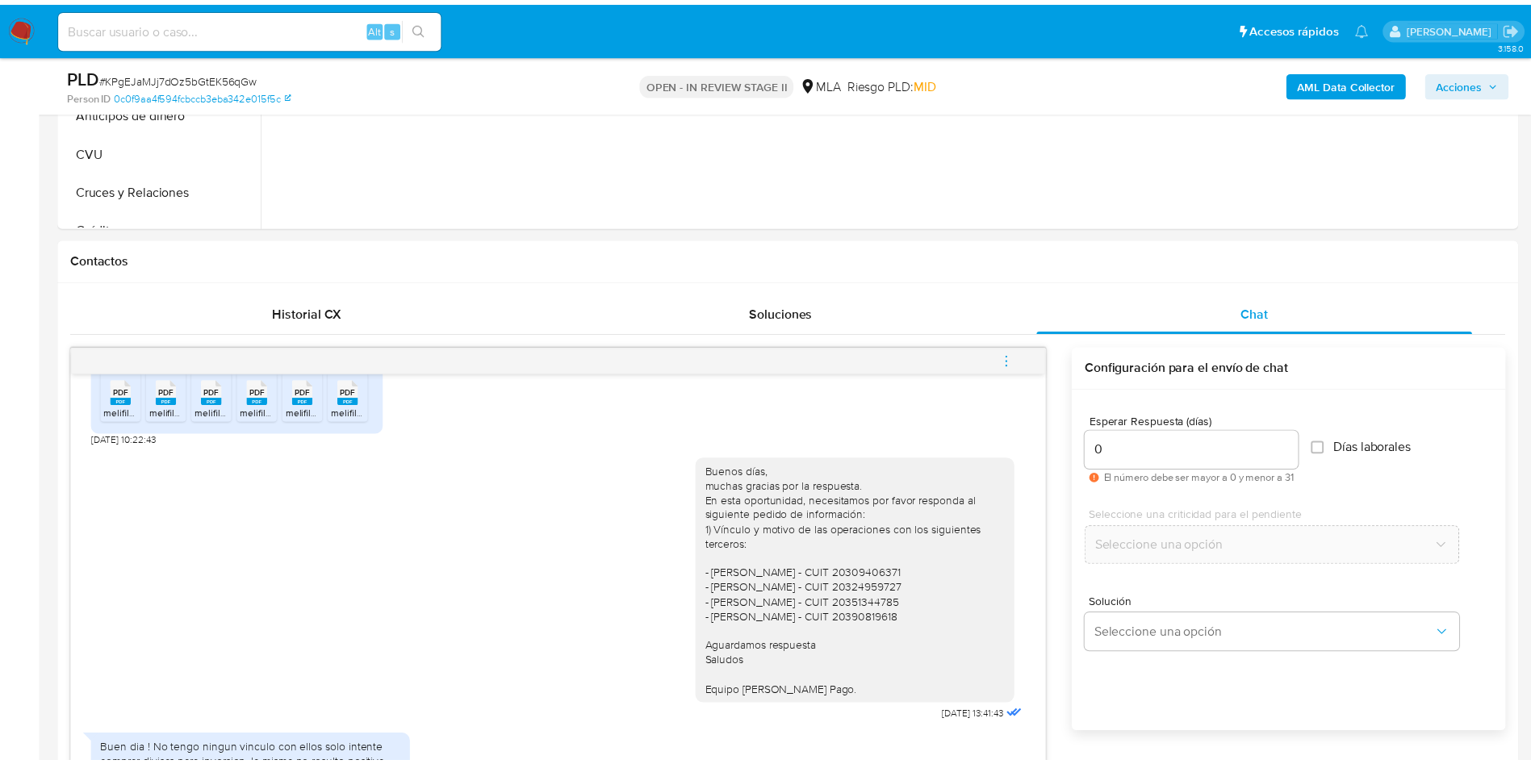
scroll to position [0, 0]
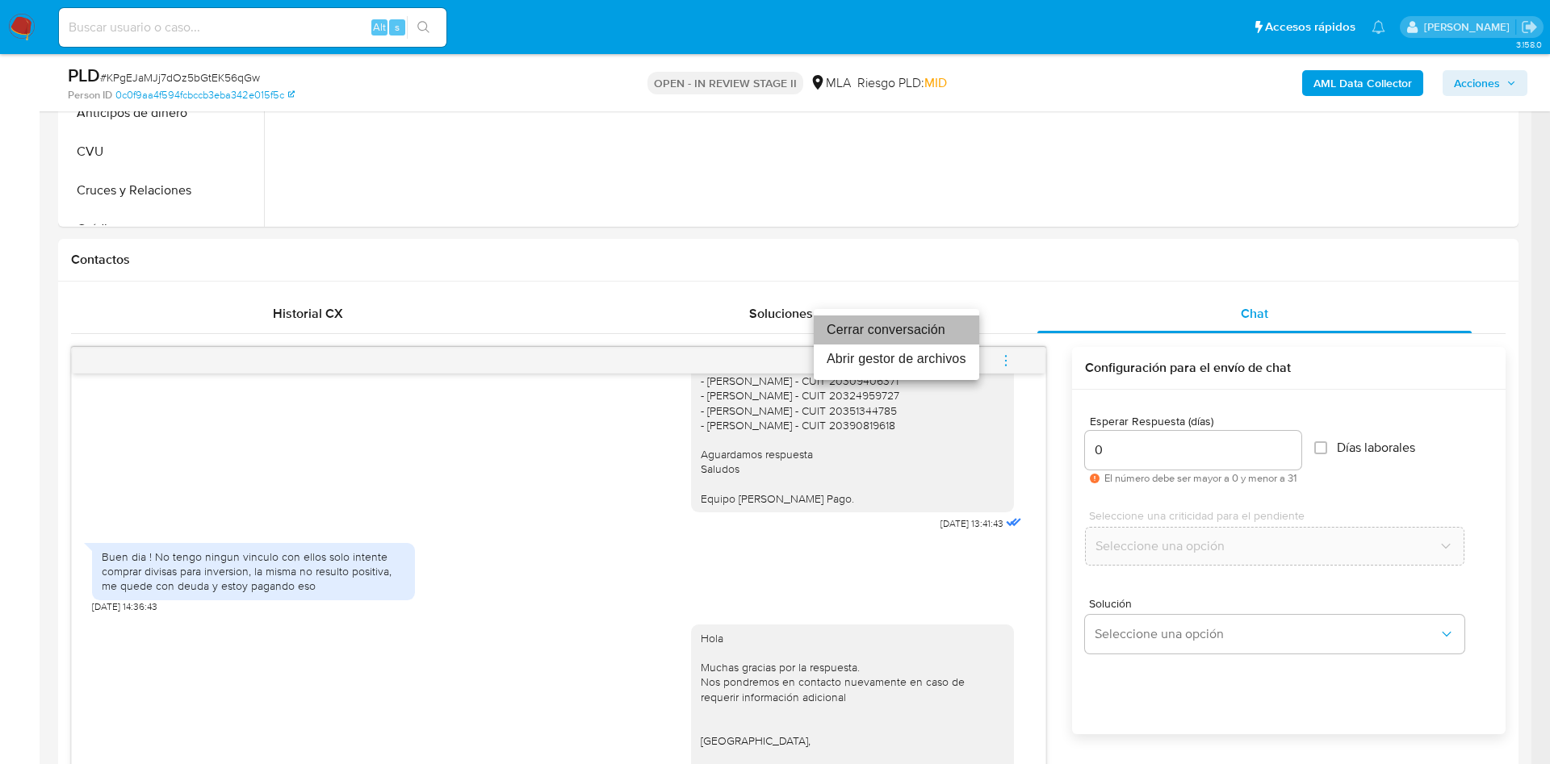
click at [907, 328] on li "Cerrar conversación" at bounding box center [896, 330] width 165 height 29
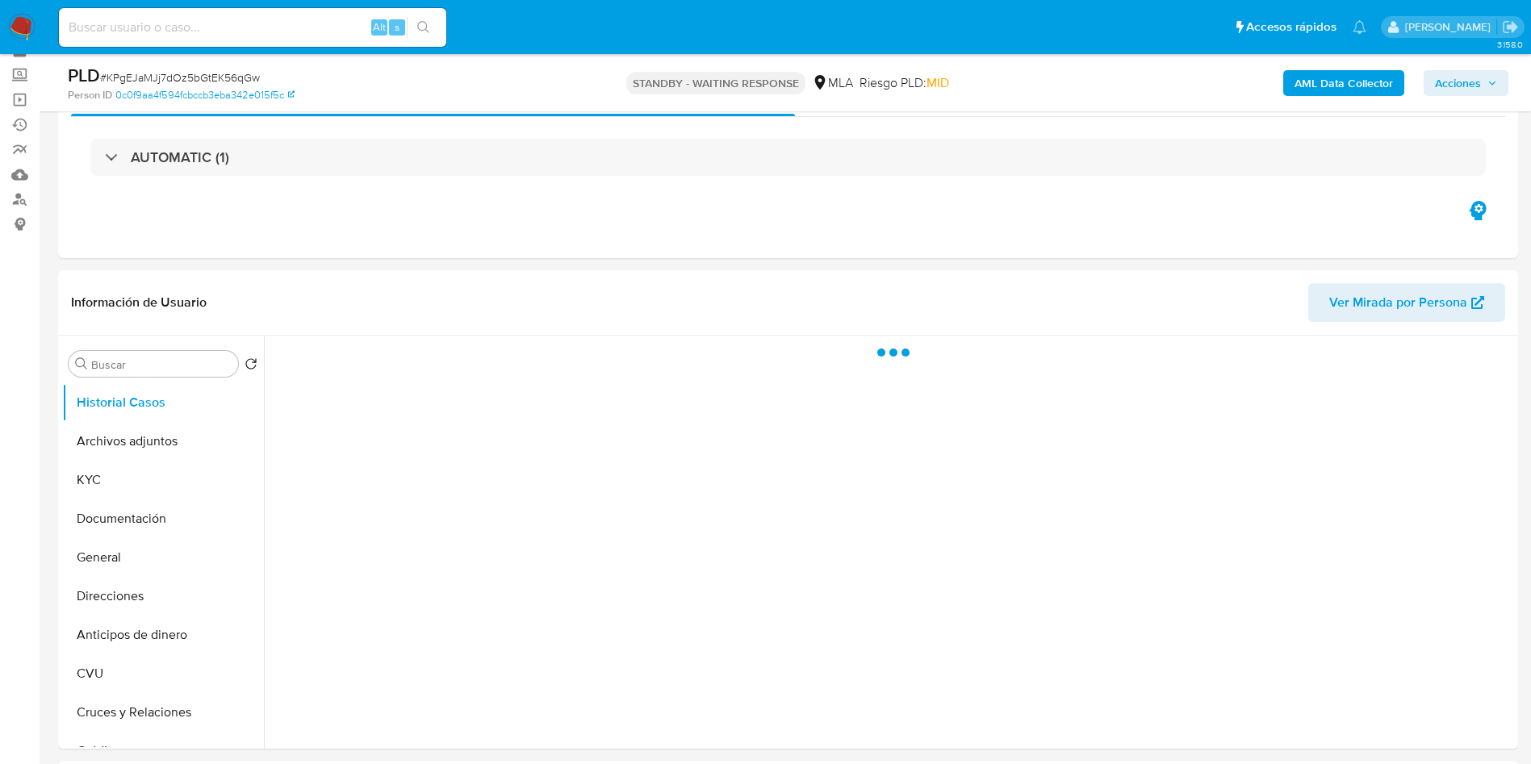
scroll to position [121, 0]
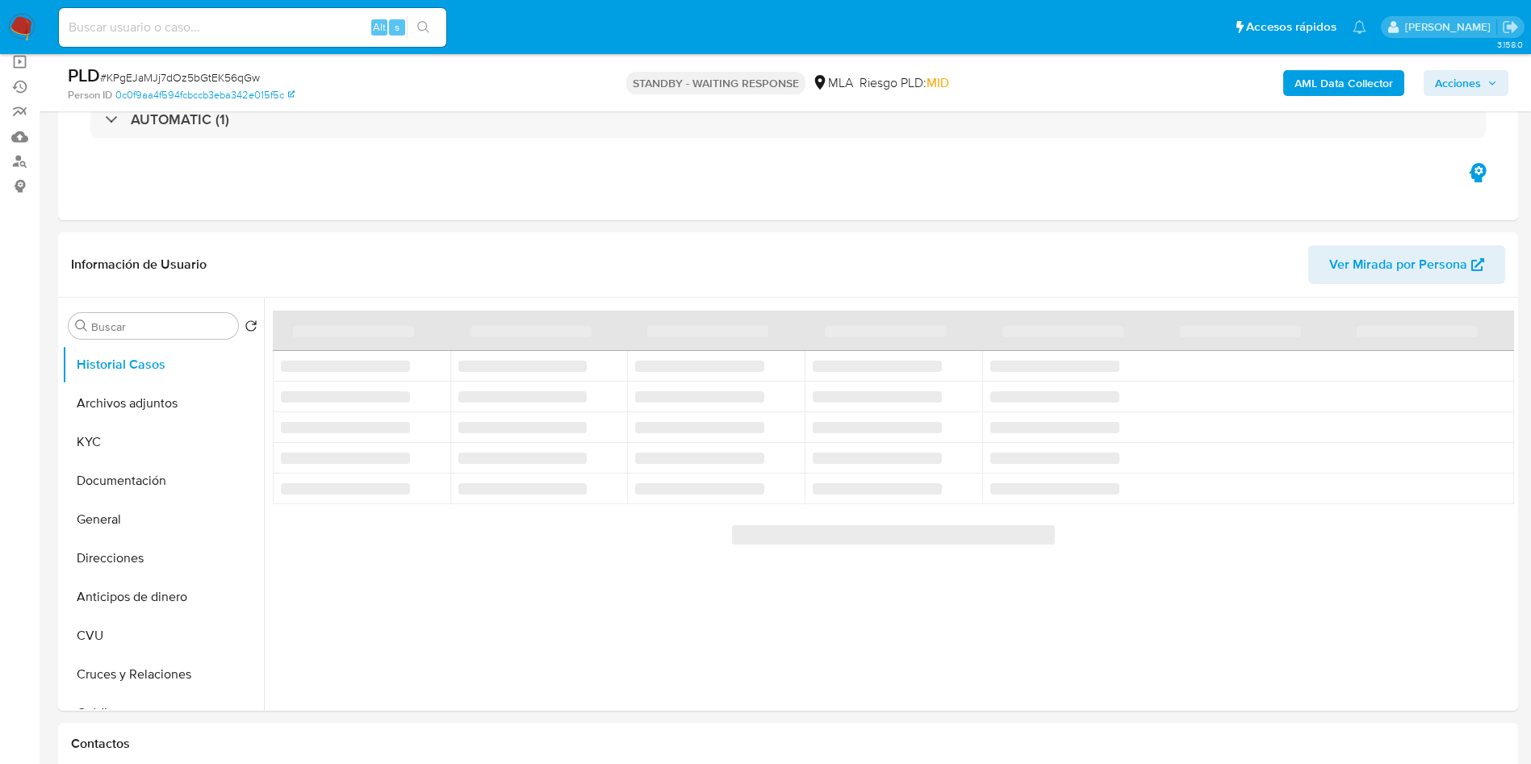
select select "10"
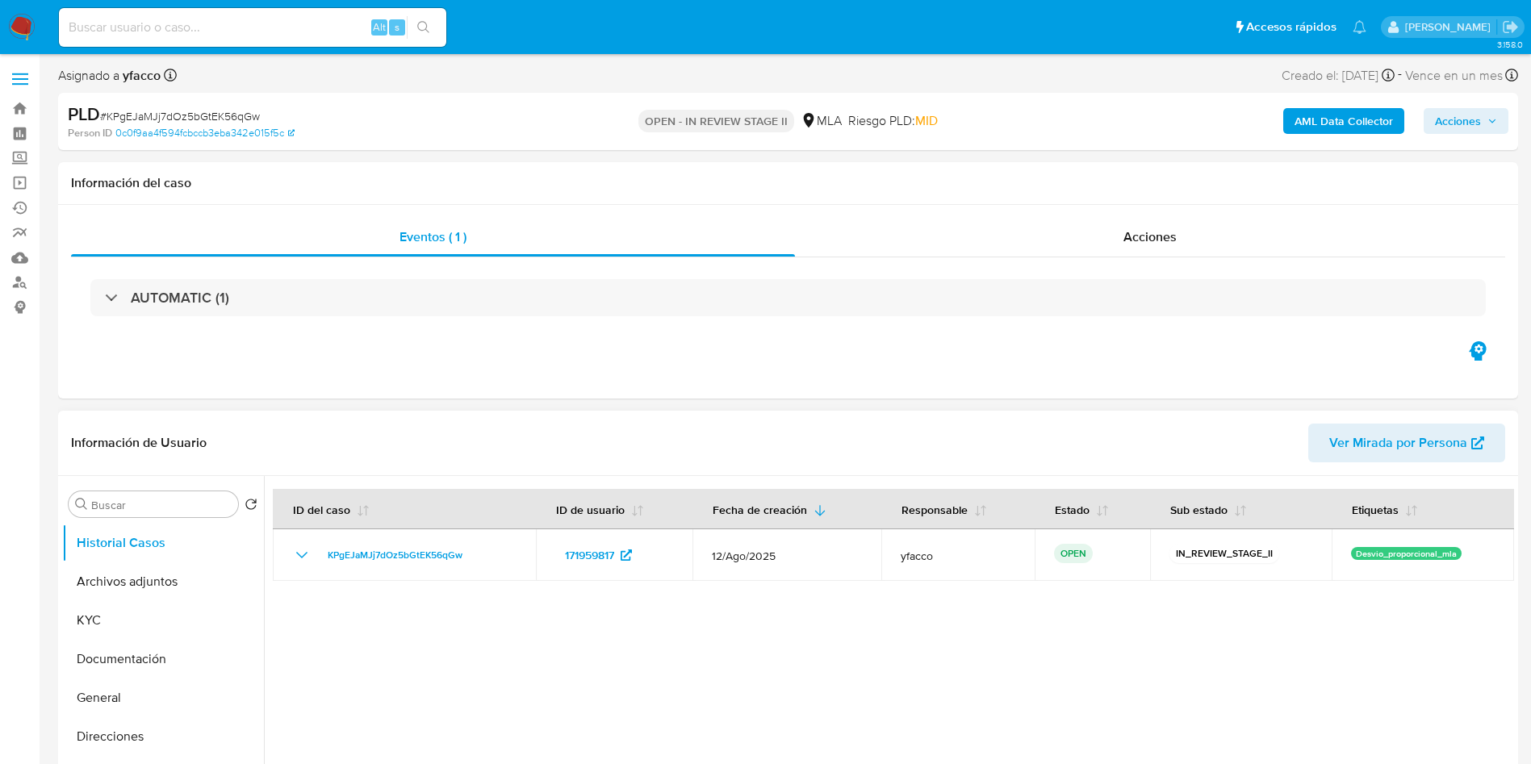
select select "10"
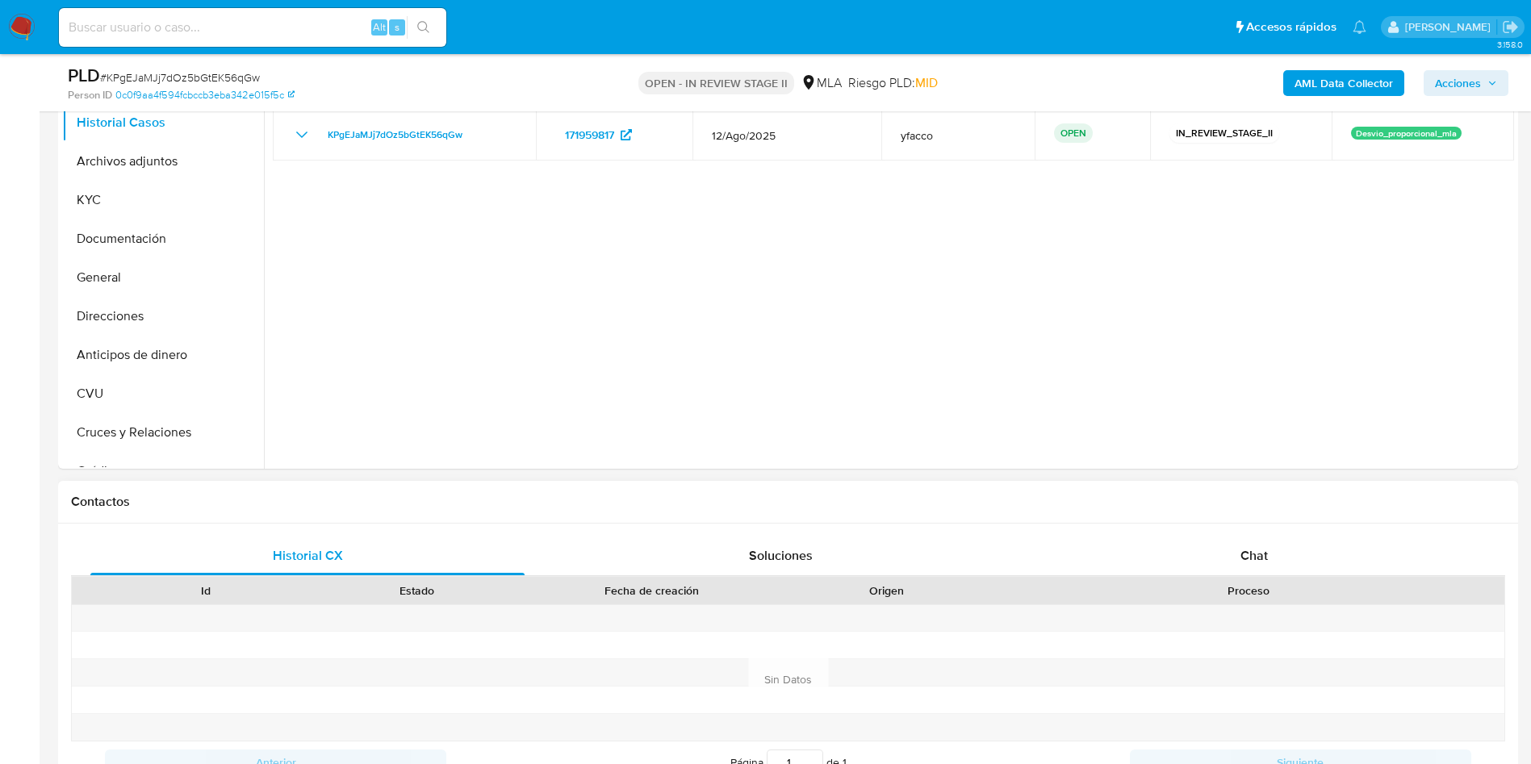
click at [1267, 509] on h1 "Contactos" at bounding box center [788, 502] width 1435 height 16
click at [1244, 555] on span "Chat" at bounding box center [1254, 556] width 27 height 19
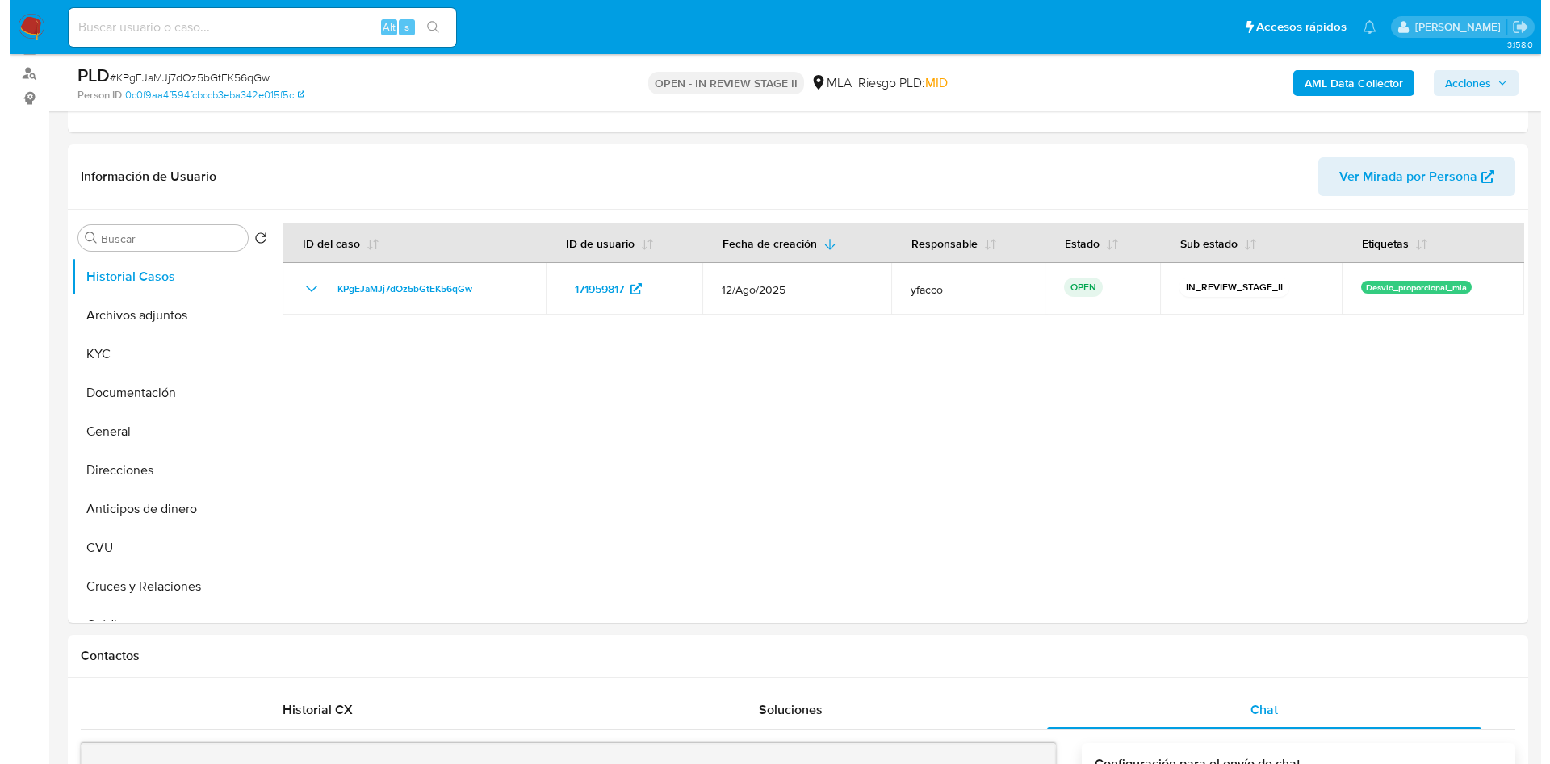
scroll to position [121, 0]
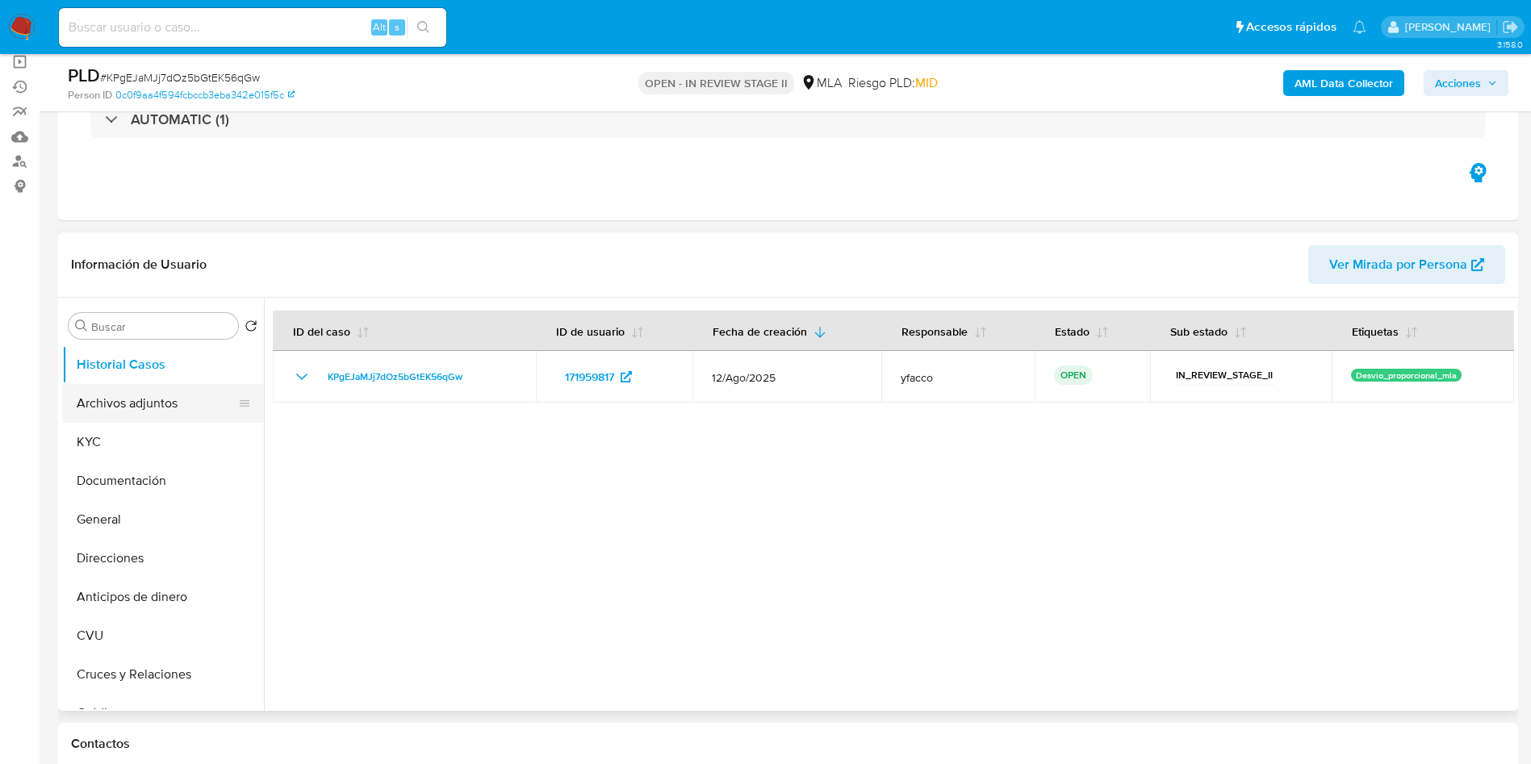
click at [136, 401] on button "Archivos adjuntos" at bounding box center [156, 403] width 189 height 39
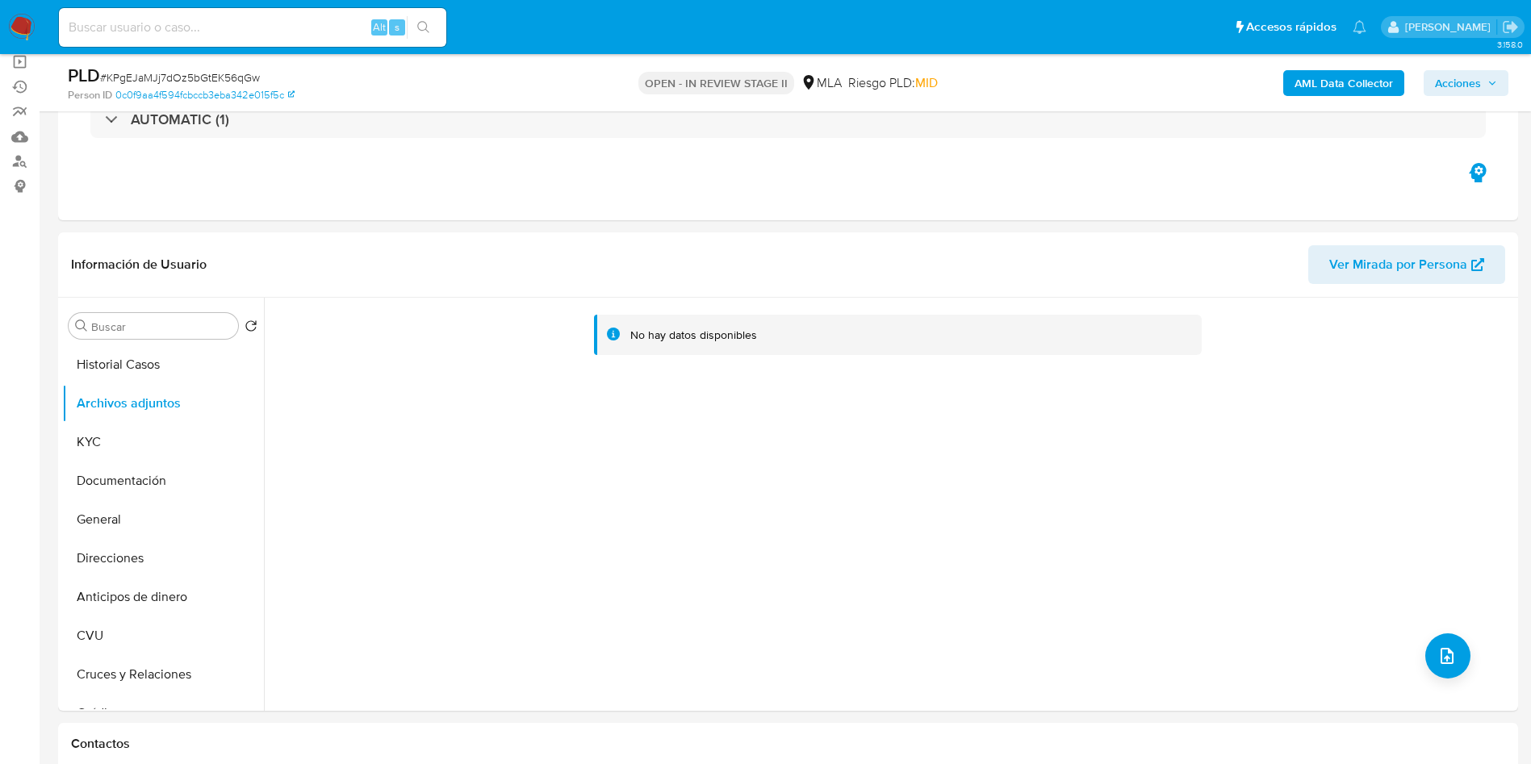
click at [1297, 85] on b "AML Data Collector" at bounding box center [1344, 83] width 98 height 26
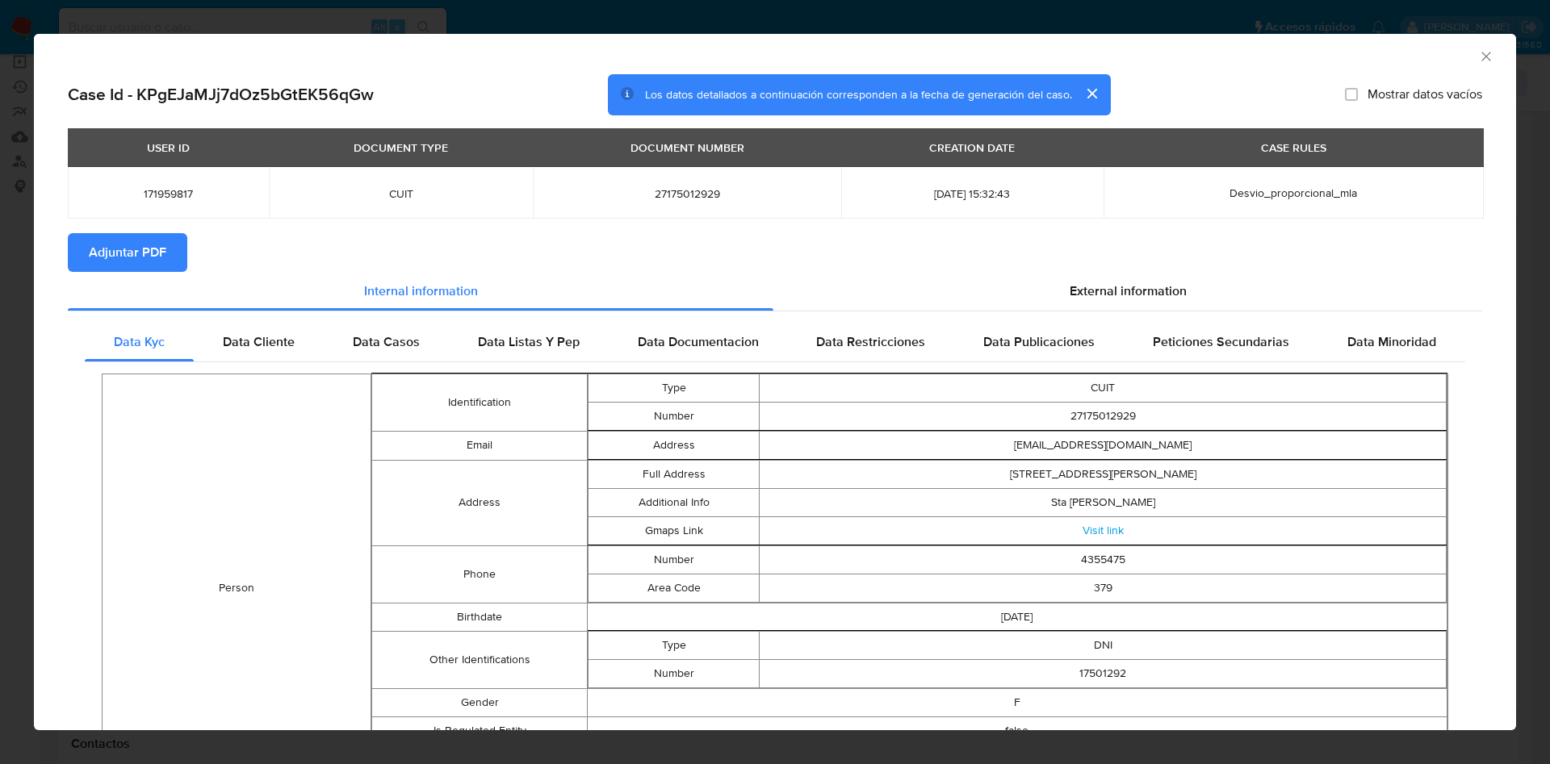
click at [119, 256] on span "Adjuntar PDF" at bounding box center [127, 253] width 77 height 36
click at [1478, 54] on icon "Cerrar ventana" at bounding box center [1486, 56] width 16 height 16
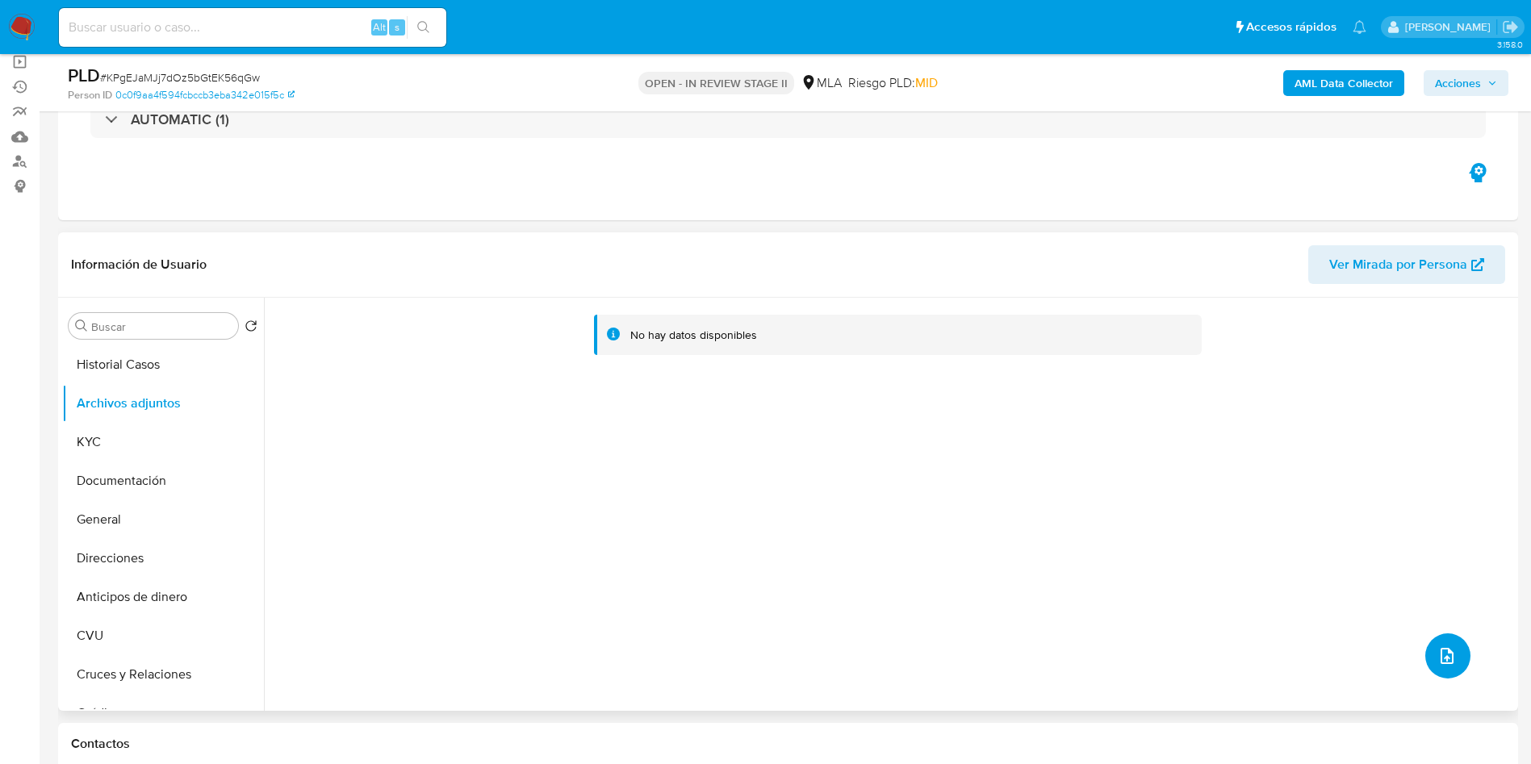
drag, startPoint x: 1460, startPoint y: 643, endPoint x: 1207, endPoint y: 423, distance: 335.4
click at [1461, 643] on div "No hay datos disponibles" at bounding box center [889, 504] width 1250 height 413
click at [1437, 668] on button "upload-file" at bounding box center [1448, 656] width 45 height 45
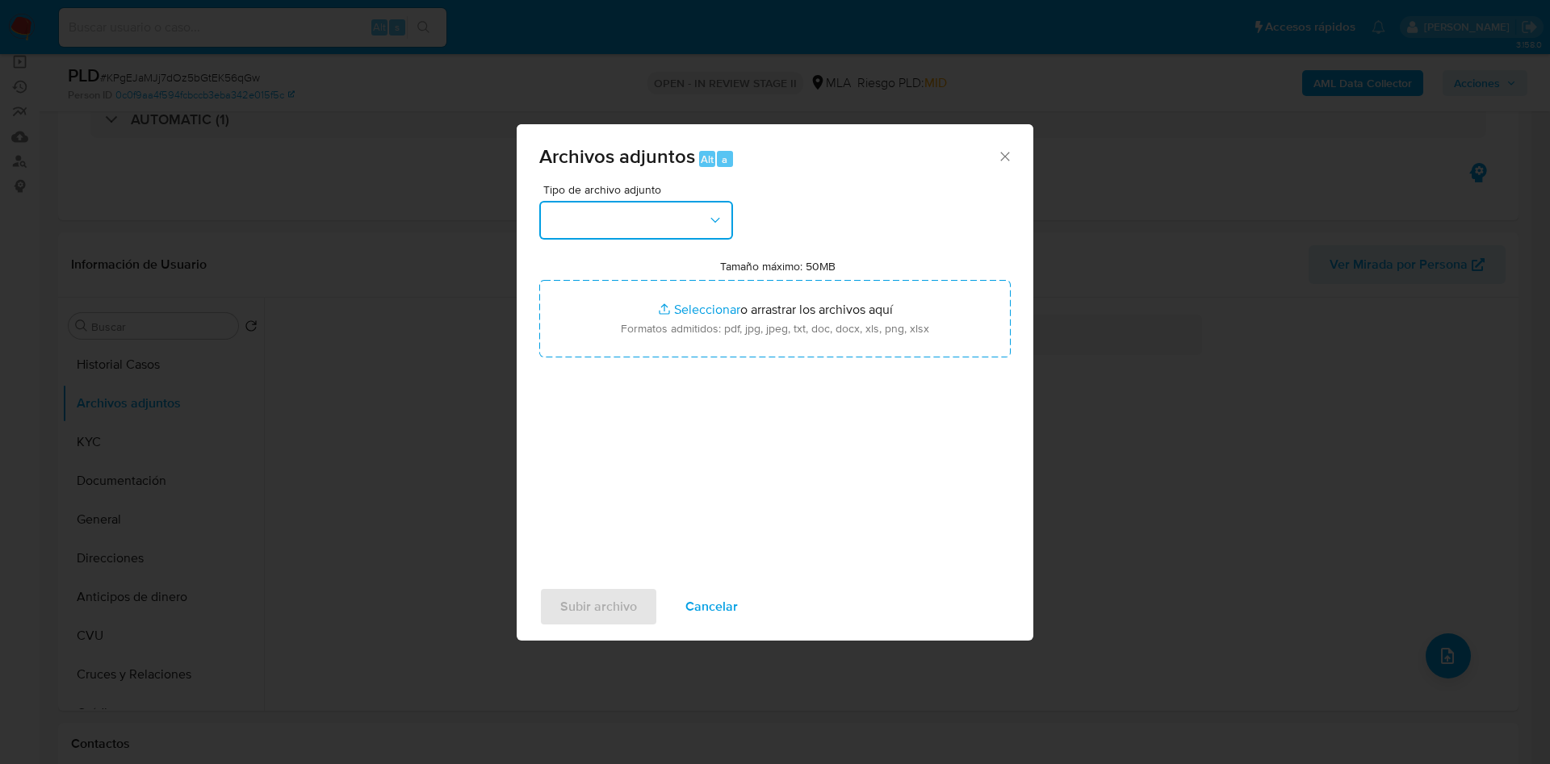
click at [704, 222] on button "button" at bounding box center [636, 220] width 194 height 39
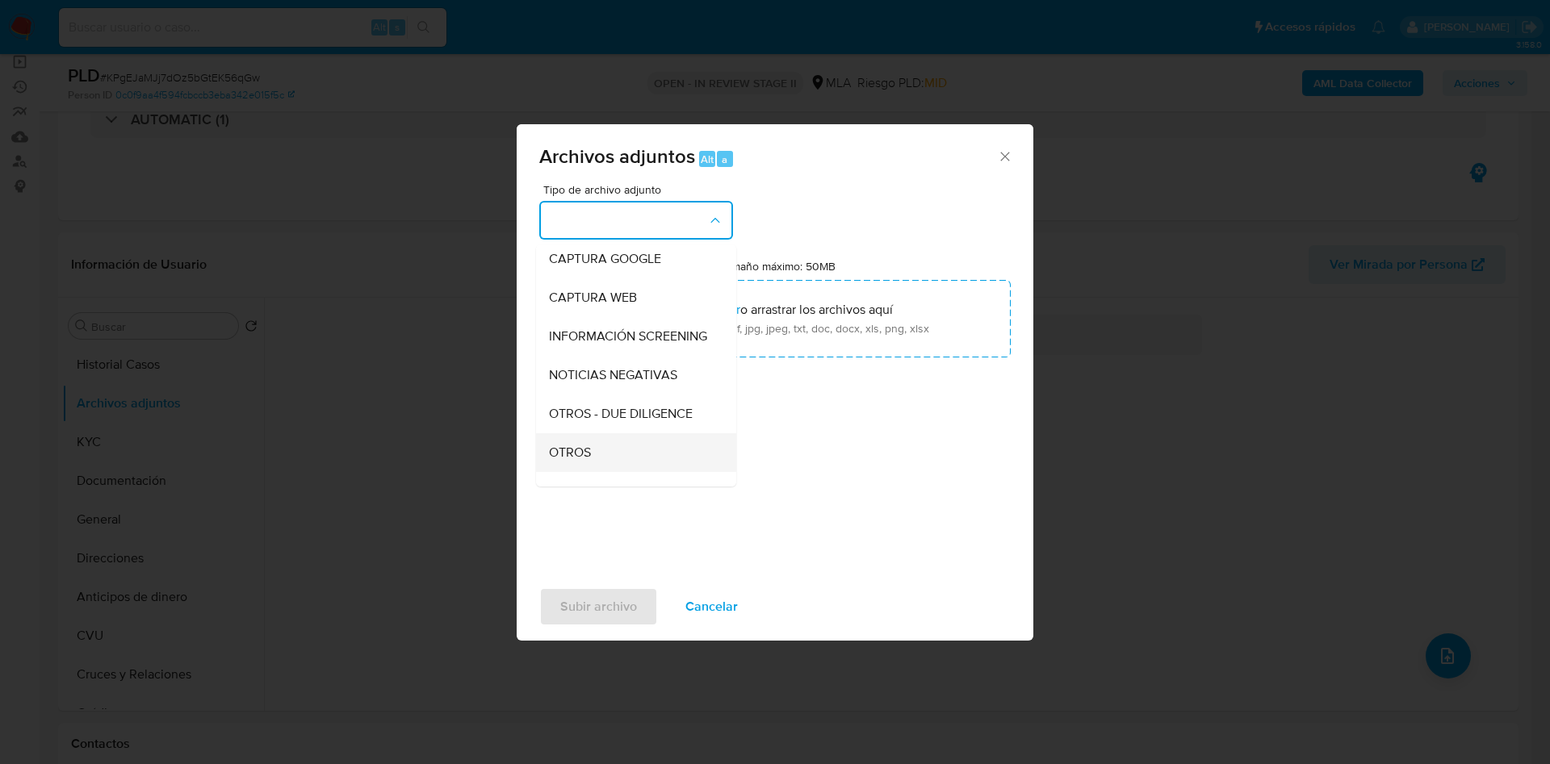
click at [587, 461] on span "OTROS" at bounding box center [570, 453] width 42 height 16
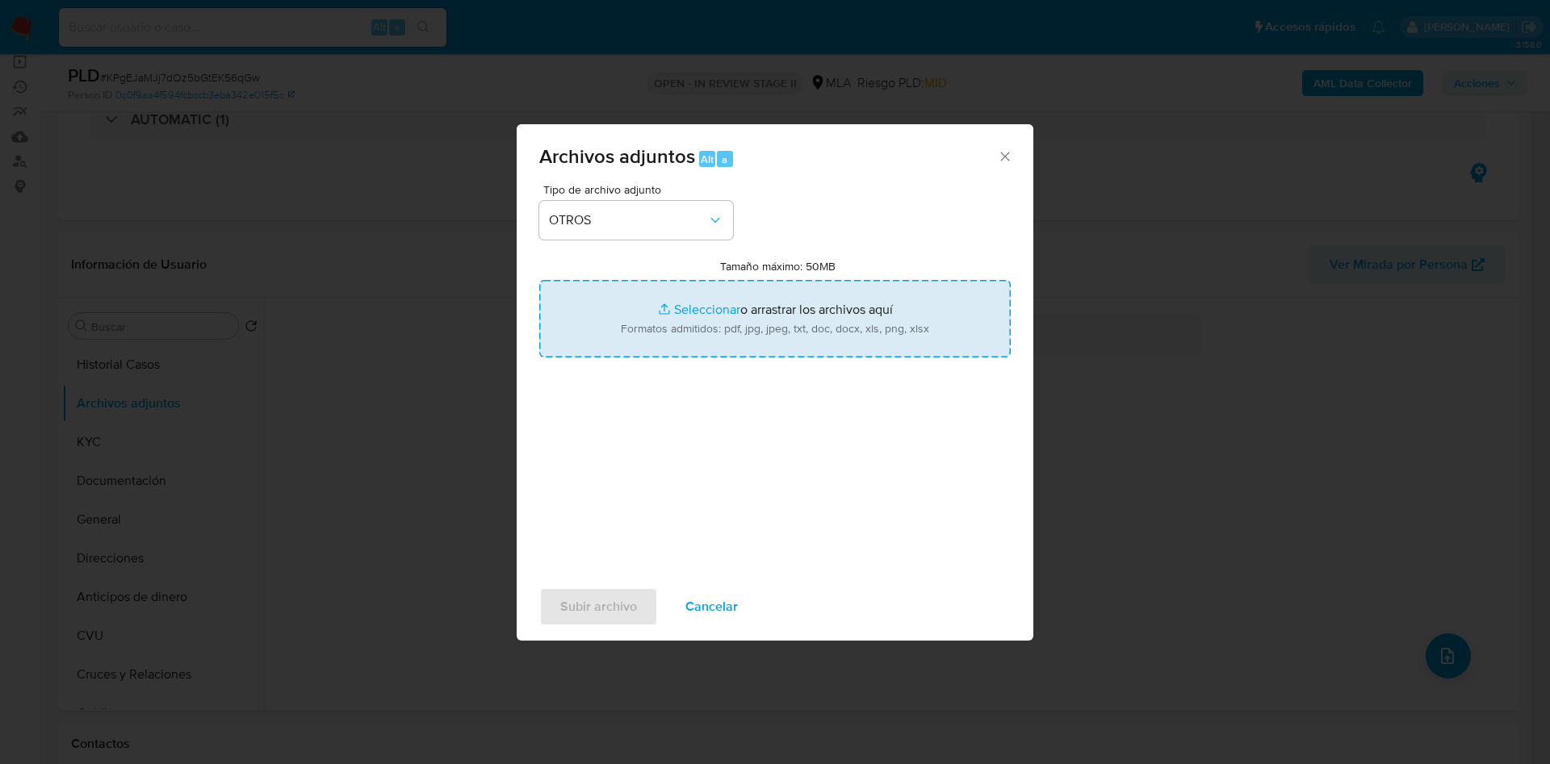
click at [725, 319] on input "Tamaño máximo: 50MB Seleccionar archivos" at bounding box center [774, 318] width 471 height 77
type input "C:\fakepath\Claudia Marcela Barrios.pdf"
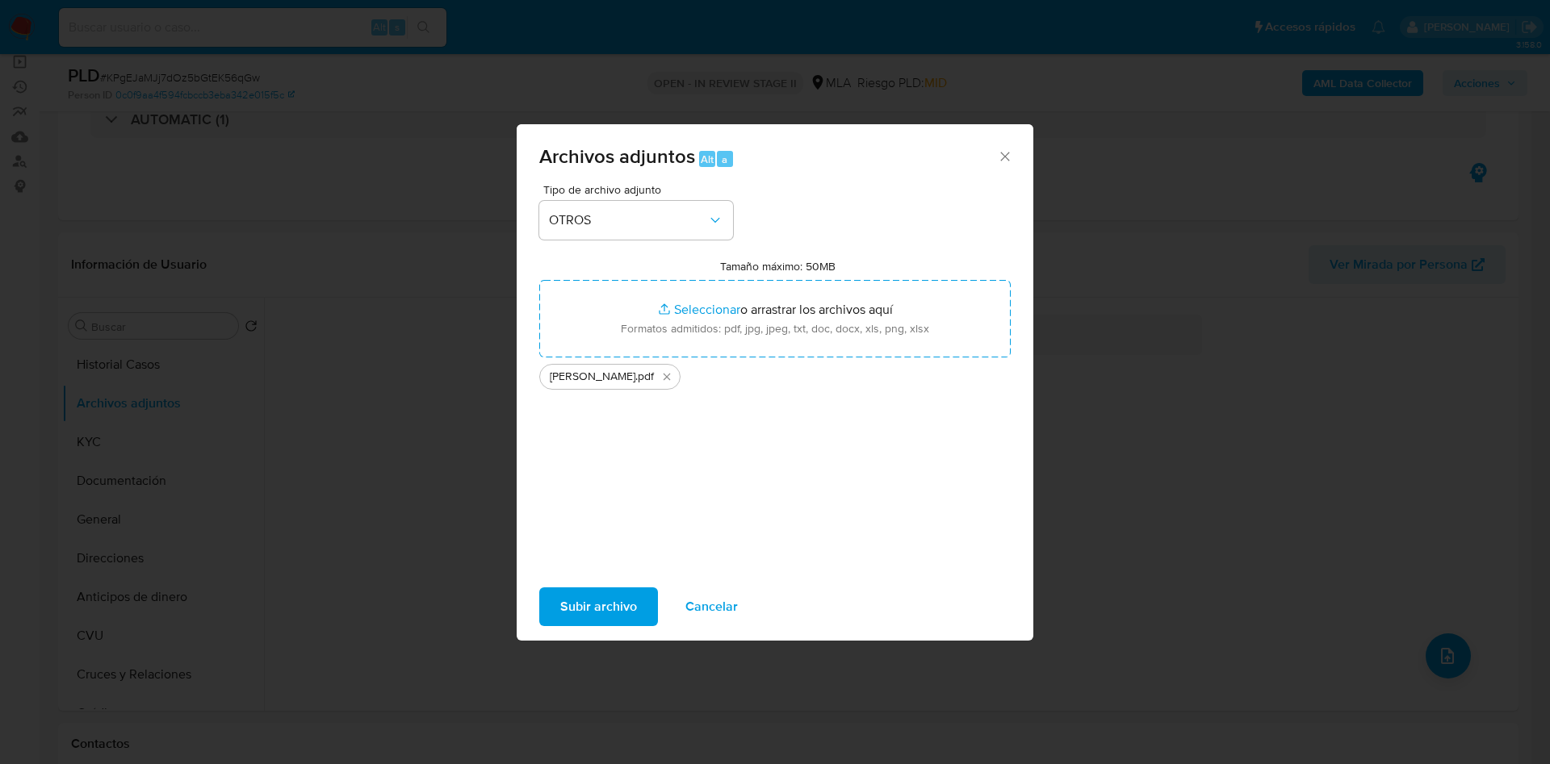
click at [624, 195] on span "Tipo de archivo adjunto" at bounding box center [640, 189] width 194 height 11
click at [629, 208] on button "OTROS" at bounding box center [636, 220] width 194 height 39
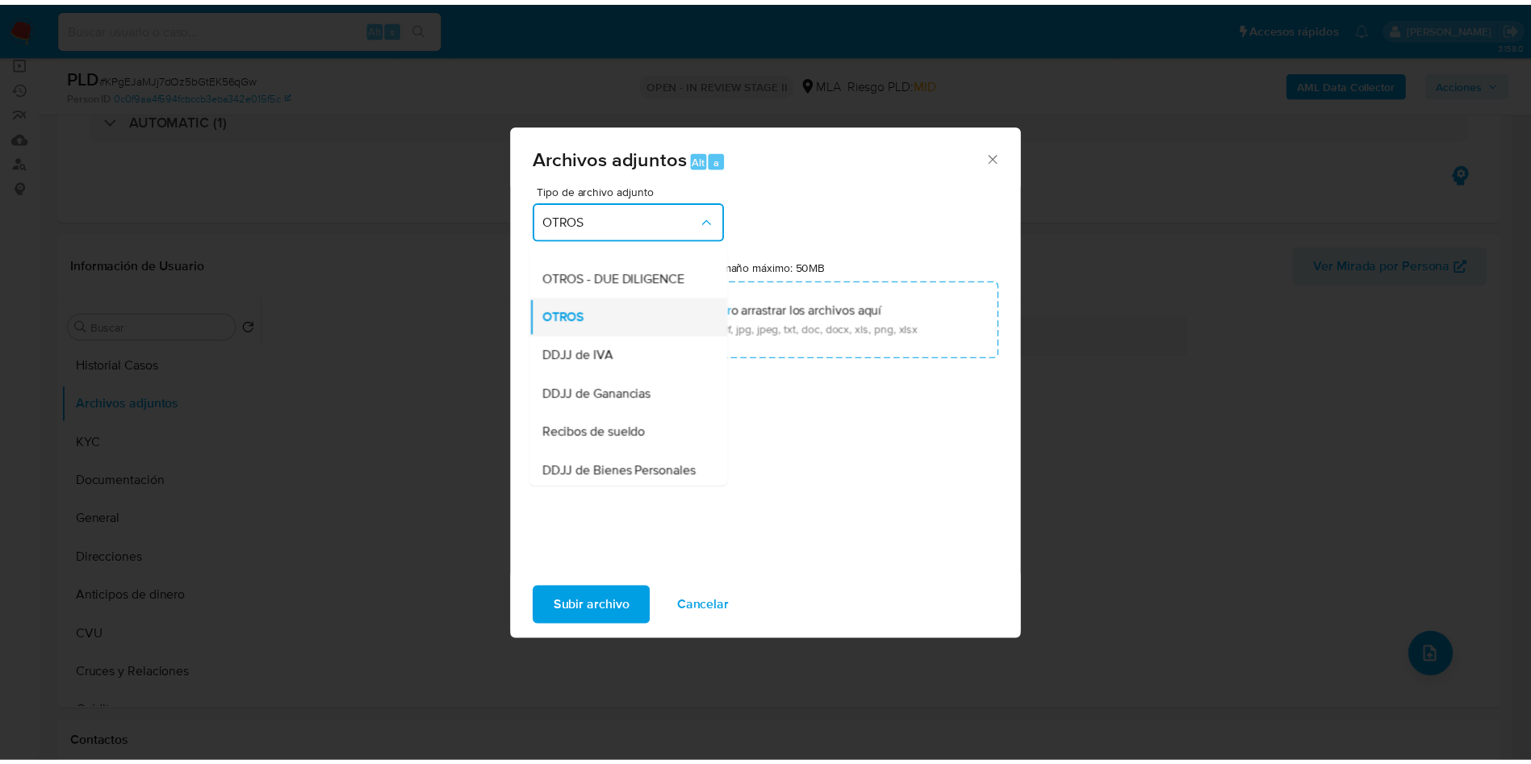
scroll to position [346, 0]
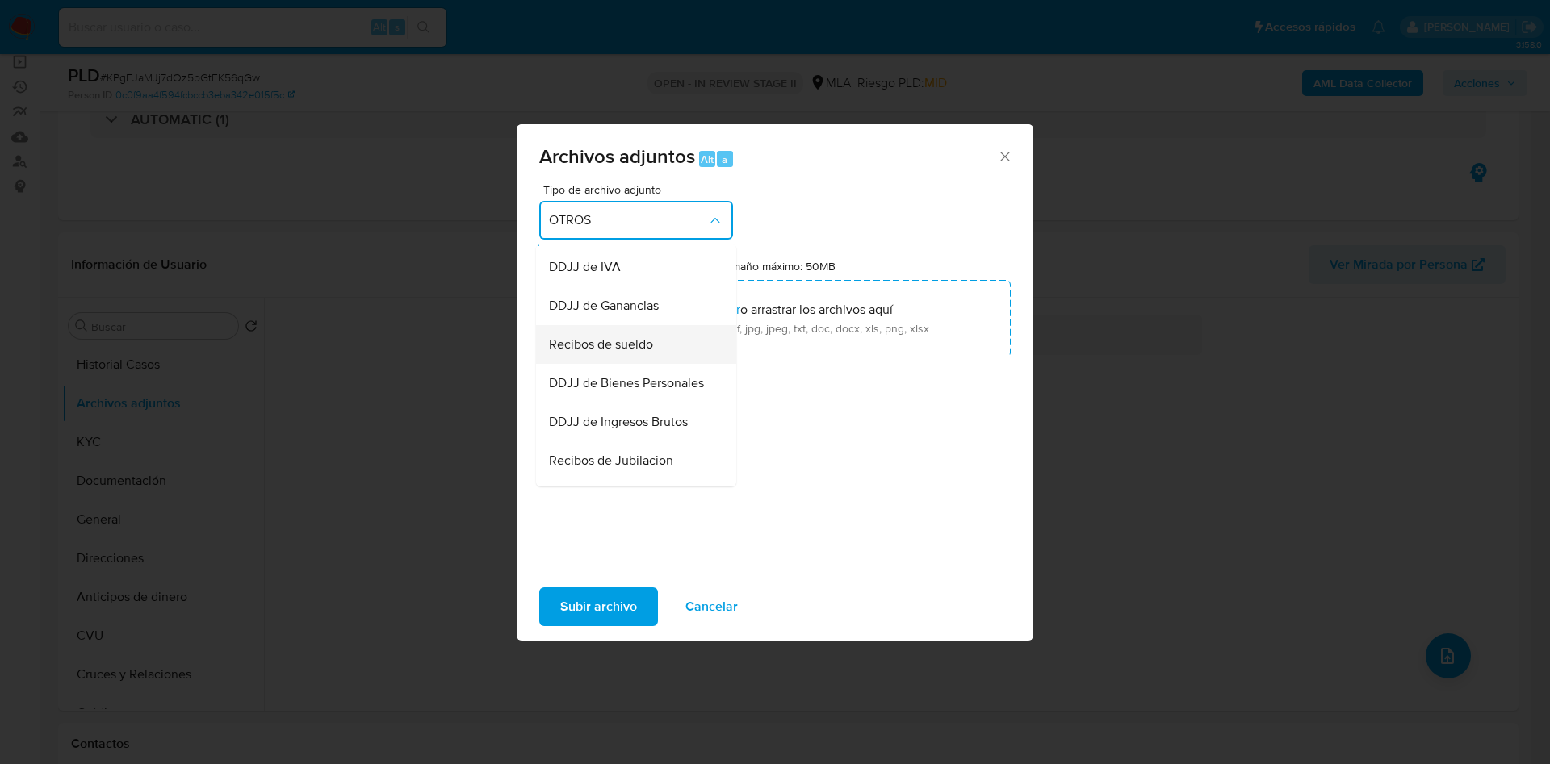
click at [638, 353] on span "Recibos de sueldo" at bounding box center [601, 345] width 104 height 16
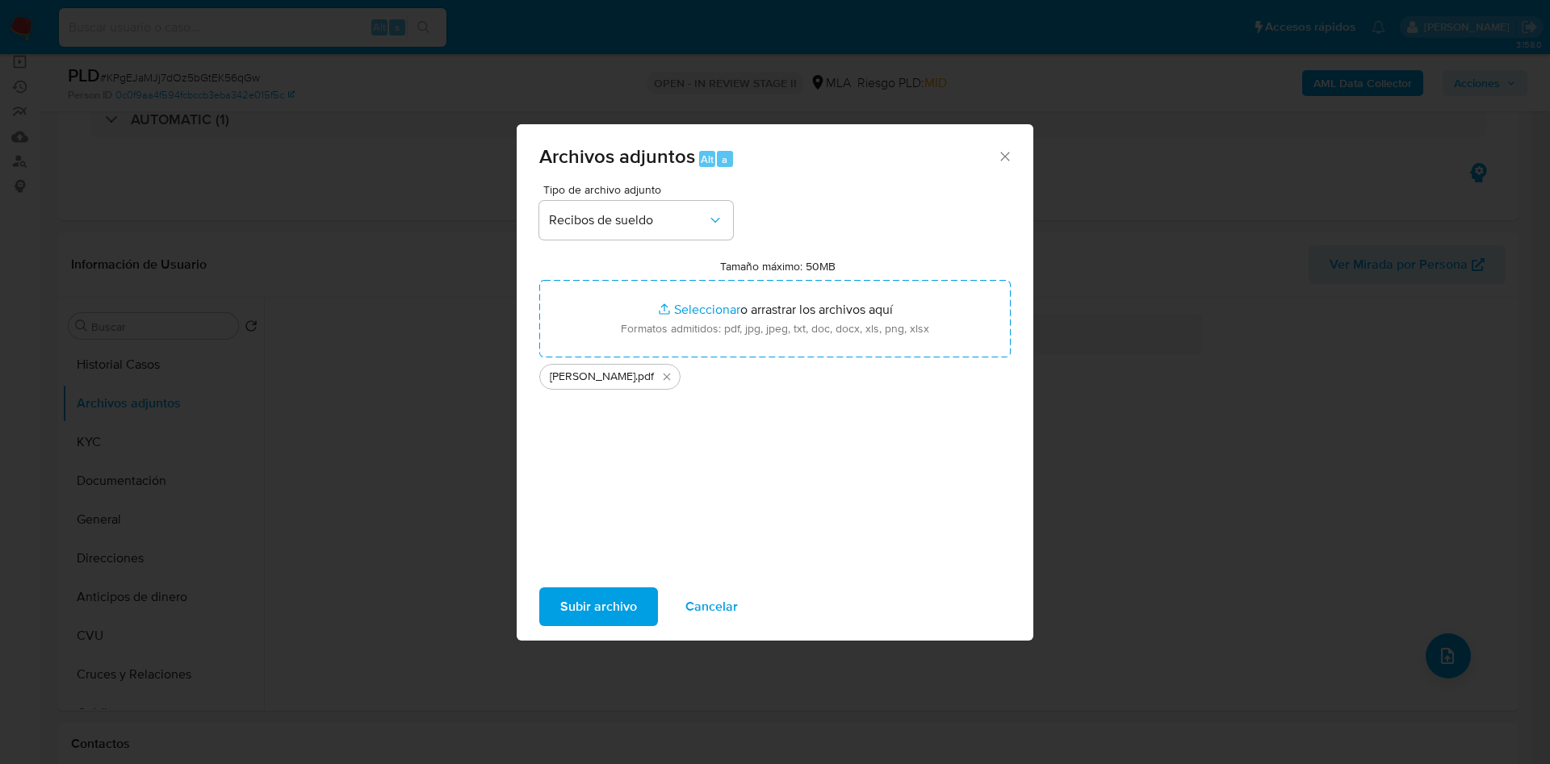
click at [605, 612] on span "Subir archivo" at bounding box center [598, 607] width 77 height 36
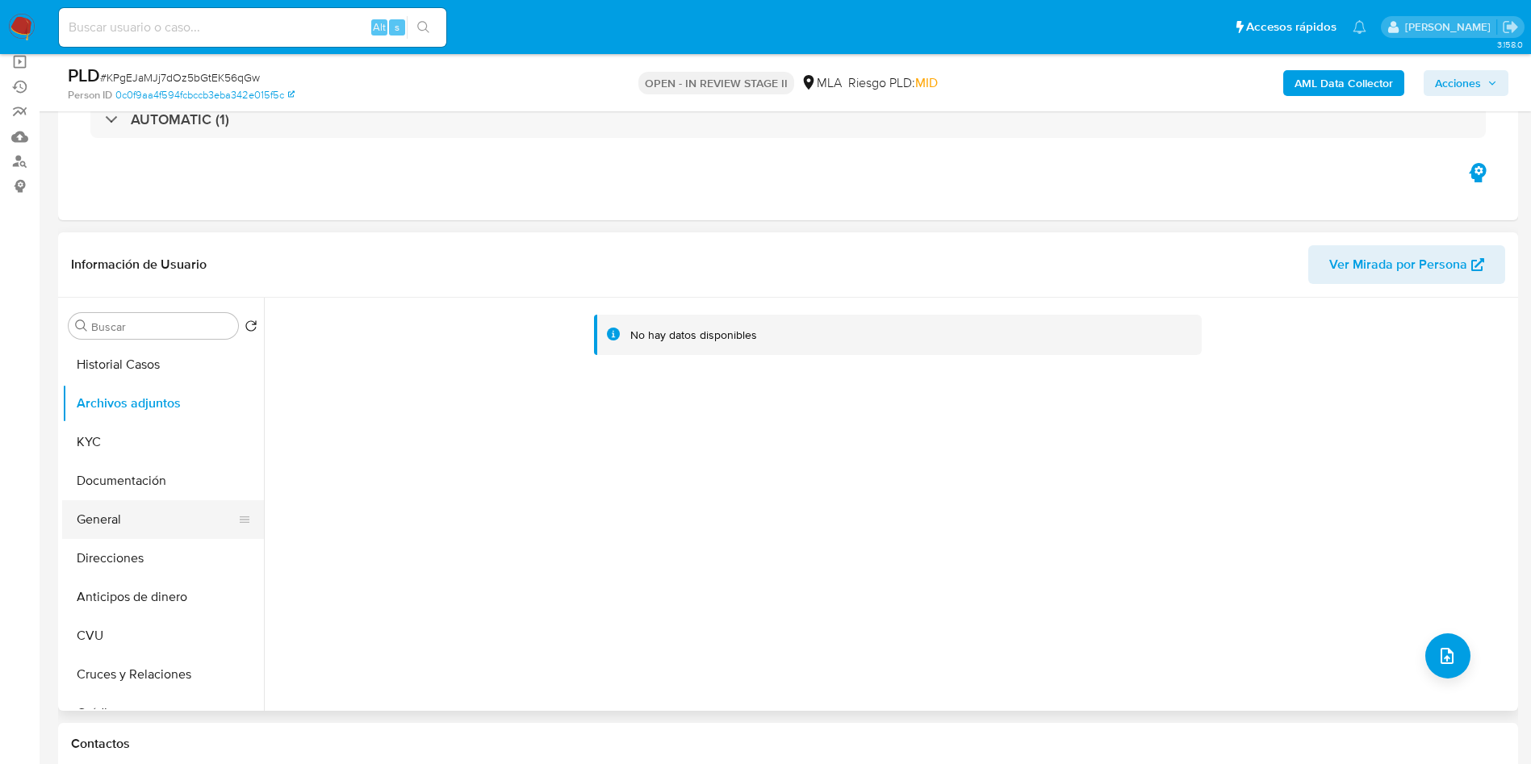
click at [94, 515] on button "General" at bounding box center [156, 520] width 189 height 39
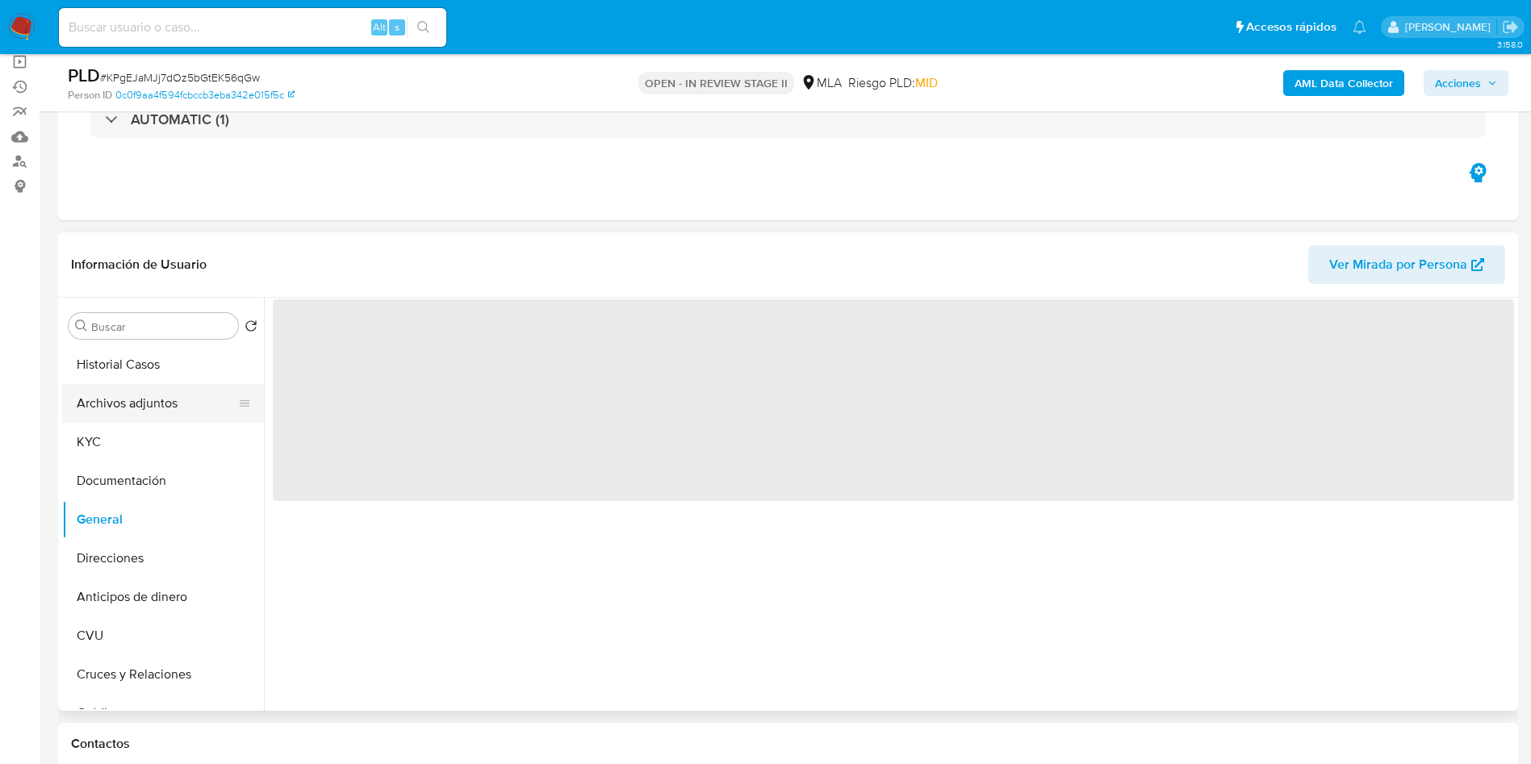
click at [142, 414] on button "Archivos adjuntos" at bounding box center [156, 403] width 189 height 39
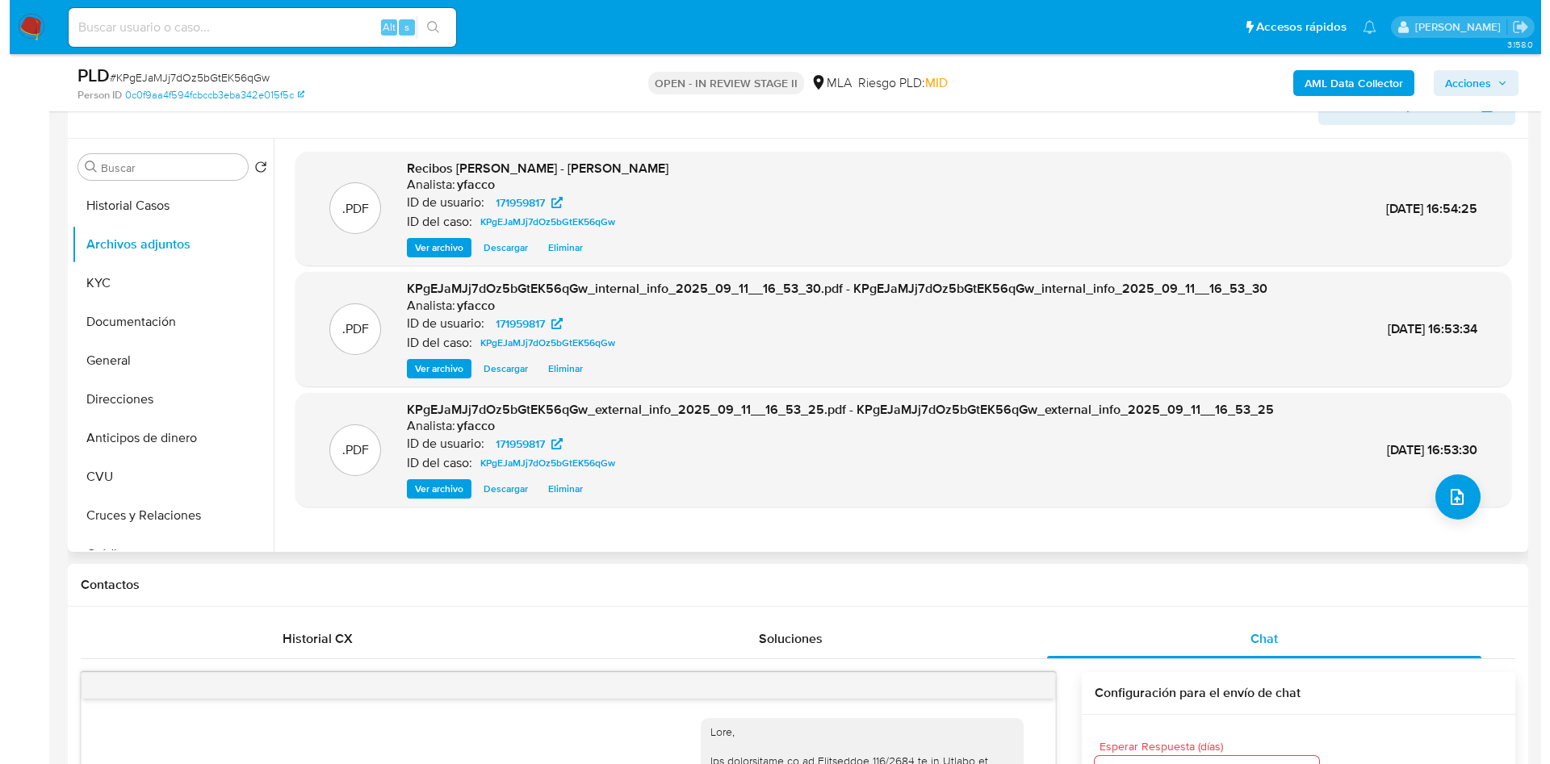
scroll to position [242, 0]
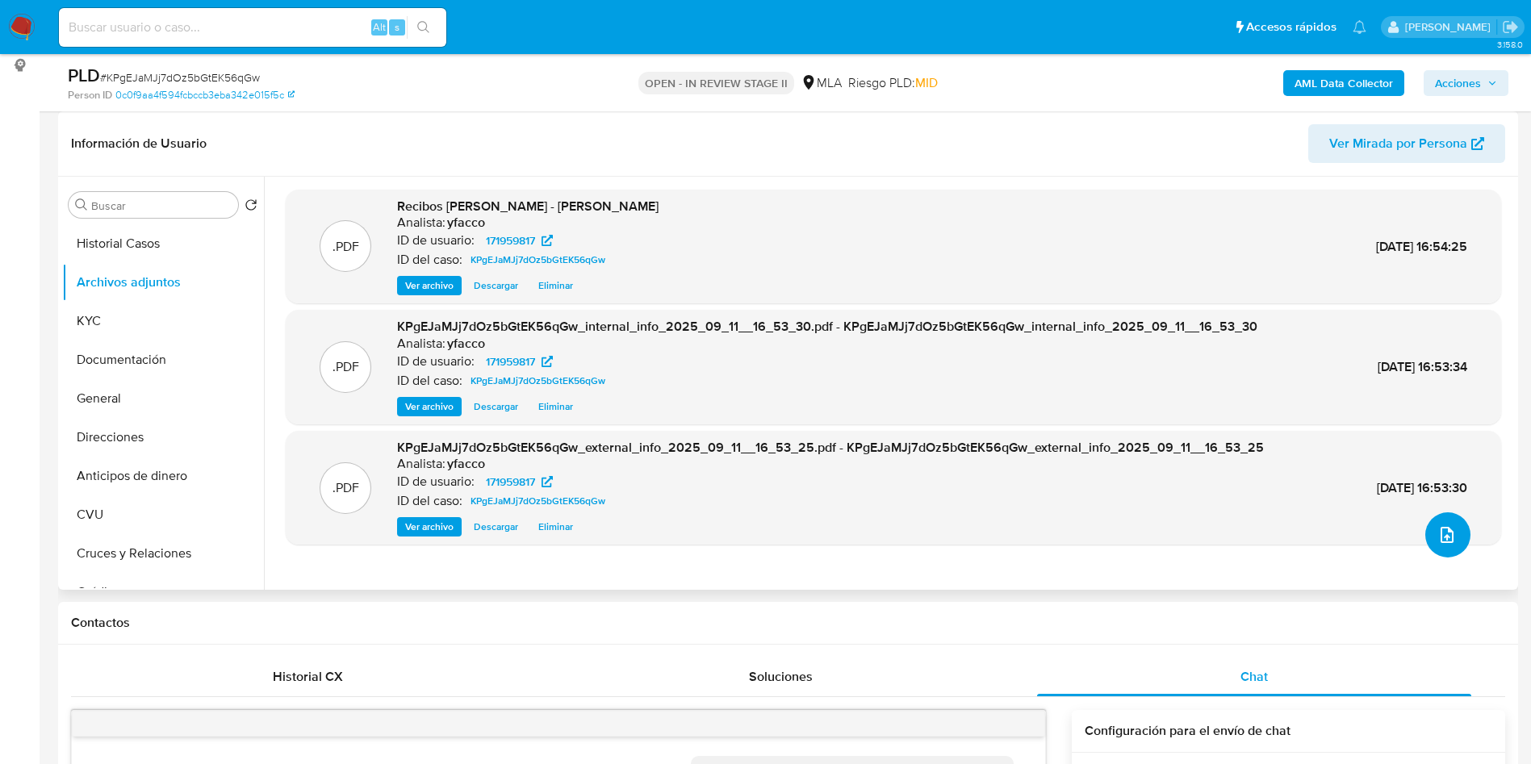
click at [1450, 547] on button "upload-file" at bounding box center [1448, 535] width 45 height 45
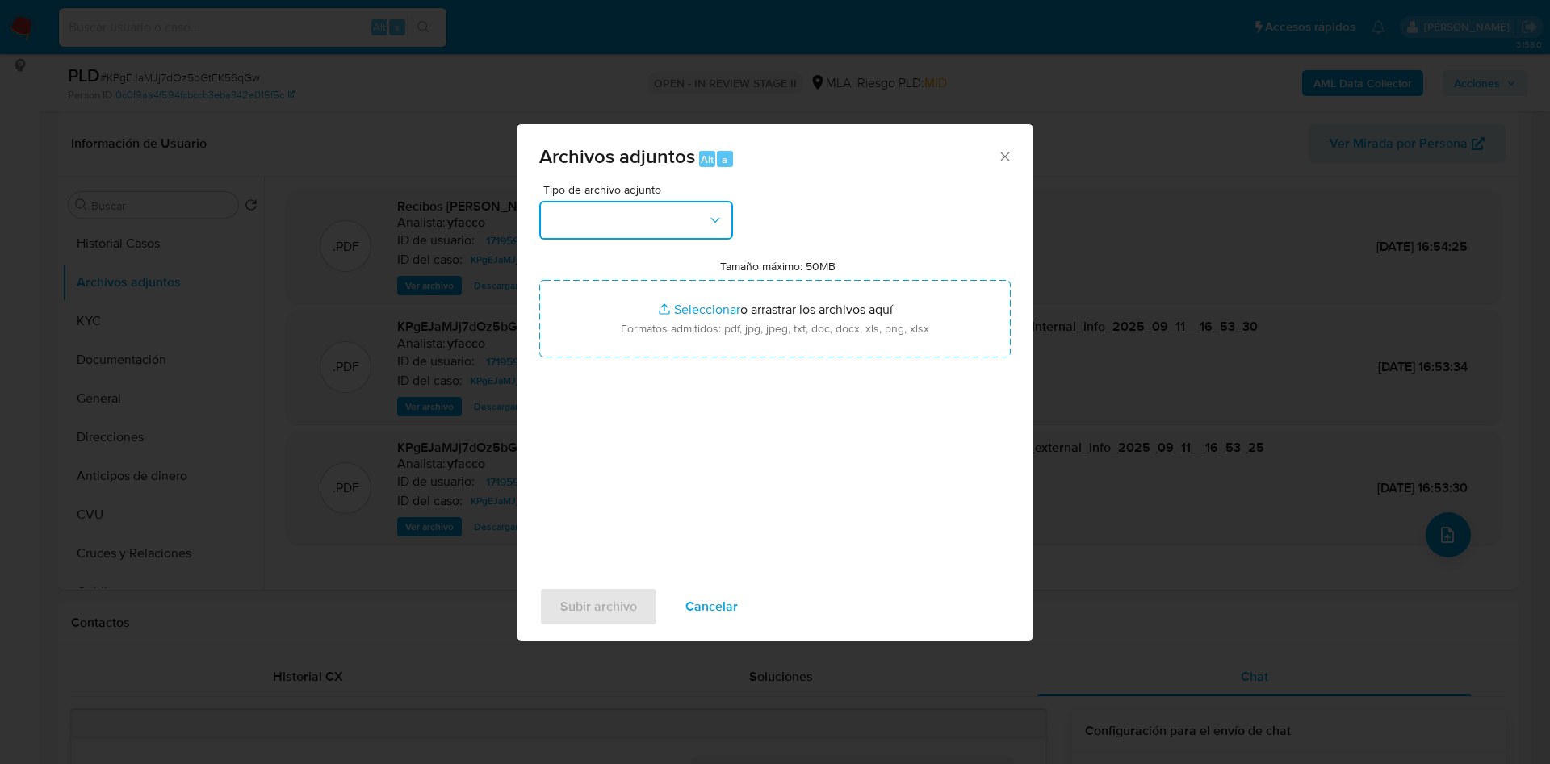
click at [731, 226] on button "button" at bounding box center [636, 220] width 194 height 39
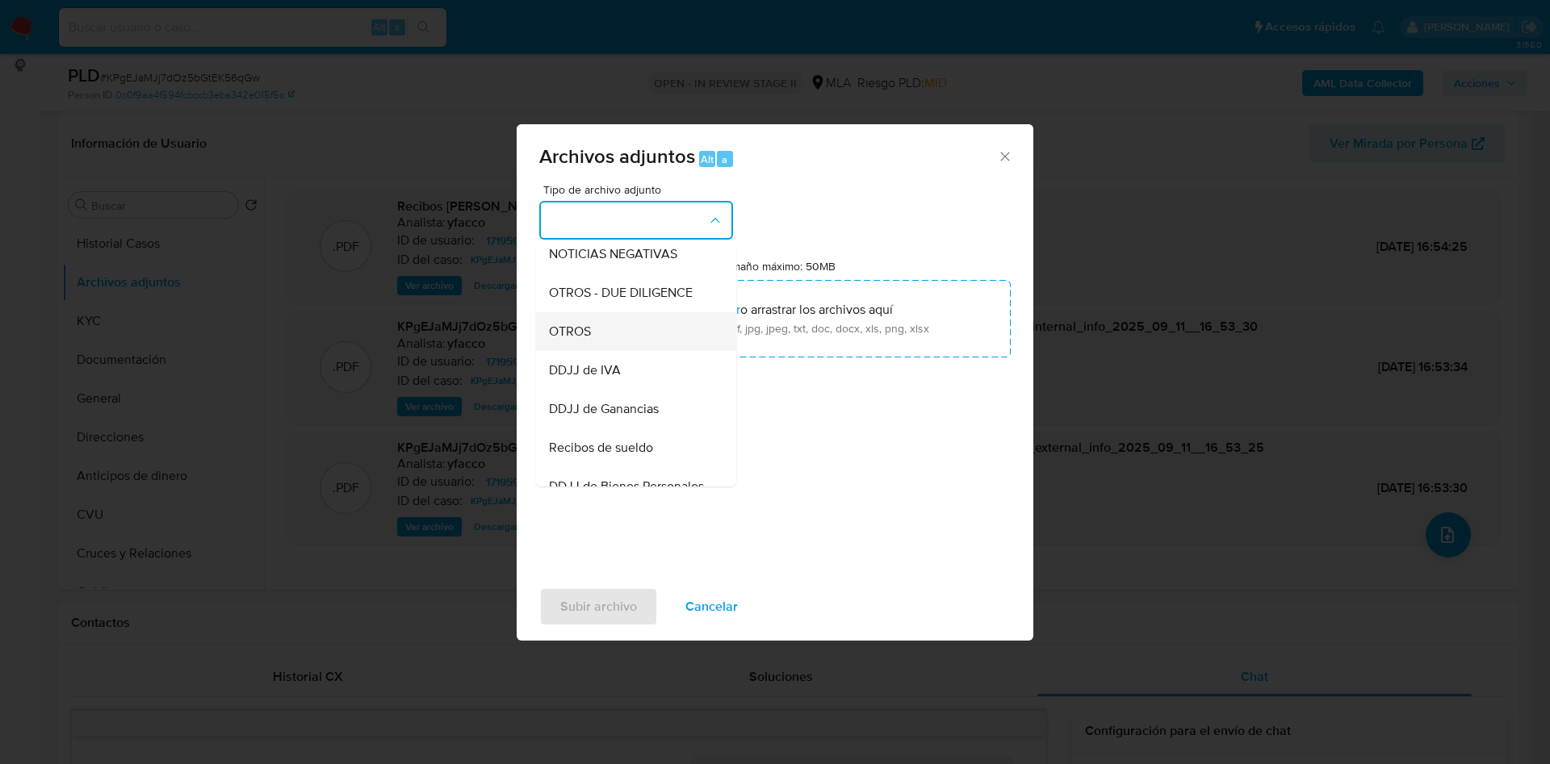
click at [564, 340] on span "OTROS" at bounding box center [570, 332] width 42 height 16
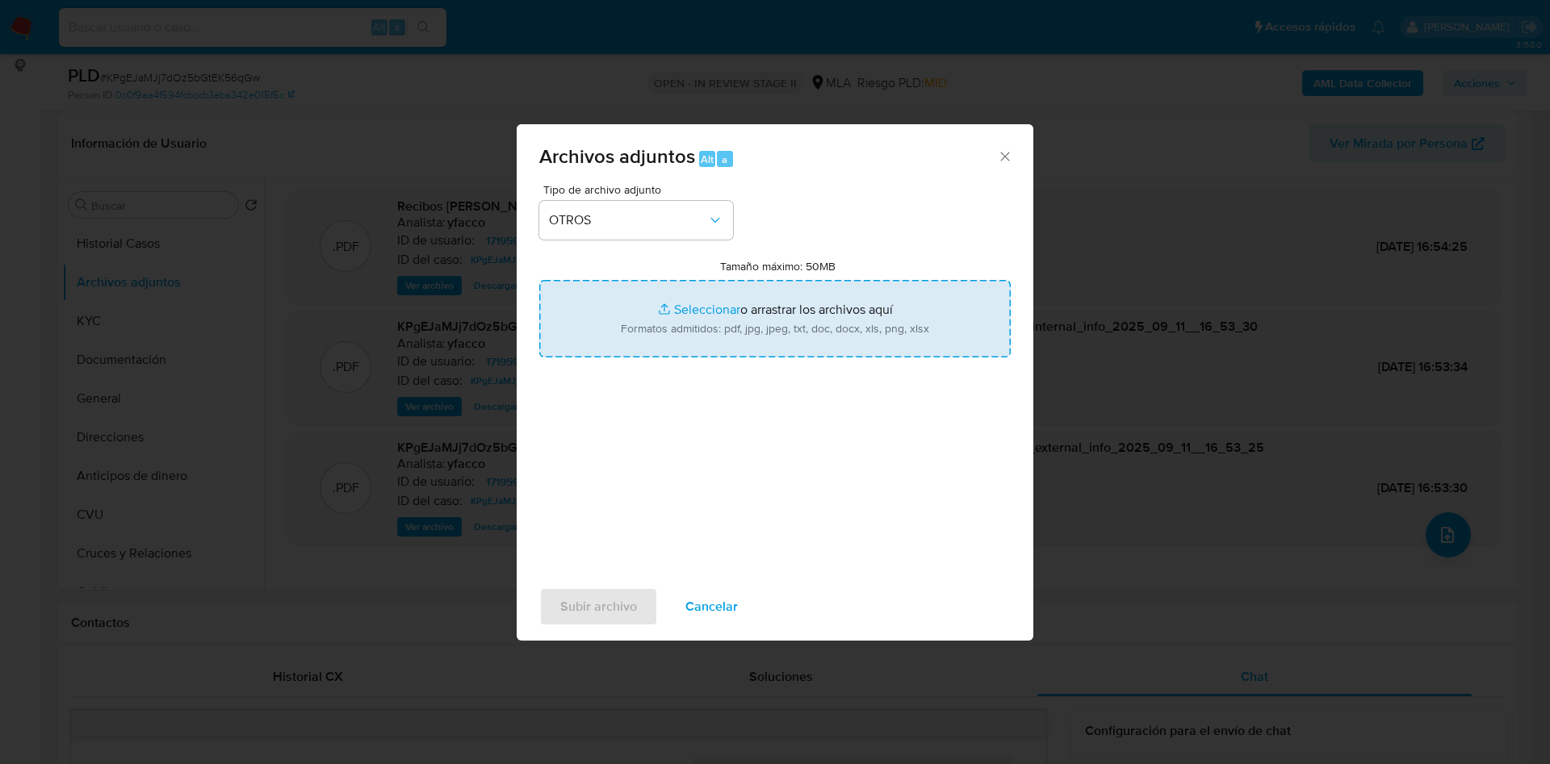
click at [684, 303] on input "Tamaño máximo: 50MB Seleccionar archivos" at bounding box center [774, 318] width 471 height 77
type input "C:\fakepath\Caselog KPgEJaMJj7dOz5bGtEK56qGw_2025_08_18_18_21_02.docx"
click at [718, 308] on input "Tamaño máximo: 50MB Seleccionar archivos" at bounding box center [774, 318] width 471 height 77
type input "C:\fakepath\Movimientos 171959817.xlsx"
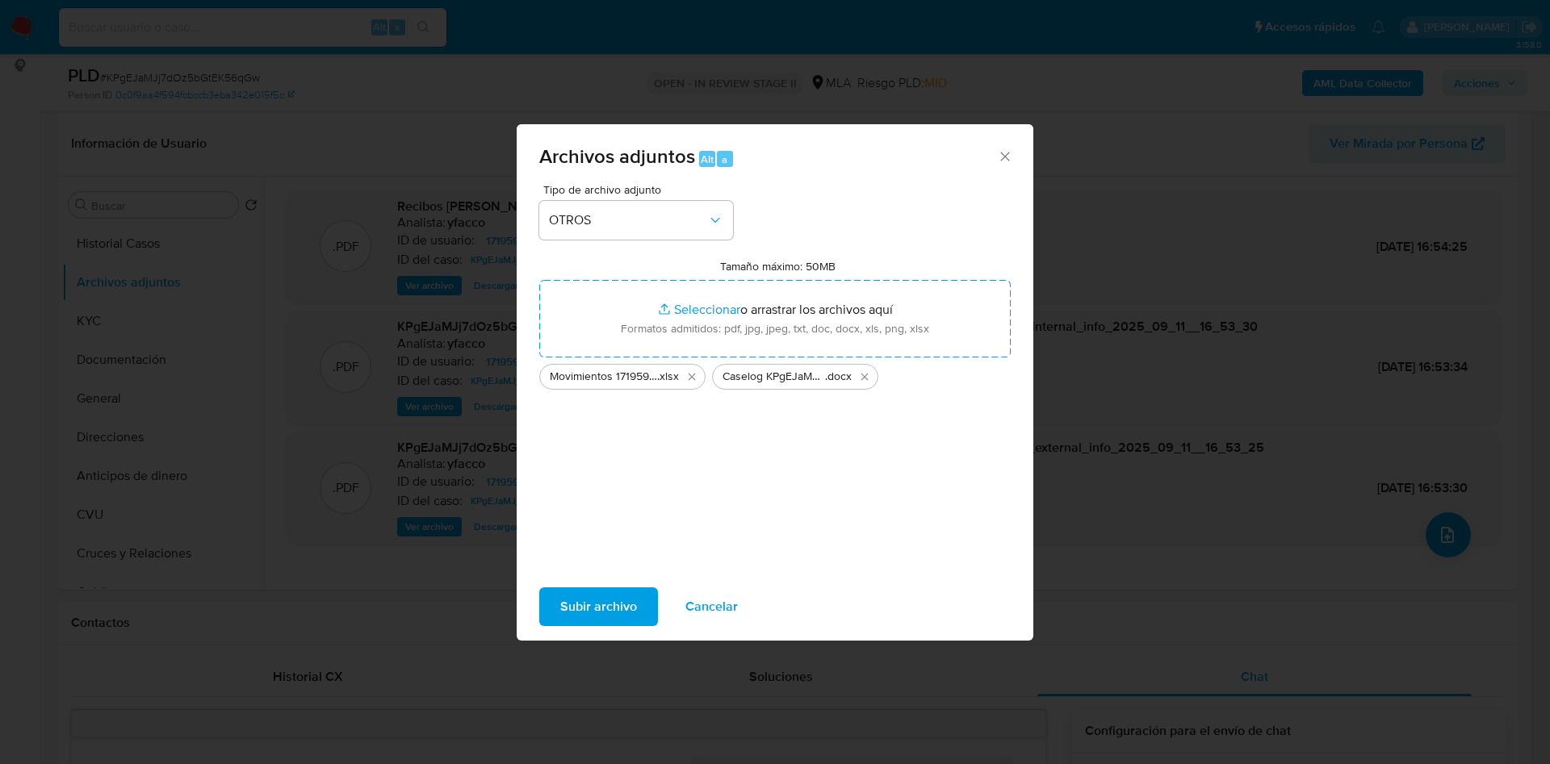
click at [618, 614] on span "Subir archivo" at bounding box center [598, 607] width 77 height 36
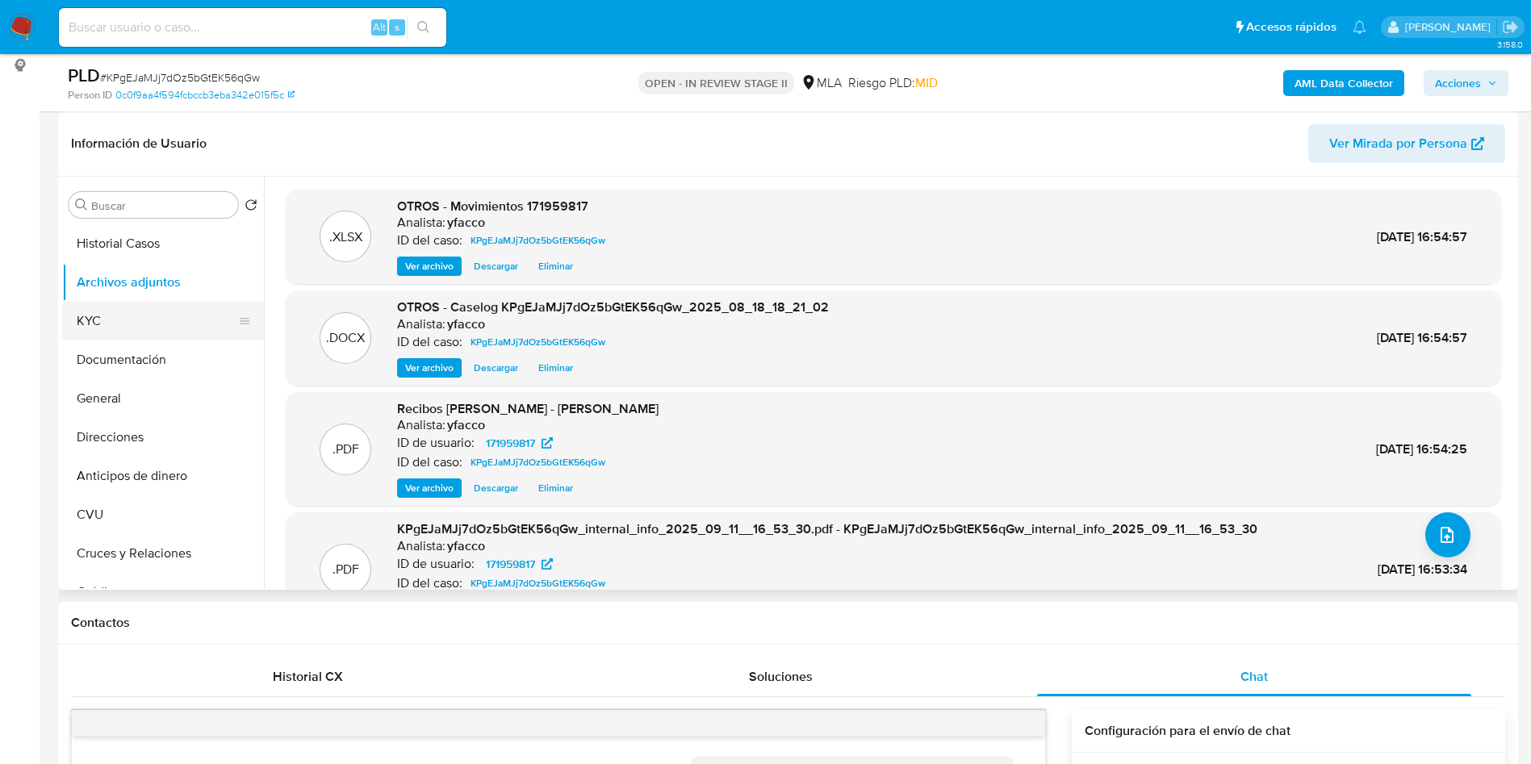
drag, startPoint x: 130, startPoint y: 358, endPoint x: 135, endPoint y: 309, distance: 48.7
click at [130, 358] on button "Documentación" at bounding box center [163, 360] width 202 height 39
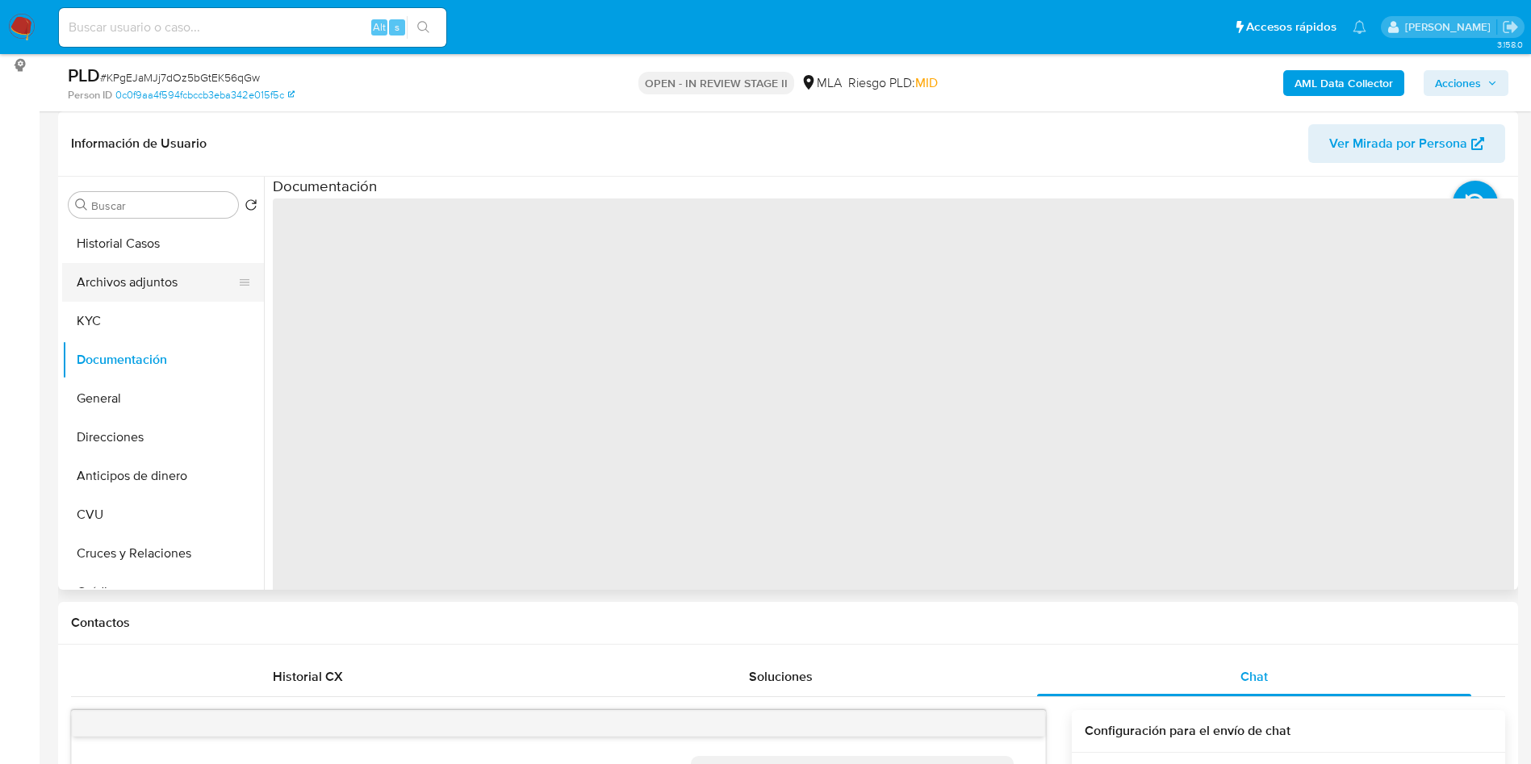
click at [135, 294] on button "Archivos adjuntos" at bounding box center [156, 282] width 189 height 39
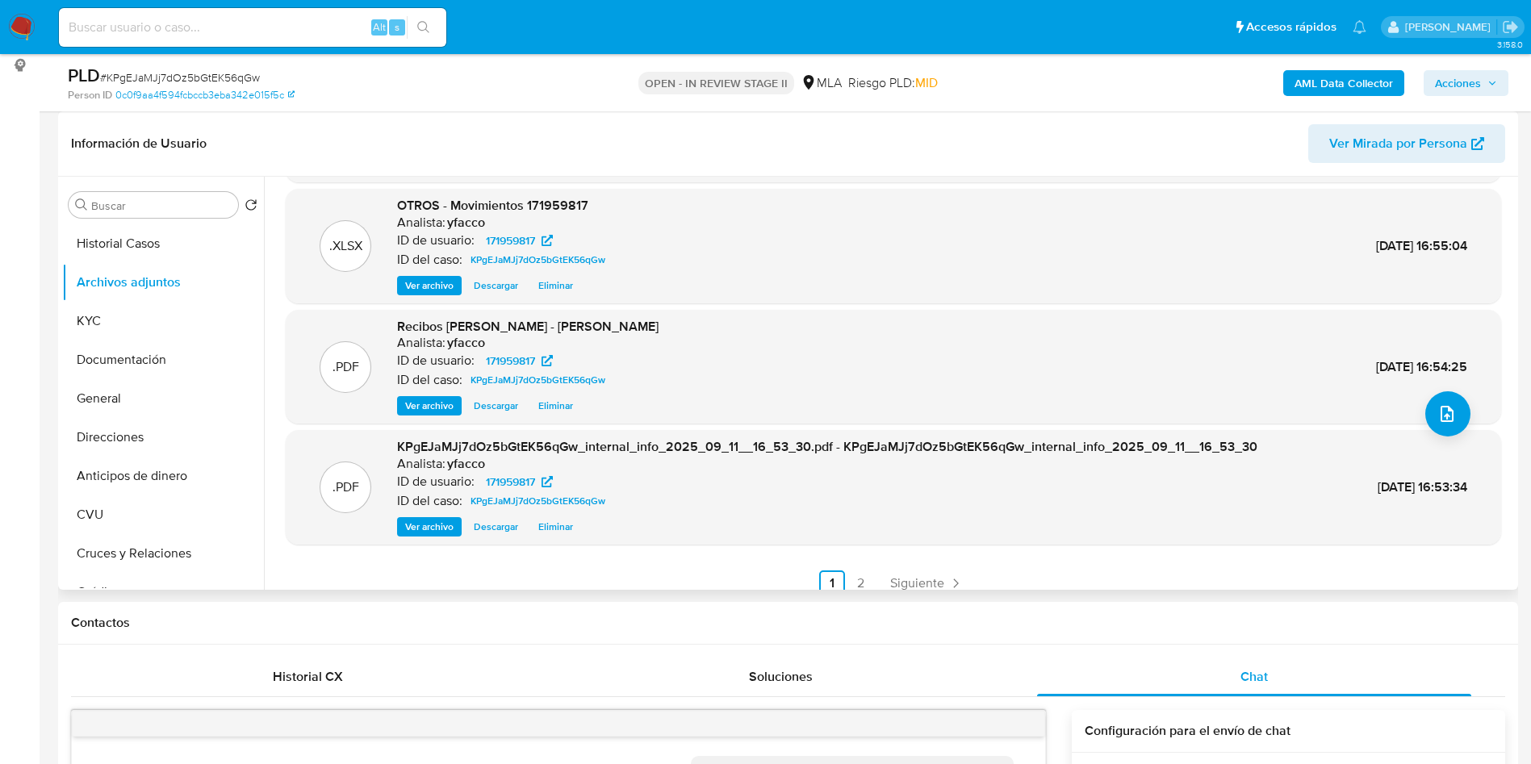
scroll to position [136, 0]
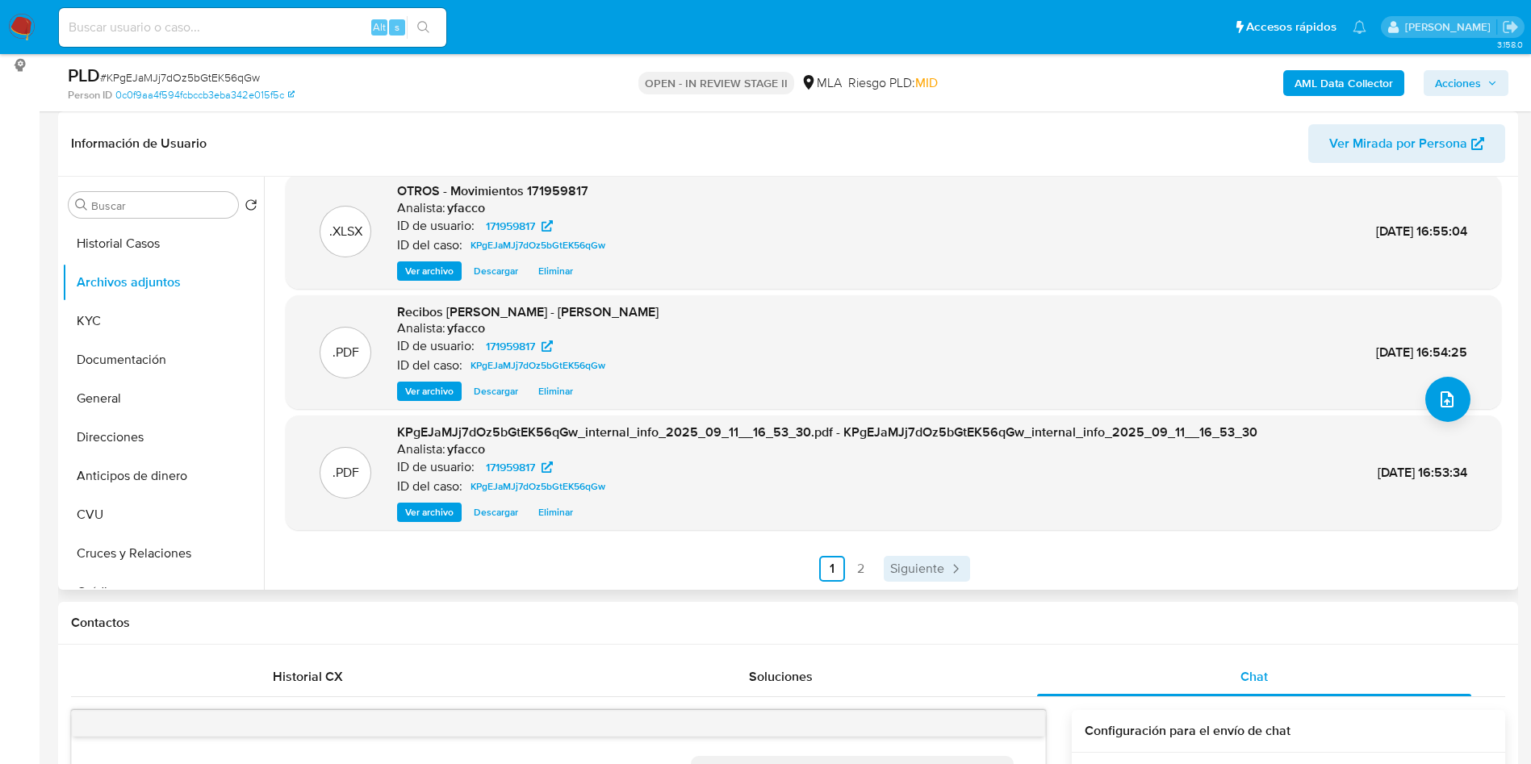
click at [896, 573] on span "Siguiente" at bounding box center [917, 569] width 54 height 13
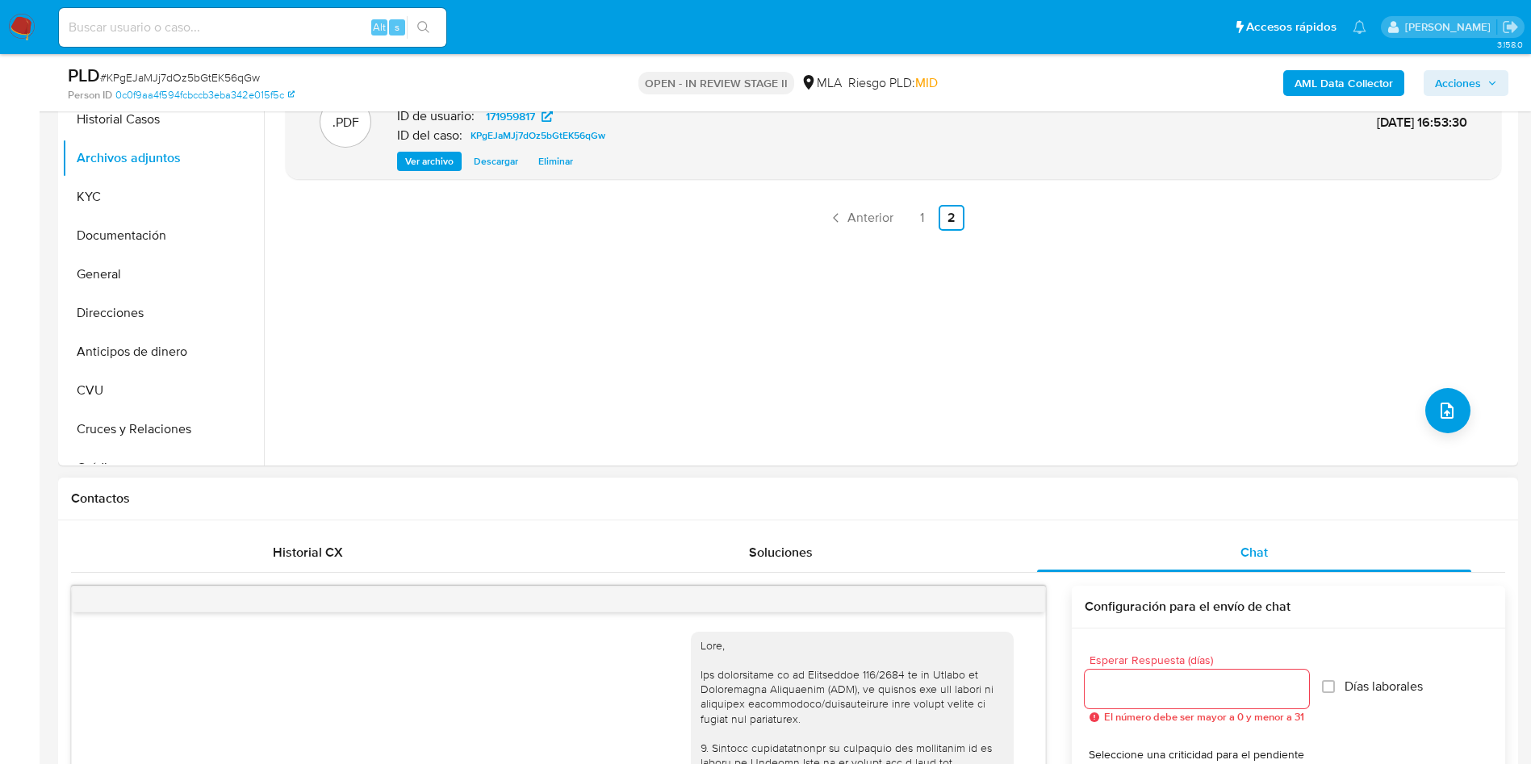
scroll to position [605, 0]
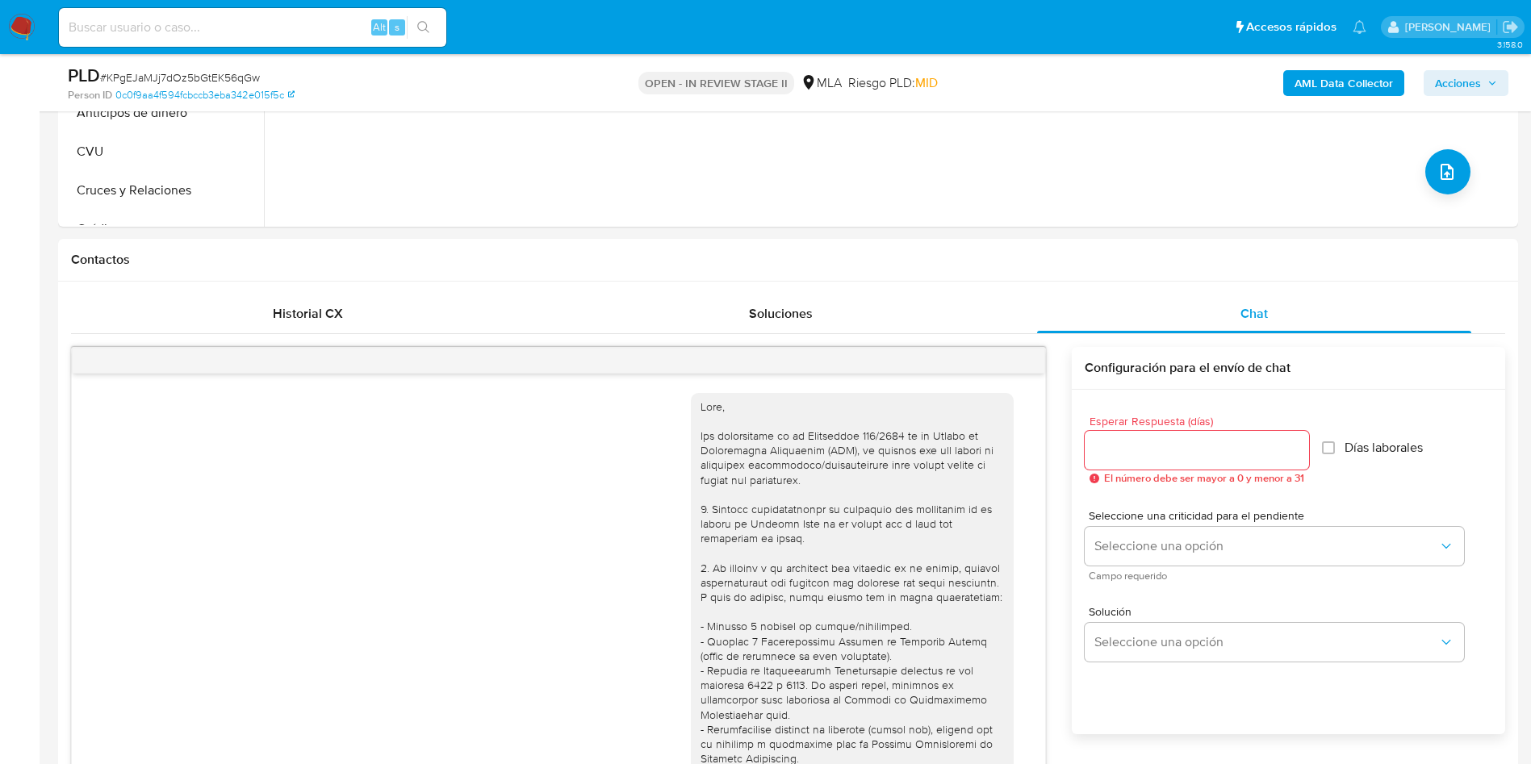
click at [1472, 83] on span "Acciones" at bounding box center [1458, 83] width 46 height 26
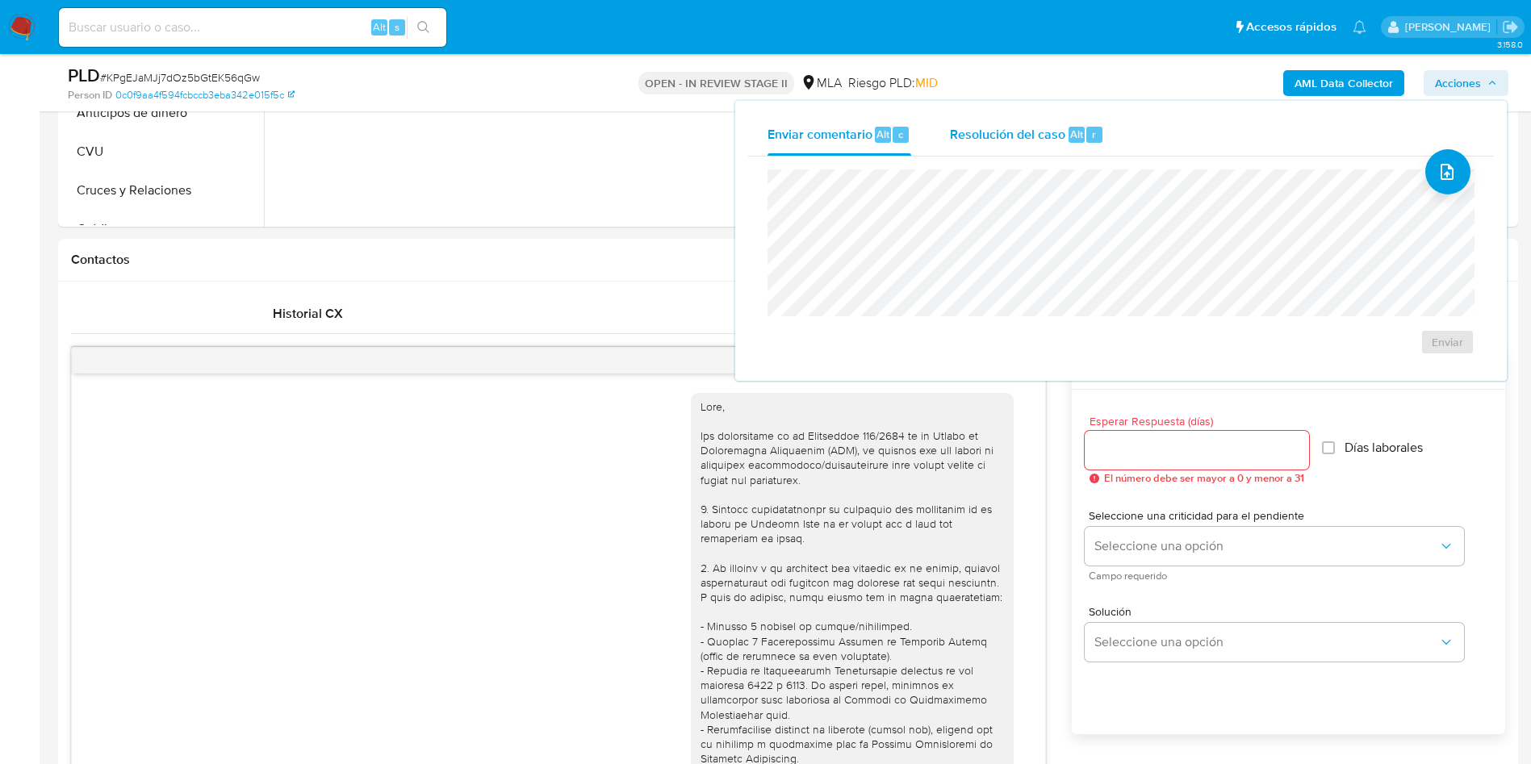
click at [1028, 132] on span "Resolución del caso" at bounding box center [1007, 133] width 115 height 19
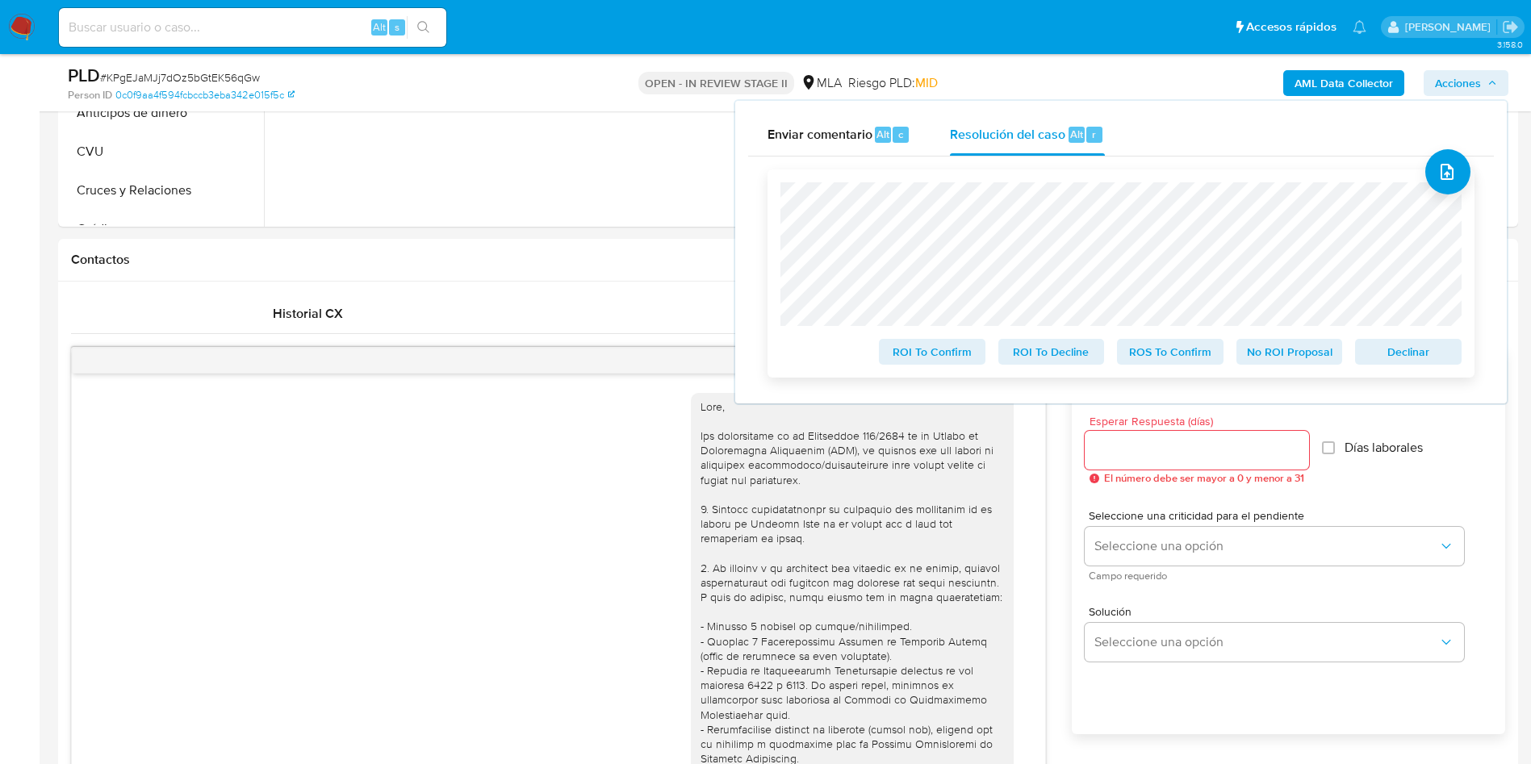
click at [1280, 352] on span "No ROI Proposal" at bounding box center [1290, 352] width 84 height 23
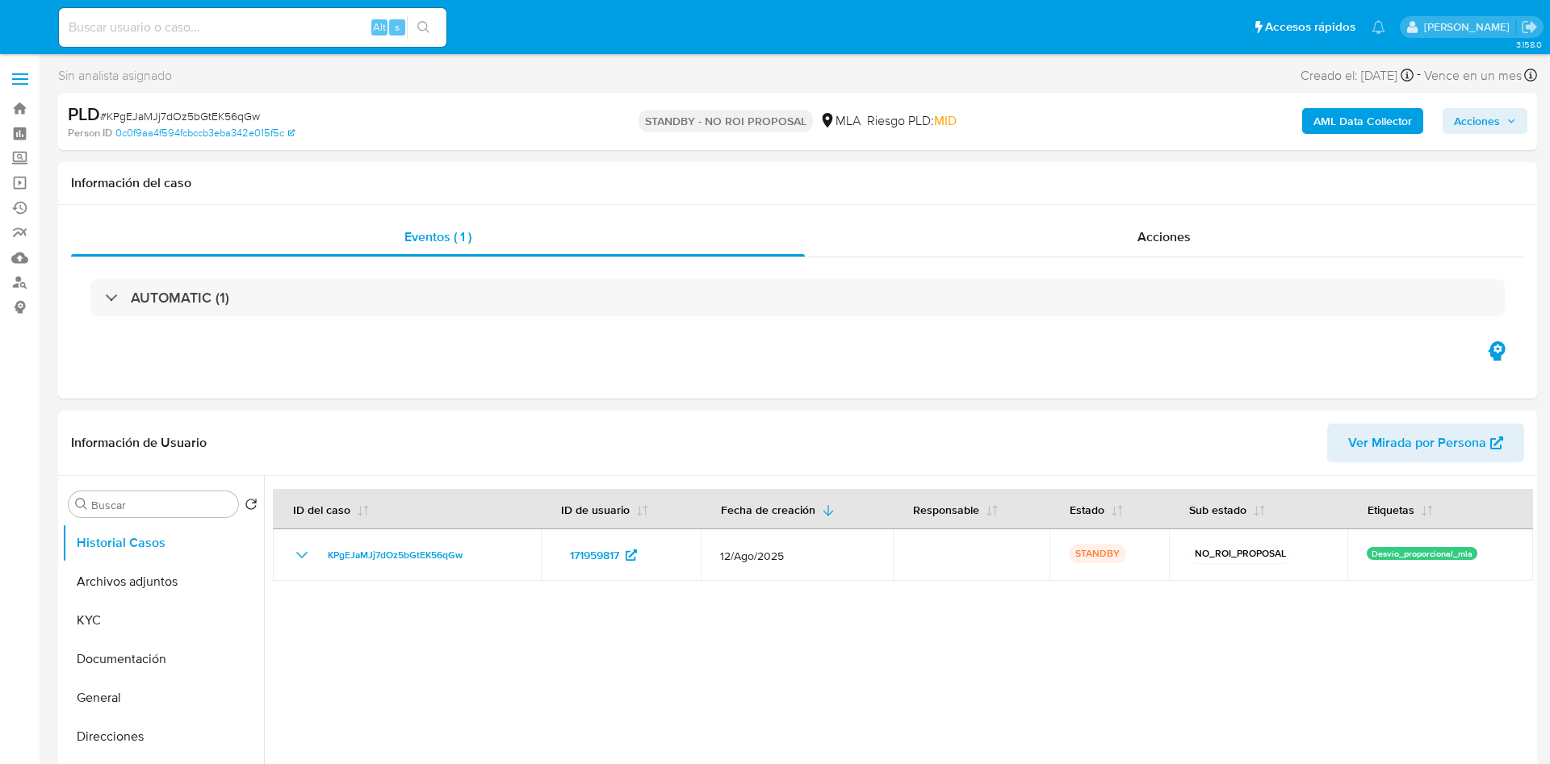
select select "10"
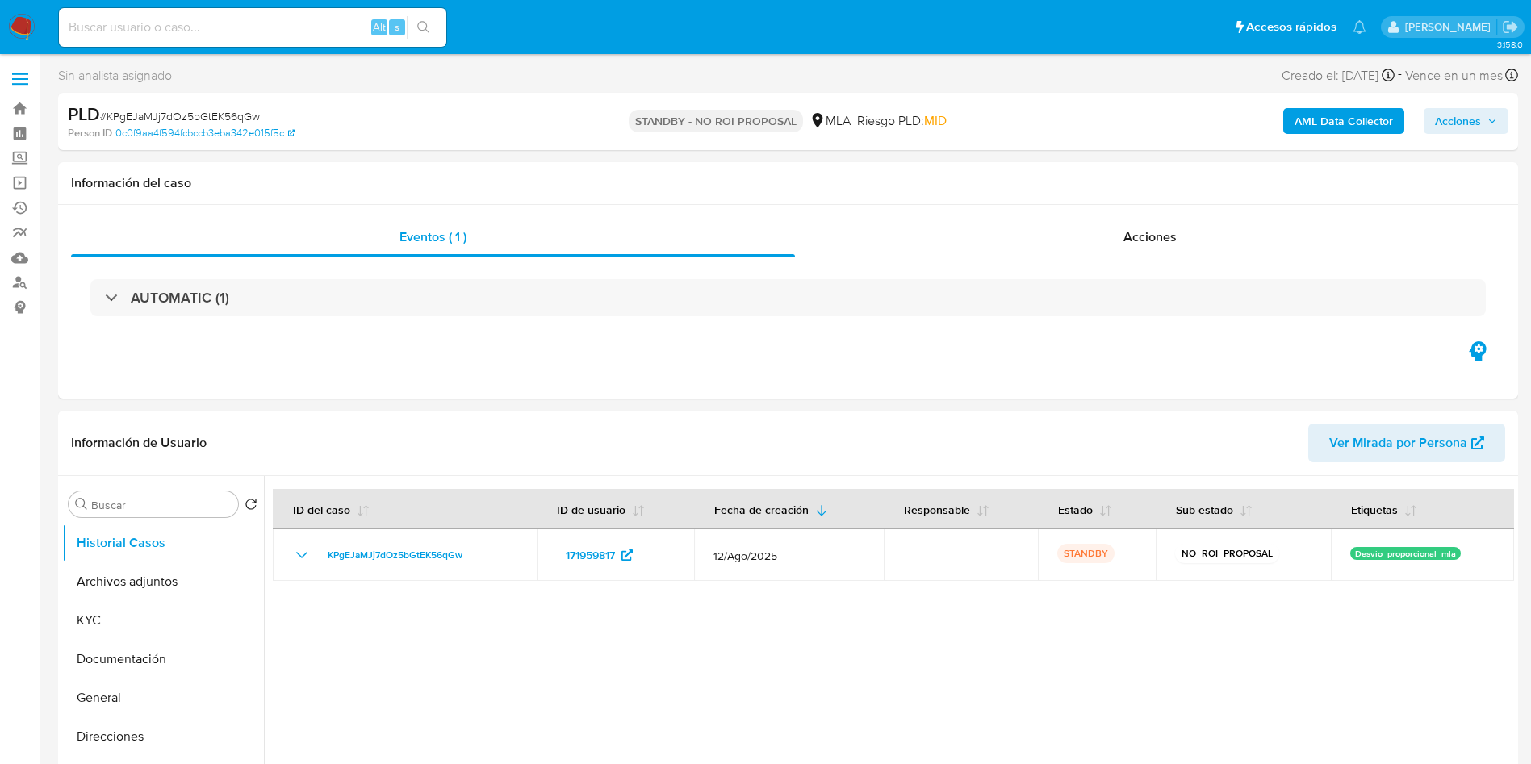
click at [268, 34] on input at bounding box center [252, 27] width 387 height 21
paste input "aiBWtaDzWxTVIOaEkQgWPHIk"
type input "aiBWtaDzWxTVIOaEkQgWPHIk"
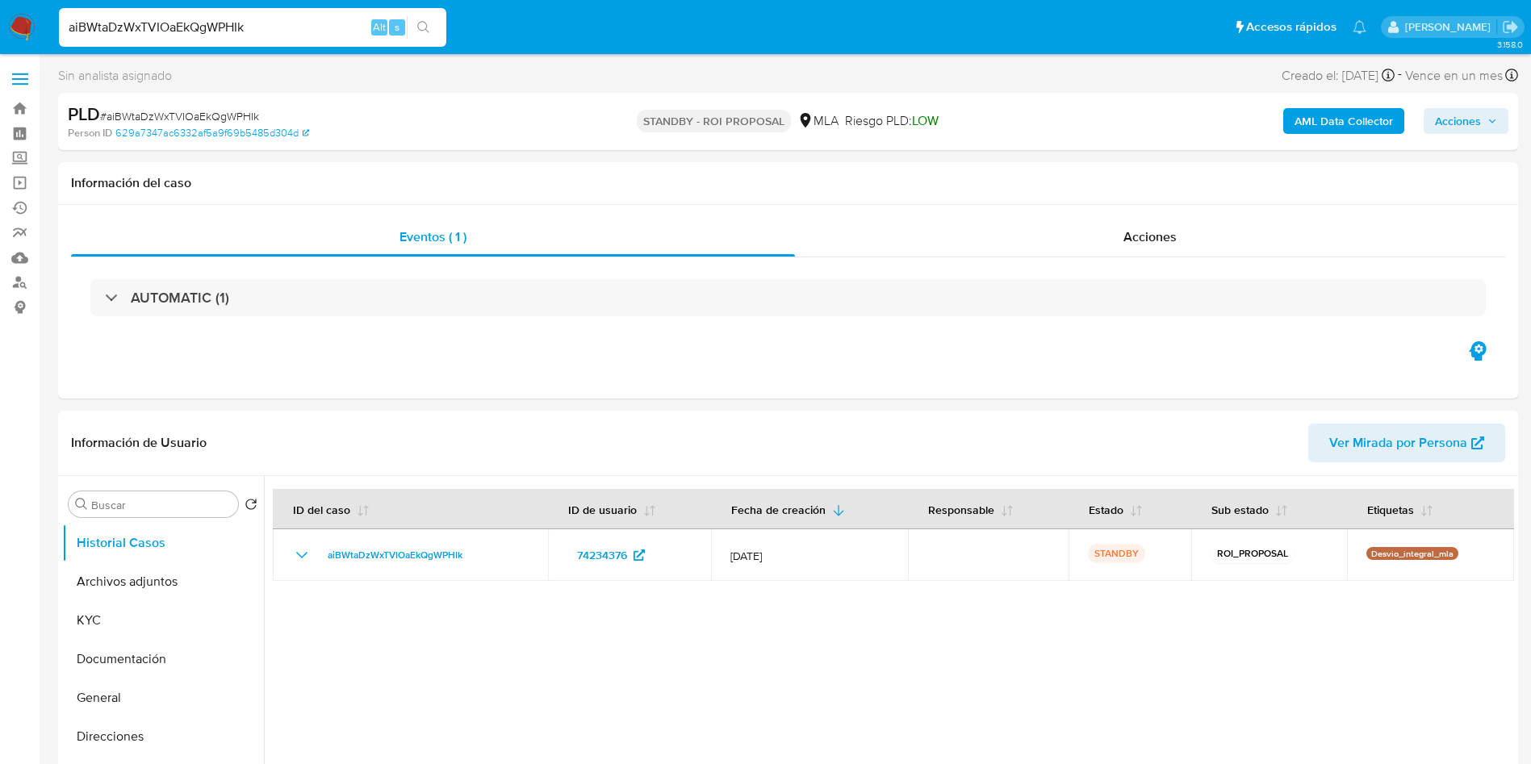
select select "10"
click at [324, 23] on input "aiBWtaDzWxTVIOaEkQgWPHIk" at bounding box center [252, 27] width 387 height 21
paste input "aiBWtaDzWxTVIOaEkQgWPHIk"
type input "aiBWtaDzWxTVIOaEkQgWPHIk"
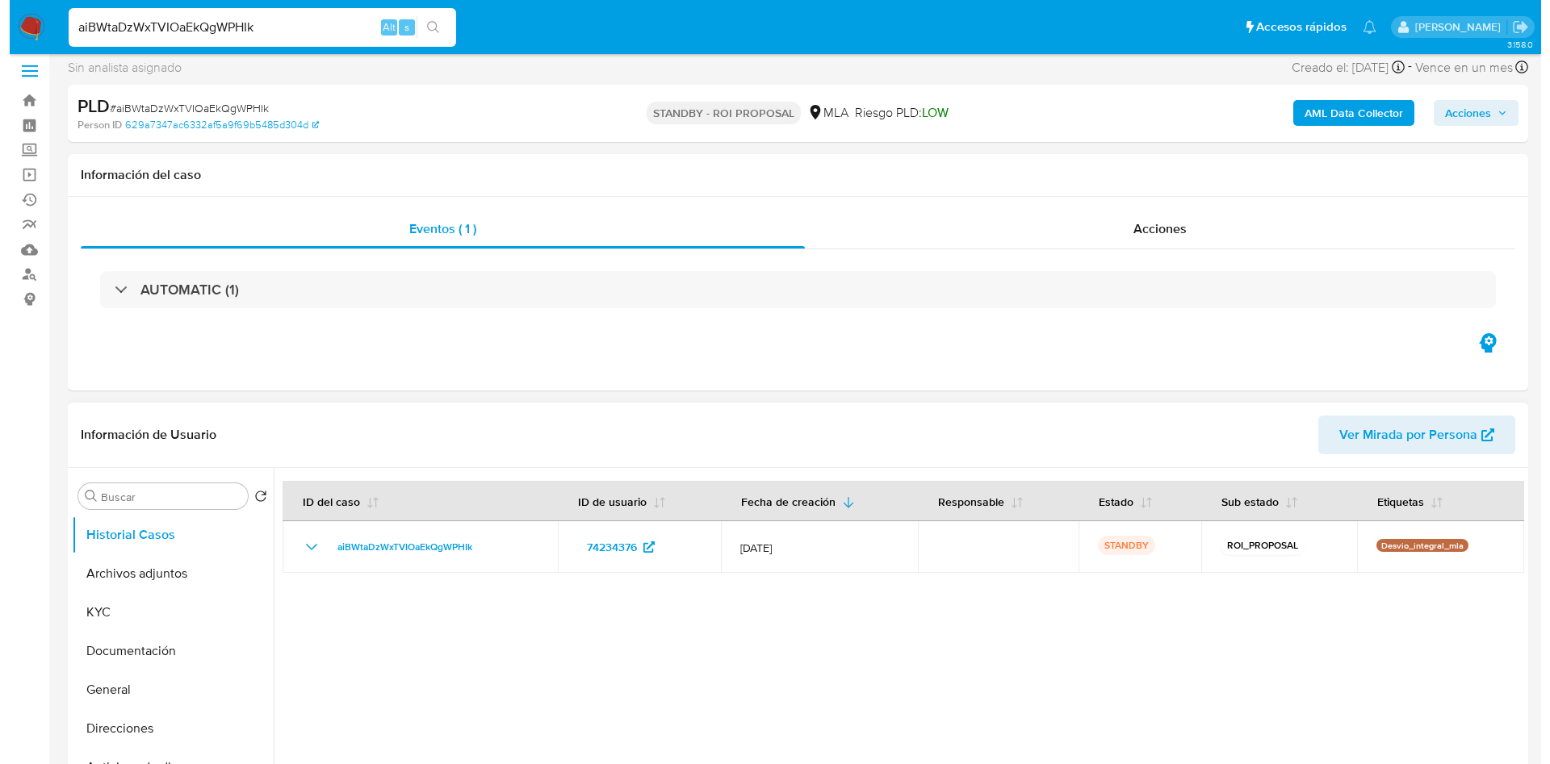
scroll to position [121, 0]
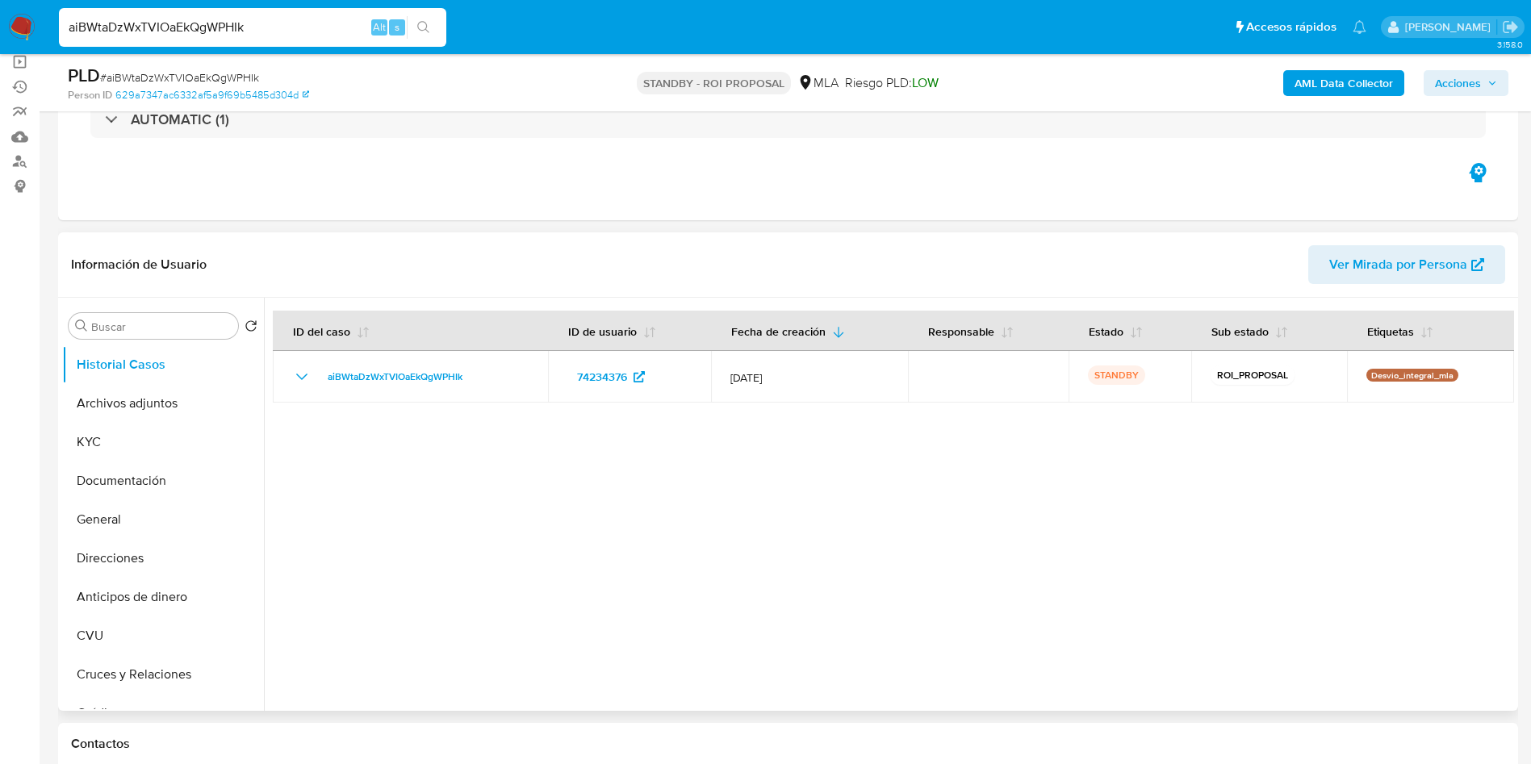
click at [149, 339] on div "Buscar Volver al orden por defecto Historial Casos Archivos adjuntos KYC Docume…" at bounding box center [163, 505] width 202 height 411
click at [152, 333] on input "Buscar" at bounding box center [161, 327] width 140 height 15
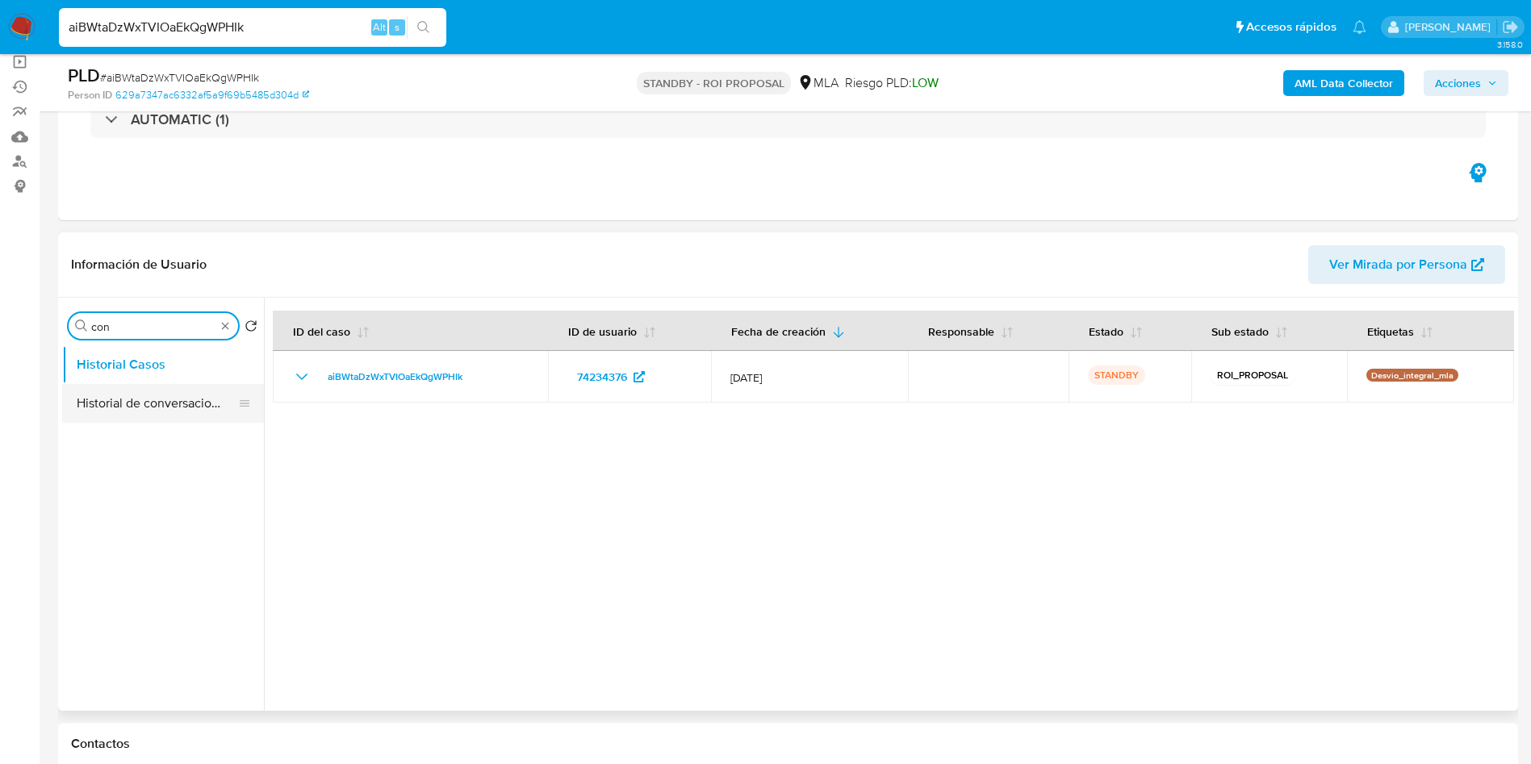
type input "con"
click at [136, 392] on button "Historial de conversaciones" at bounding box center [156, 403] width 189 height 39
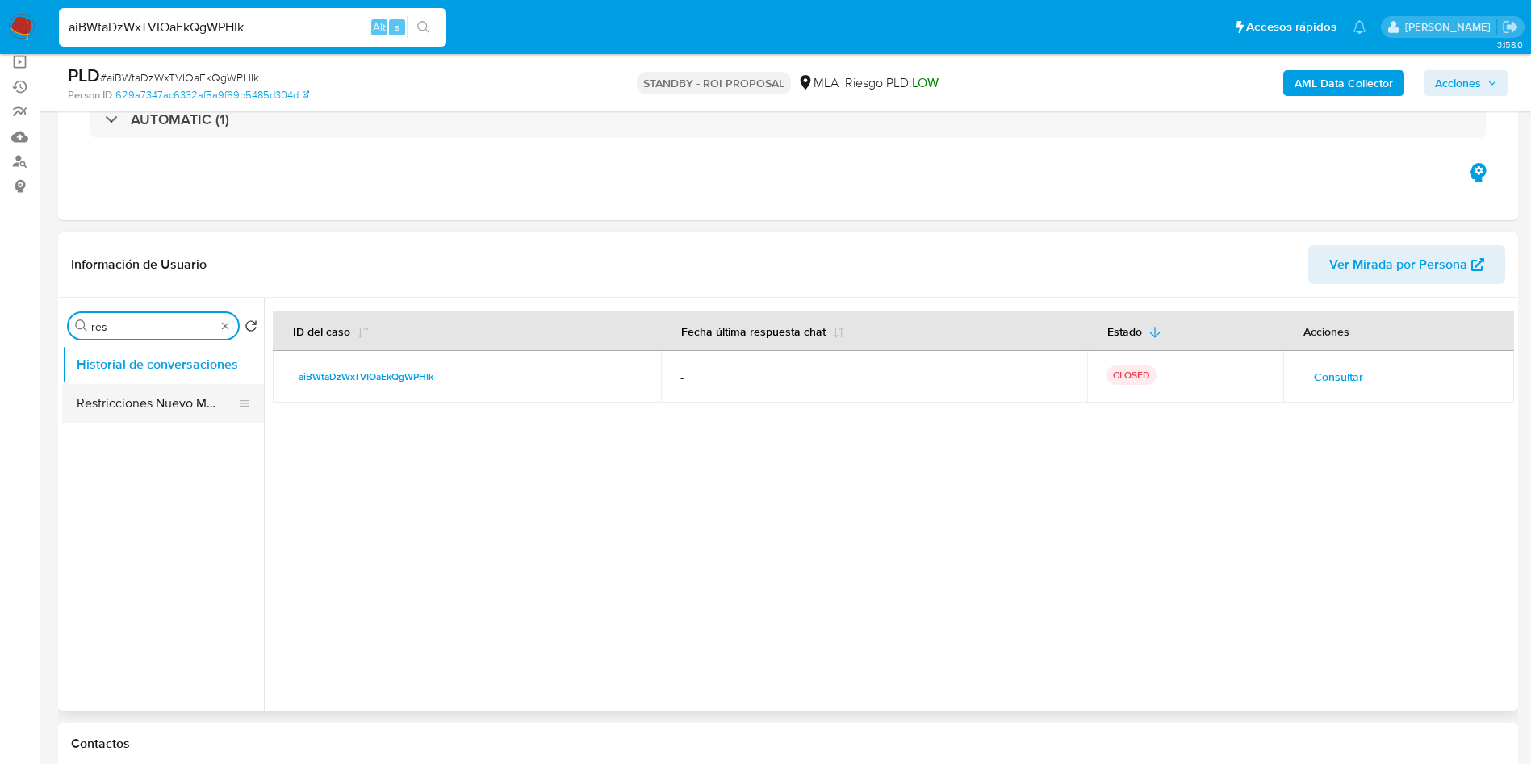
type input "res"
click at [128, 400] on button "Restricciones Nuevo Mundo" at bounding box center [156, 403] width 189 height 39
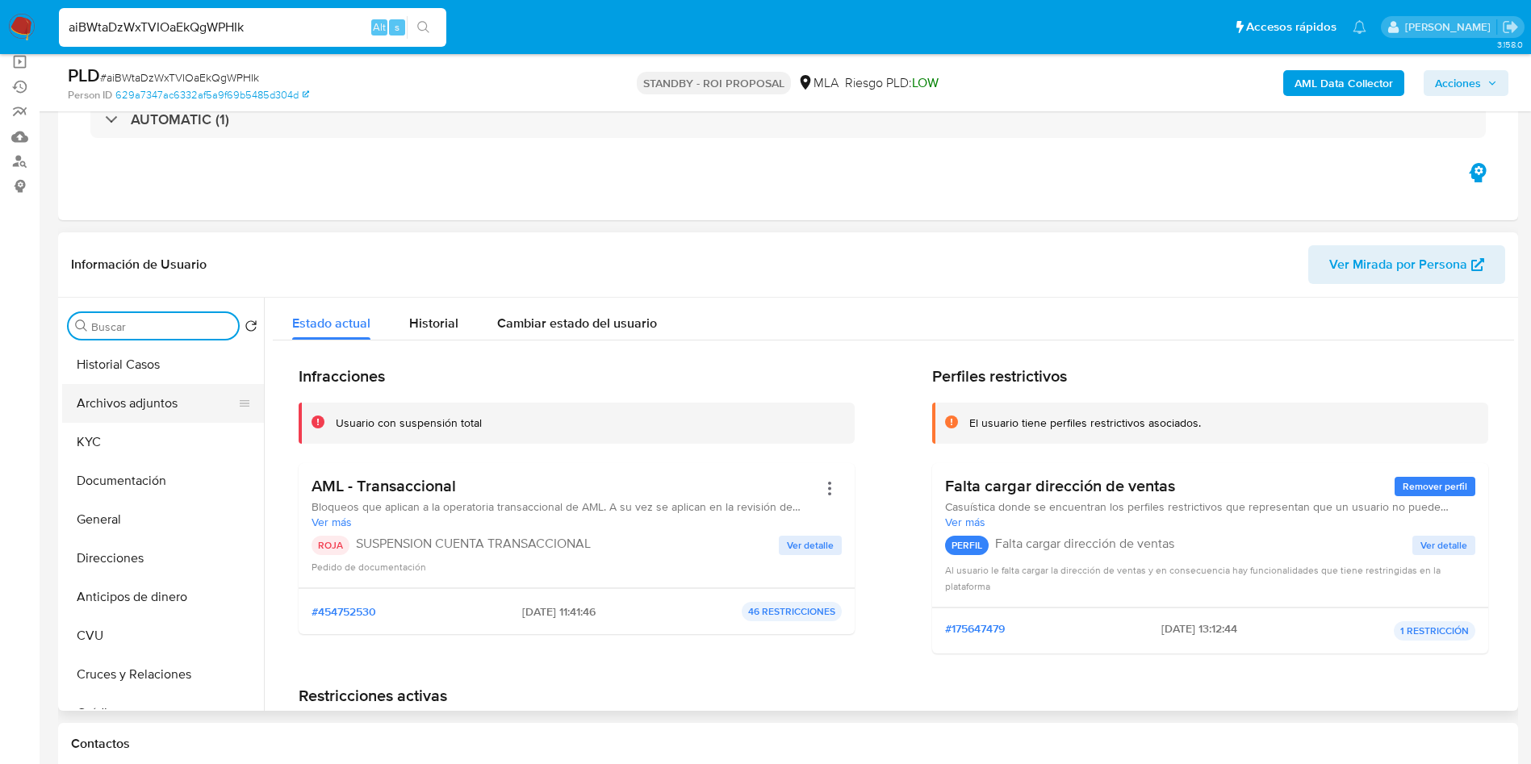
click at [157, 408] on button "Archivos adjuntos" at bounding box center [156, 403] width 189 height 39
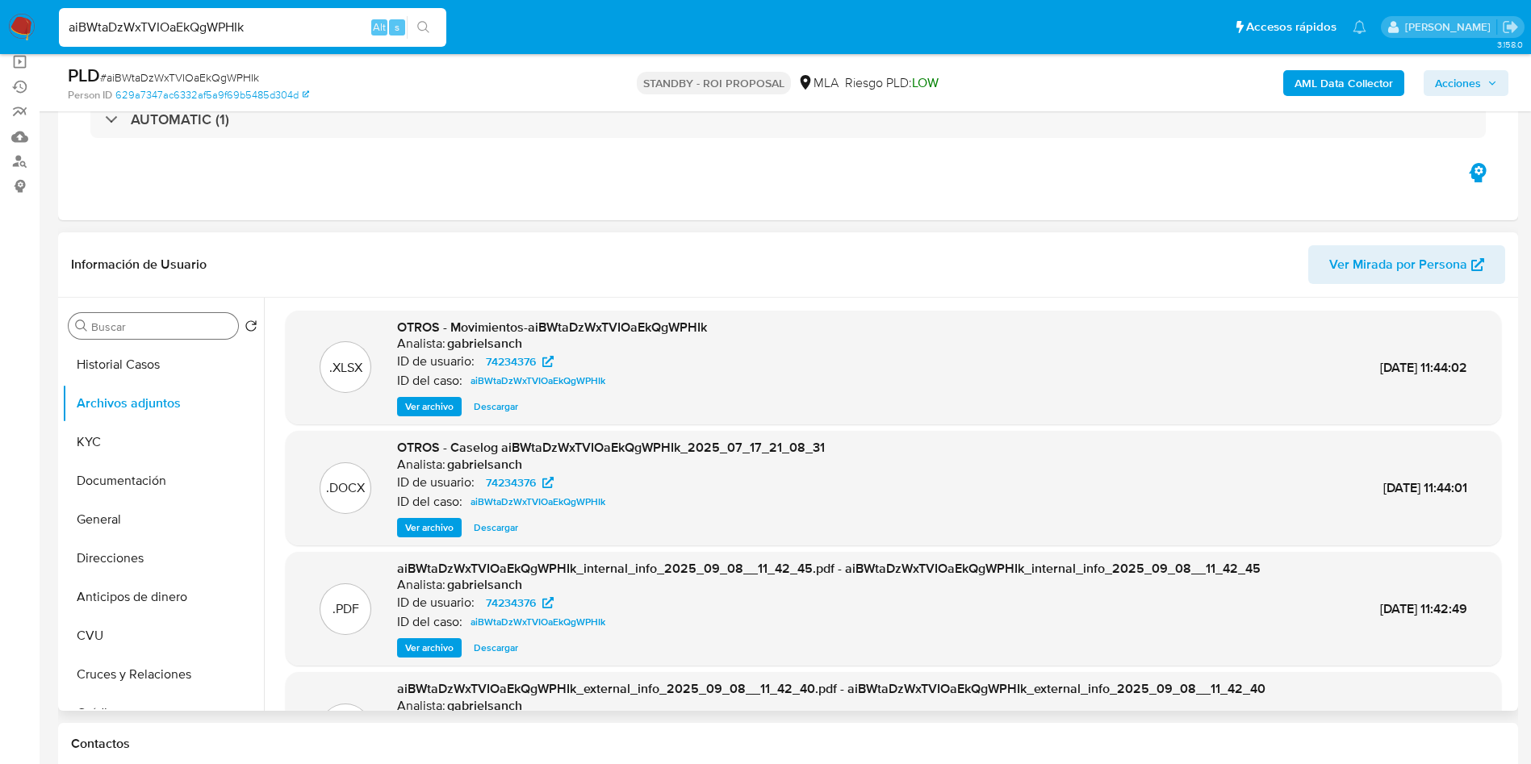
click at [421, 529] on span "Ver archivo" at bounding box center [429, 528] width 48 height 16
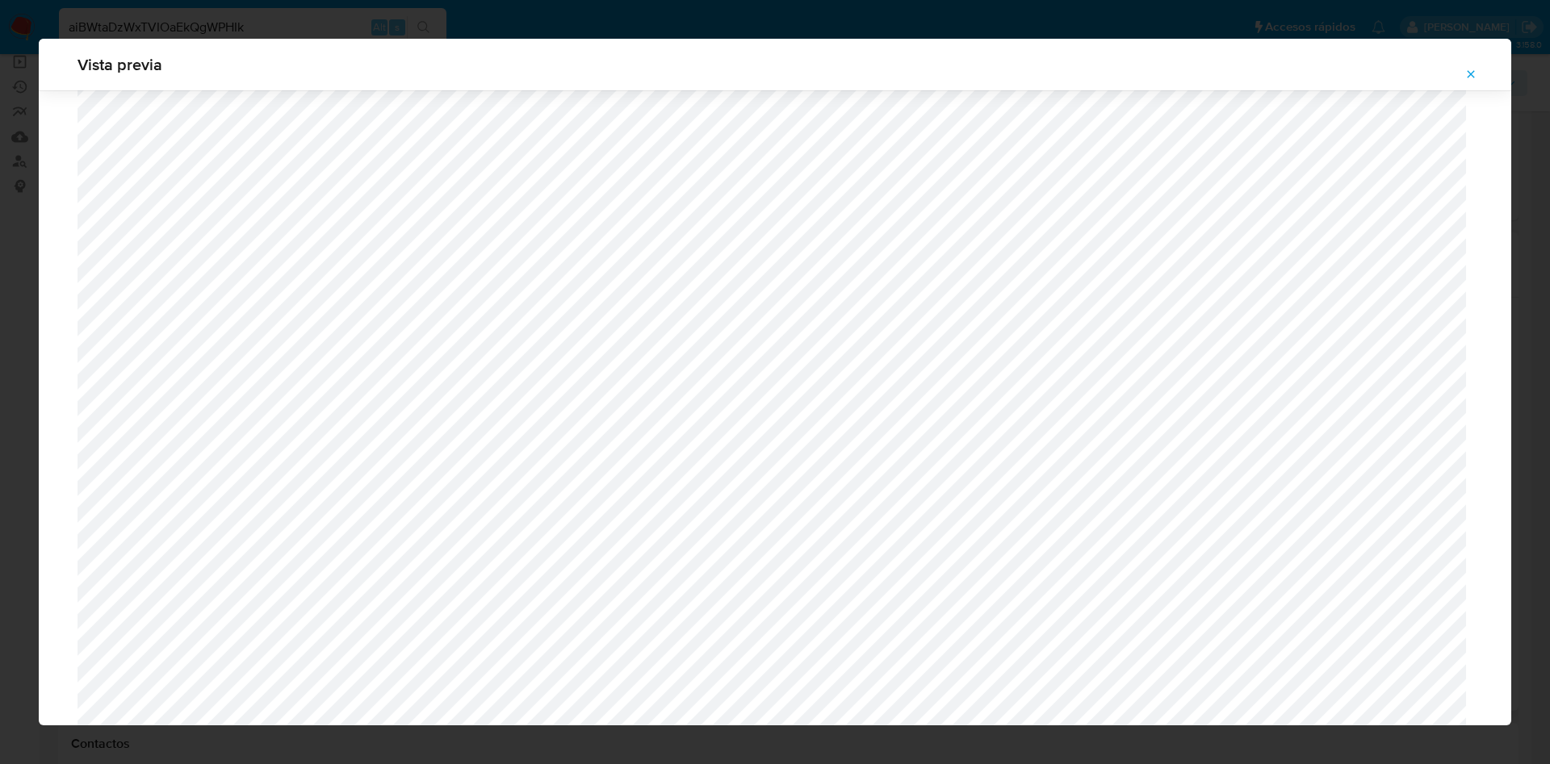
scroll to position [988, 0]
click at [1479, 75] on button "Attachment preview" at bounding box center [1471, 74] width 36 height 26
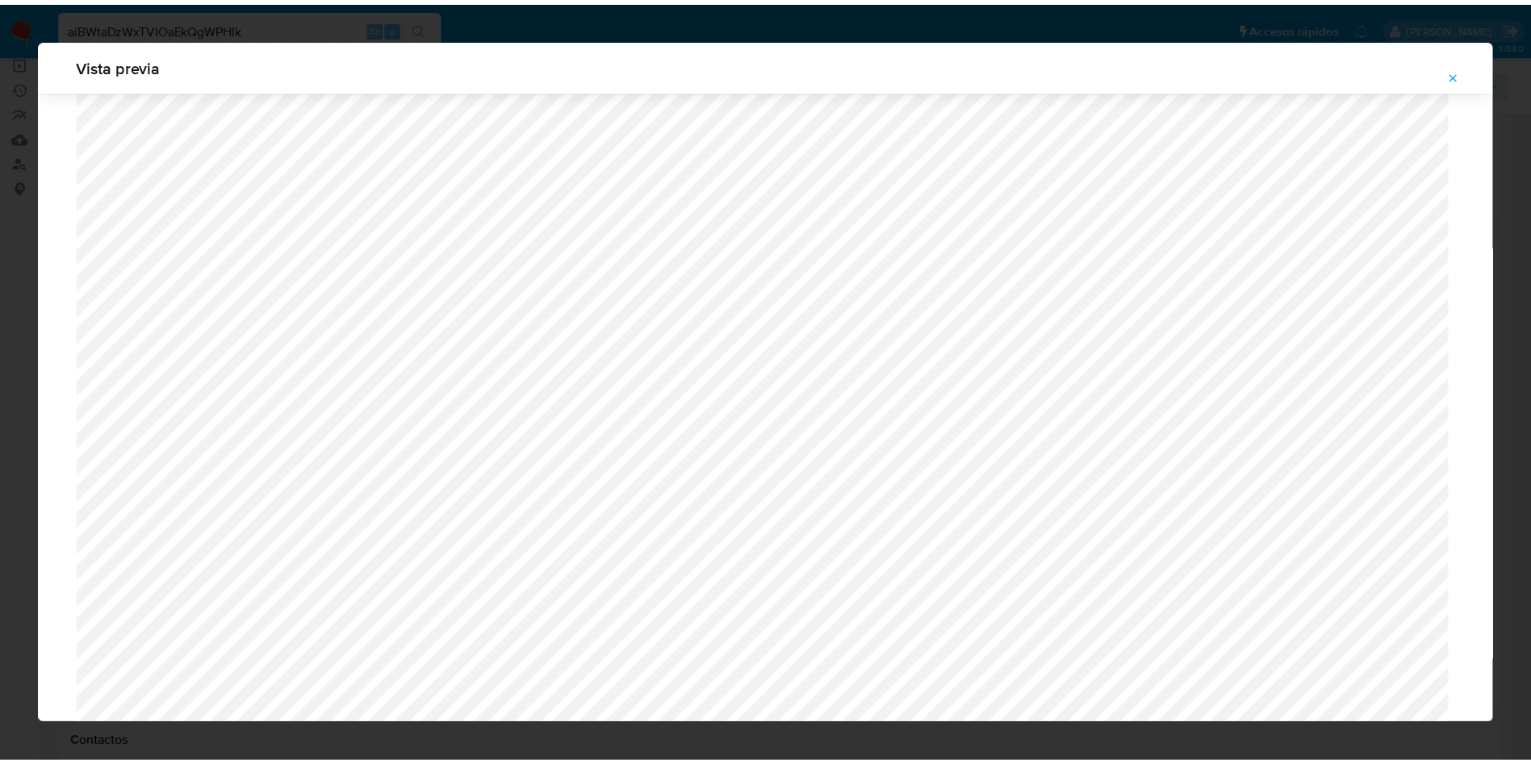
scroll to position [0, 0]
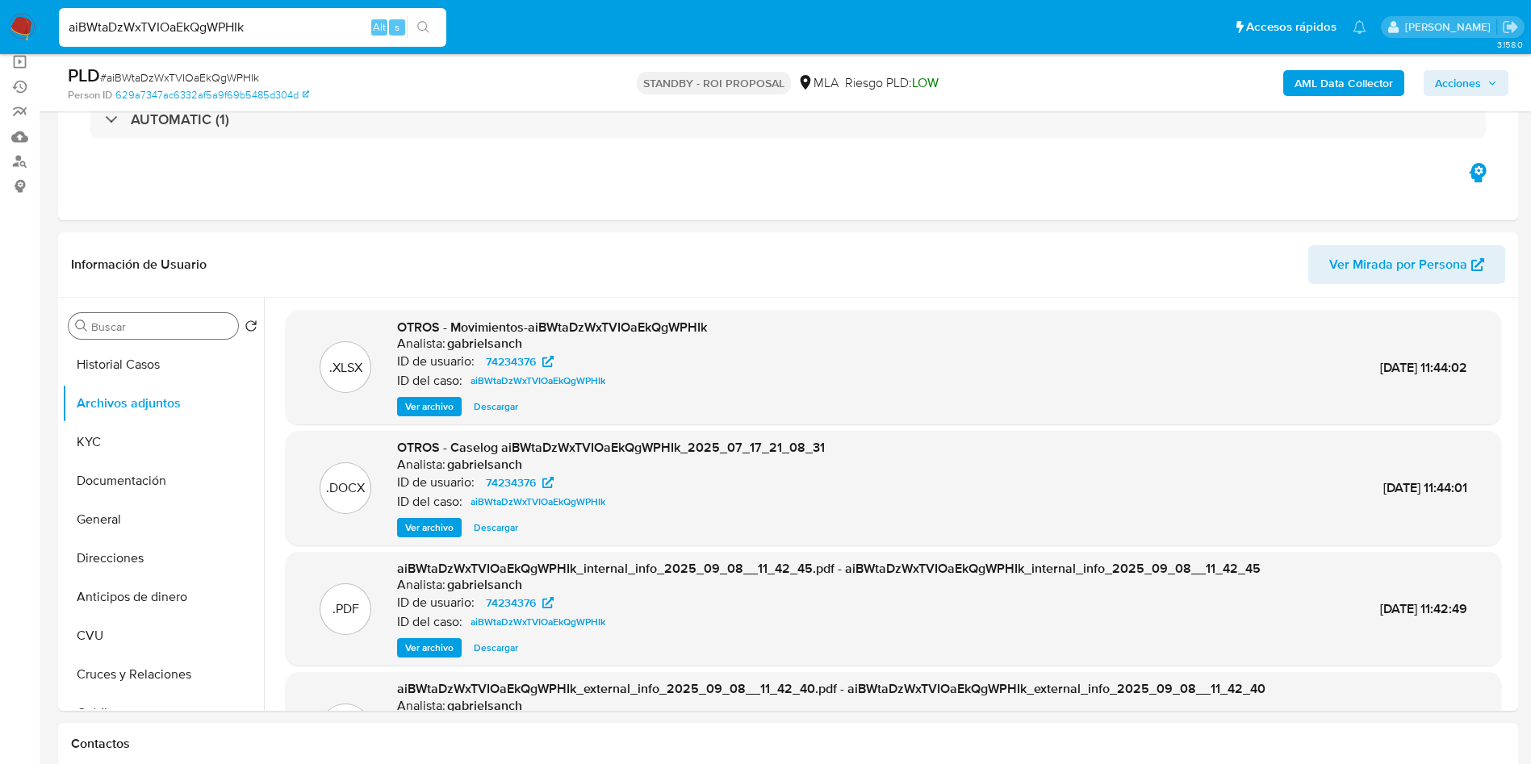
click at [283, 24] on input "aiBWtaDzWxTVIOaEkQgWPHIk" at bounding box center [252, 27] width 387 height 21
paste input "HoISojRFVOqkCRlzu3x8030H"
type input "HoISojRFVOqkCRlzu3x8030H"
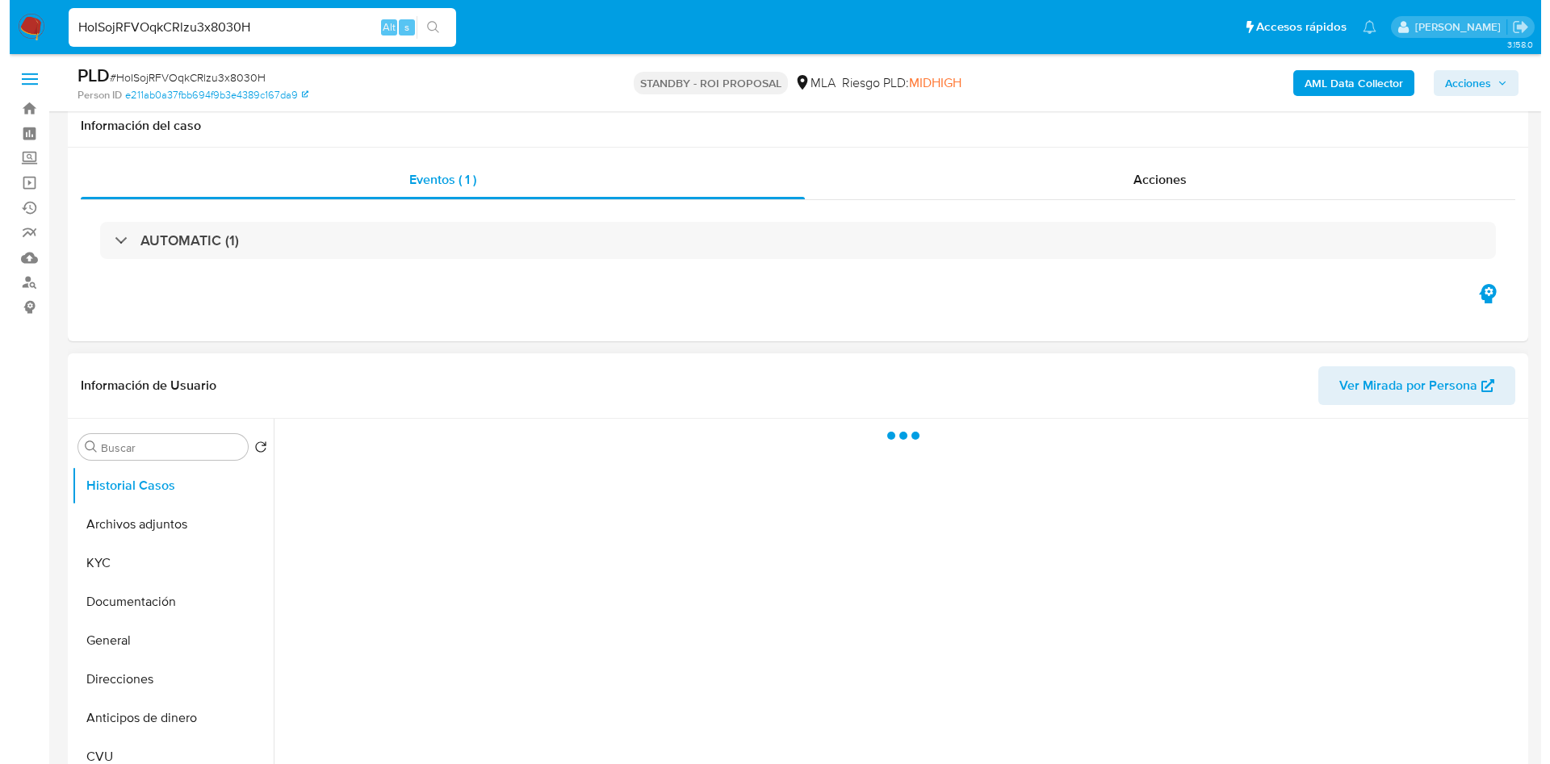
scroll to position [121, 0]
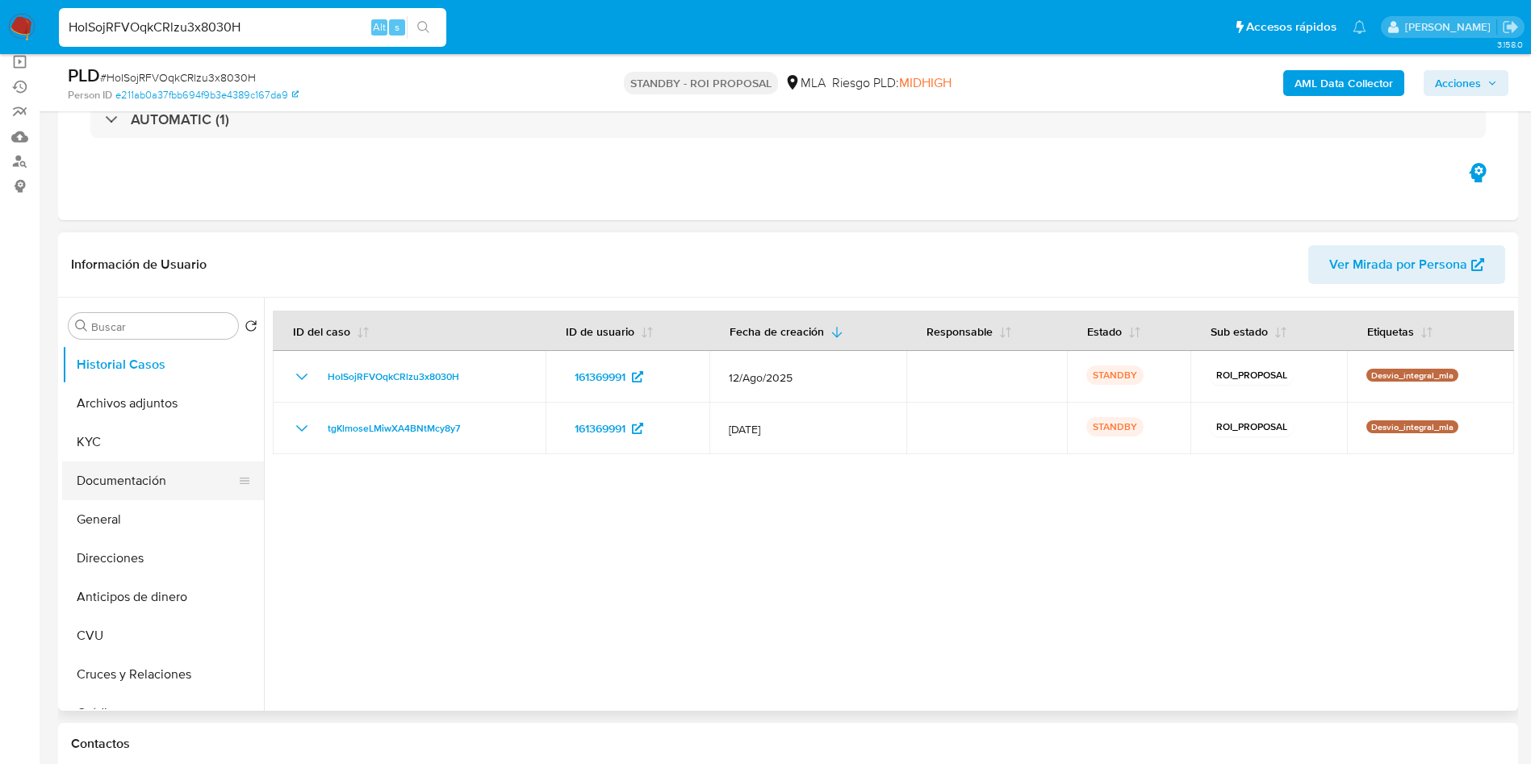
select select "10"
click at [170, 426] on button "KYC" at bounding box center [156, 442] width 189 height 39
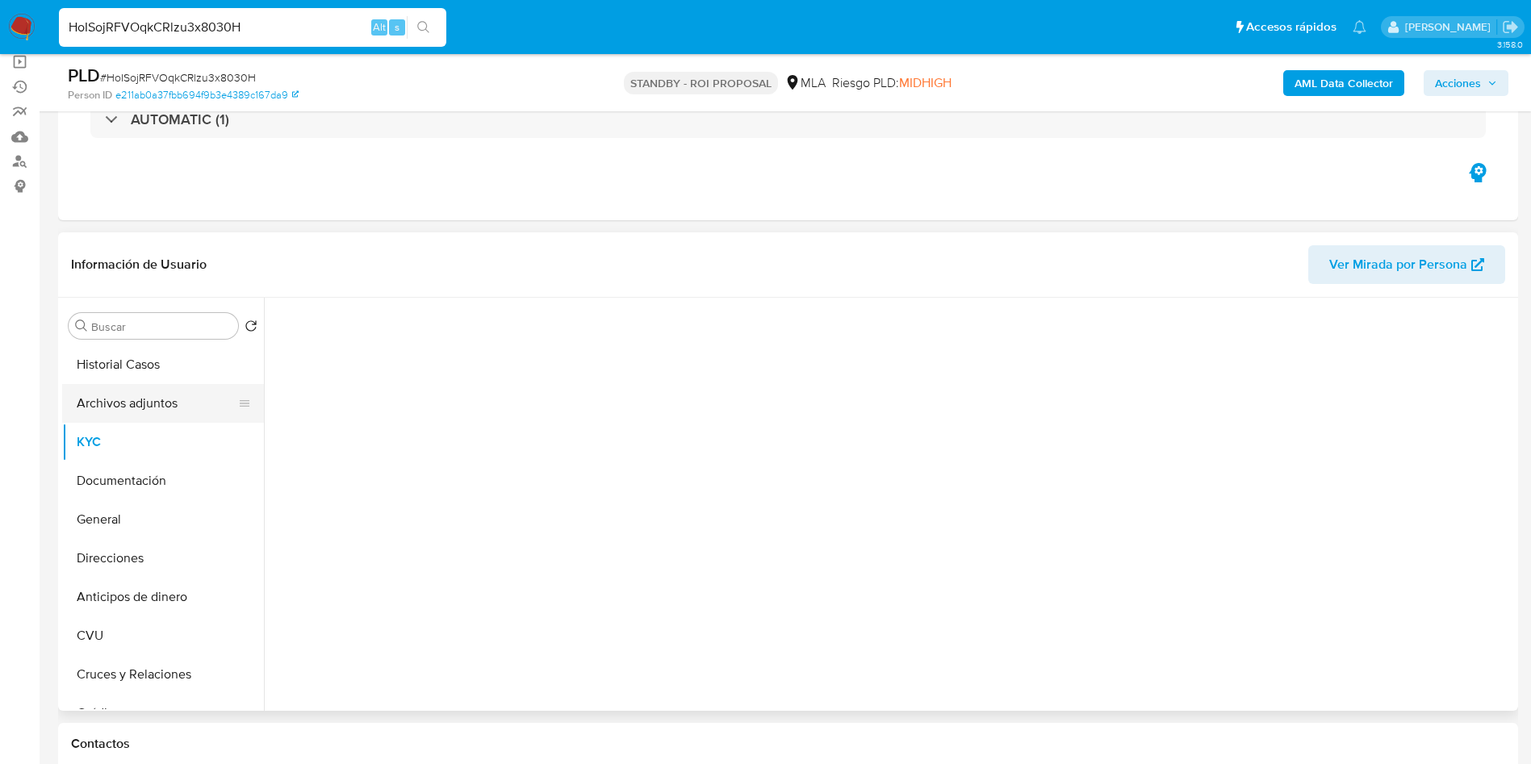
click at [161, 408] on button "Archivos adjuntos" at bounding box center [156, 403] width 189 height 39
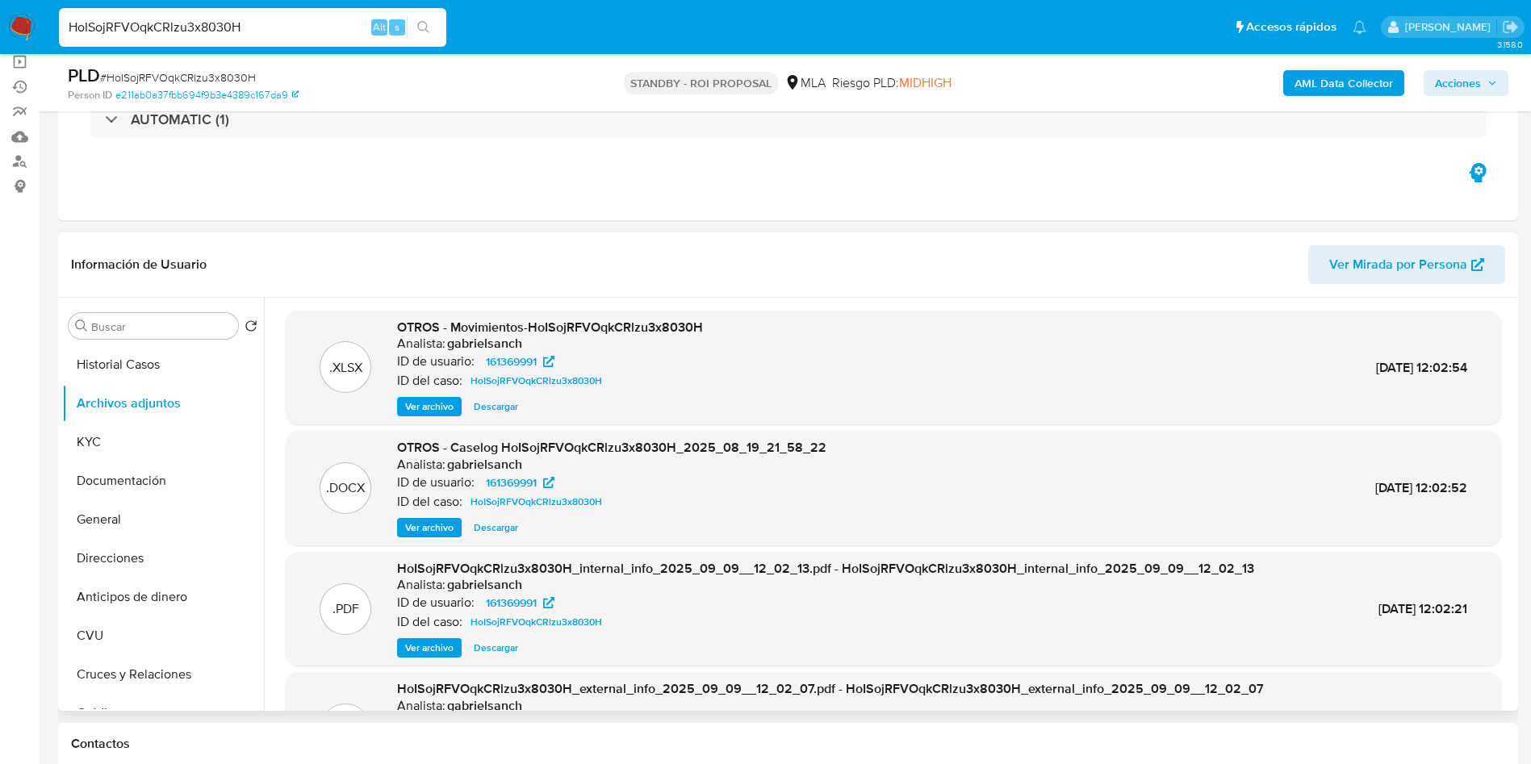
click at [437, 527] on span "Ver archivo" at bounding box center [429, 528] width 48 height 16
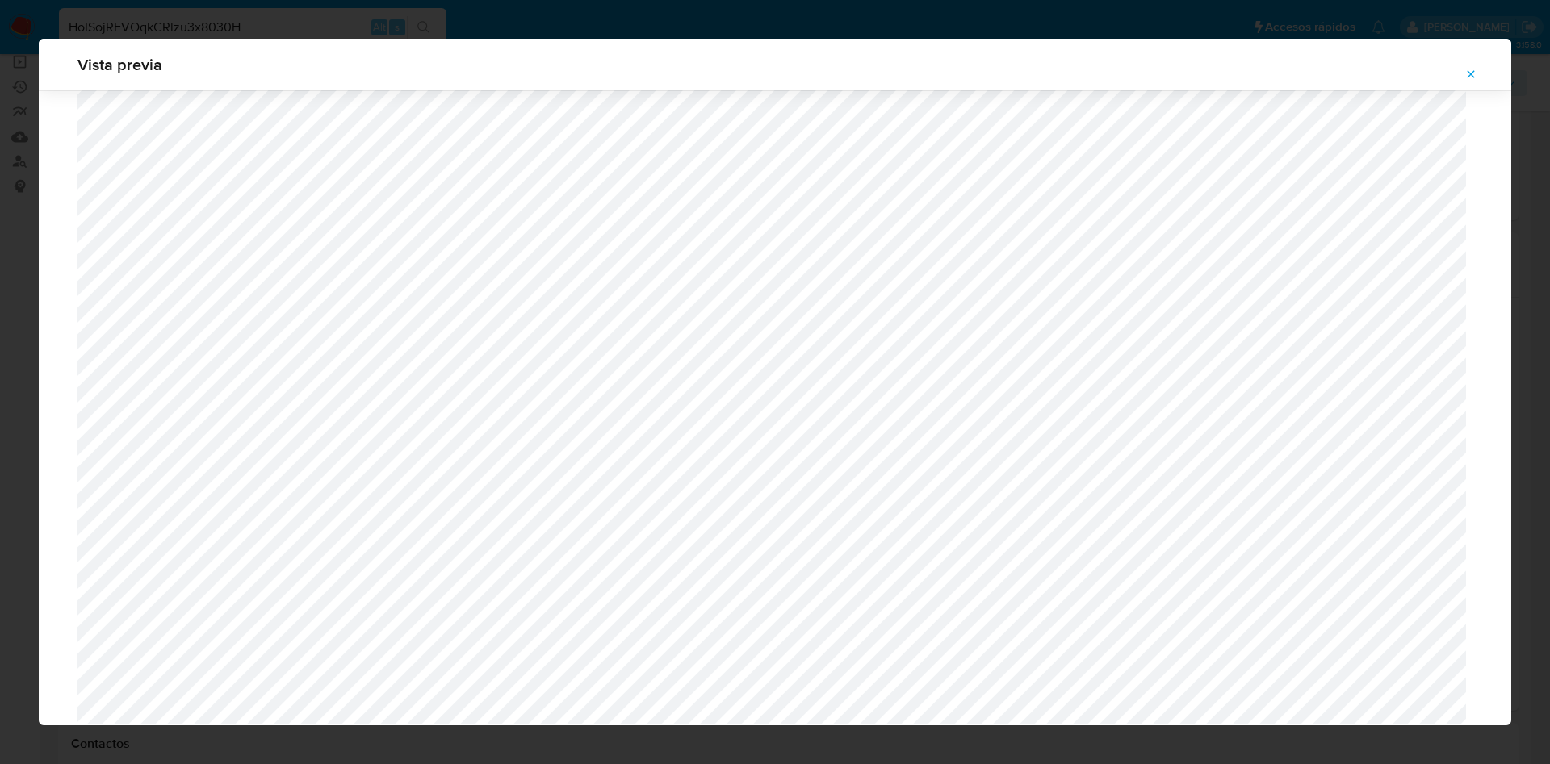
scroll to position [1179, 0]
click at [1476, 68] on icon "Attachment preview" at bounding box center [1470, 74] width 13 height 13
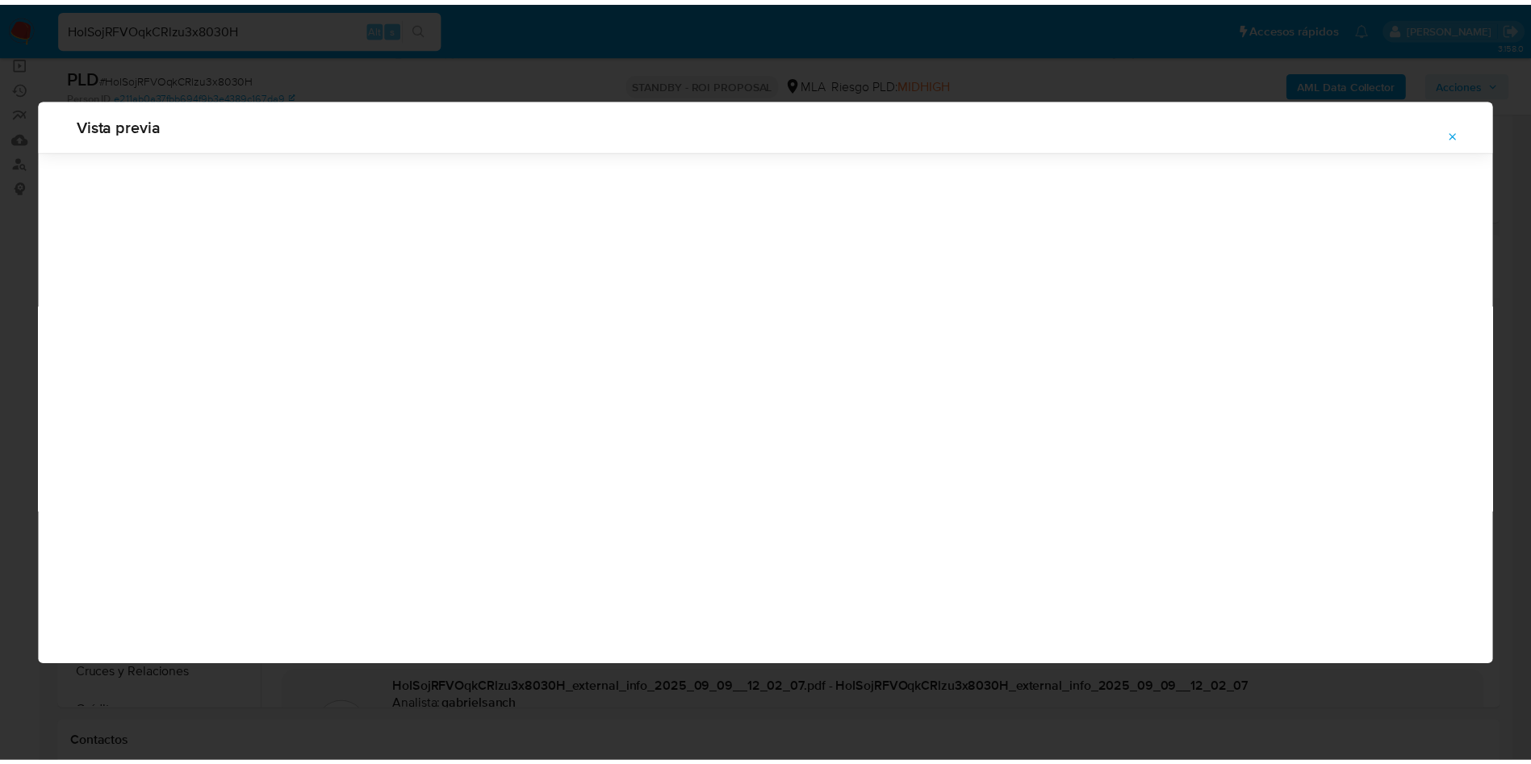
scroll to position [0, 0]
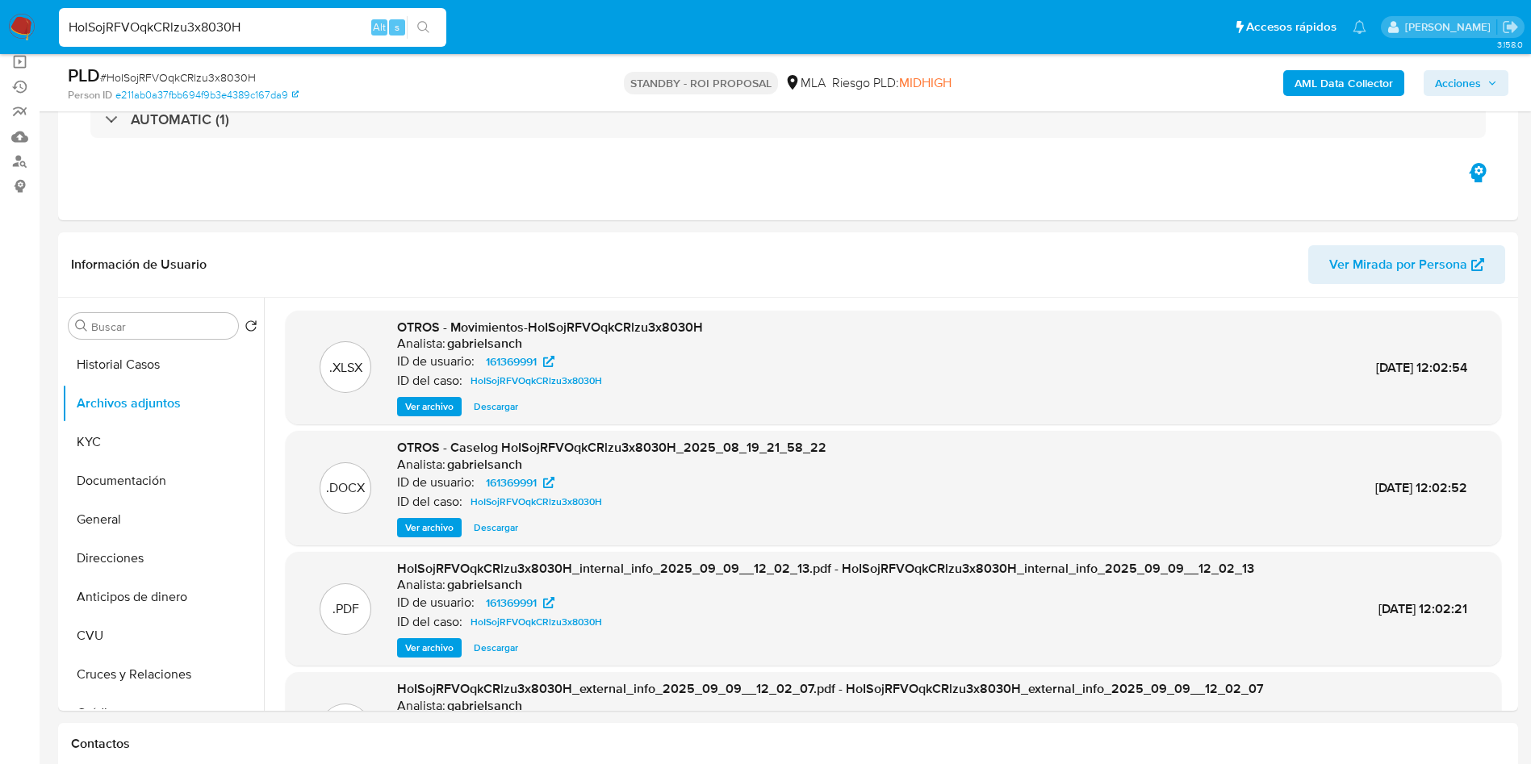
click at [291, 30] on input "HoISojRFVOqkCRlzu3x8030H" at bounding box center [252, 27] width 387 height 21
paste input "0TJVzG0mZj983IRHqfTgMjQc"
type input "0TJVzG0mZj983IRHqfTgMjQc"
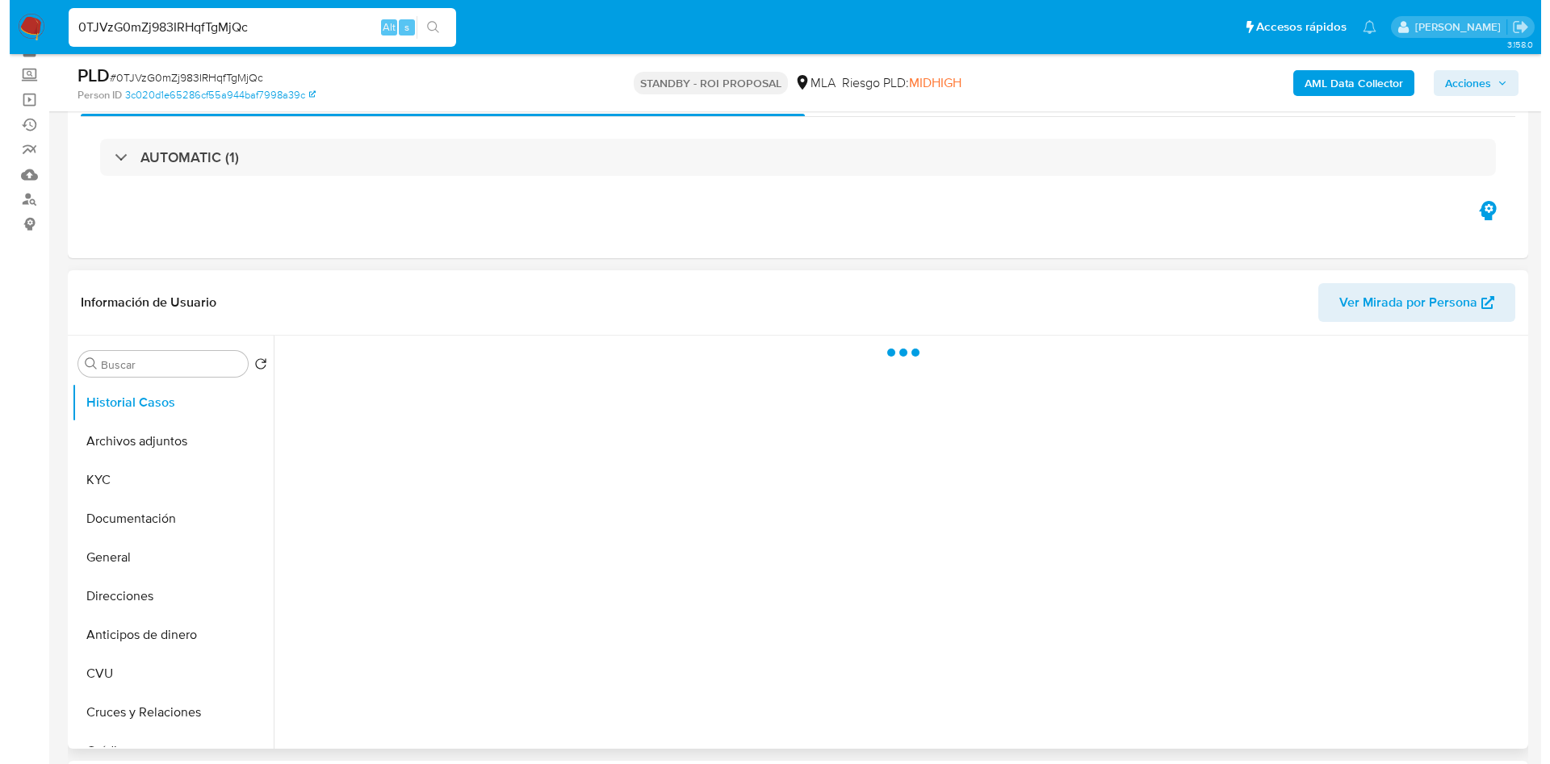
scroll to position [121, 0]
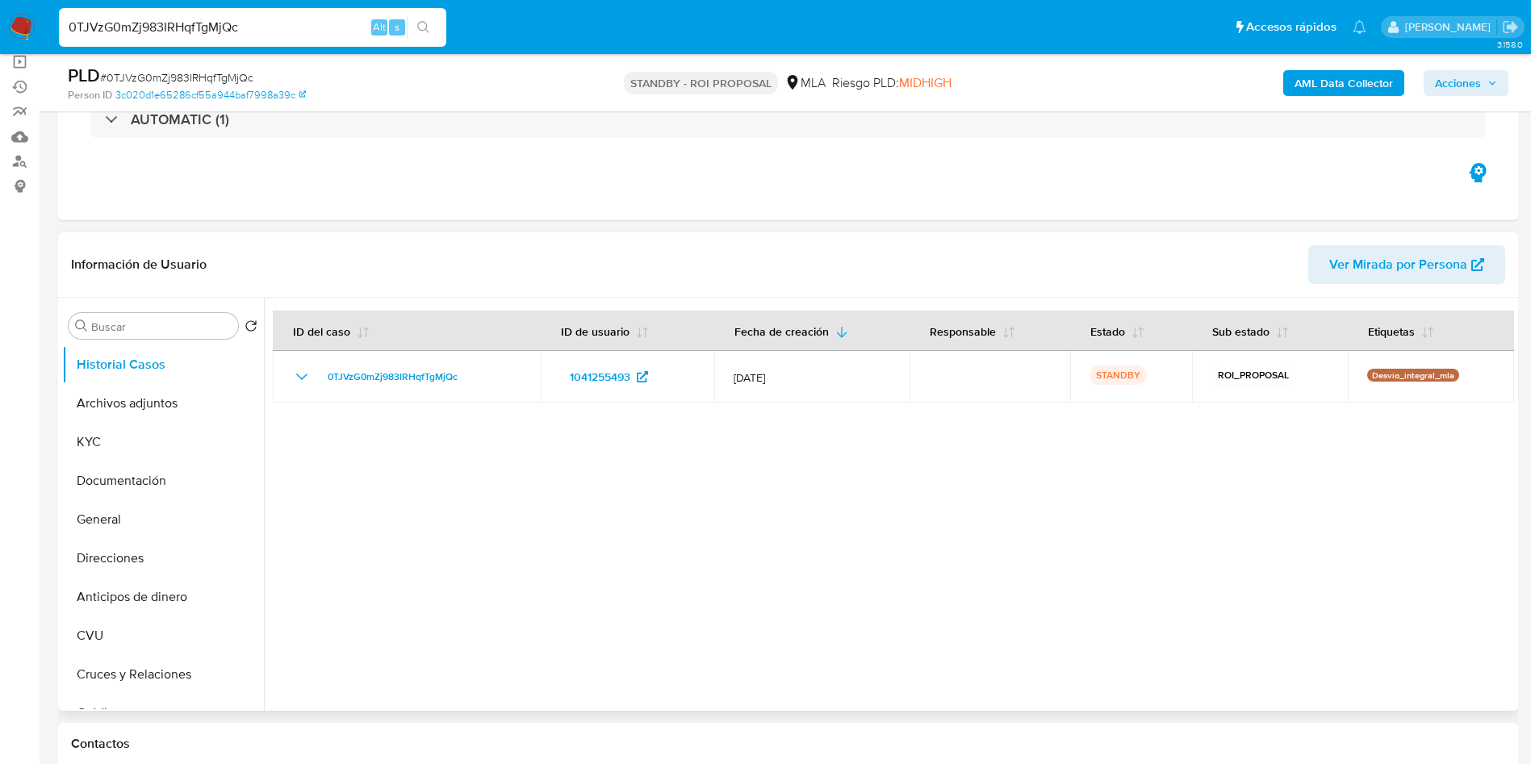
select select "10"
click at [161, 395] on button "Archivos adjuntos" at bounding box center [156, 403] width 189 height 39
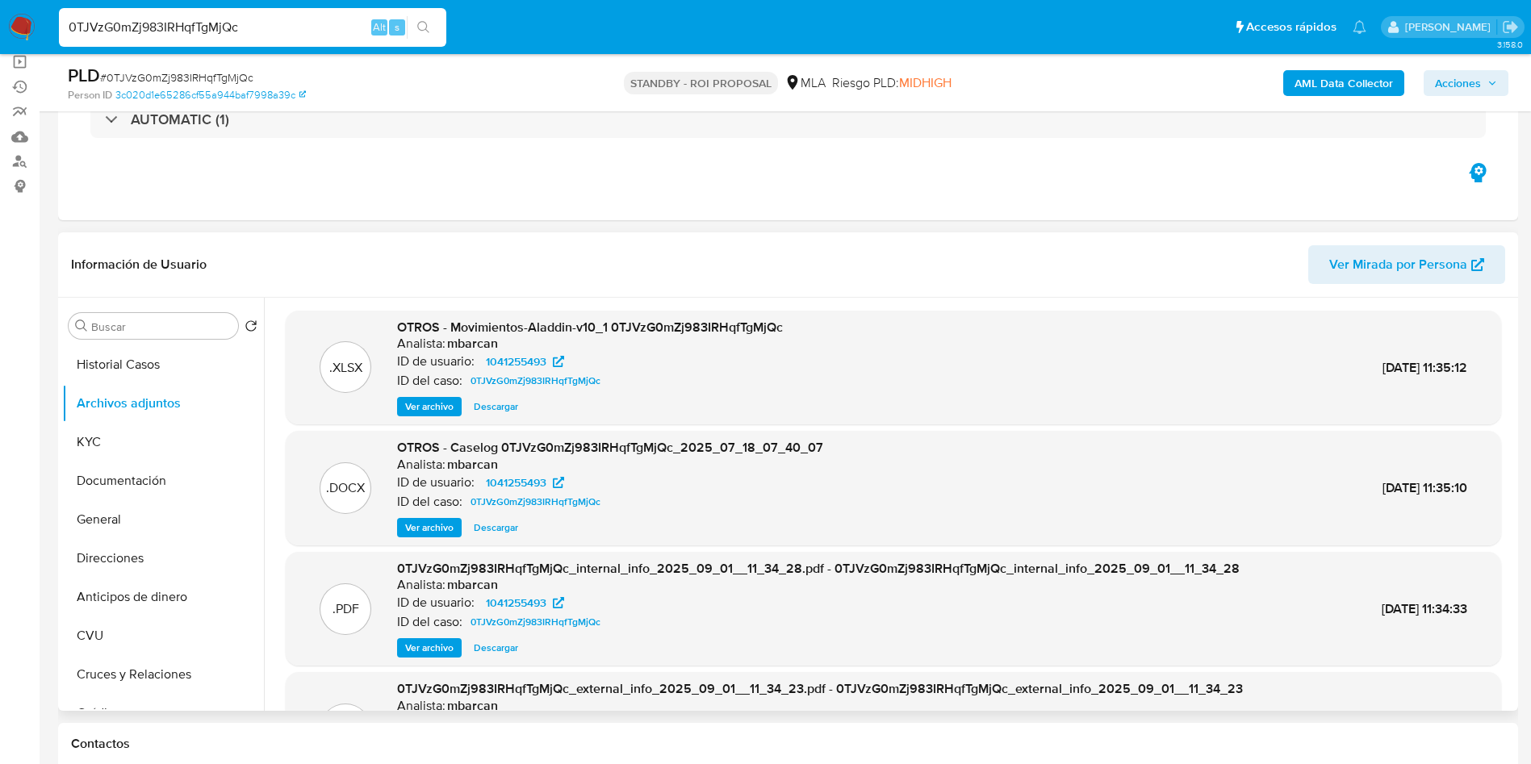
click at [438, 530] on span "Ver archivo" at bounding box center [429, 528] width 48 height 16
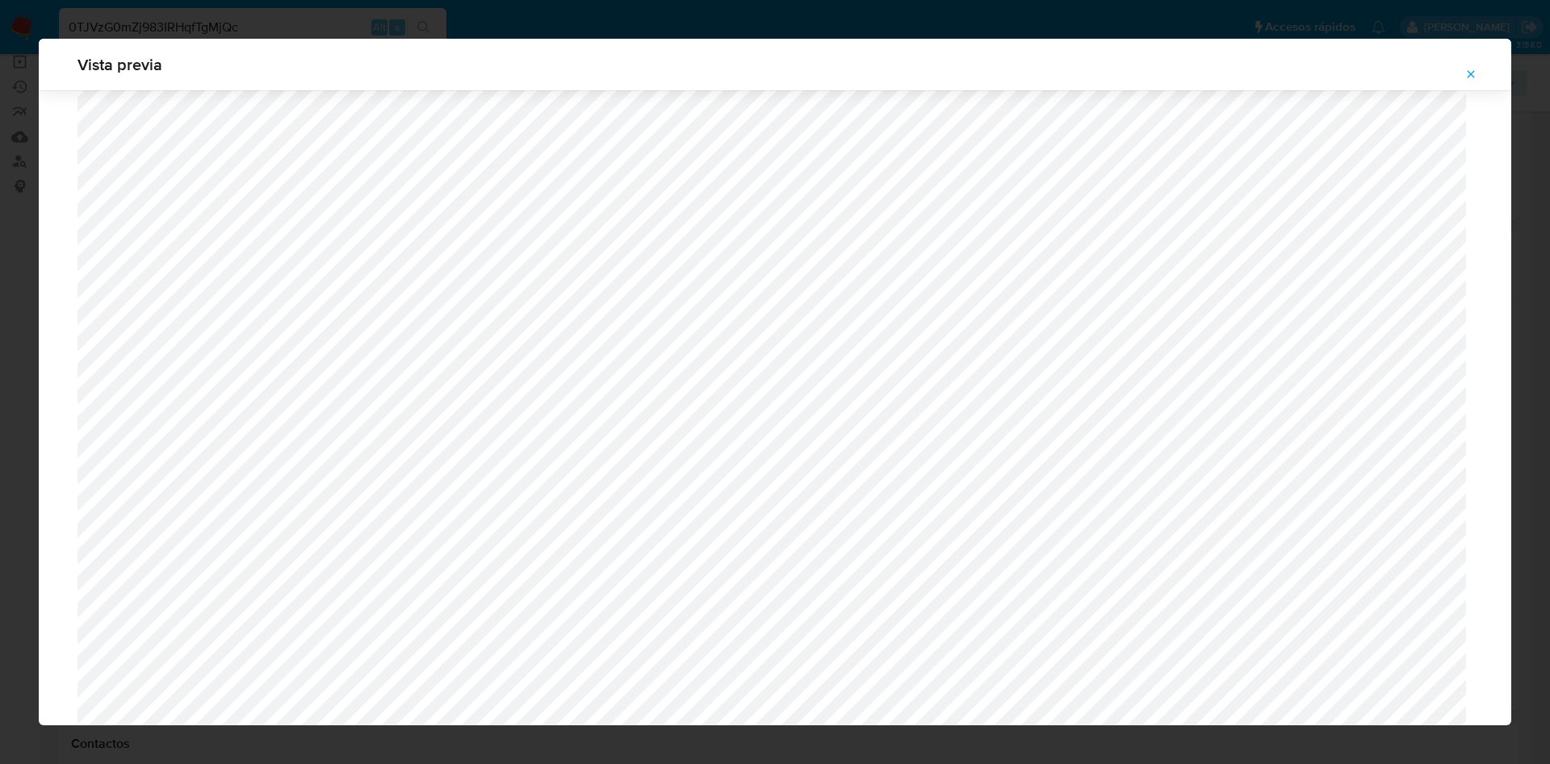
scroll to position [1236, 0]
click at [1471, 77] on icon "Attachment preview" at bounding box center [1470, 74] width 13 height 13
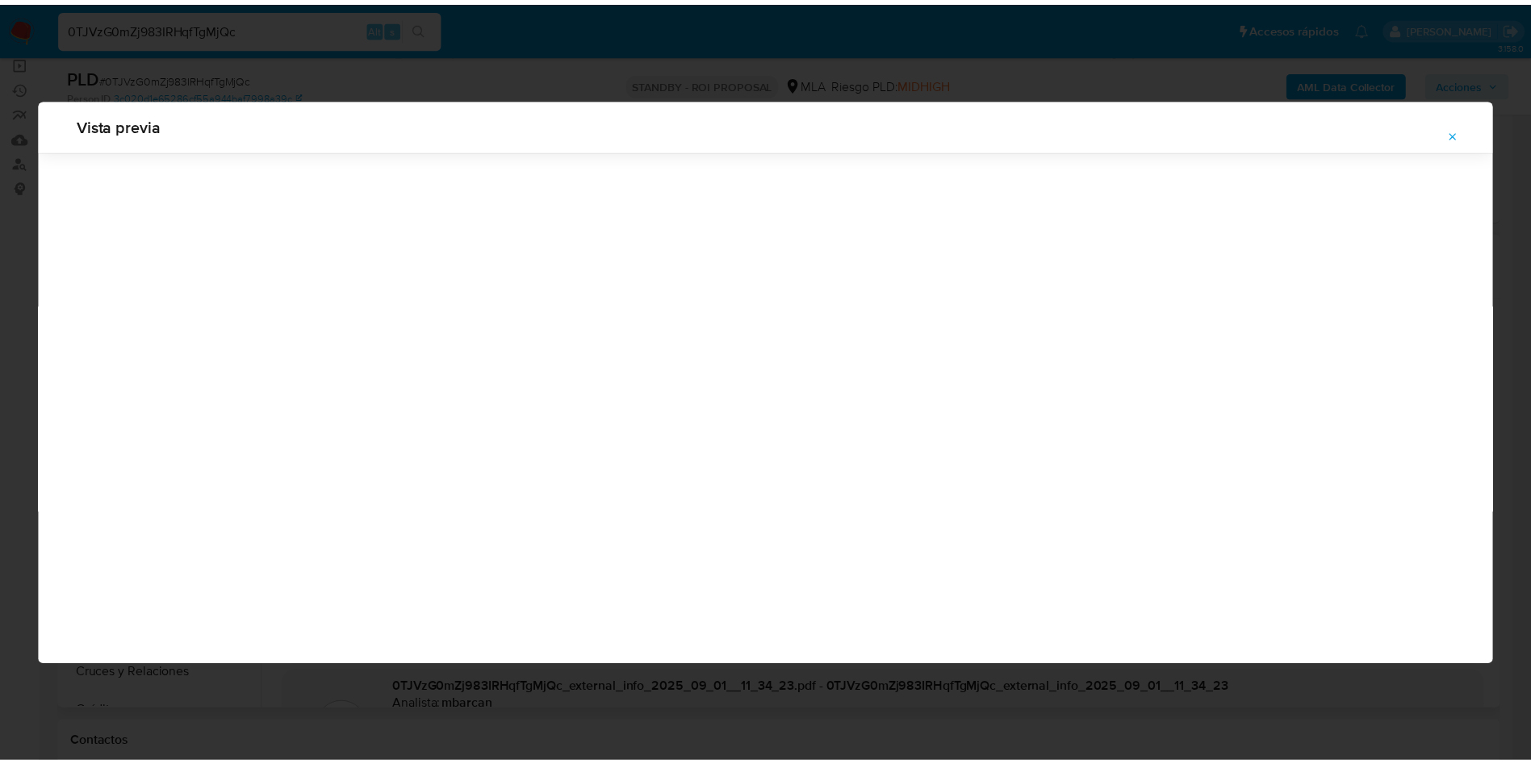
scroll to position [0, 0]
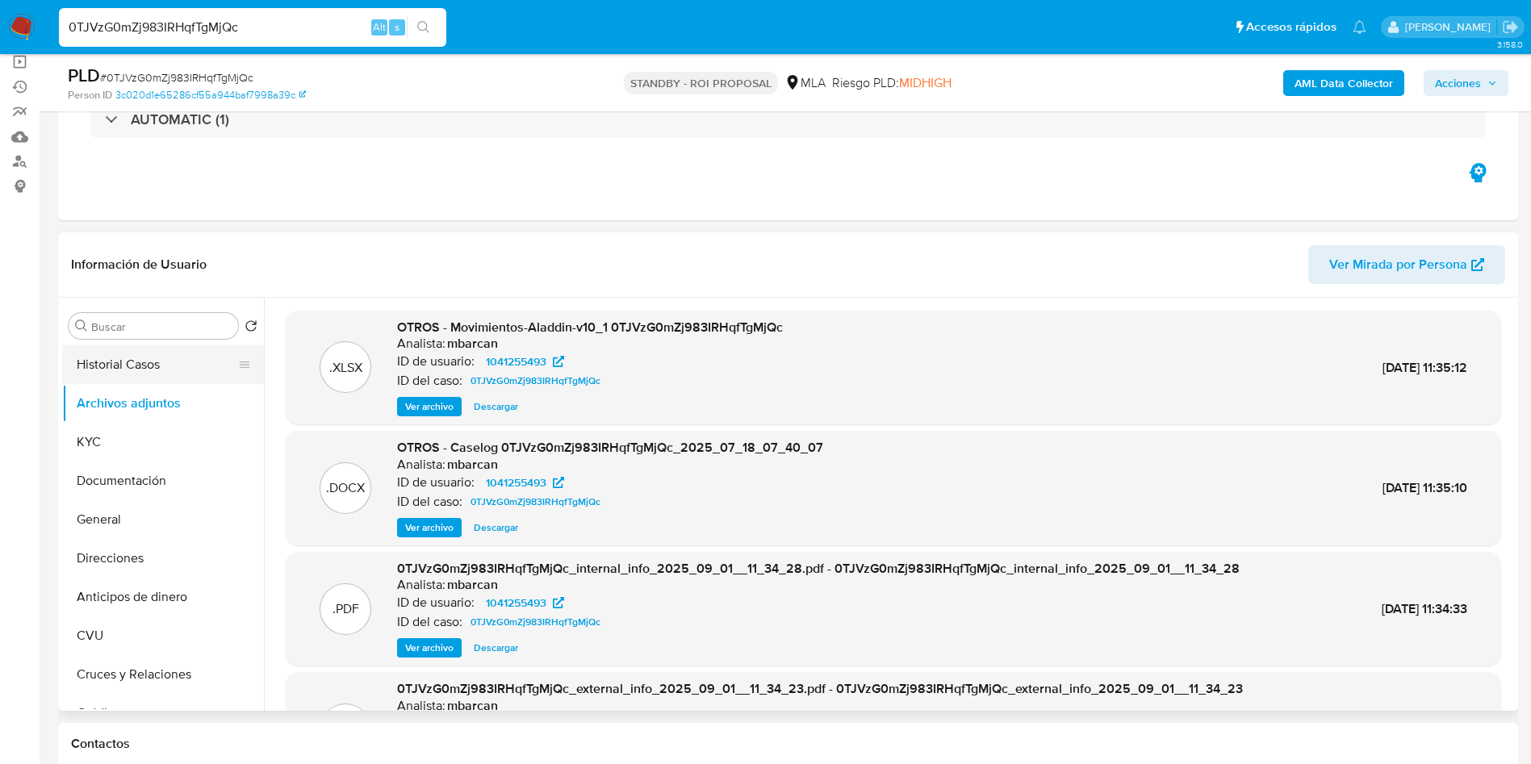
click at [180, 366] on button "Historial Casos" at bounding box center [156, 365] width 189 height 39
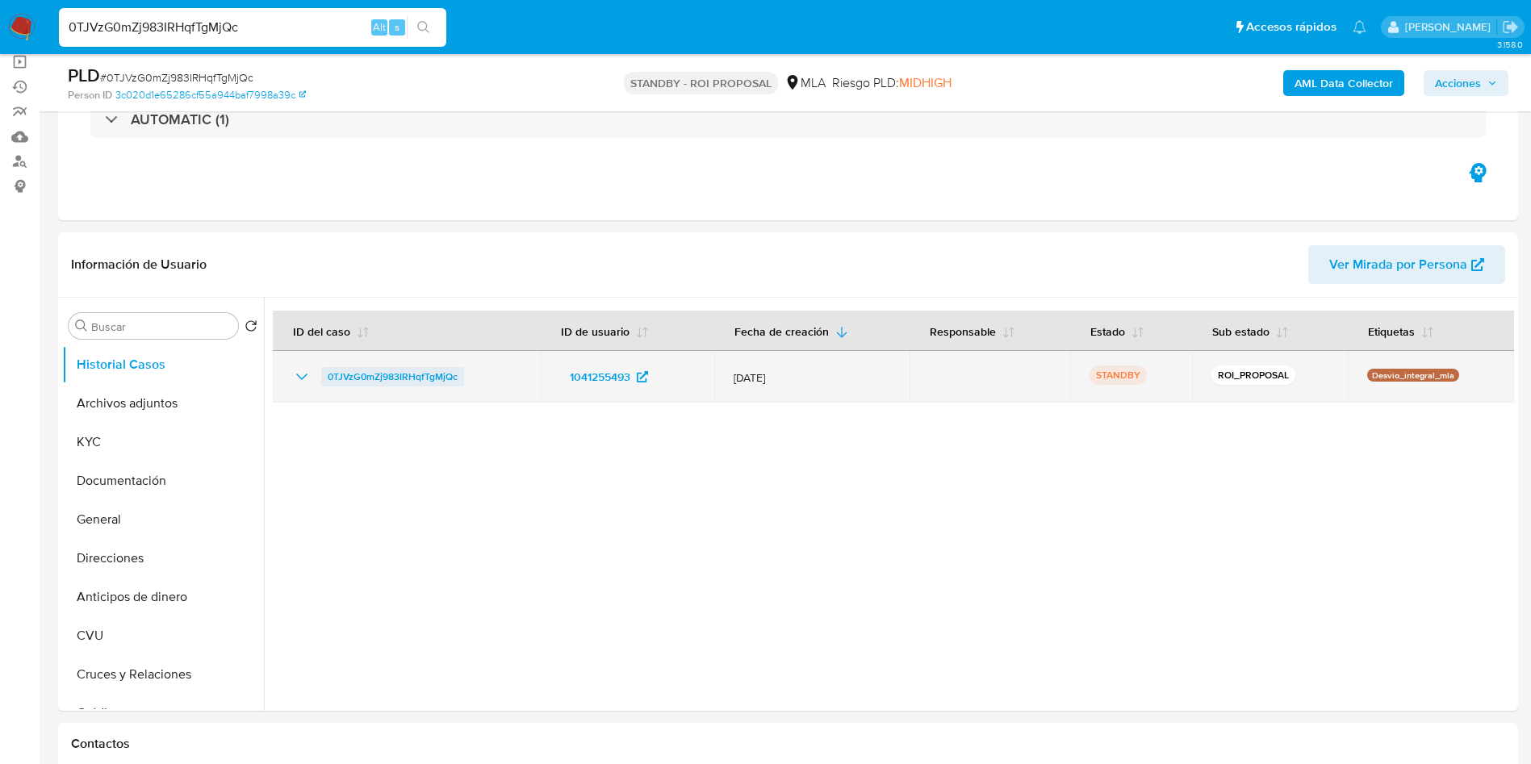
drag, startPoint x: 315, startPoint y: 376, endPoint x: 459, endPoint y: 373, distance: 143.7
click at [459, 373] on div "0TJVzG0mZj983IRHqfTgMjQc" at bounding box center [406, 376] width 229 height 19
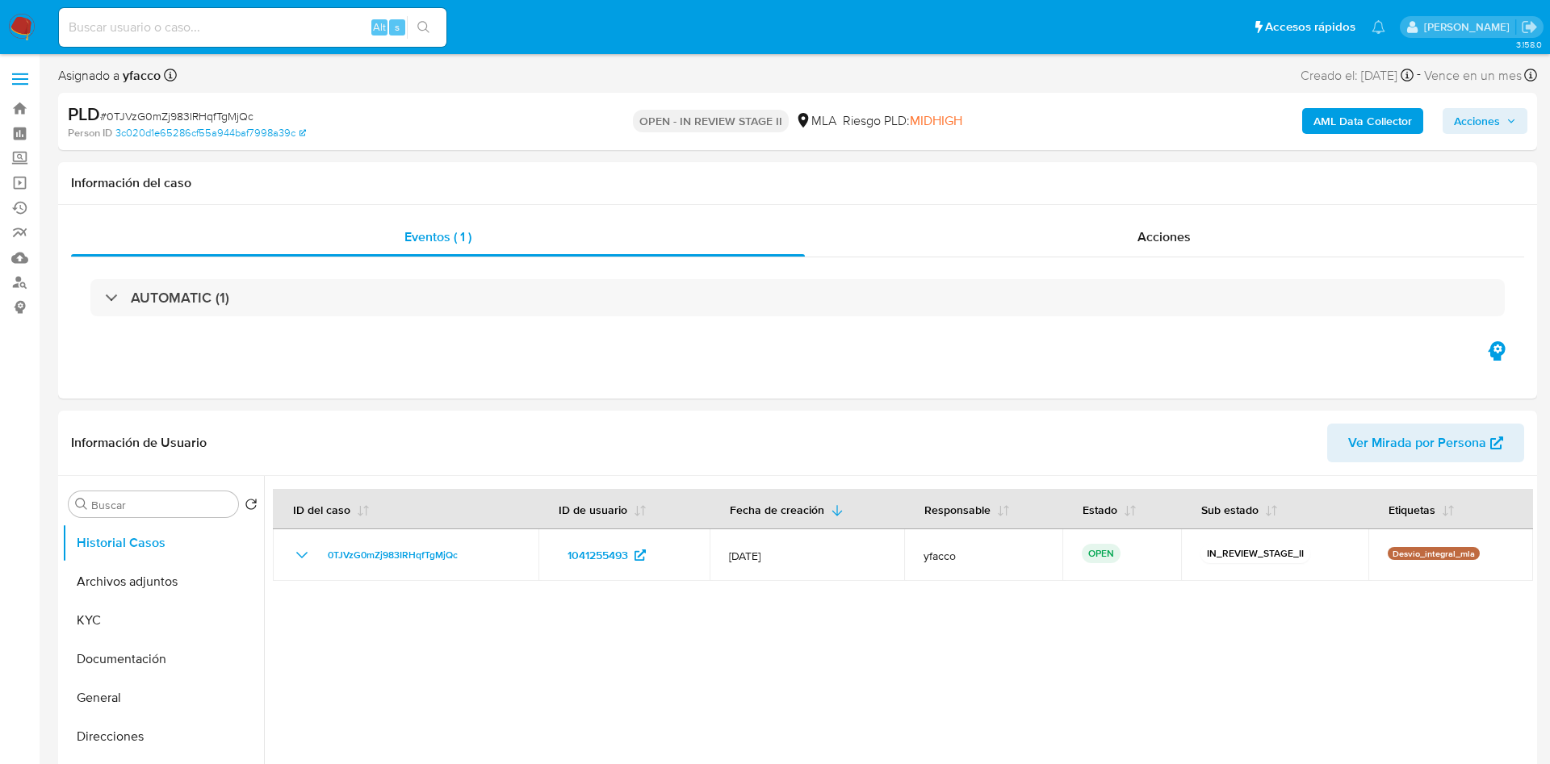
select select "10"
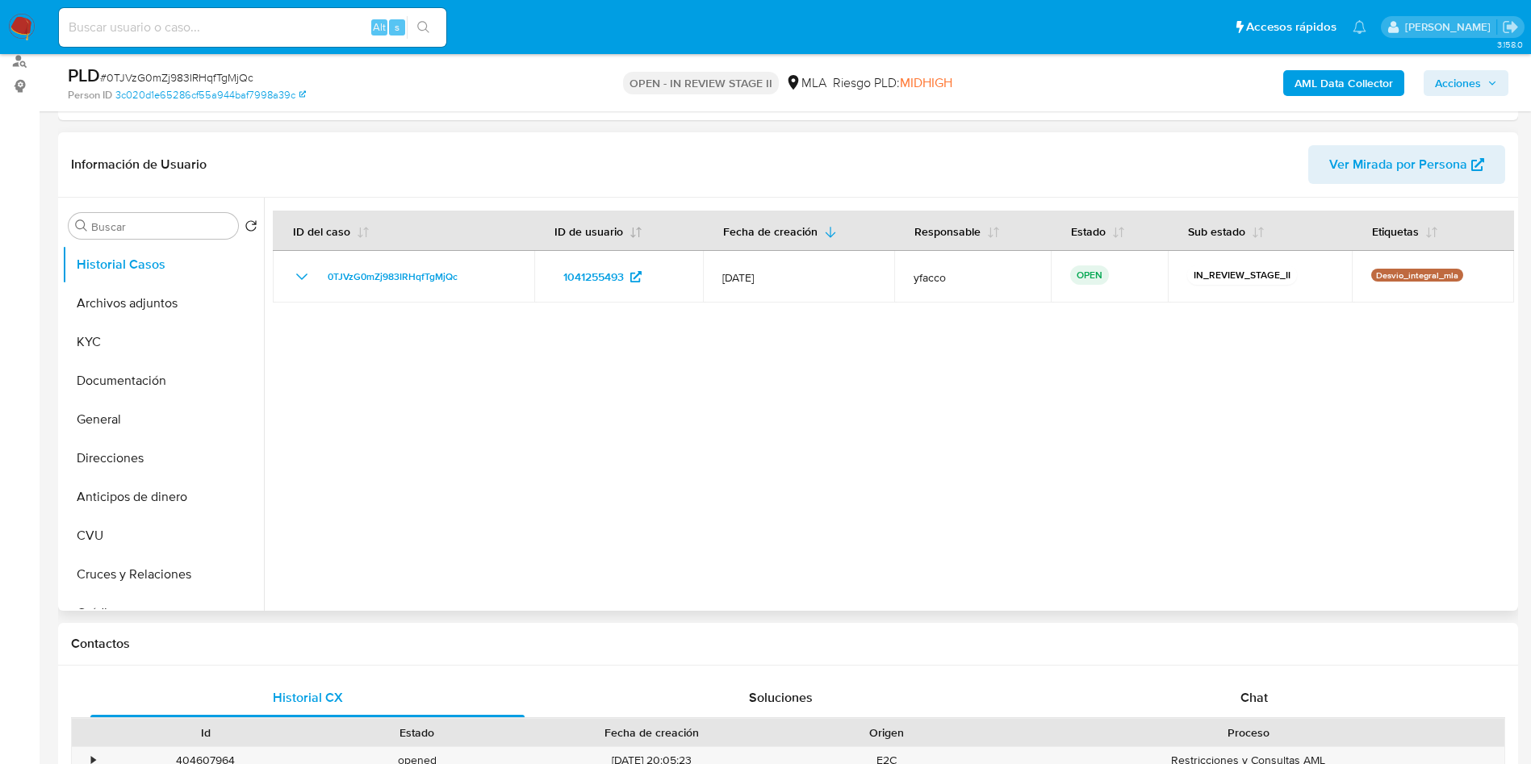
scroll to position [363, 0]
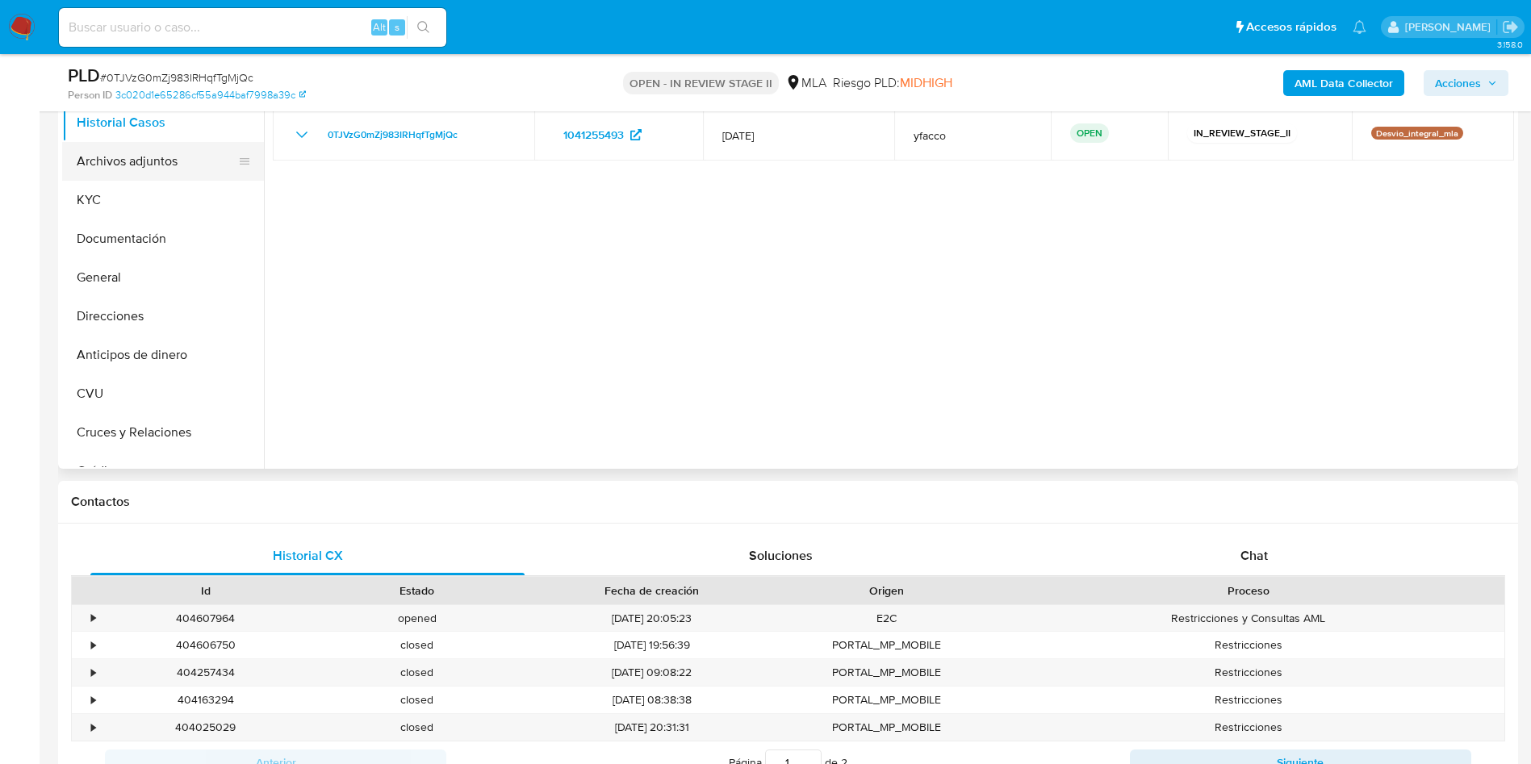
click at [90, 157] on button "Archivos adjuntos" at bounding box center [156, 161] width 189 height 39
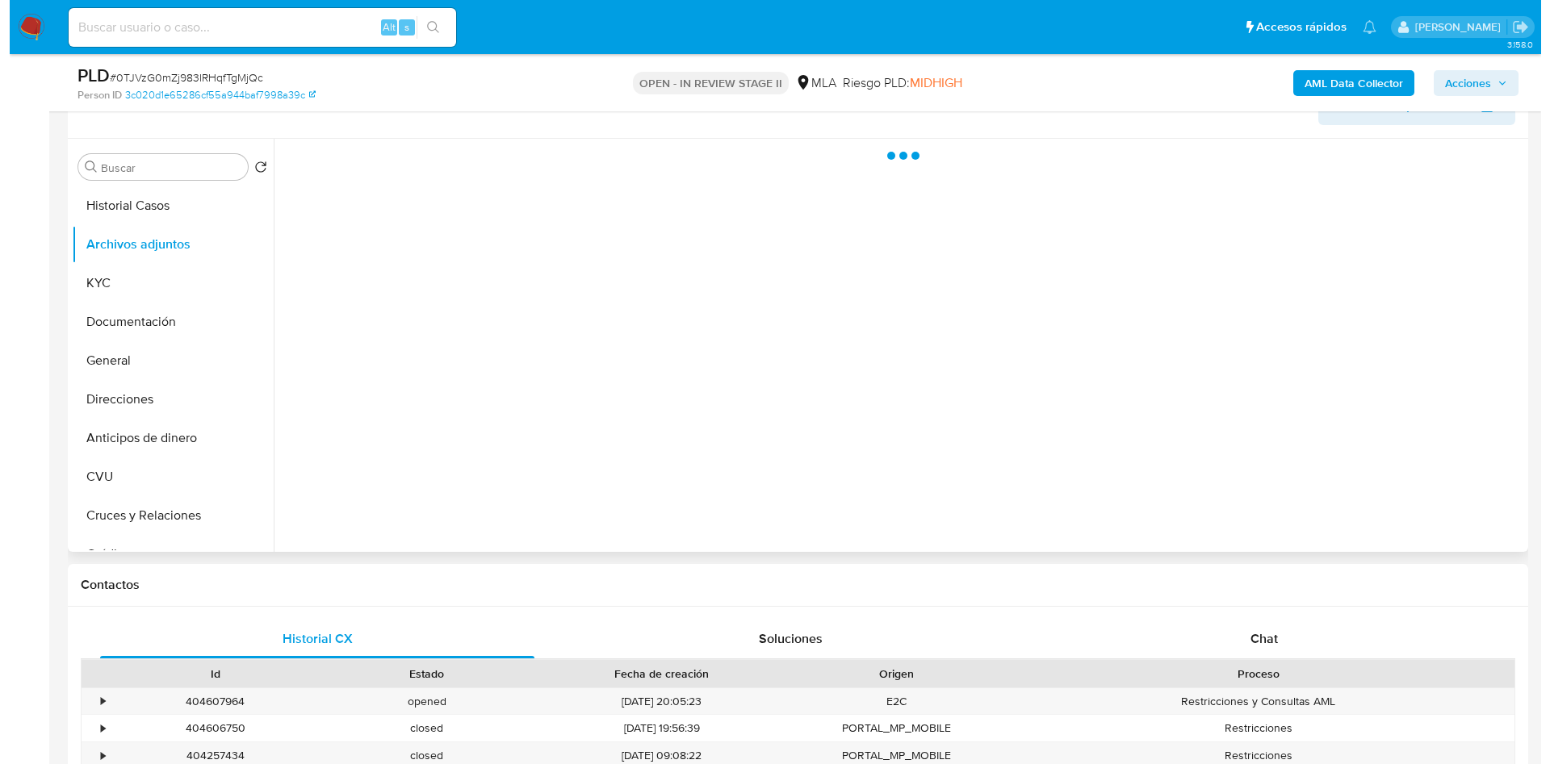
scroll to position [242, 0]
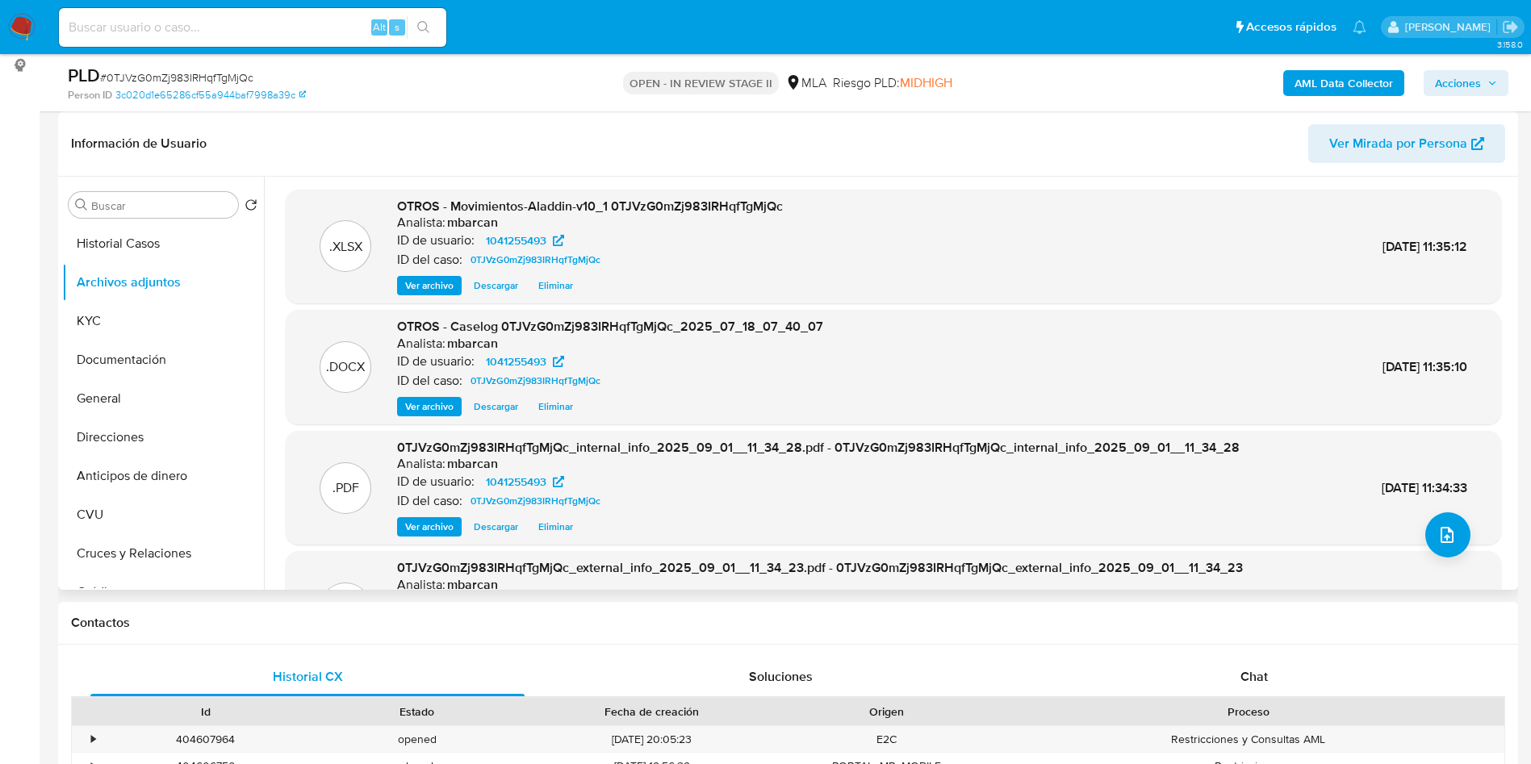
click at [505, 405] on span "Descargar" at bounding box center [496, 407] width 44 height 16
click at [1442, 536] on icon "upload-file" at bounding box center [1447, 535] width 13 height 16
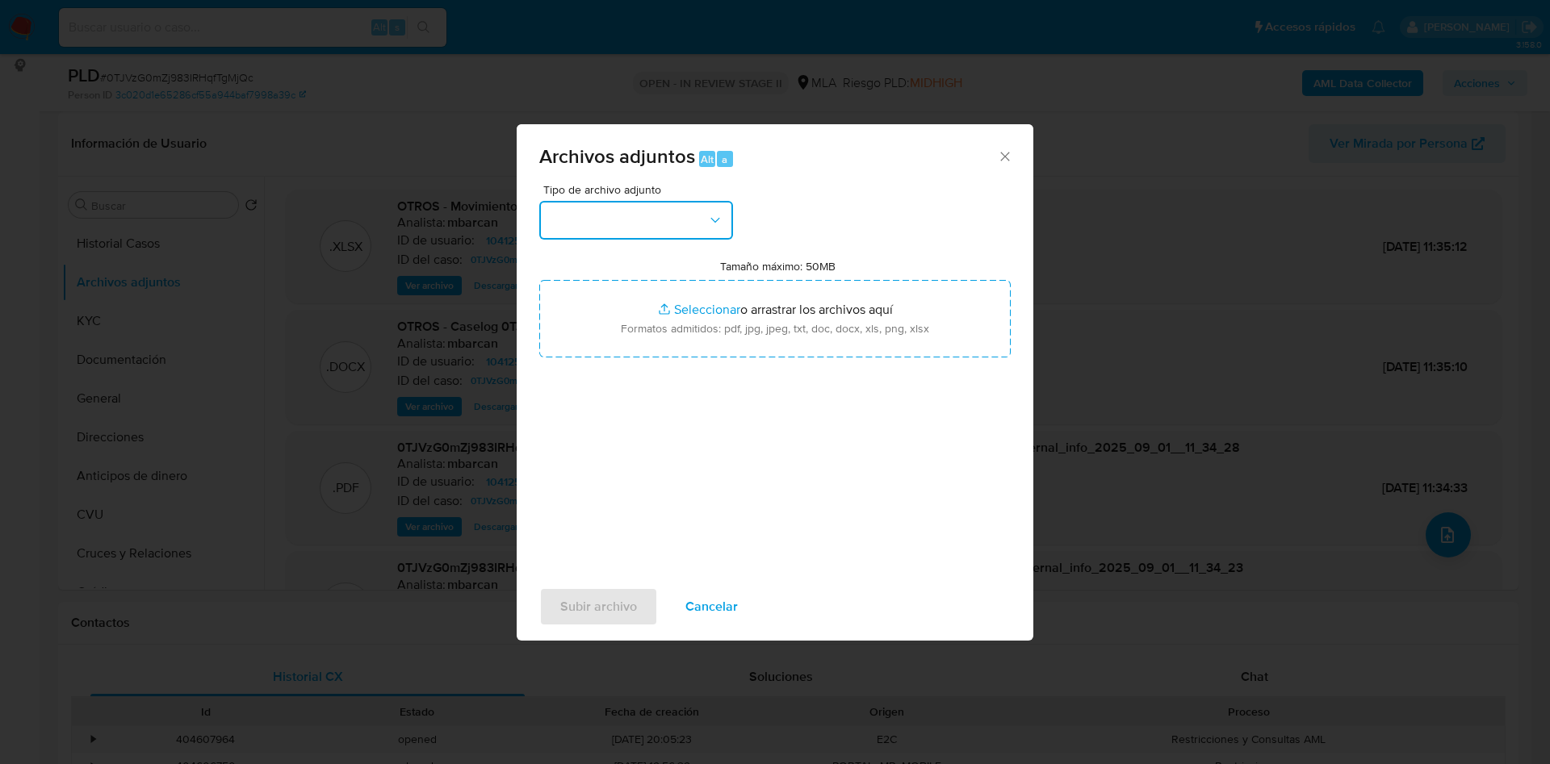
click at [592, 216] on button "button" at bounding box center [636, 220] width 194 height 39
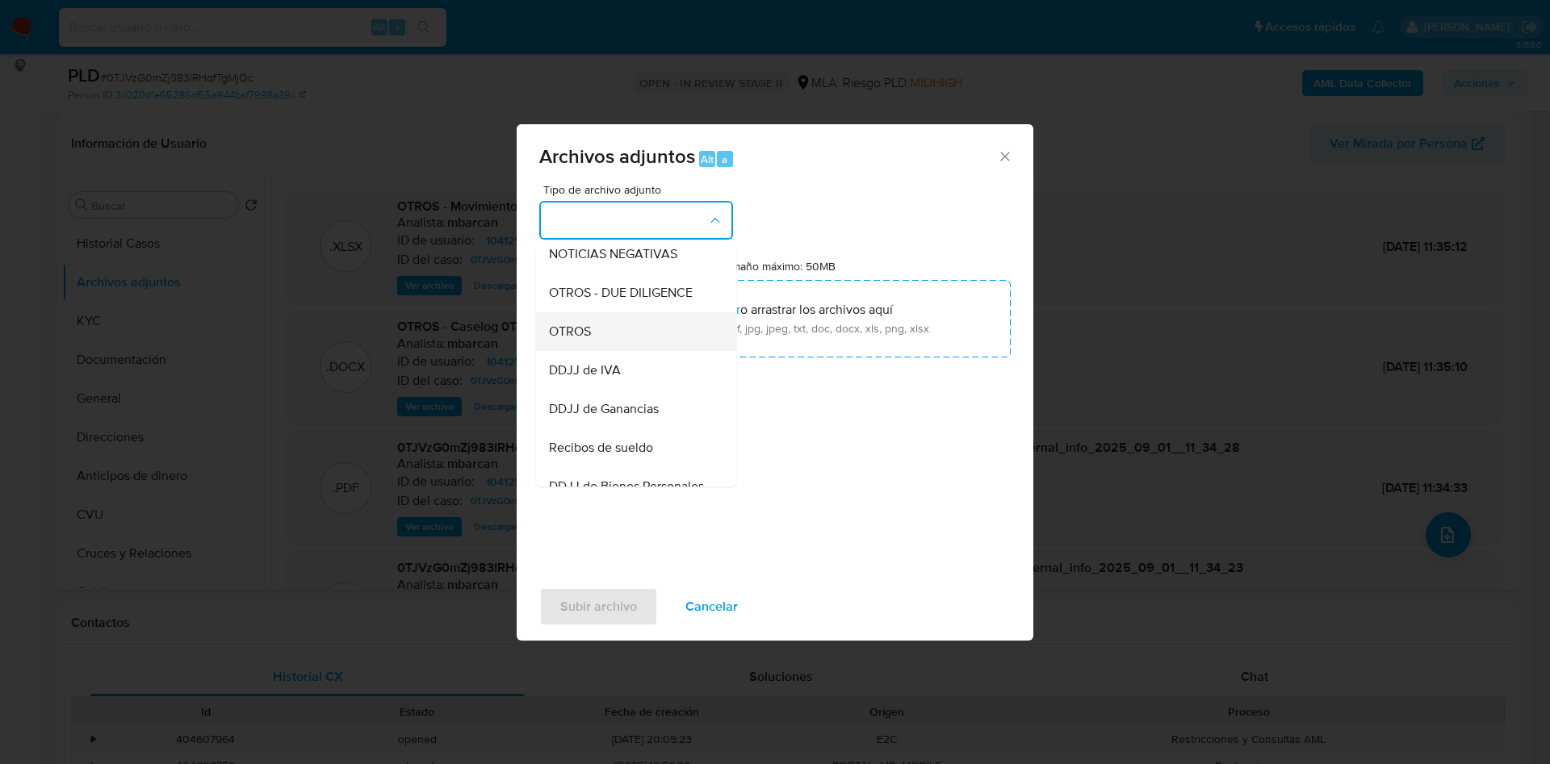
click at [580, 340] on span "OTROS" at bounding box center [570, 332] width 42 height 16
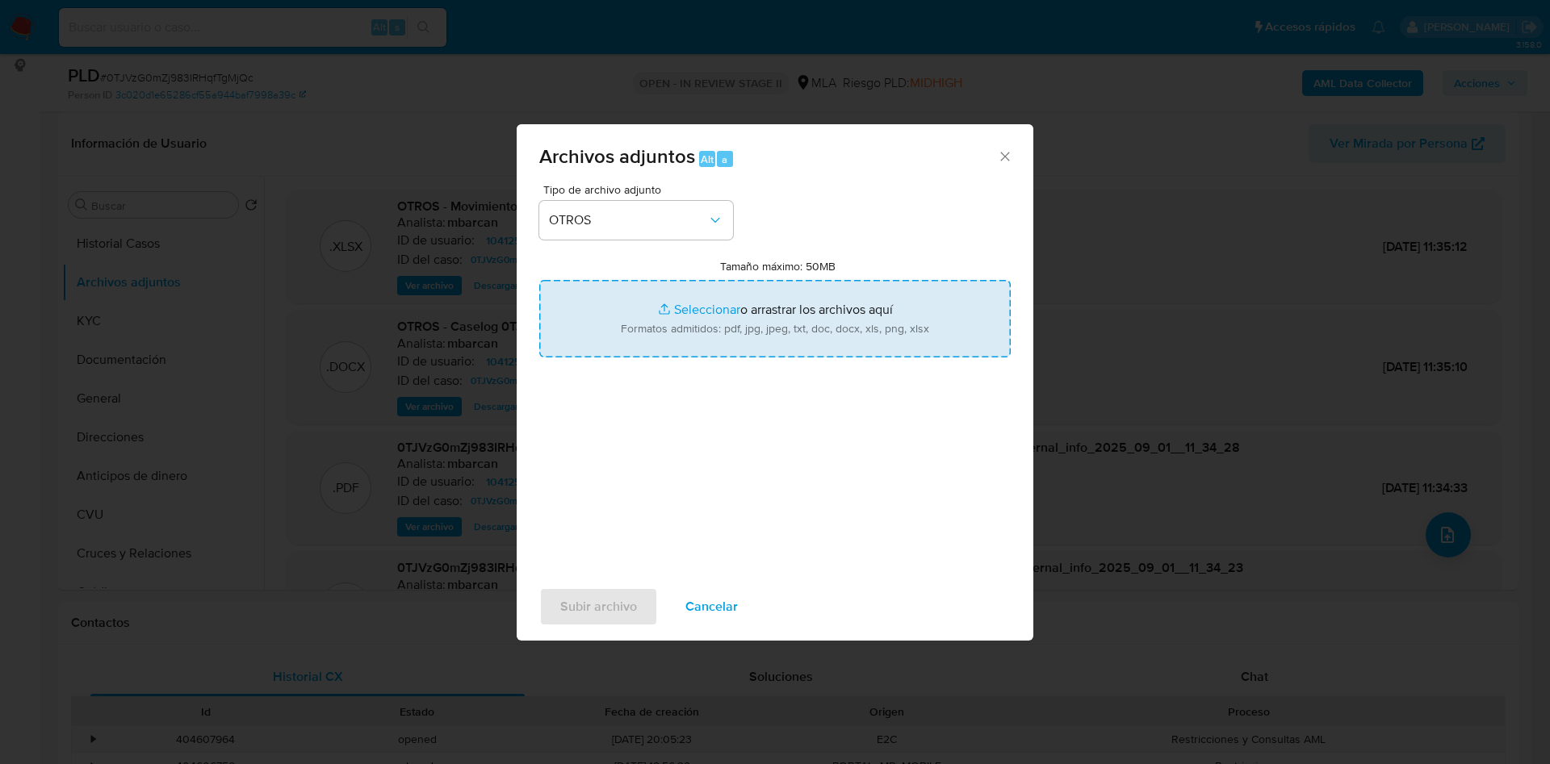
click at [691, 308] on input "Tamaño máximo: 50MB Seleccionar archivos" at bounding box center [774, 318] width 471 height 77
type input "C:\fakepath\Caselog 0TJVzG0mZj983IRHqfTgMjQc_2025_07_18_07_40_07 v2.docx"
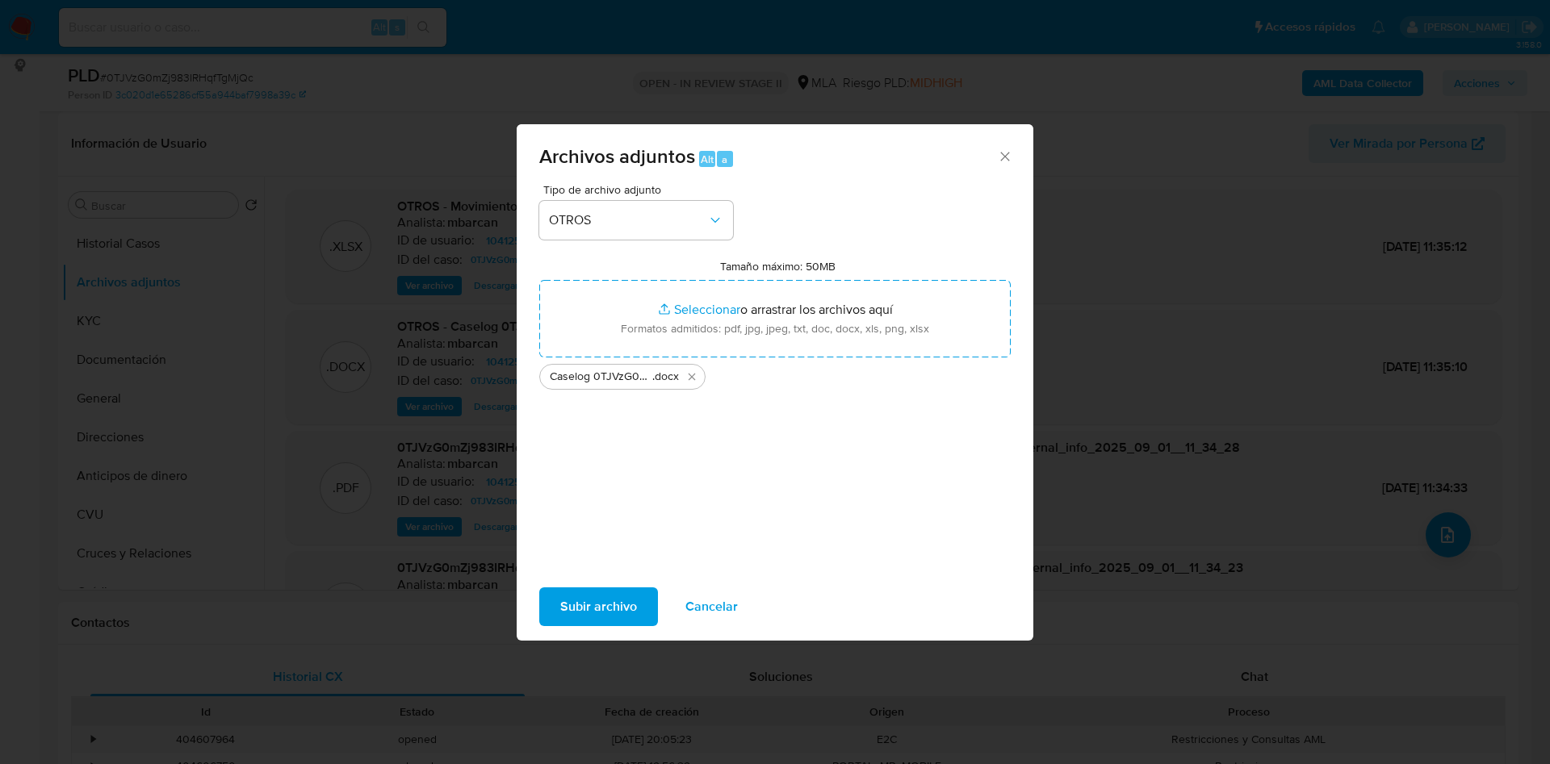
click at [590, 604] on span "Subir archivo" at bounding box center [598, 607] width 77 height 36
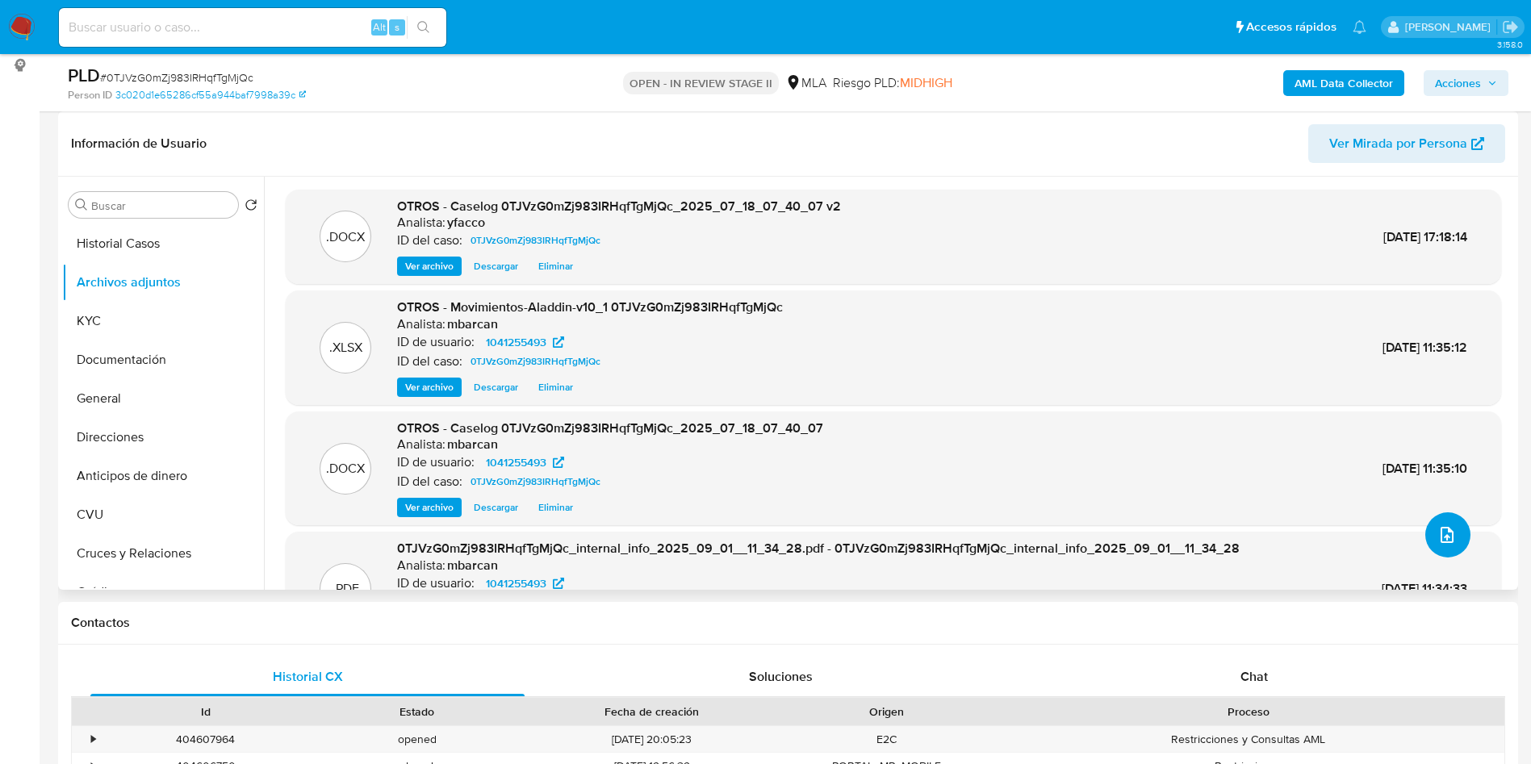
click at [1439, 544] on icon "upload-file" at bounding box center [1447, 535] width 19 height 19
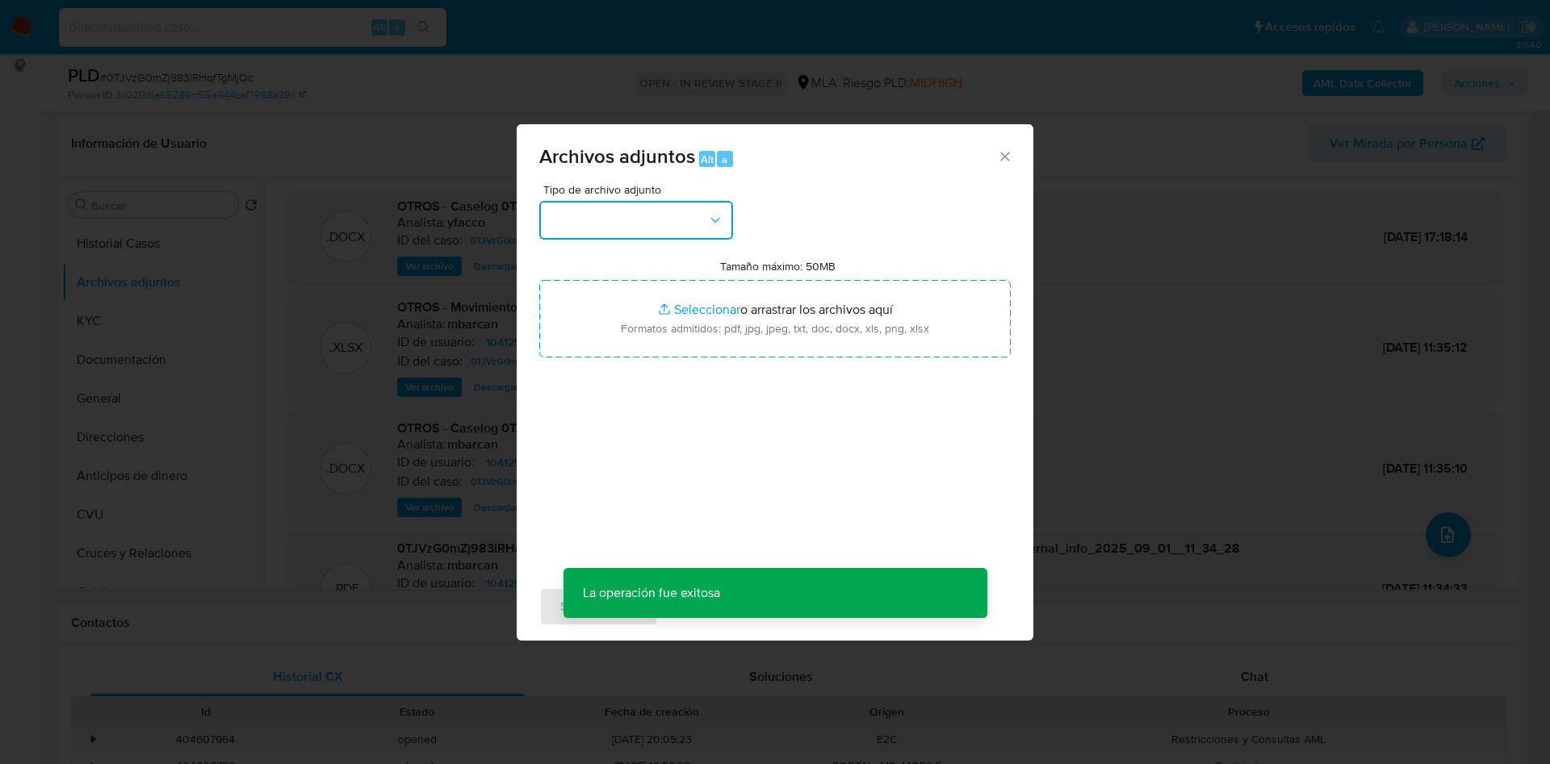
click at [645, 207] on button "button" at bounding box center [636, 220] width 194 height 39
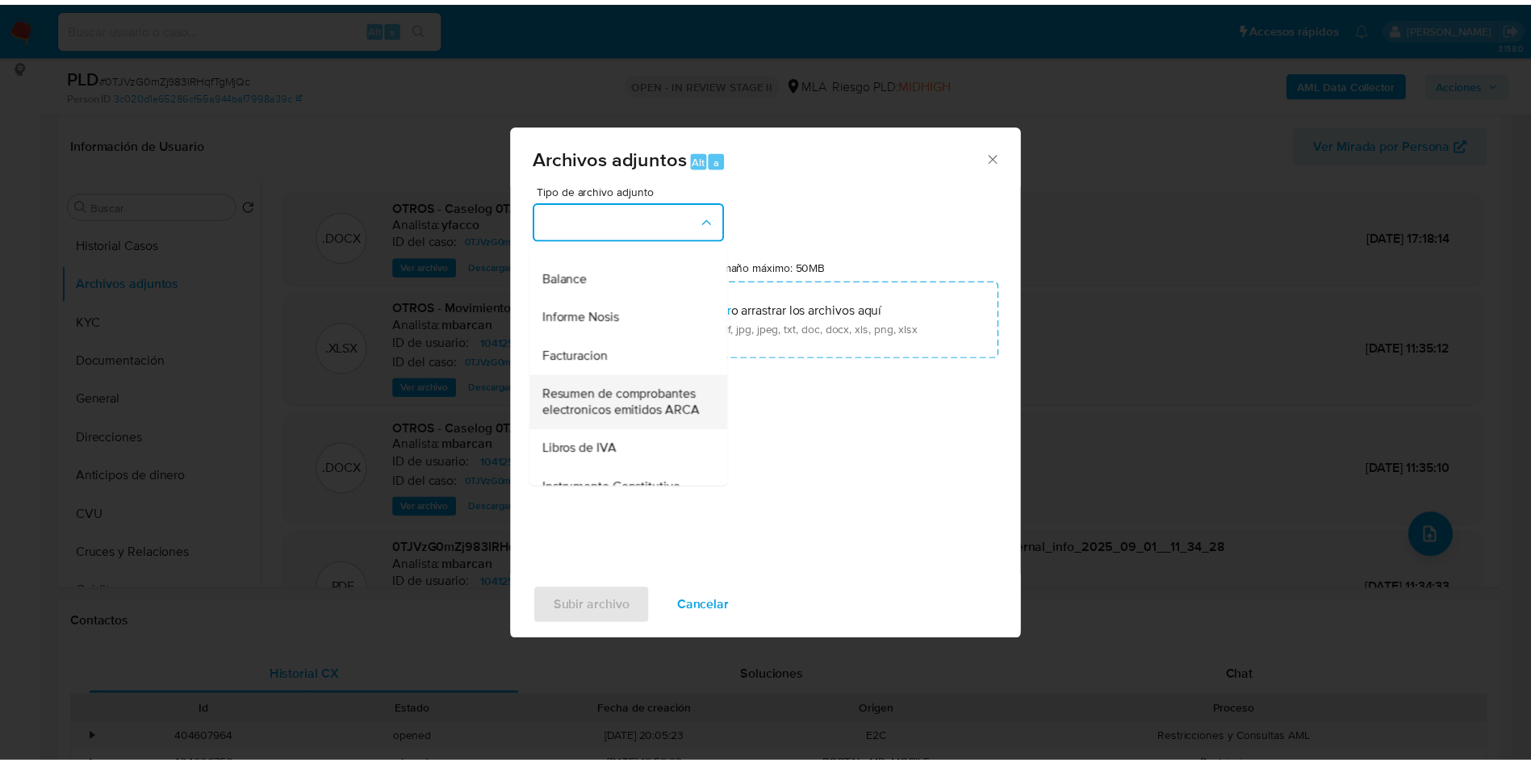
scroll to position [605, 0]
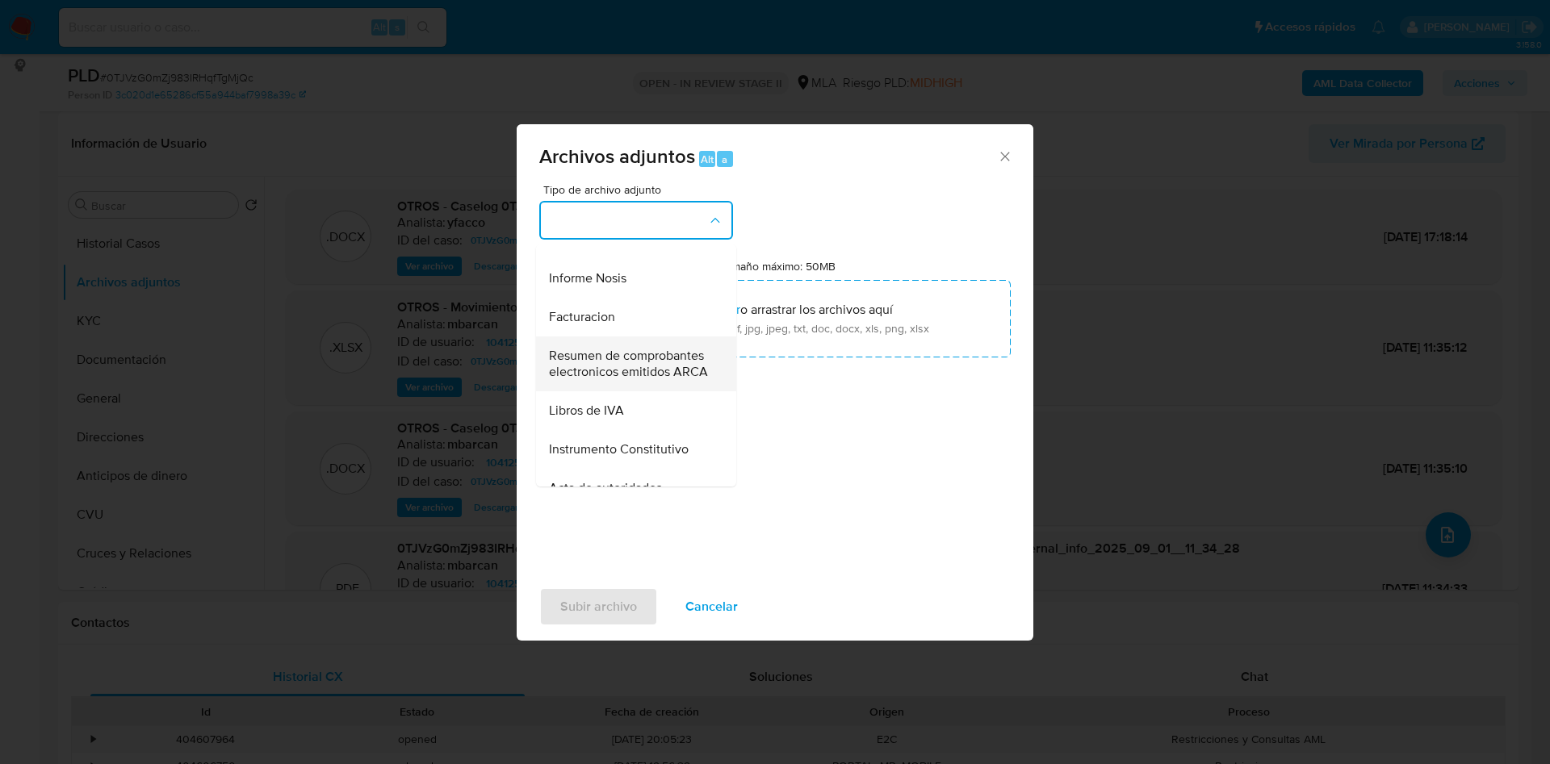
click at [612, 380] on span "Resumen de comprobantes electronicos emitidos ARCA" at bounding box center [631, 364] width 165 height 32
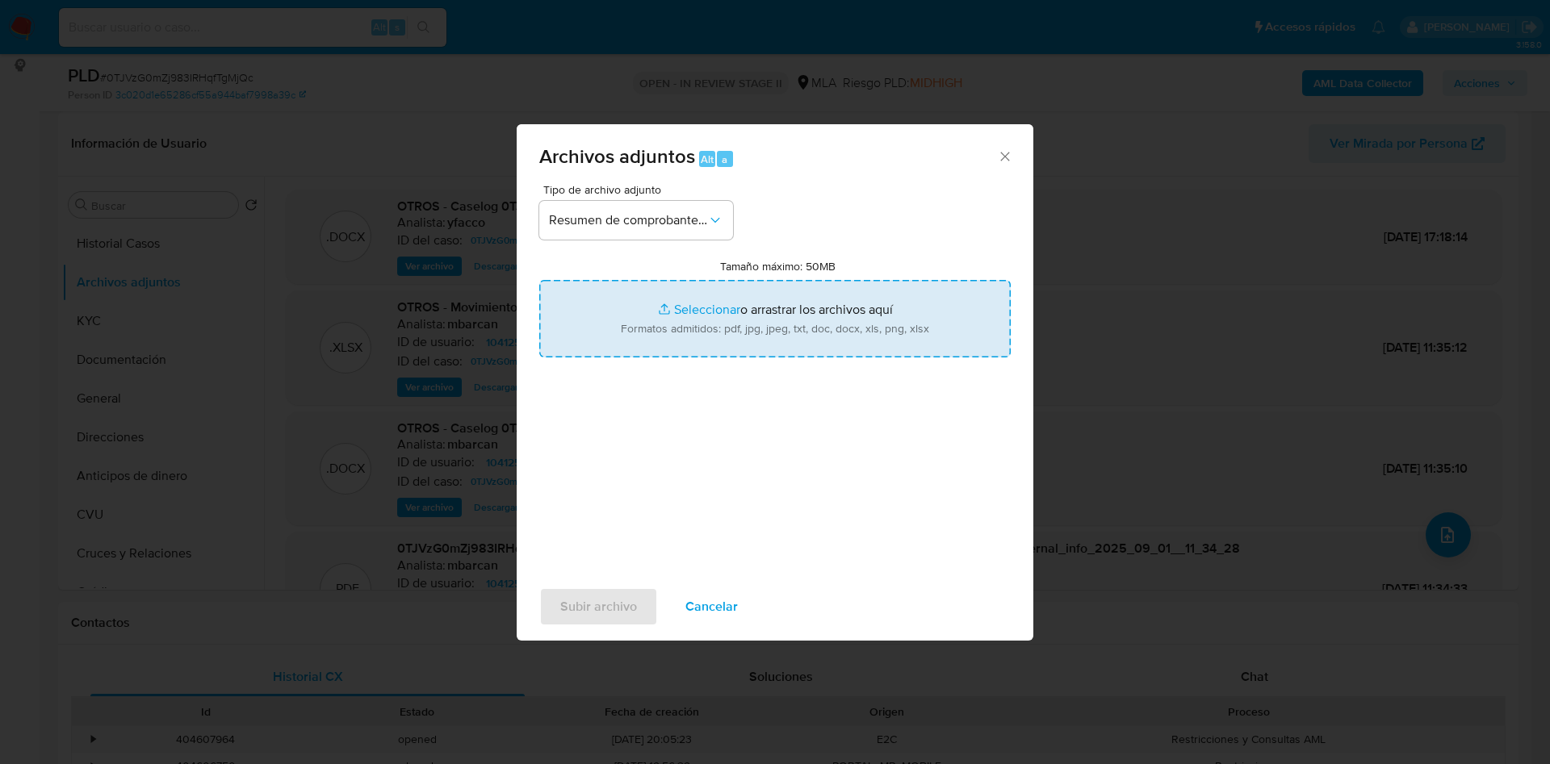
click at [709, 307] on input "Tamaño máximo: 50MB Seleccionar archivos" at bounding box center [774, 318] width 471 height 77
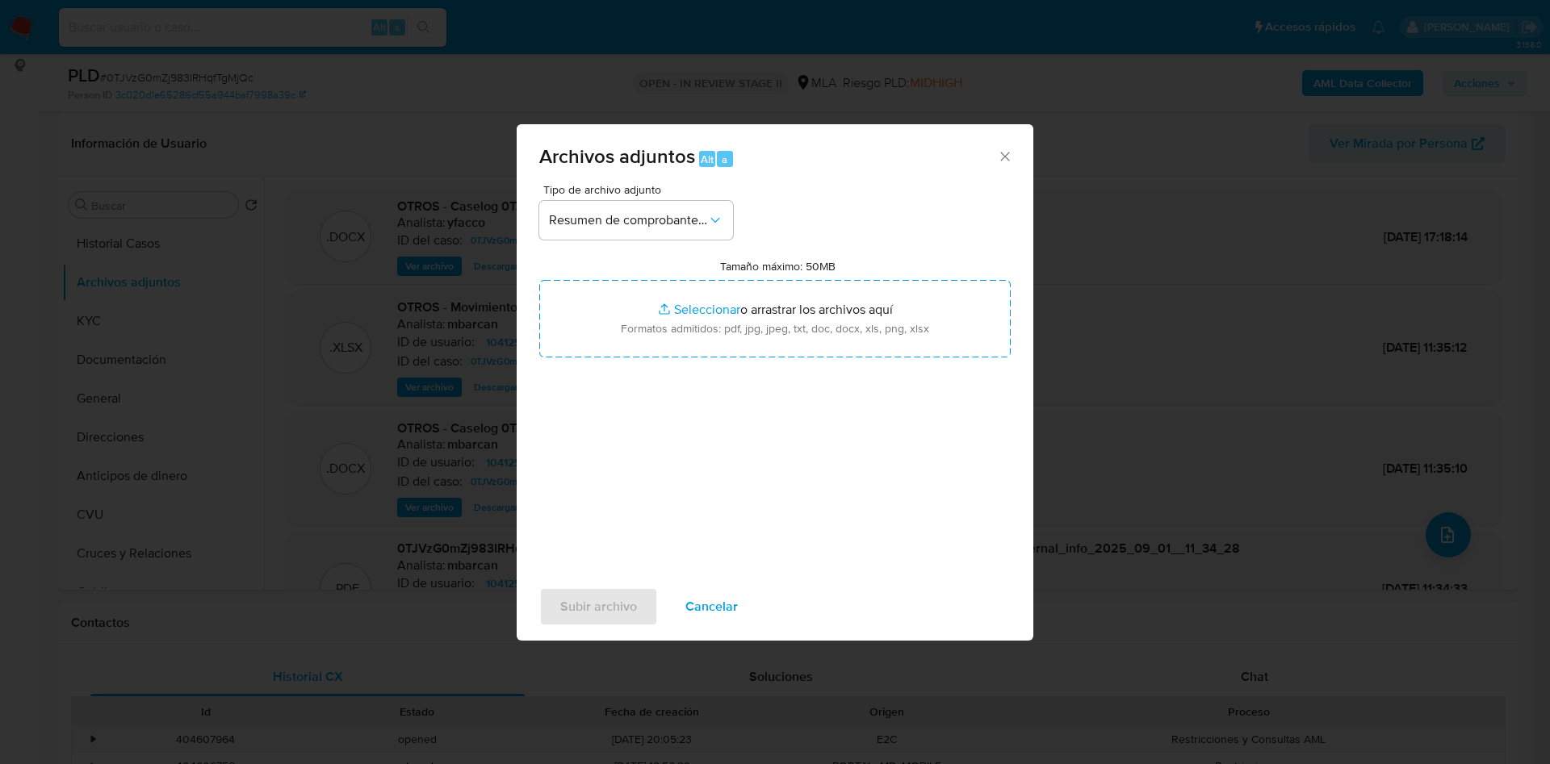
type input "C:\fakepath\Daniel Salomon Soria 2024.jpg"
click at [600, 609] on span "Subir archivo" at bounding box center [598, 607] width 77 height 36
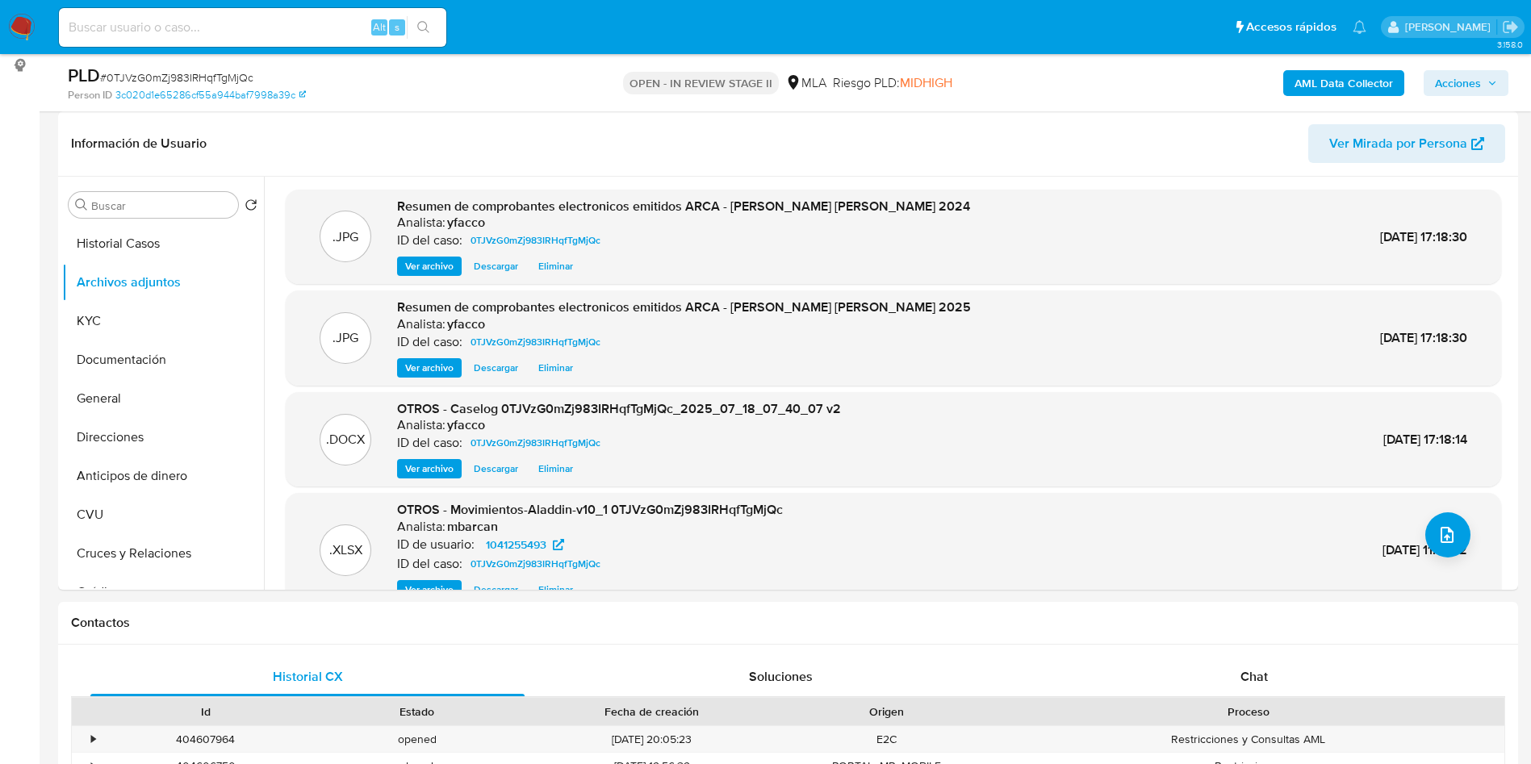
click at [1467, 65] on div "AML Data Collector Acciones" at bounding box center [1270, 83] width 476 height 38
click at [1455, 79] on span "Acciones" at bounding box center [1458, 83] width 46 height 26
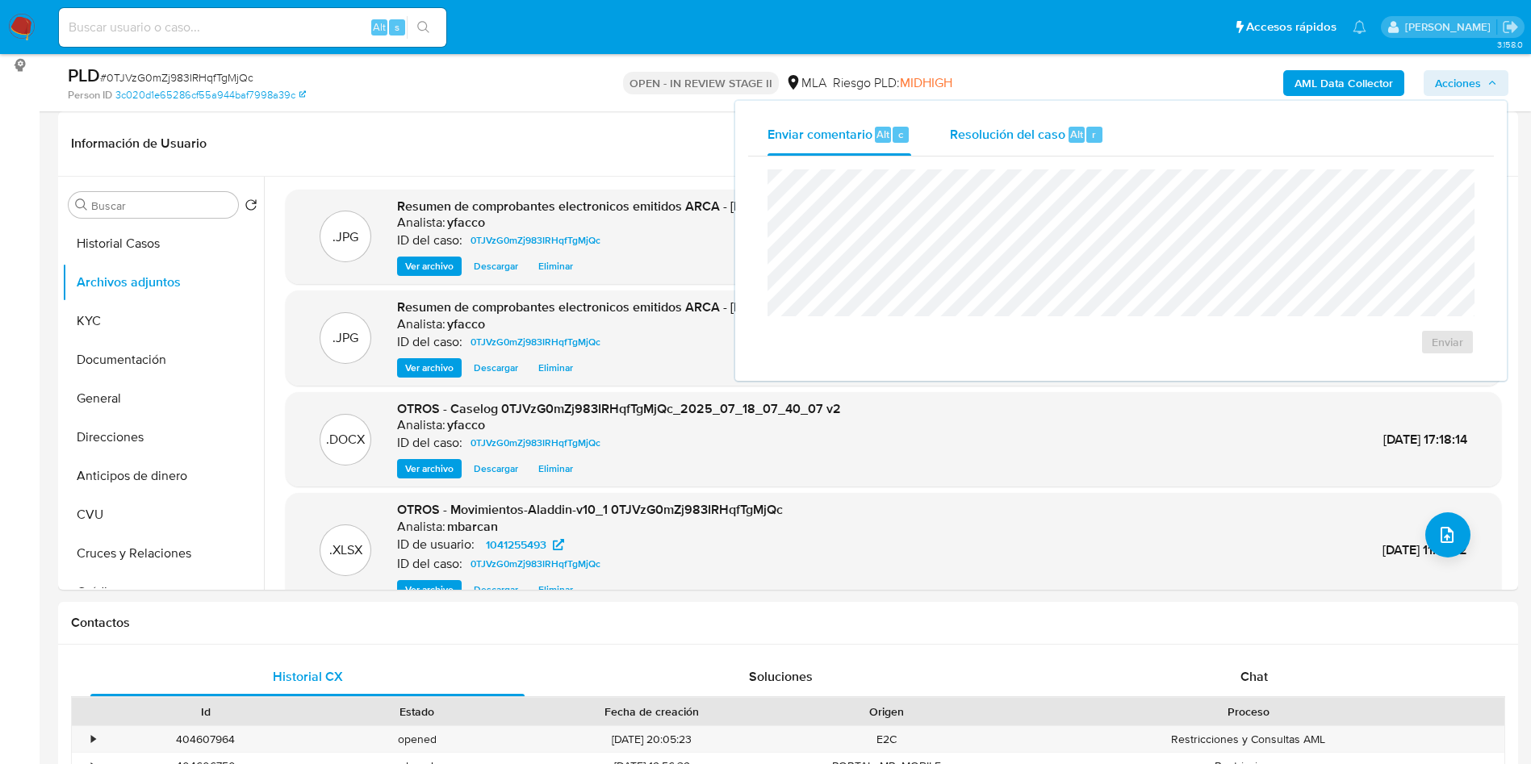
drag, startPoint x: 1087, startPoint y: 133, endPoint x: 1084, endPoint y: 151, distance: 17.9
click at [1087, 133] on div "r" at bounding box center [1095, 135] width 16 height 16
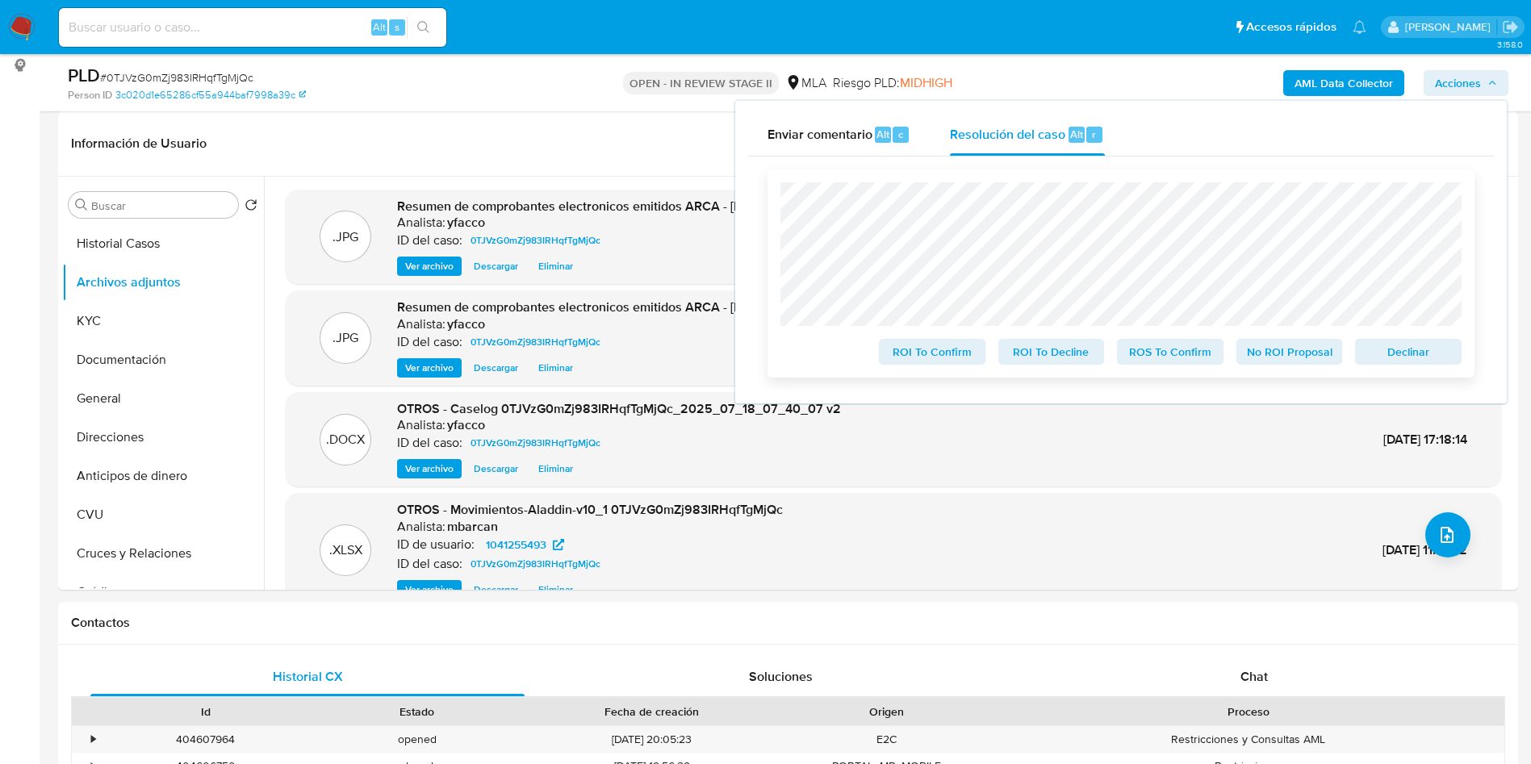
click at [1170, 358] on span "ROS To Confirm" at bounding box center [1171, 352] width 84 height 23
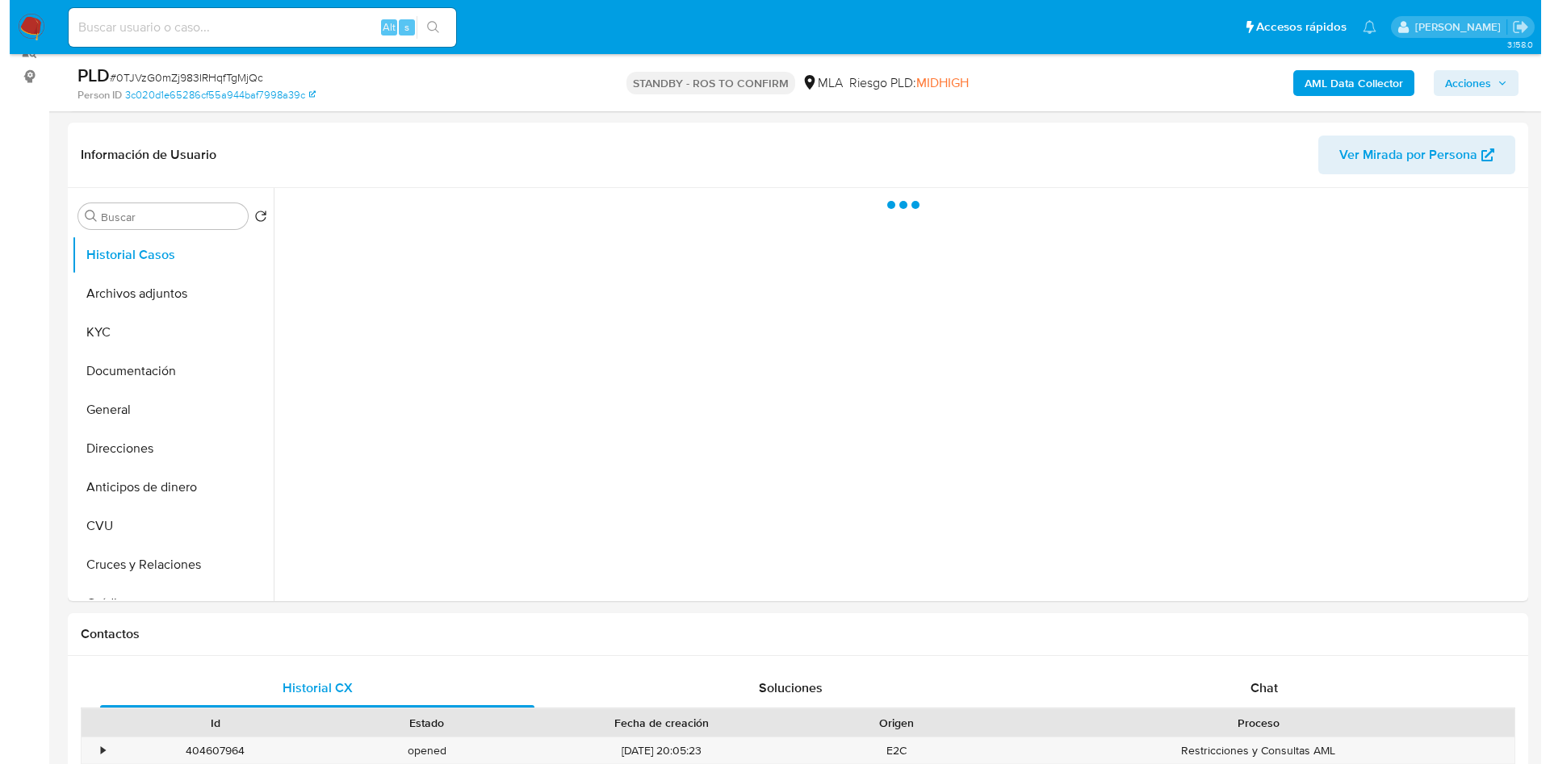
scroll to position [242, 0]
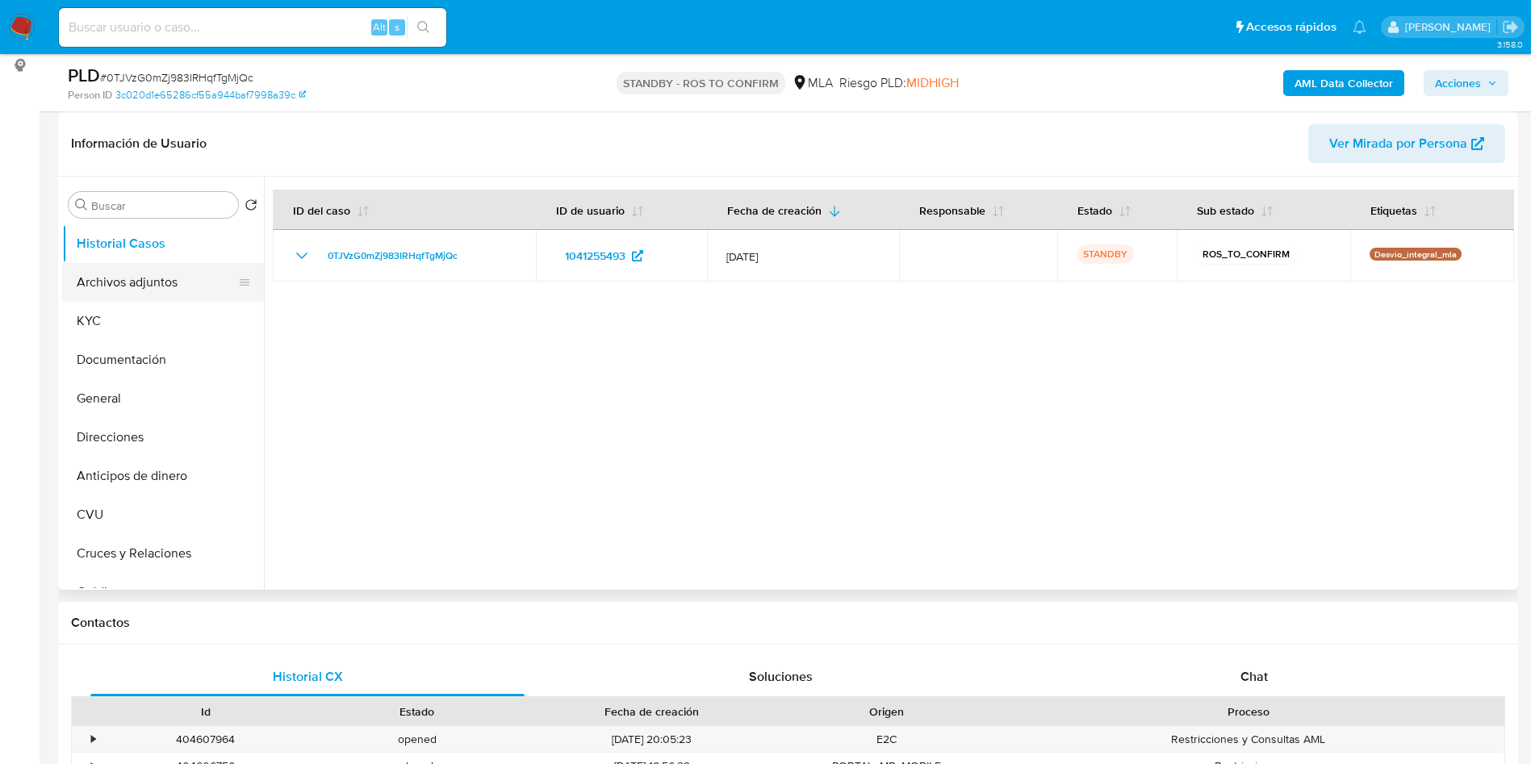
click at [182, 289] on button "Archivos adjuntos" at bounding box center [156, 282] width 189 height 39
select select "10"
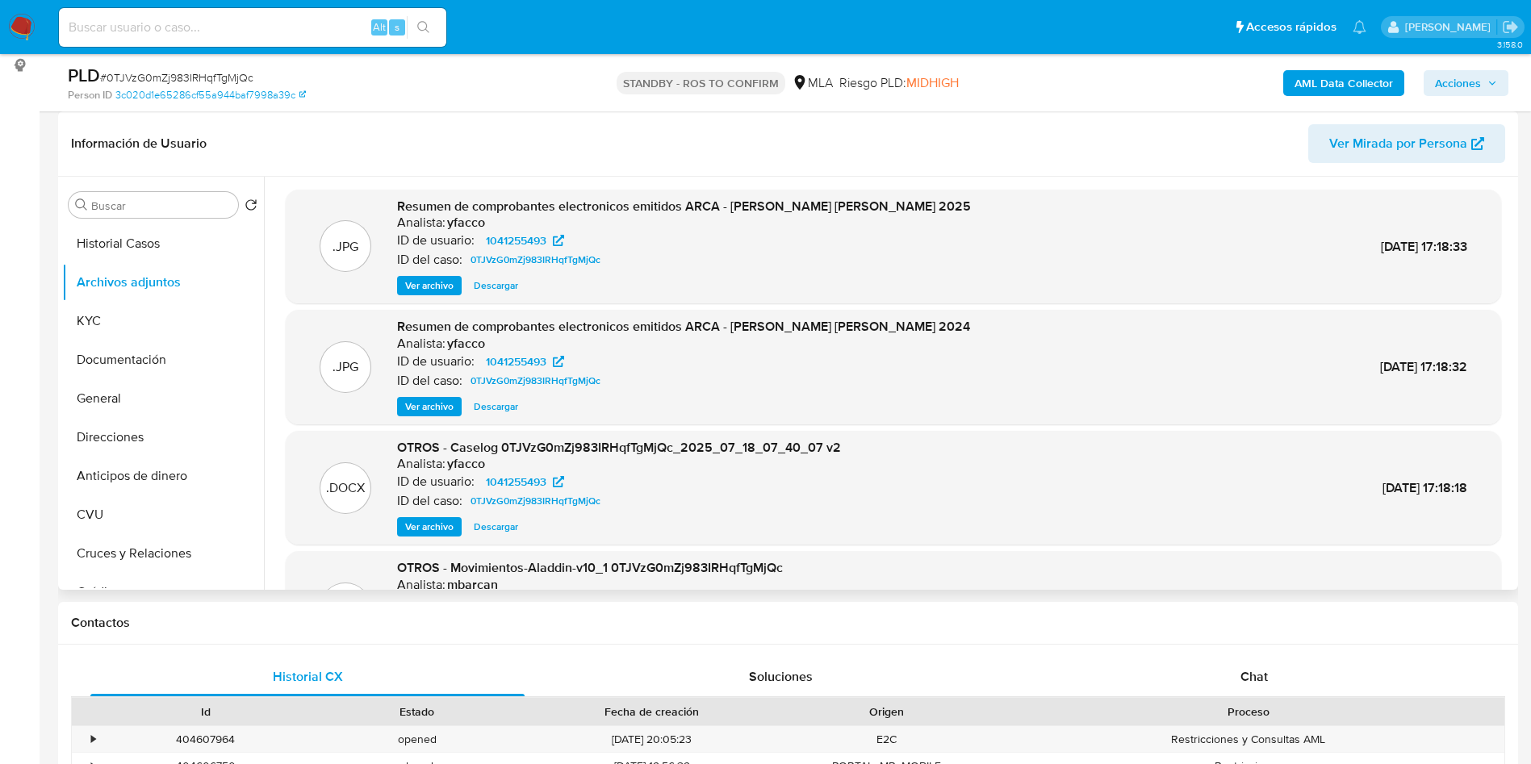
click at [407, 521] on span "Ver archivo" at bounding box center [429, 527] width 48 height 16
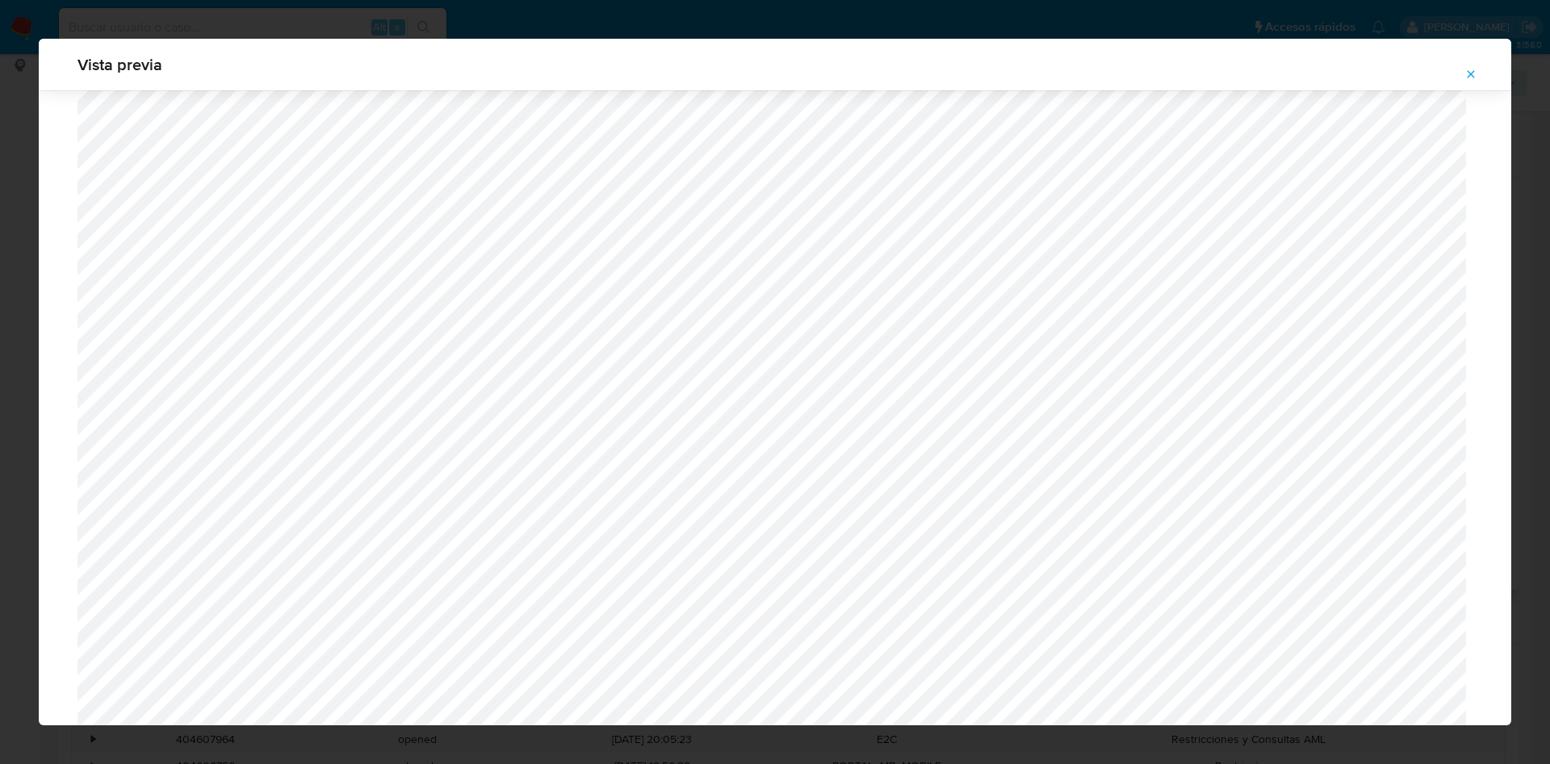
scroll to position [694, 0]
click at [1467, 71] on icon "Attachment preview" at bounding box center [1470, 74] width 13 height 13
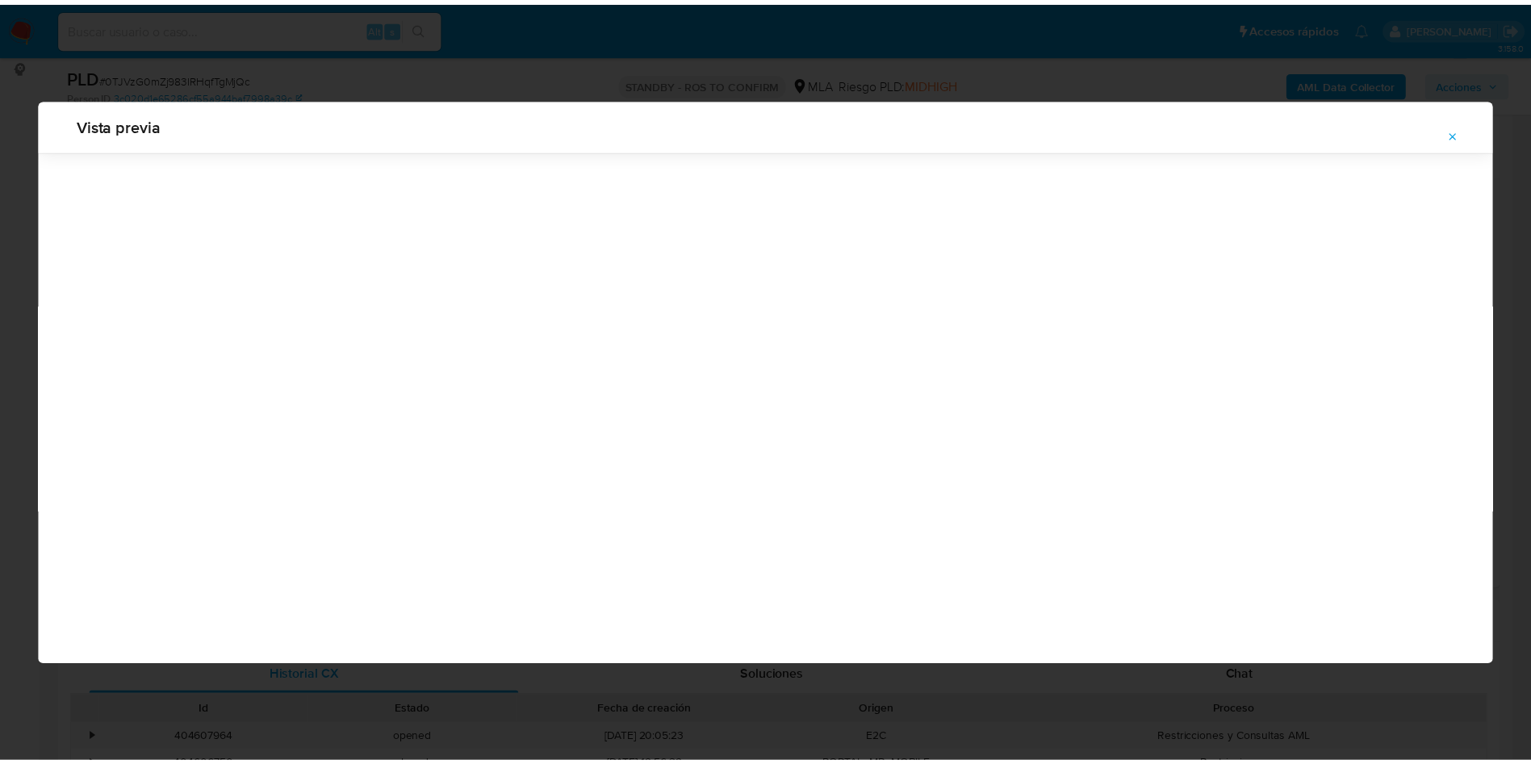
scroll to position [0, 0]
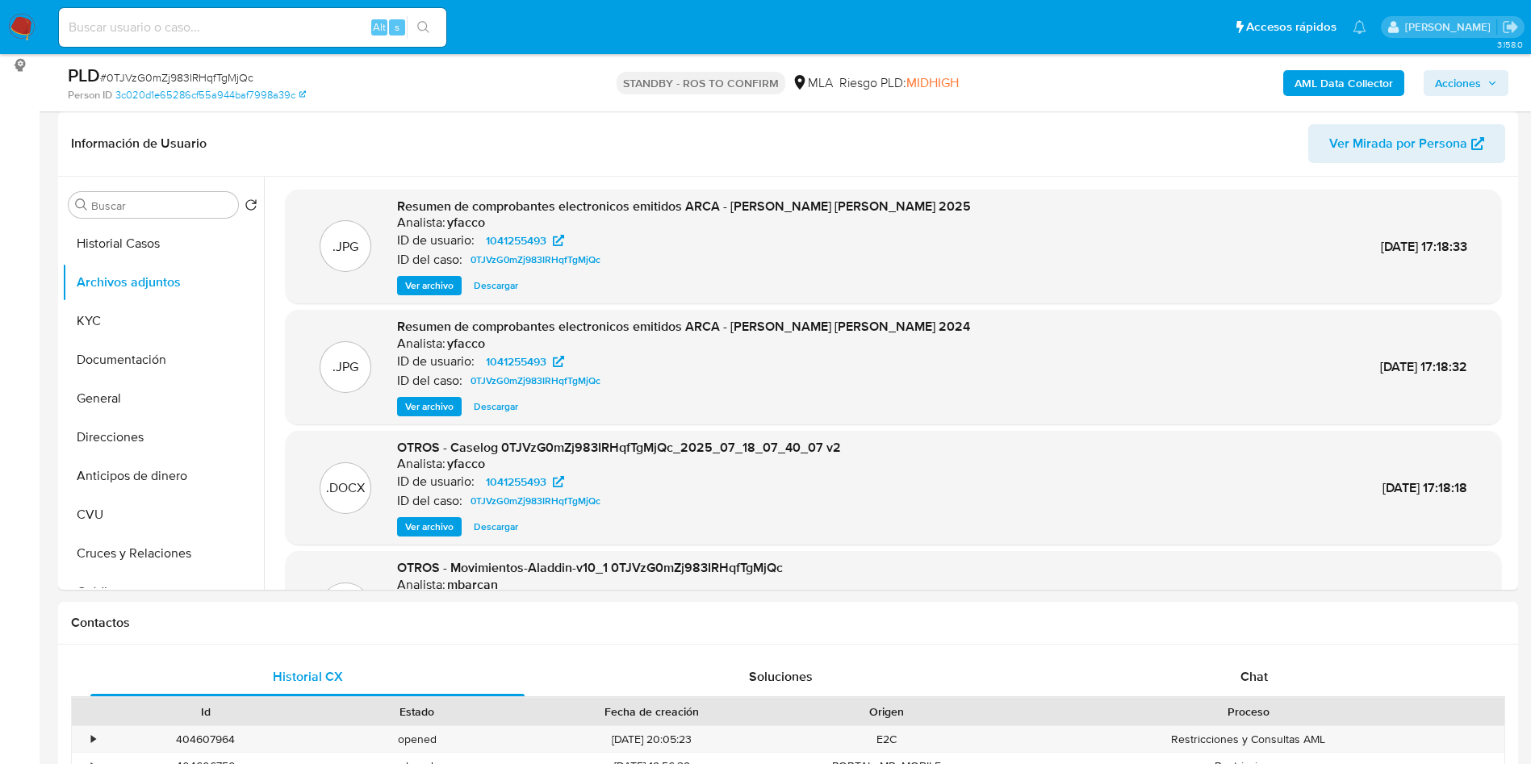
click at [325, 19] on input at bounding box center [252, 27] width 387 height 21
paste input "01QmNfizbcM1NhrQMzL00l8N"
type input "01QmNfizbcM1NhrQMzL00l8N"
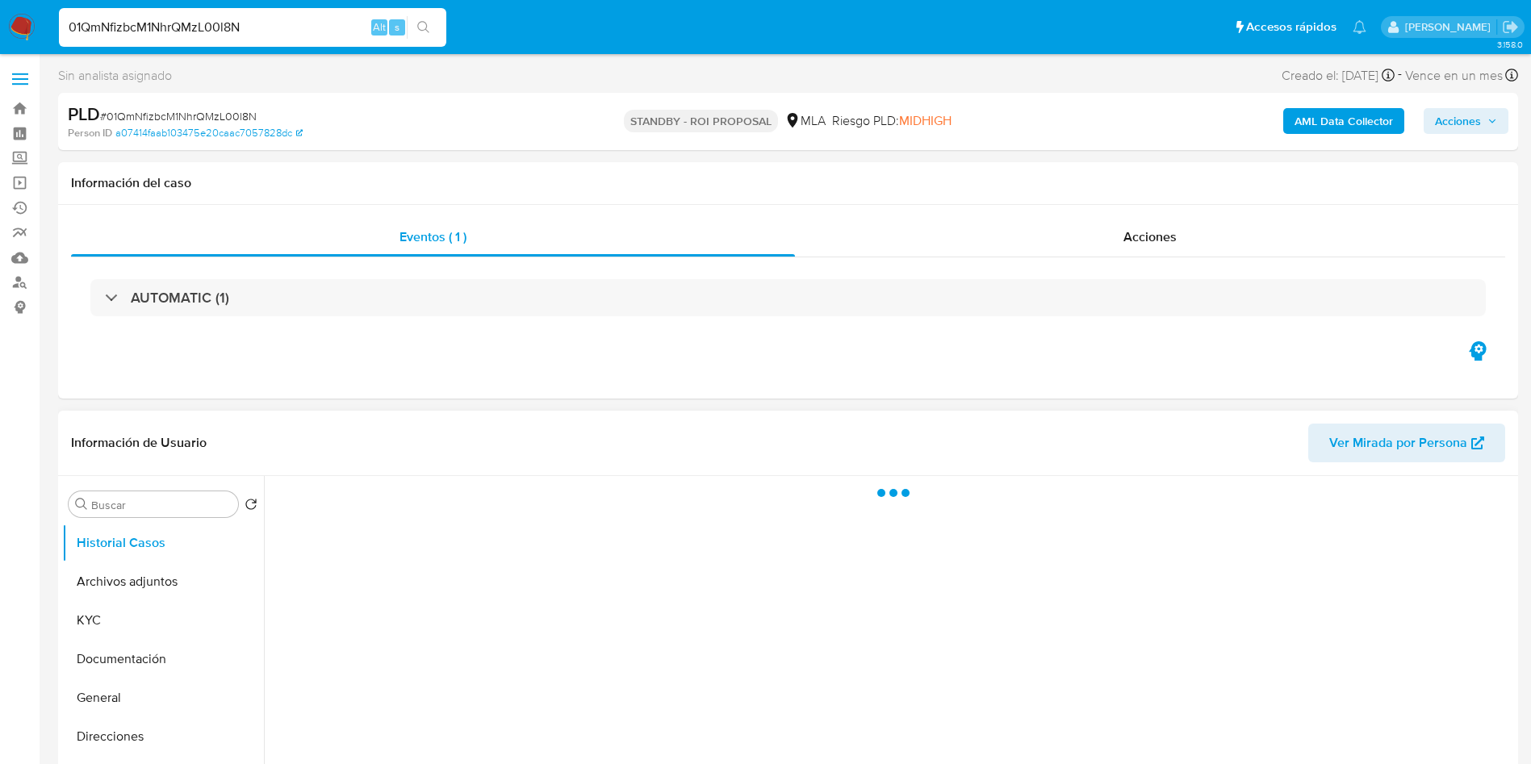
select select "10"
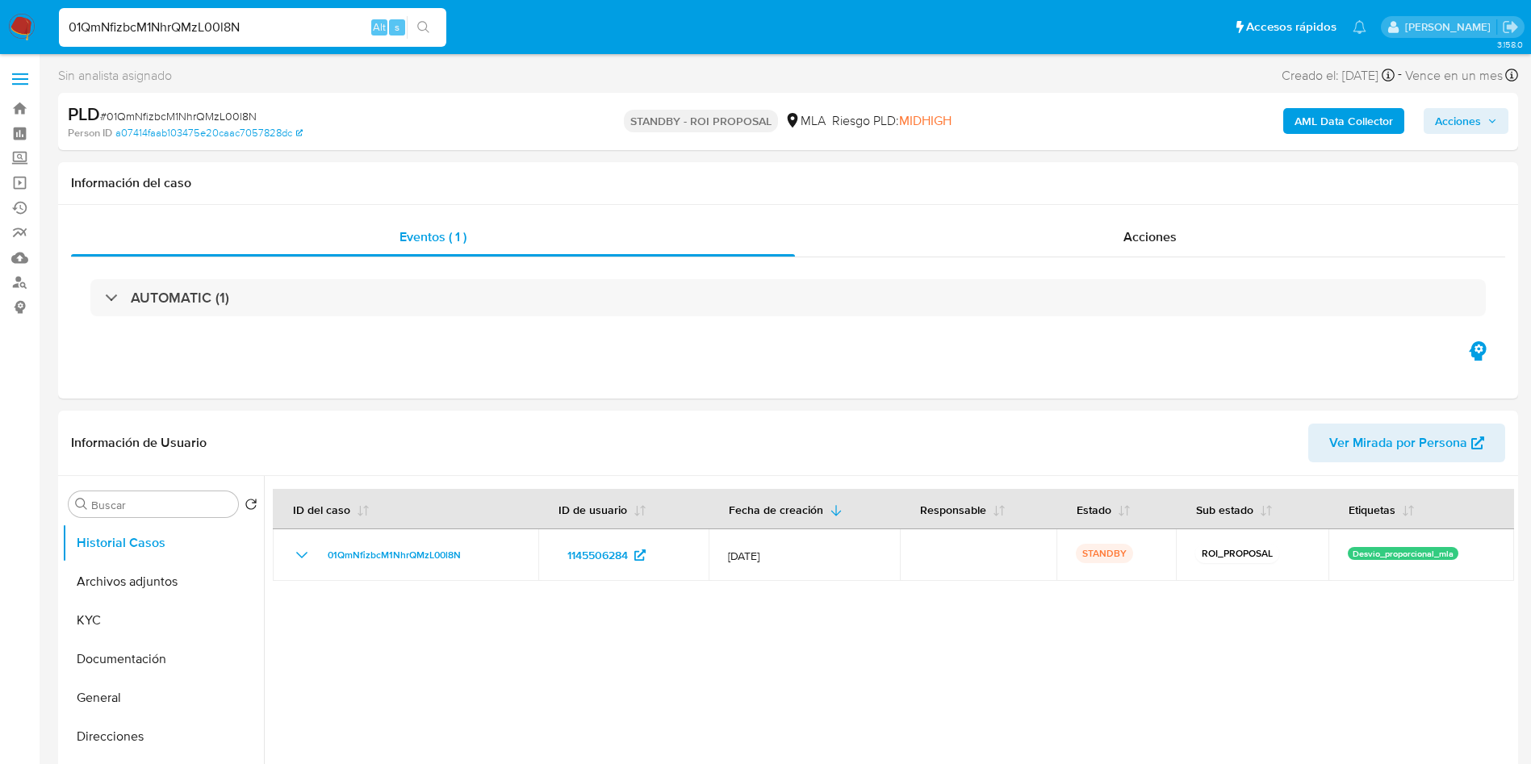
click at [279, 35] on input "01QmNfizbcM1NhrQMzL00l8N" at bounding box center [252, 27] width 387 height 21
paste input "2pNLFIWmRBhE9ljXPLYY7SFY"
type input "2pNLFIWmRBhE9ljXPLYY7SFY"
select select "10"
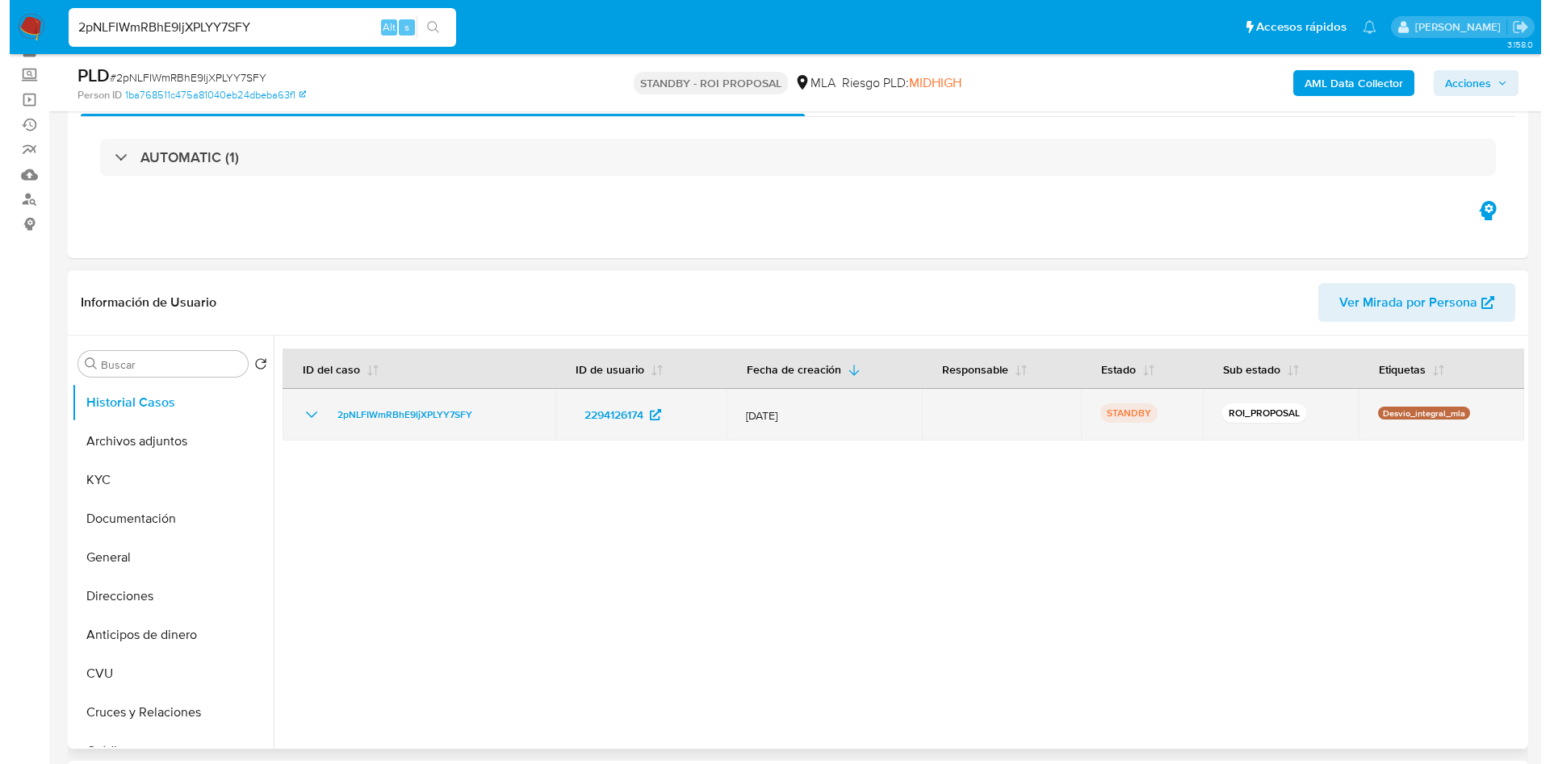
scroll to position [121, 0]
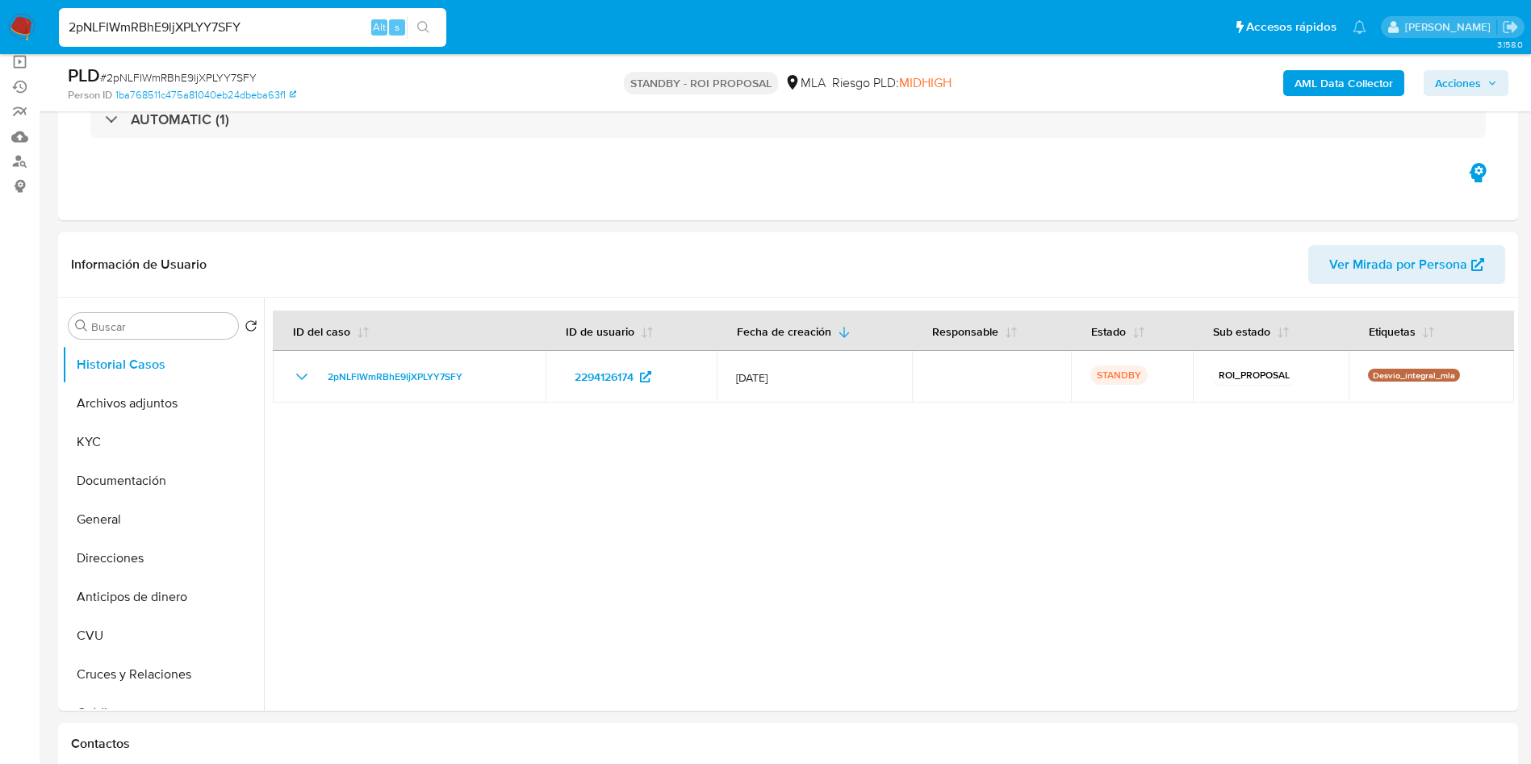
click at [256, 28] on input "2pNLFIWmRBhE9ljXPLYY7SFY" at bounding box center [252, 27] width 387 height 21
paste input "2pNLFIWmRBhE9ljXPLYY7SFY"
type input "2pNLFIWmRBhE9ljXPLYY7SFY"
click at [139, 335] on div "Buscar" at bounding box center [154, 326] width 170 height 26
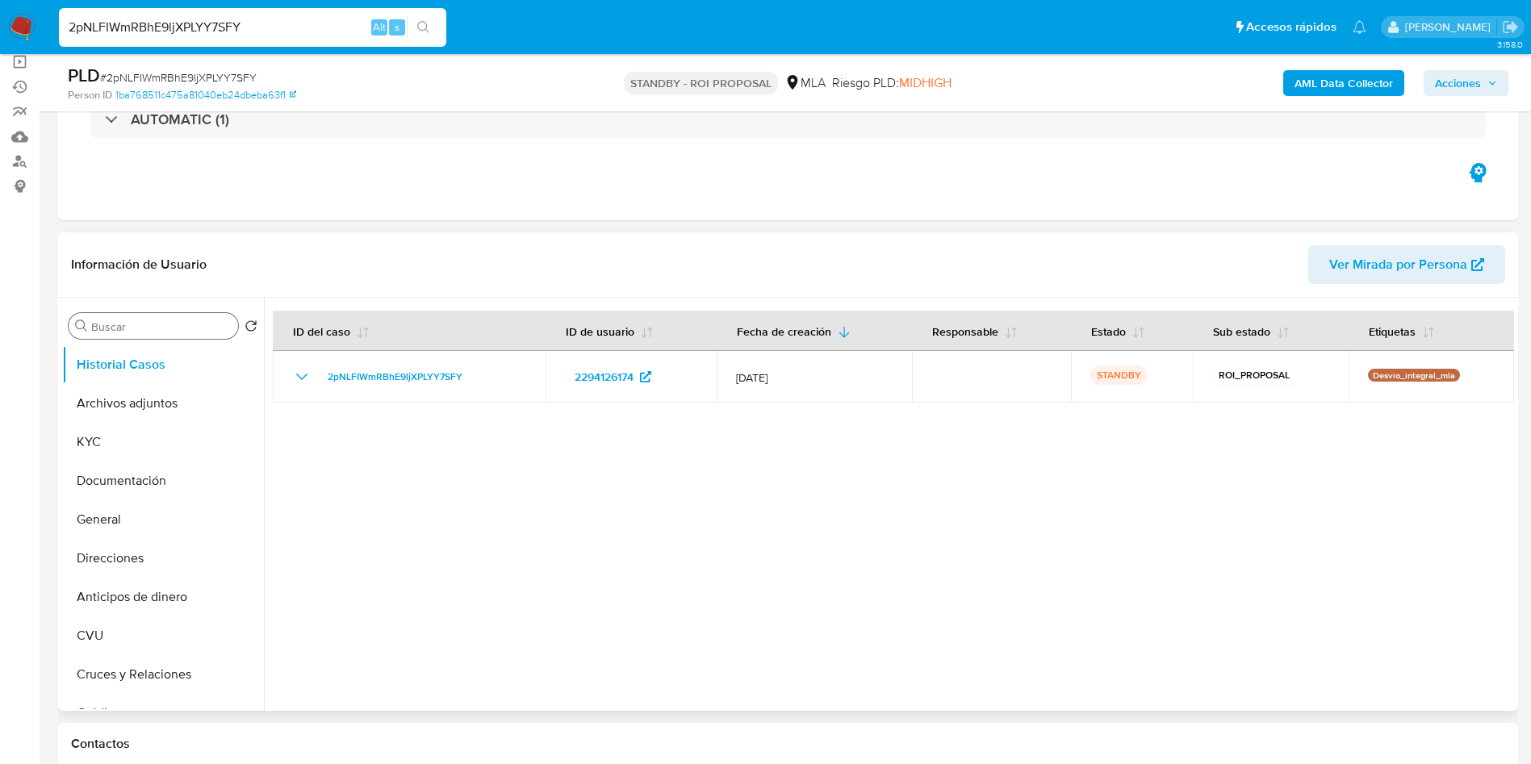
click at [138, 327] on input "Buscar" at bounding box center [161, 327] width 140 height 15
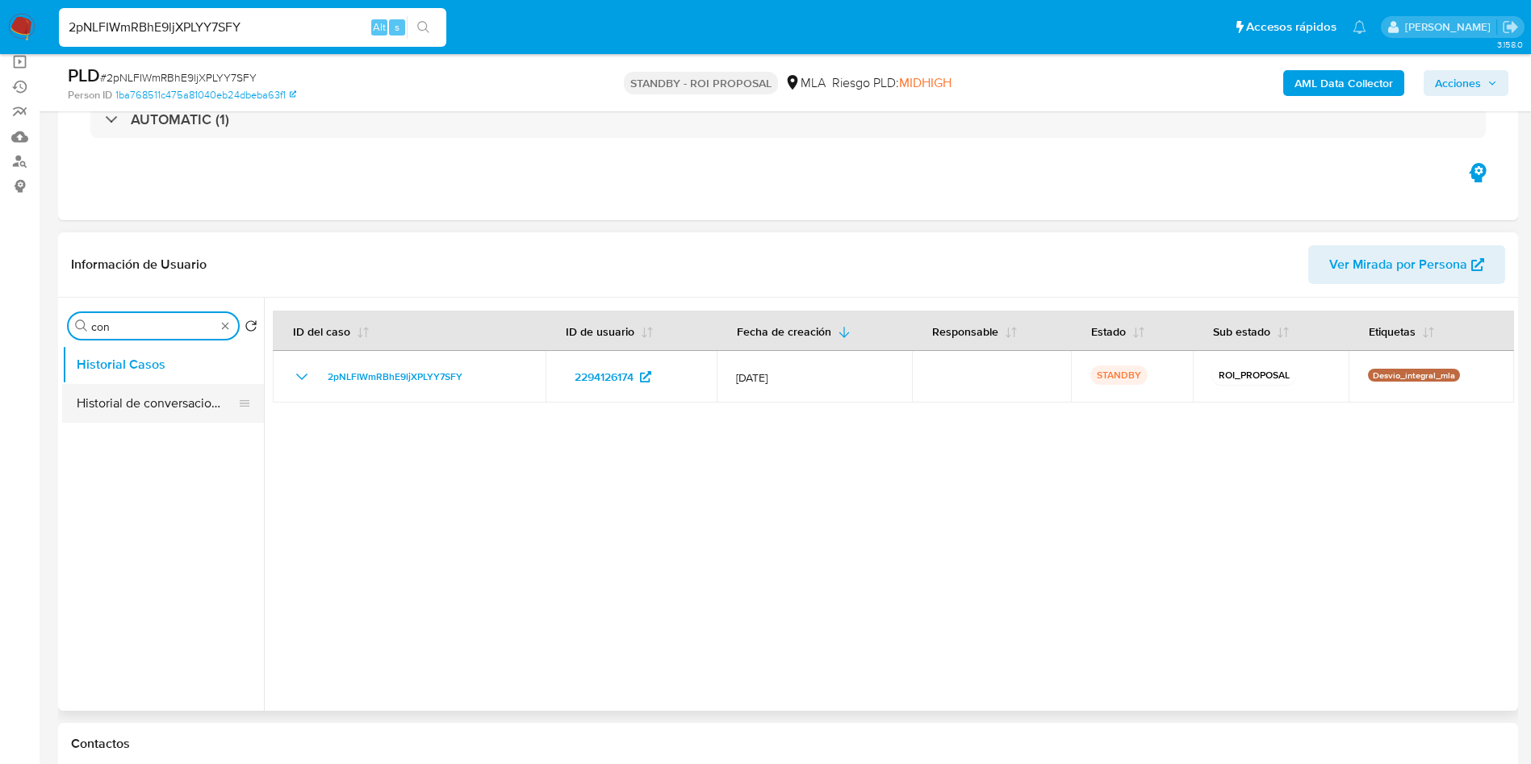
type input "con"
click at [128, 387] on button "Historial de conversaciones" at bounding box center [156, 403] width 189 height 39
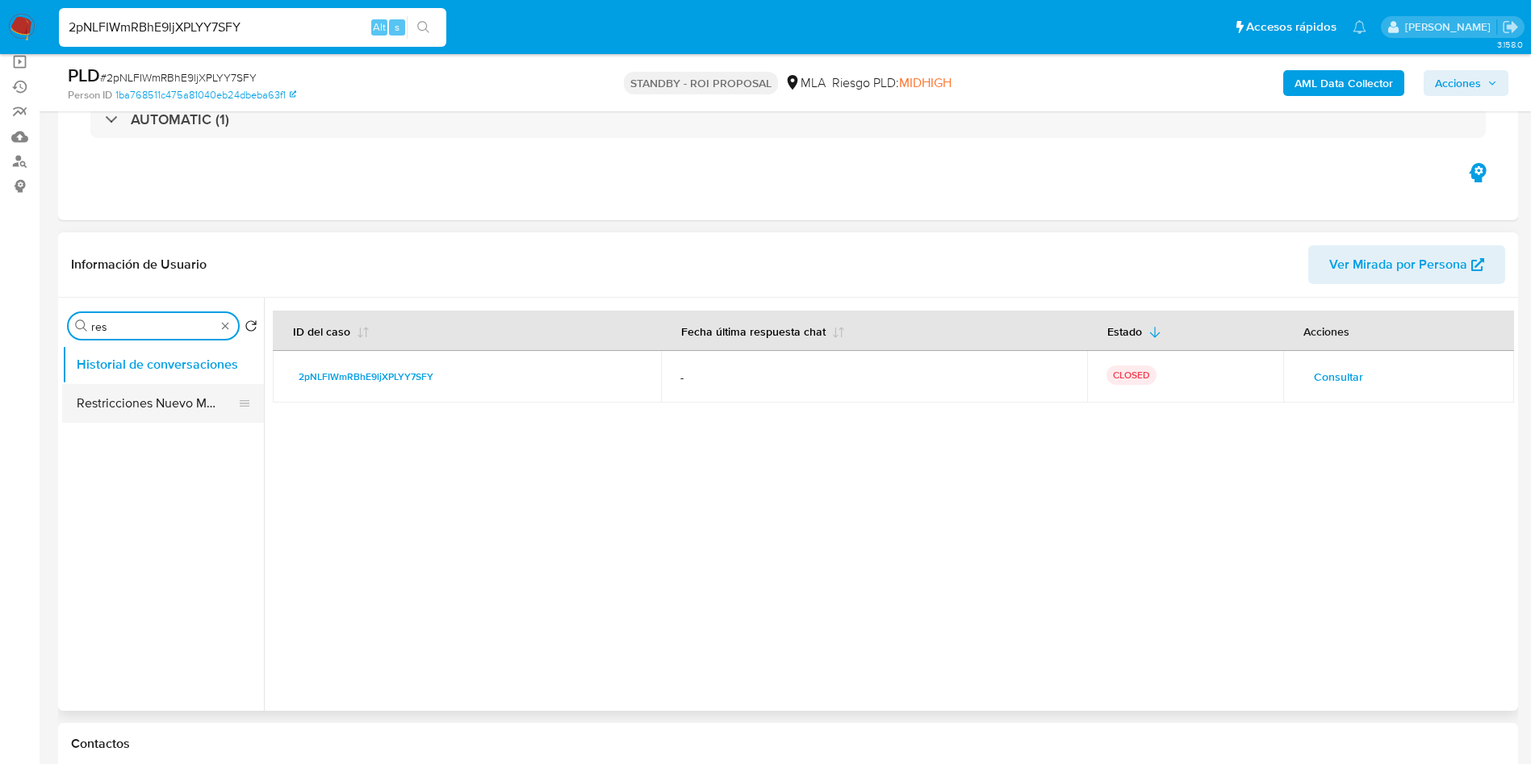
type input "res"
click at [118, 410] on button "Restricciones Nuevo Mundo" at bounding box center [156, 403] width 189 height 39
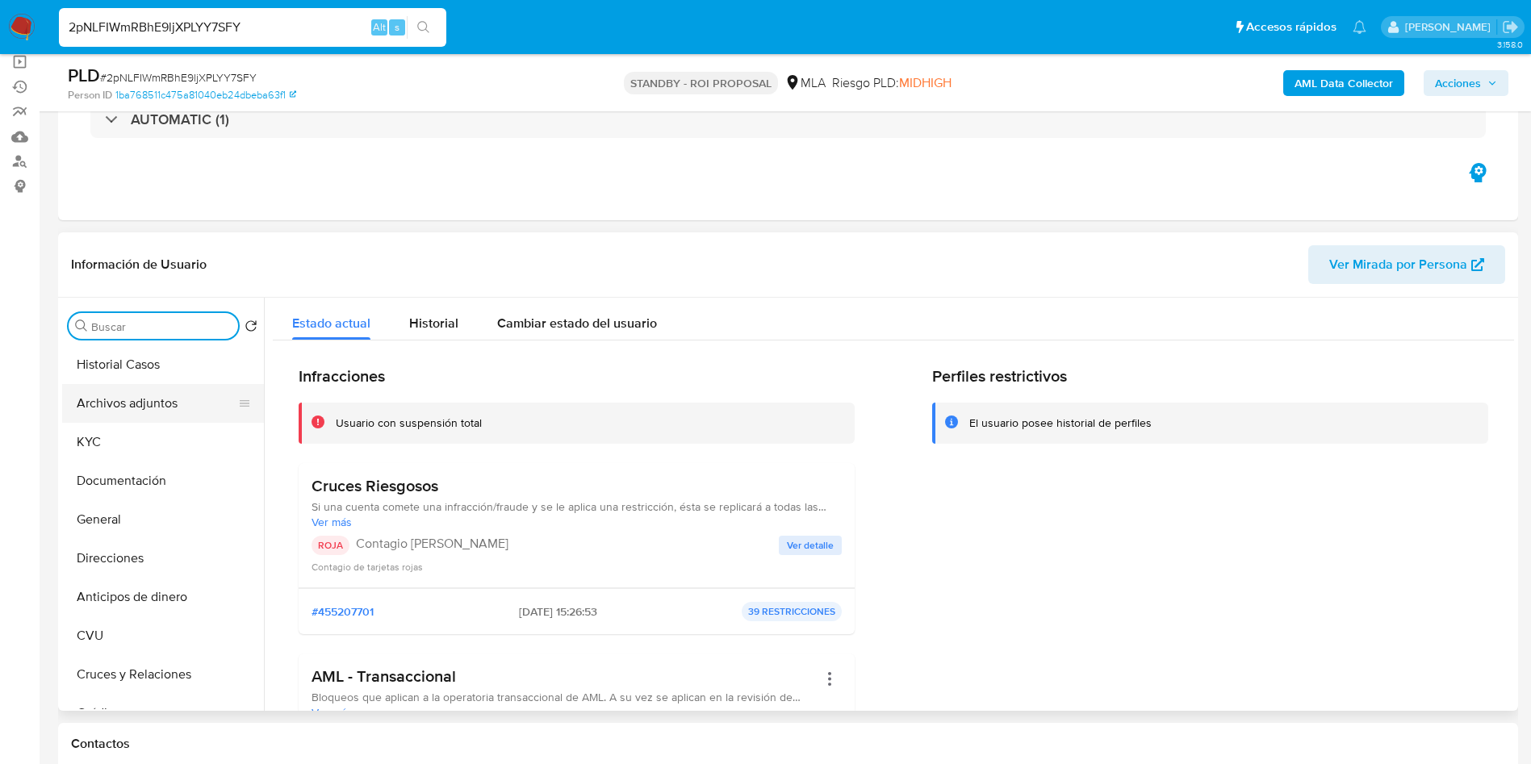
click at [162, 401] on button "Archivos adjuntos" at bounding box center [156, 403] width 189 height 39
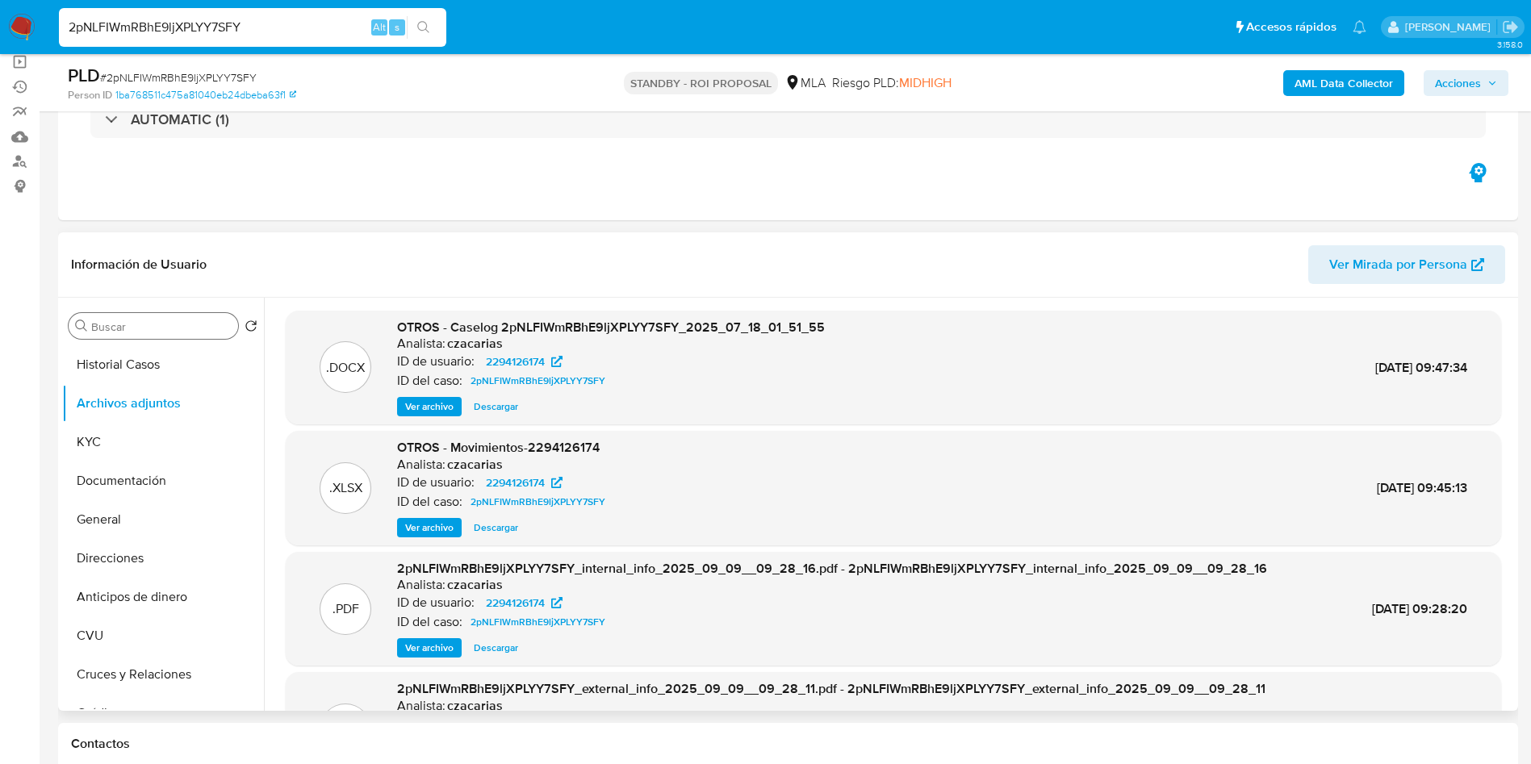
click at [419, 404] on span "Ver archivo" at bounding box center [429, 407] width 48 height 16
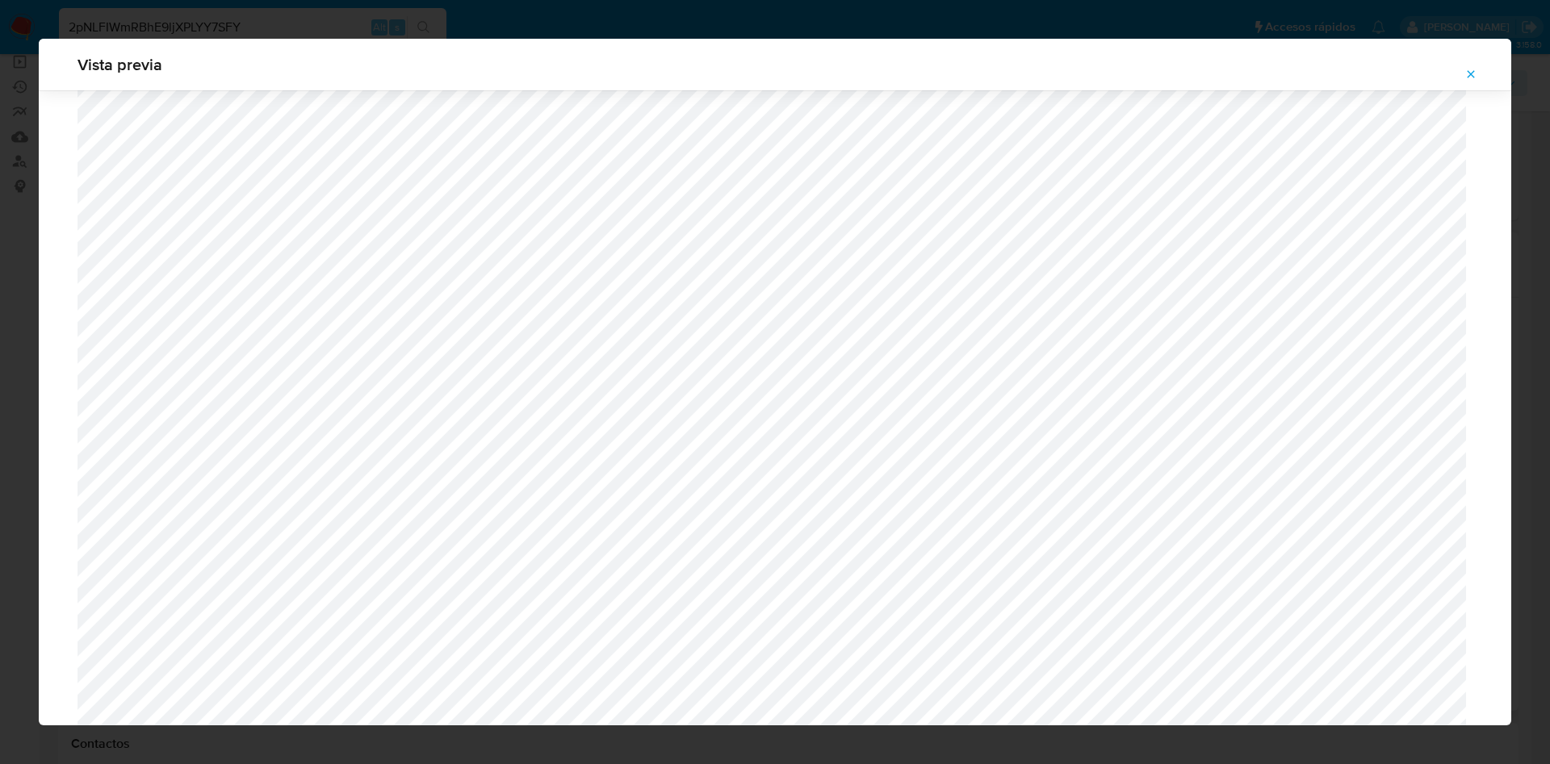
scroll to position [2297, 0]
click at [1472, 64] on span "Attachment preview" at bounding box center [1470, 74] width 13 height 23
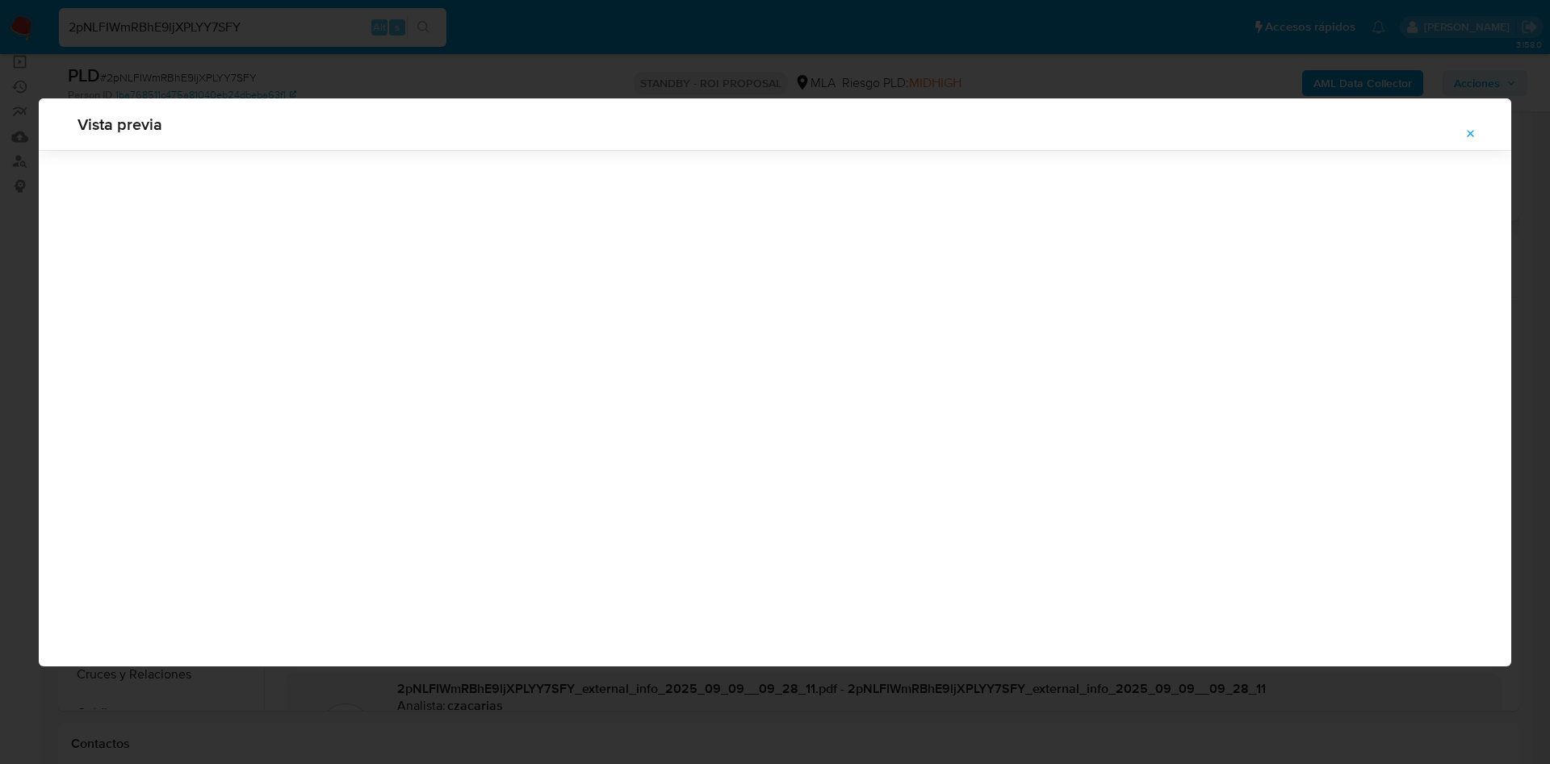
scroll to position [0, 0]
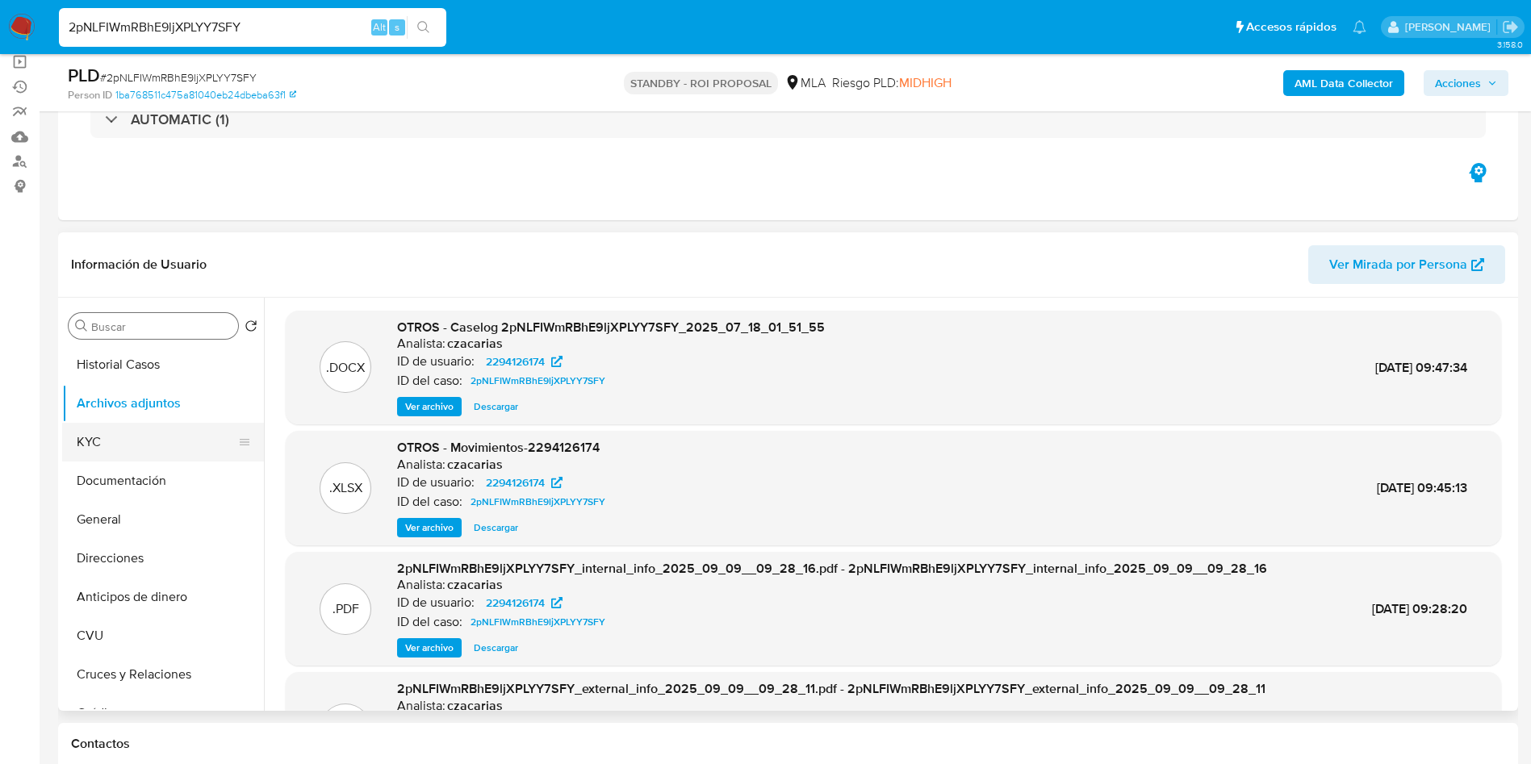
click at [138, 433] on button "KYC" at bounding box center [156, 442] width 189 height 39
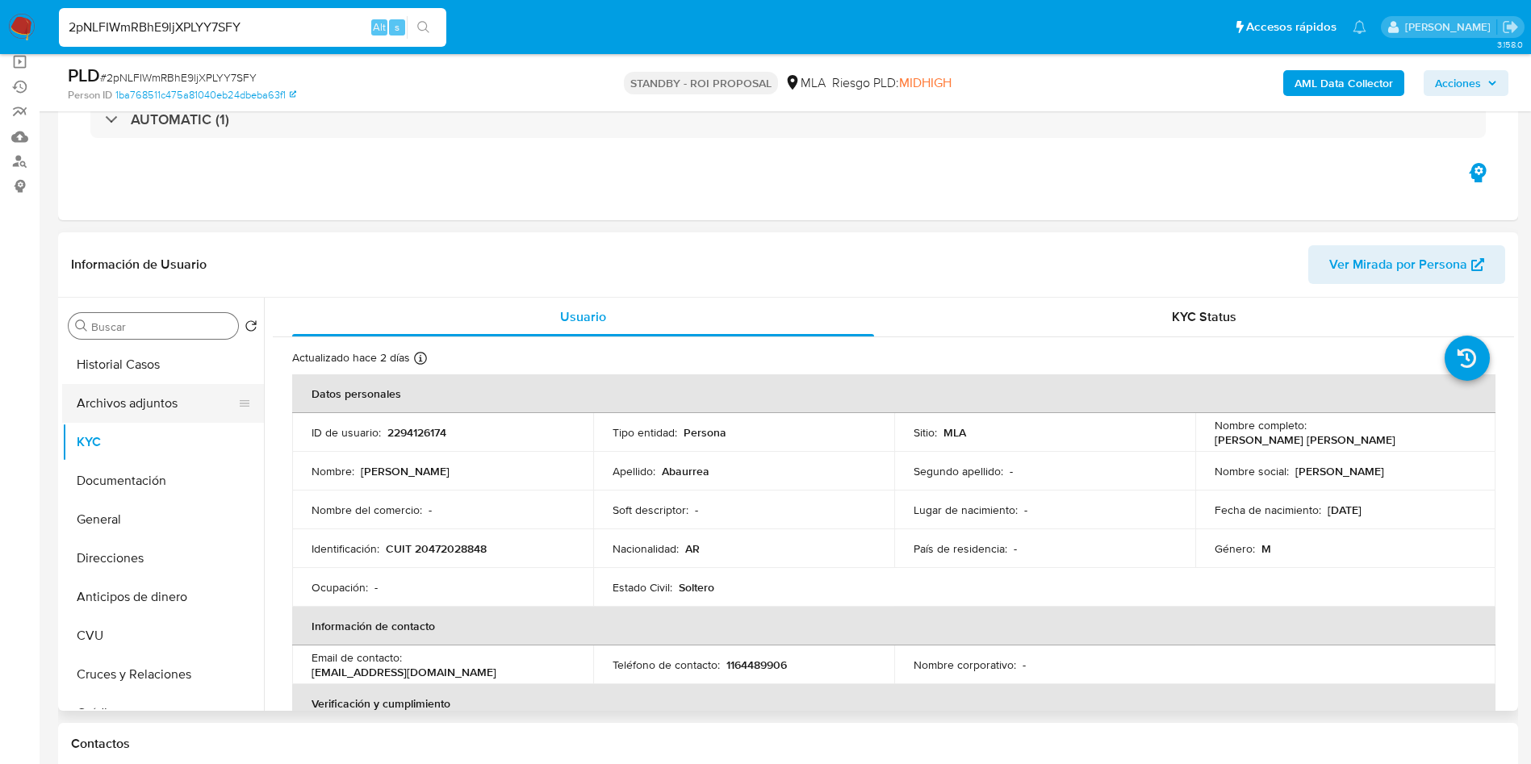
click at [115, 408] on button "Archivos adjuntos" at bounding box center [156, 403] width 189 height 39
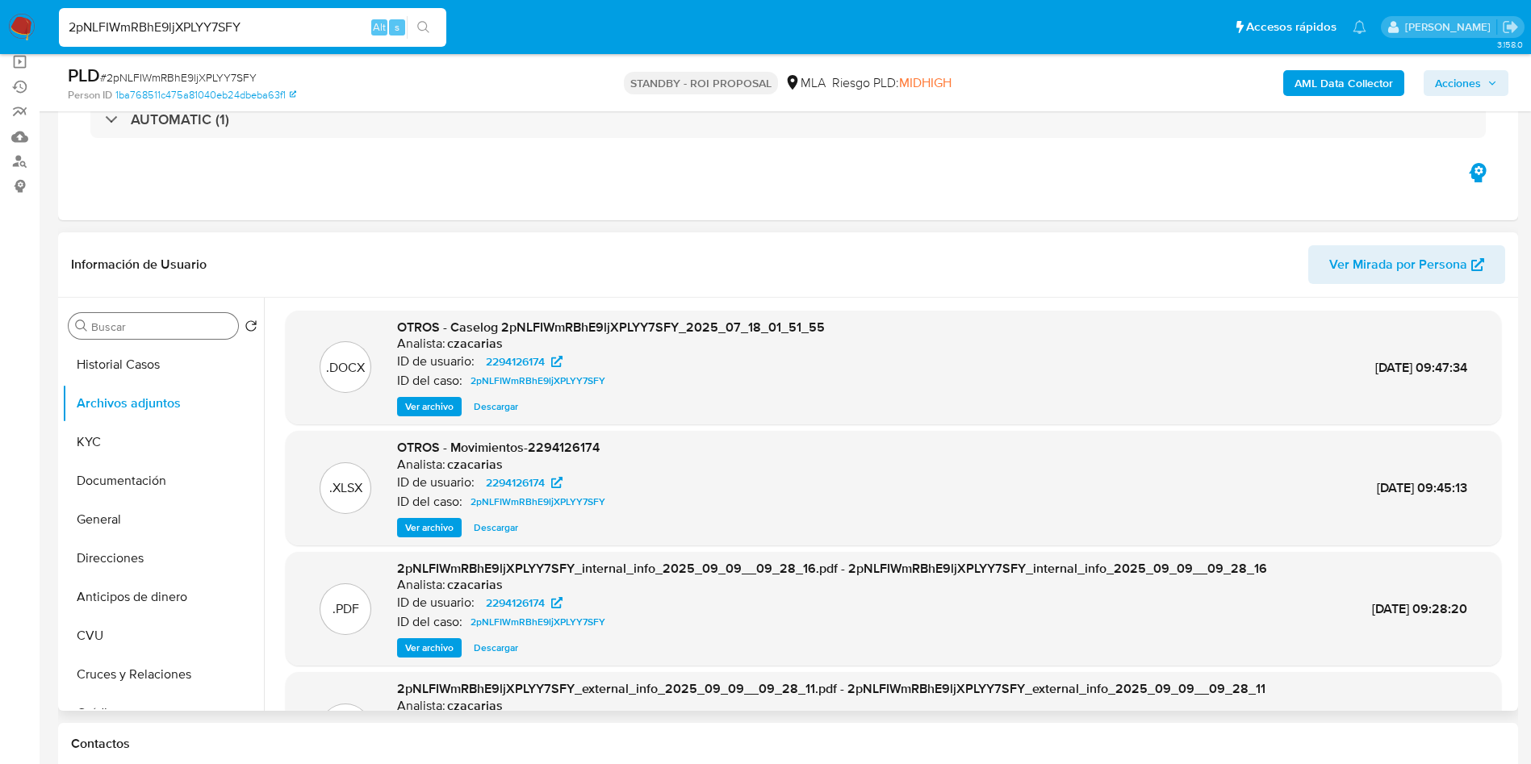
click at [417, 405] on span "Ver archivo" at bounding box center [429, 407] width 48 height 16
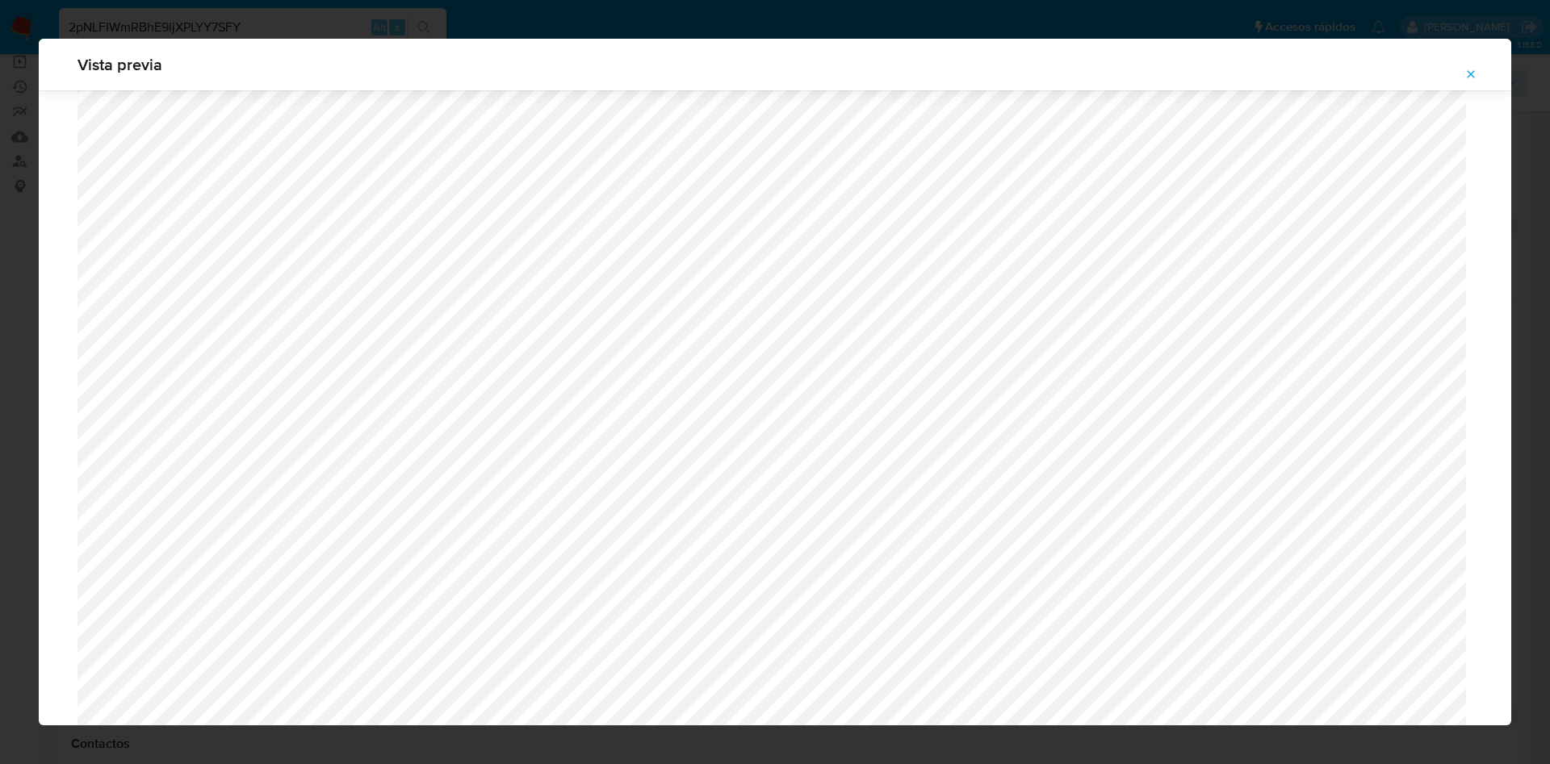
scroll to position [210, 0]
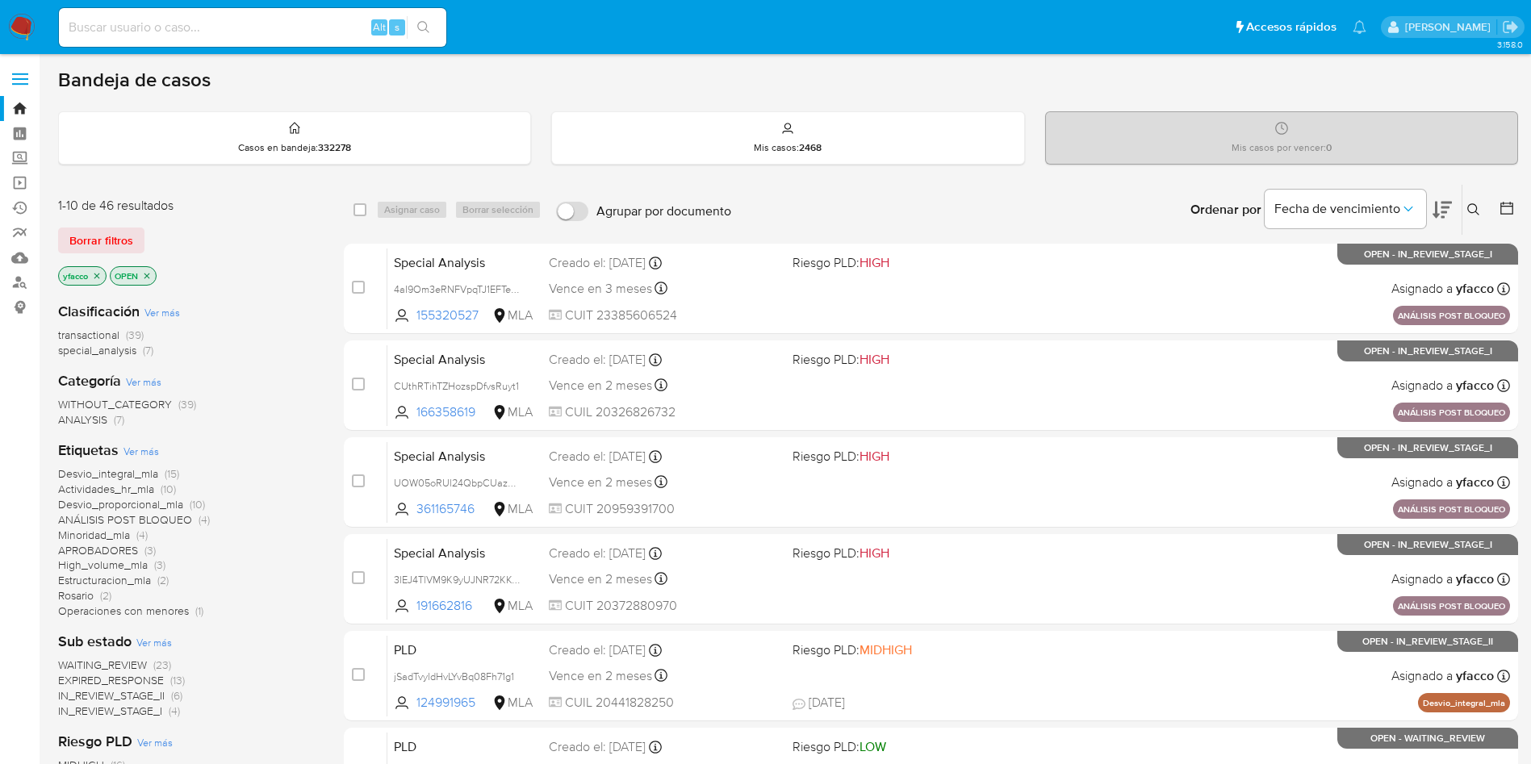
click at [634, 66] on div "3.158.0" at bounding box center [788, 694] width 1460 height 1258
